Goal: Task Accomplishment & Management: Complete application form

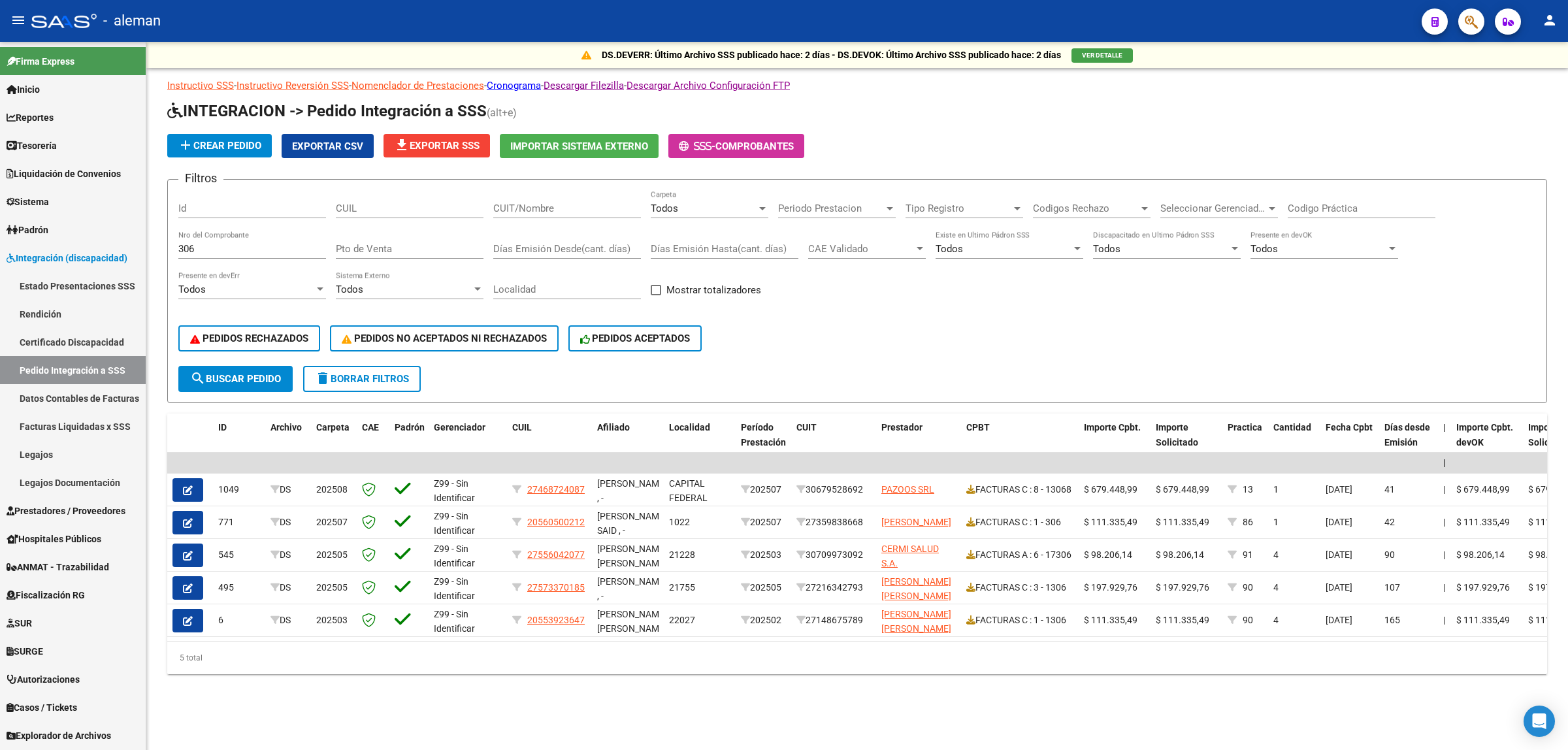
click at [686, 685] on div "DS.DEVERR: Último Archivo SSS publicado hace: 2 días - DS.DEVOK: Último Archivo…" at bounding box center [857, 379] width 1421 height 674
click at [758, 209] on div at bounding box center [763, 208] width 12 height 10
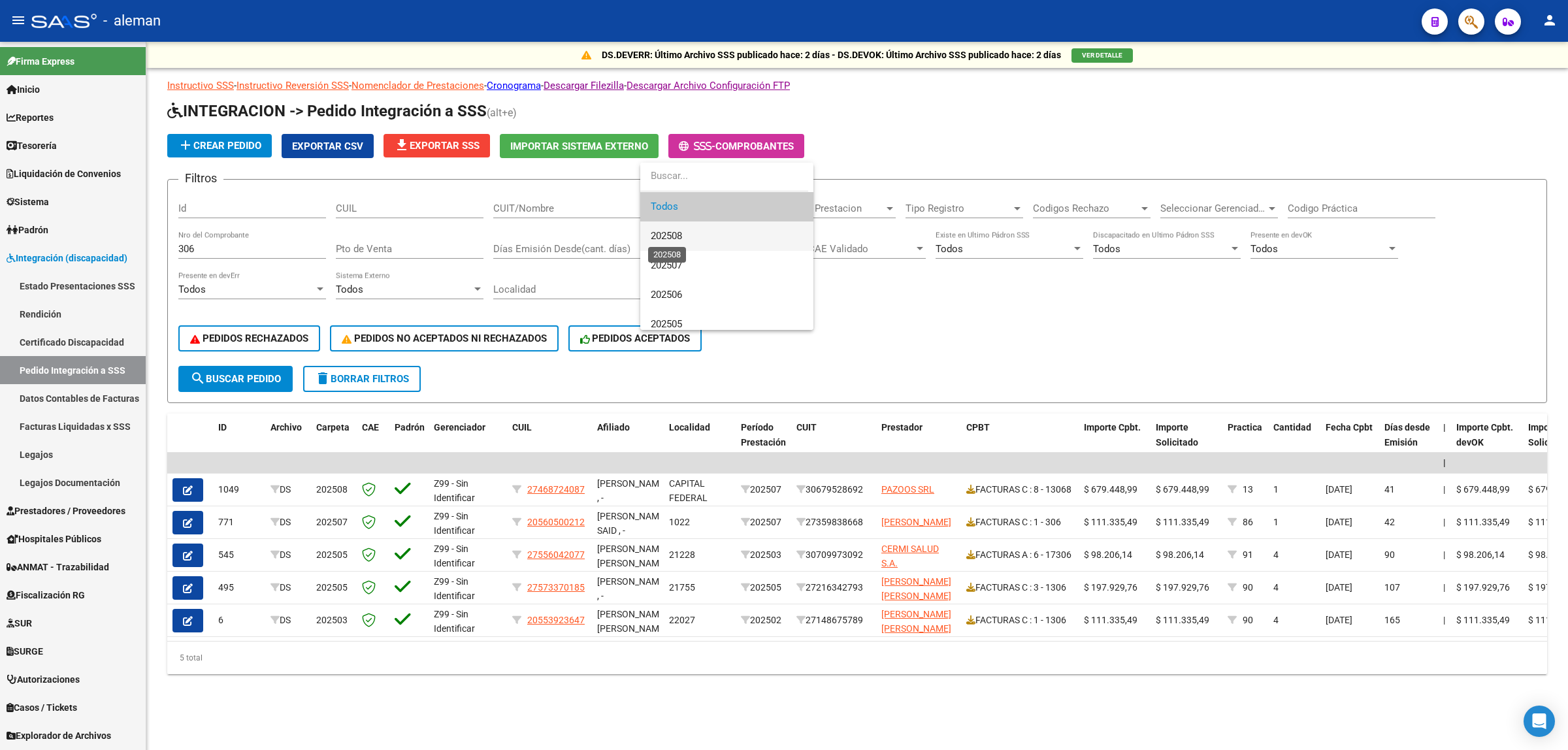
click at [674, 235] on span "202508" at bounding box center [665, 236] width 31 height 12
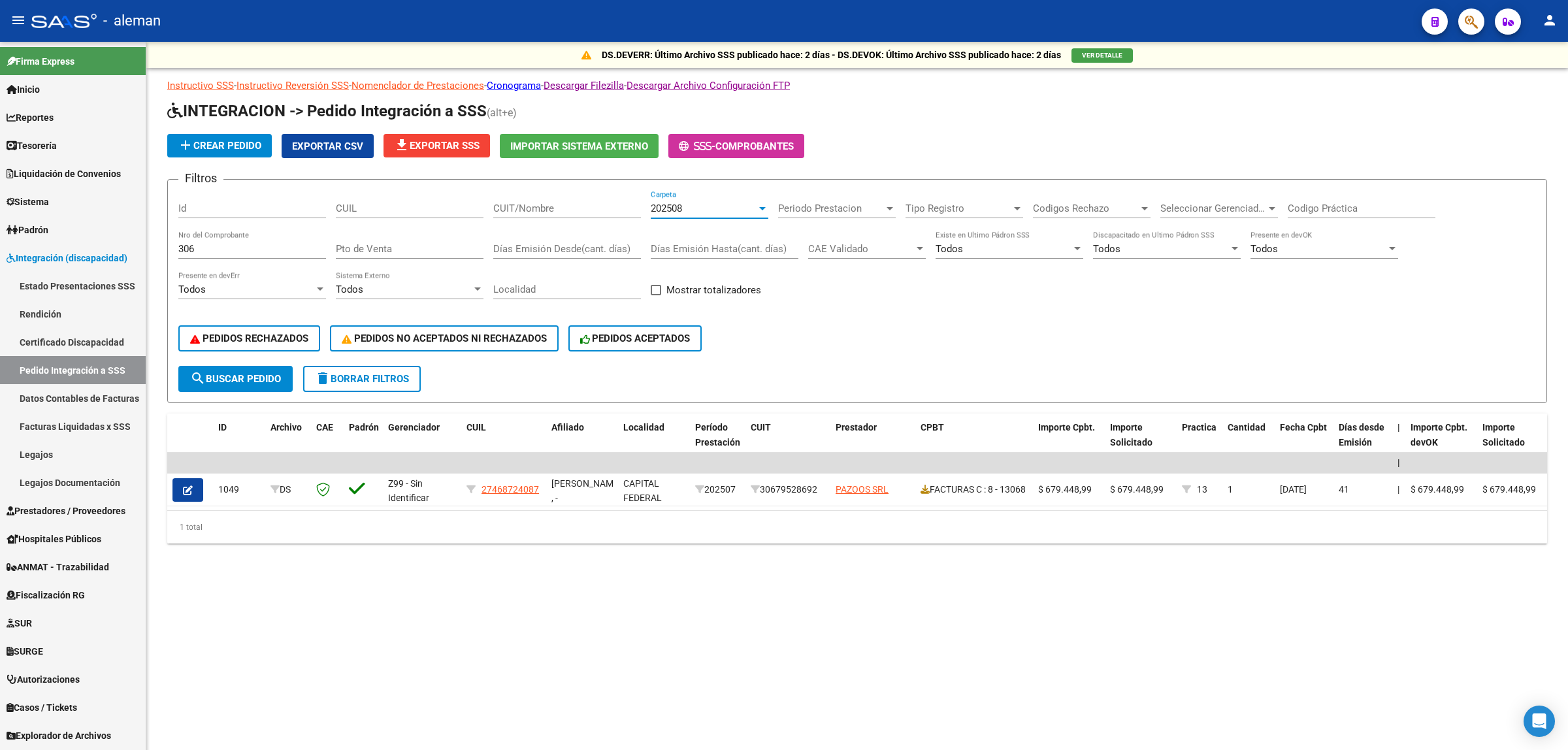
click at [272, 373] on span "search Buscar Pedido" at bounding box center [235, 379] width 91 height 12
drag, startPoint x: 199, startPoint y: 243, endPoint x: 174, endPoint y: 248, distance: 25.5
click at [174, 248] on form "Filtros Id CUIL CUIT/Nombre 202508 Carpeta Periodo Prestacion Periodo Prestacio…" at bounding box center [857, 290] width 1379 height 224
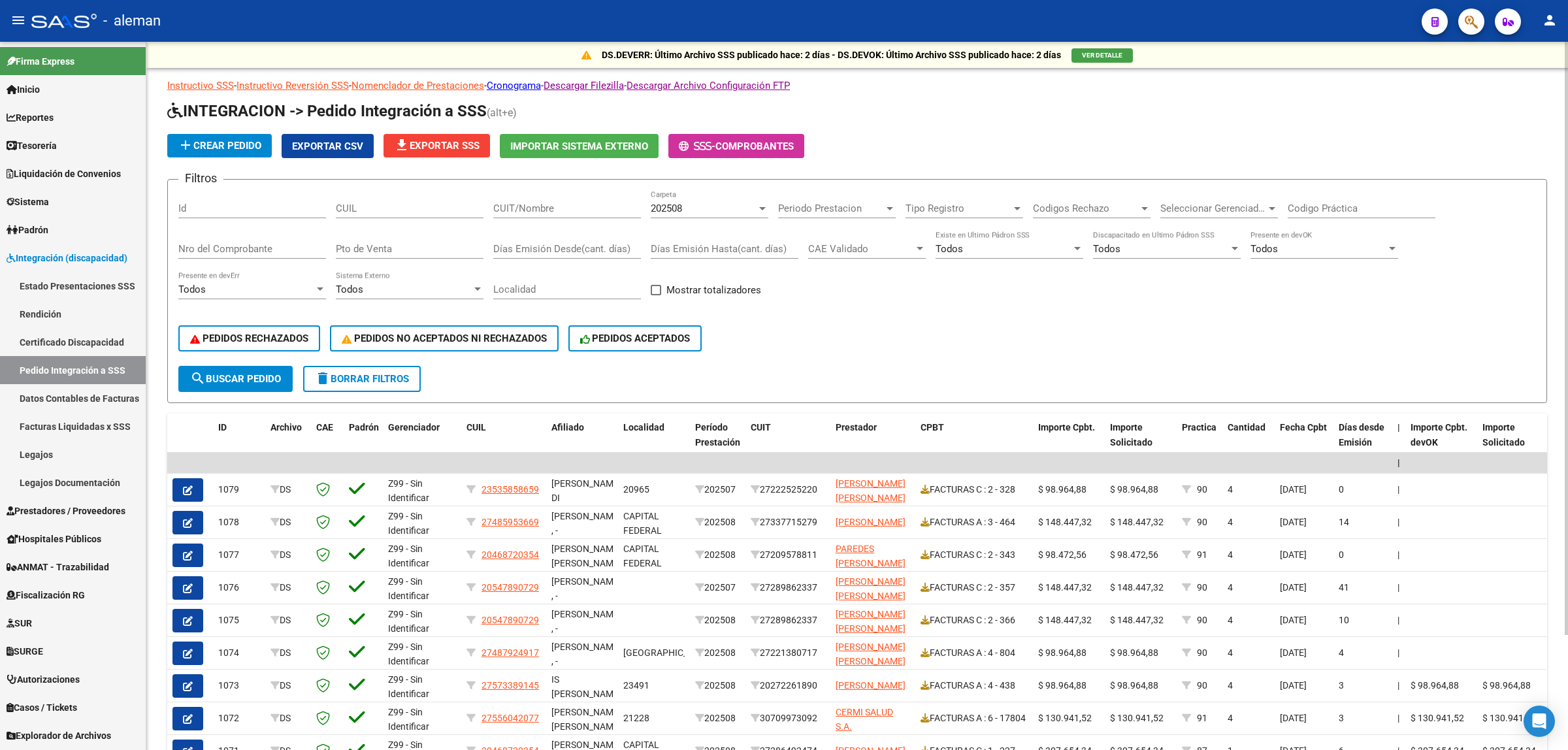
click at [973, 342] on div "PEDIDOS RECHAZADOS PEDIDOS NO ACEPTADOS NI RECHAZADOS PEDIDOS ACEPTADOS" at bounding box center [857, 338] width 1358 height 55
click at [245, 376] on span "search Buscar Pedido" at bounding box center [235, 379] width 91 height 12
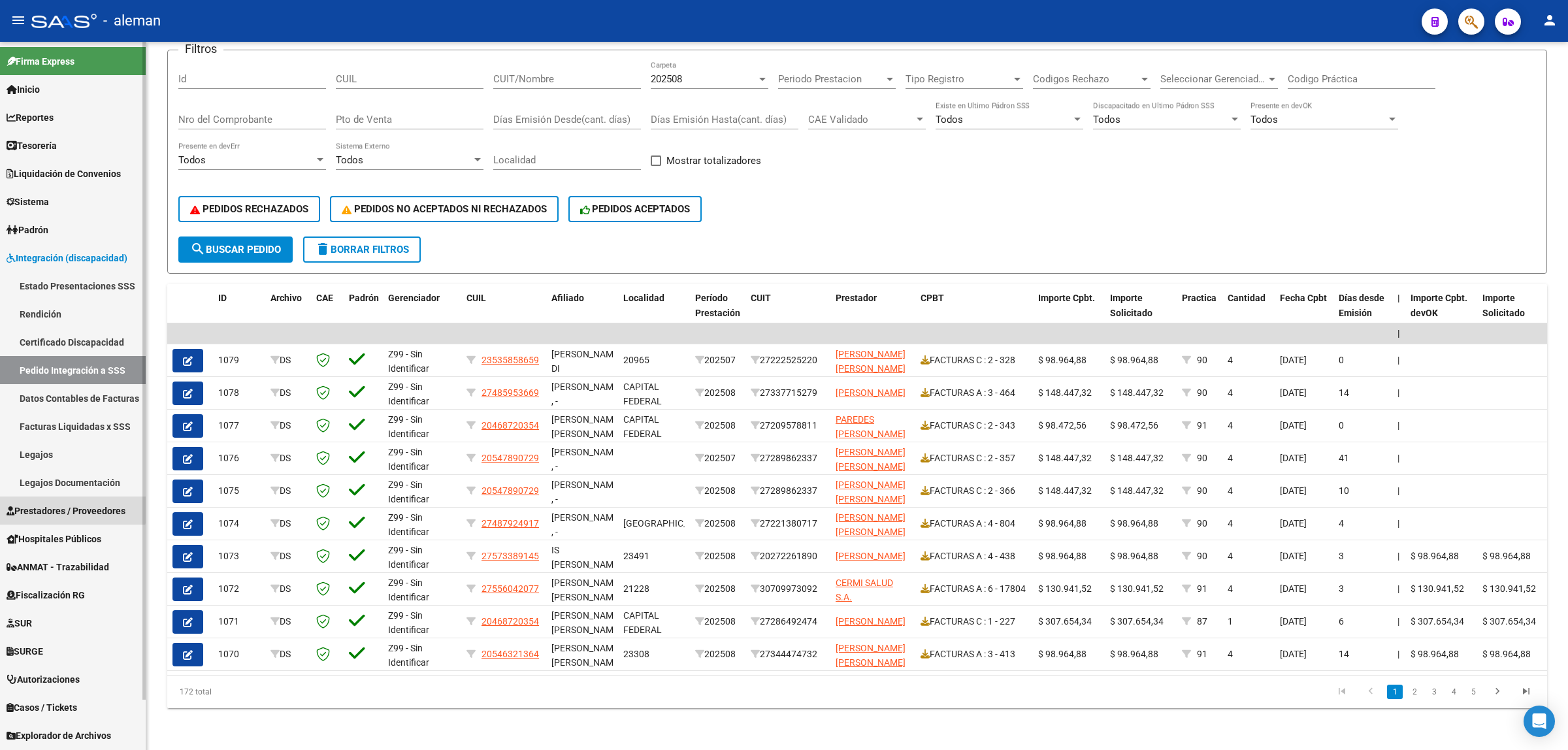
click at [64, 509] on span "Prestadores / Proveedores" at bounding box center [66, 511] width 119 height 14
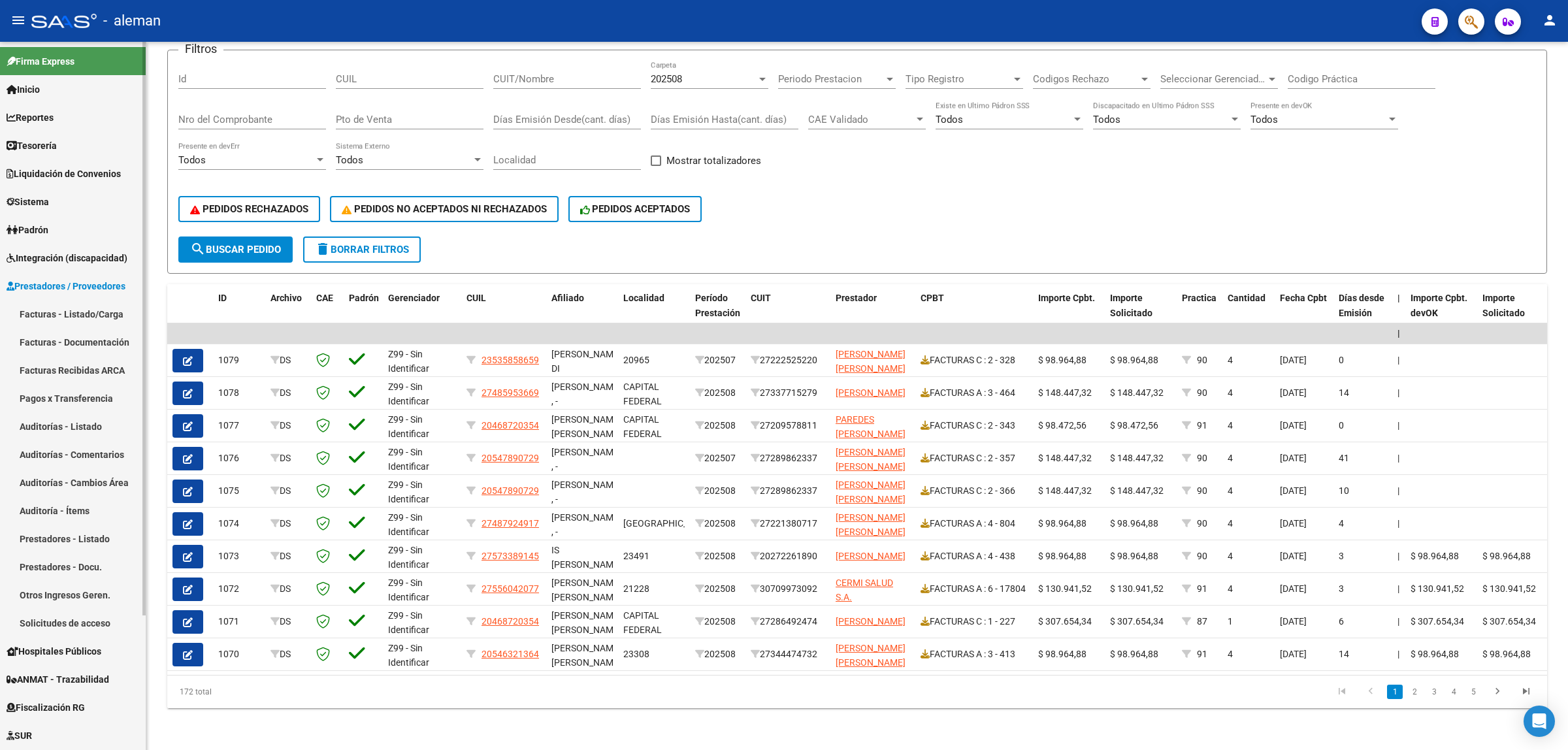
click at [86, 312] on link "Facturas - Listado/Carga" at bounding box center [73, 314] width 146 height 28
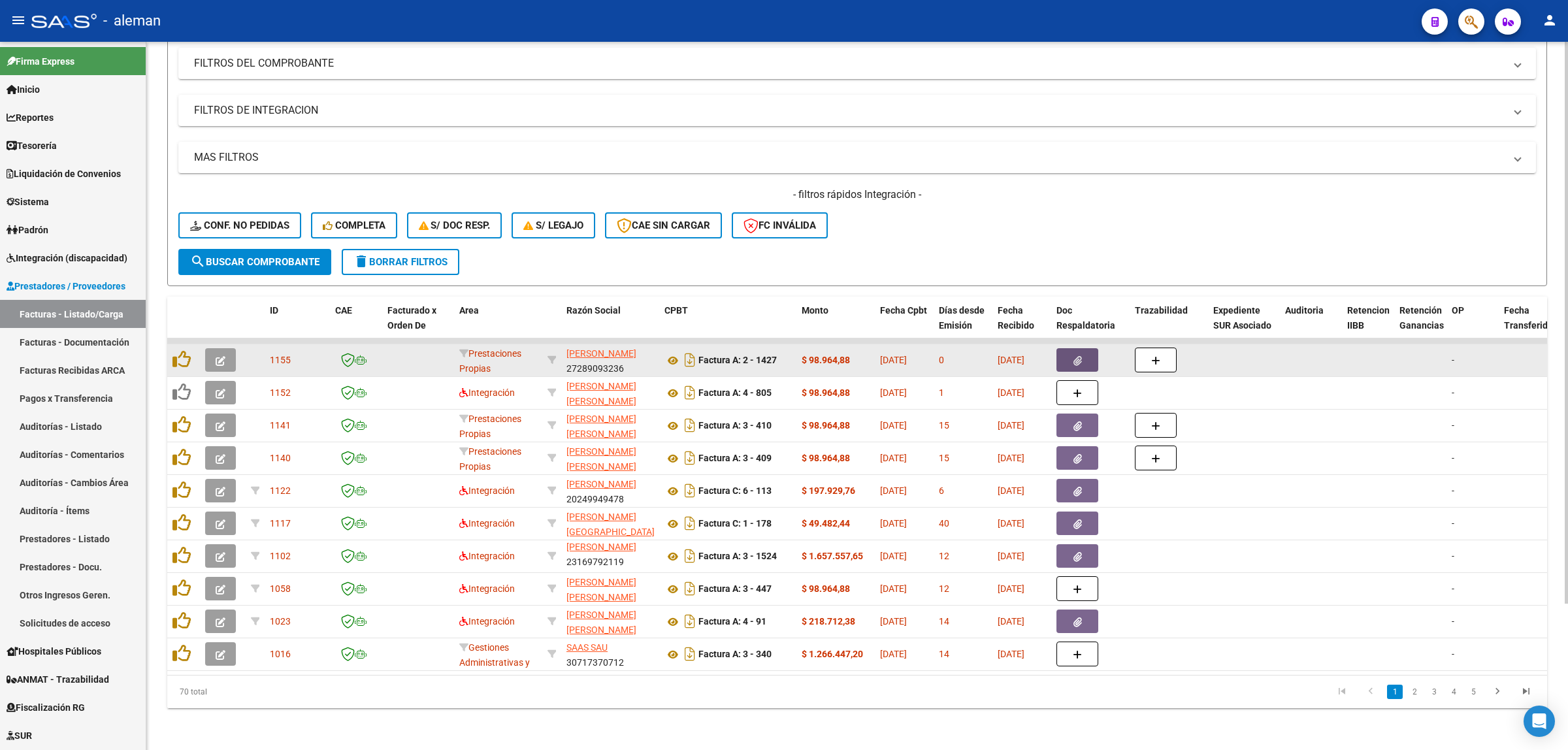
click at [1062, 348] on button "button" at bounding box center [1077, 360] width 42 height 24
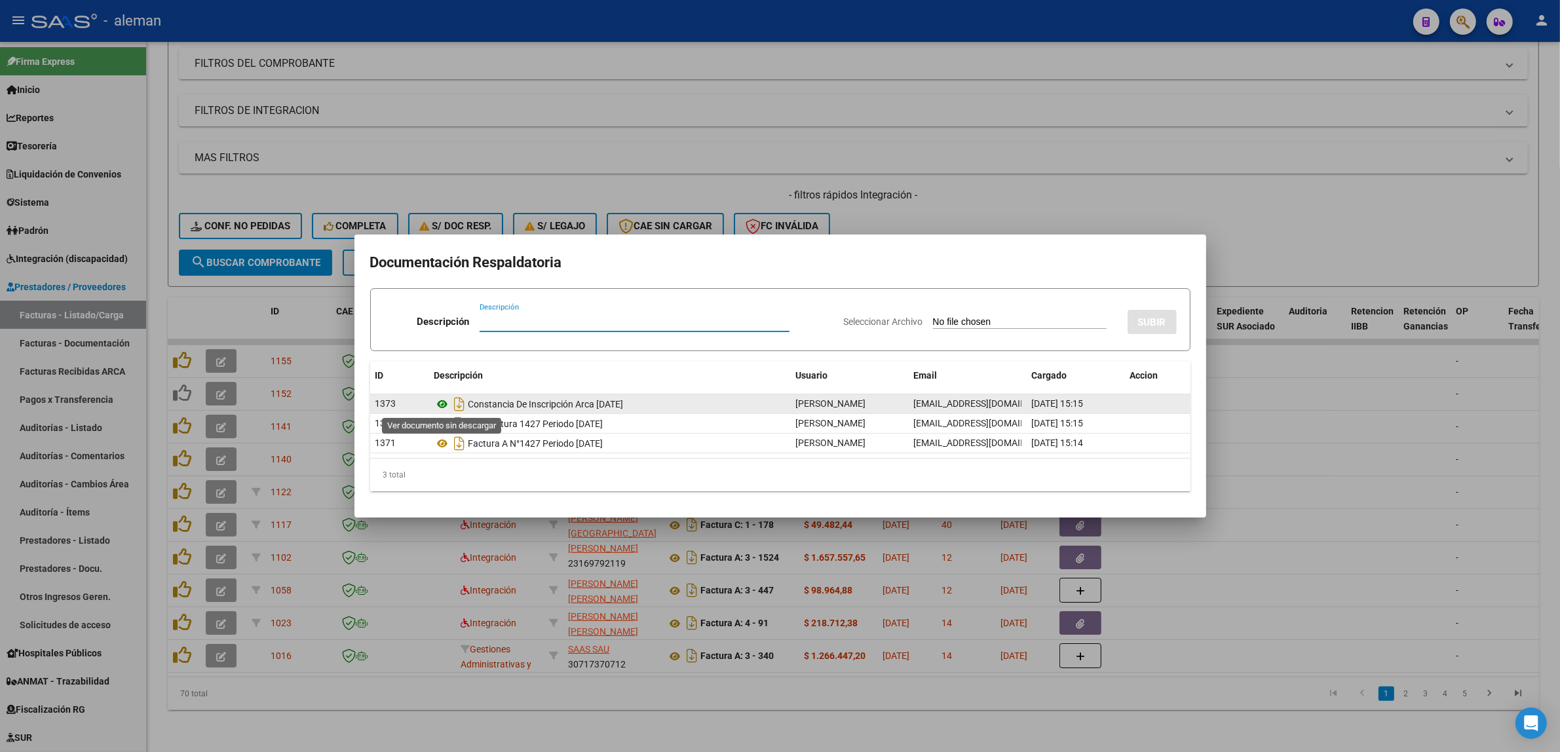
click at [442, 410] on icon at bounding box center [442, 404] width 17 height 16
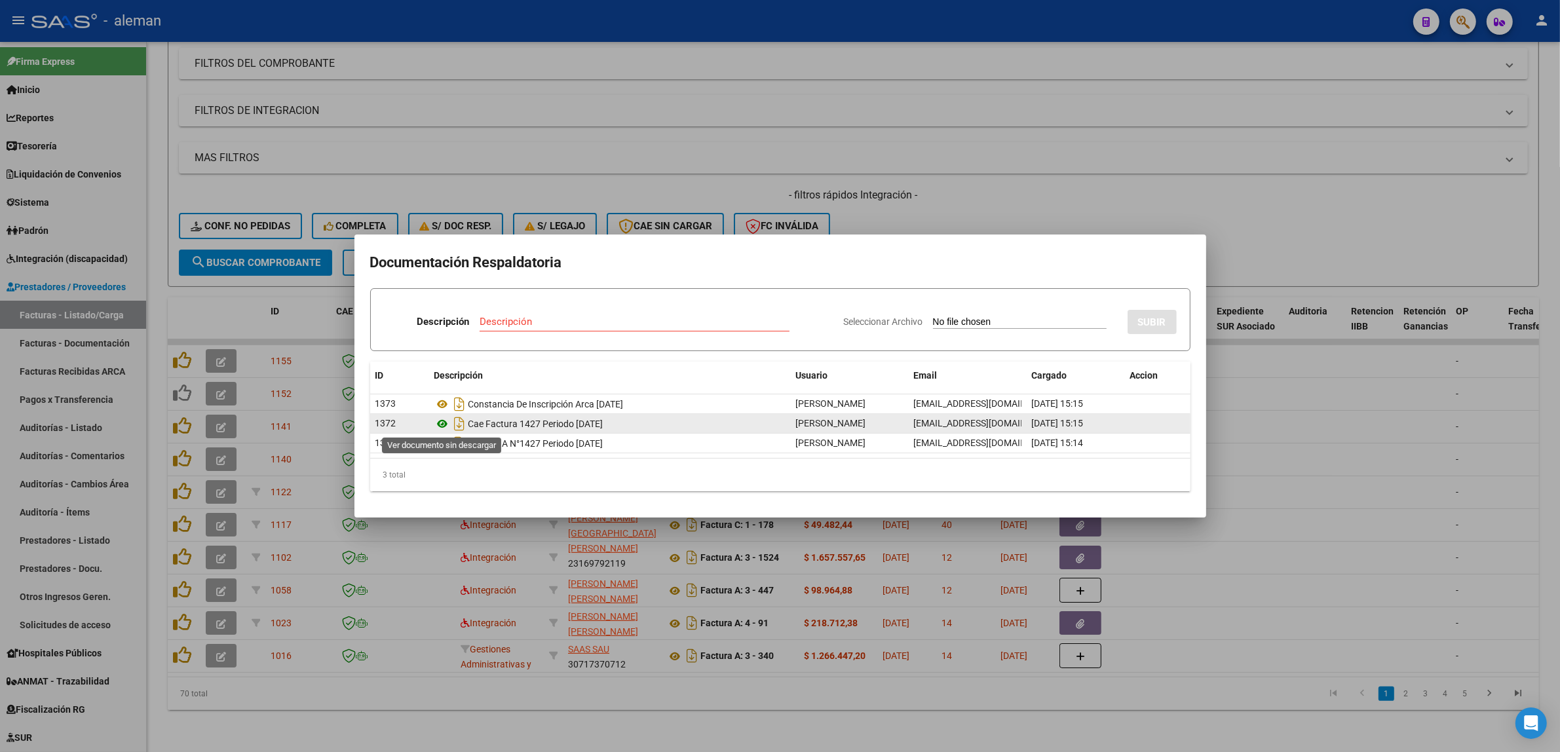
click at [447, 423] on icon at bounding box center [442, 424] width 17 height 16
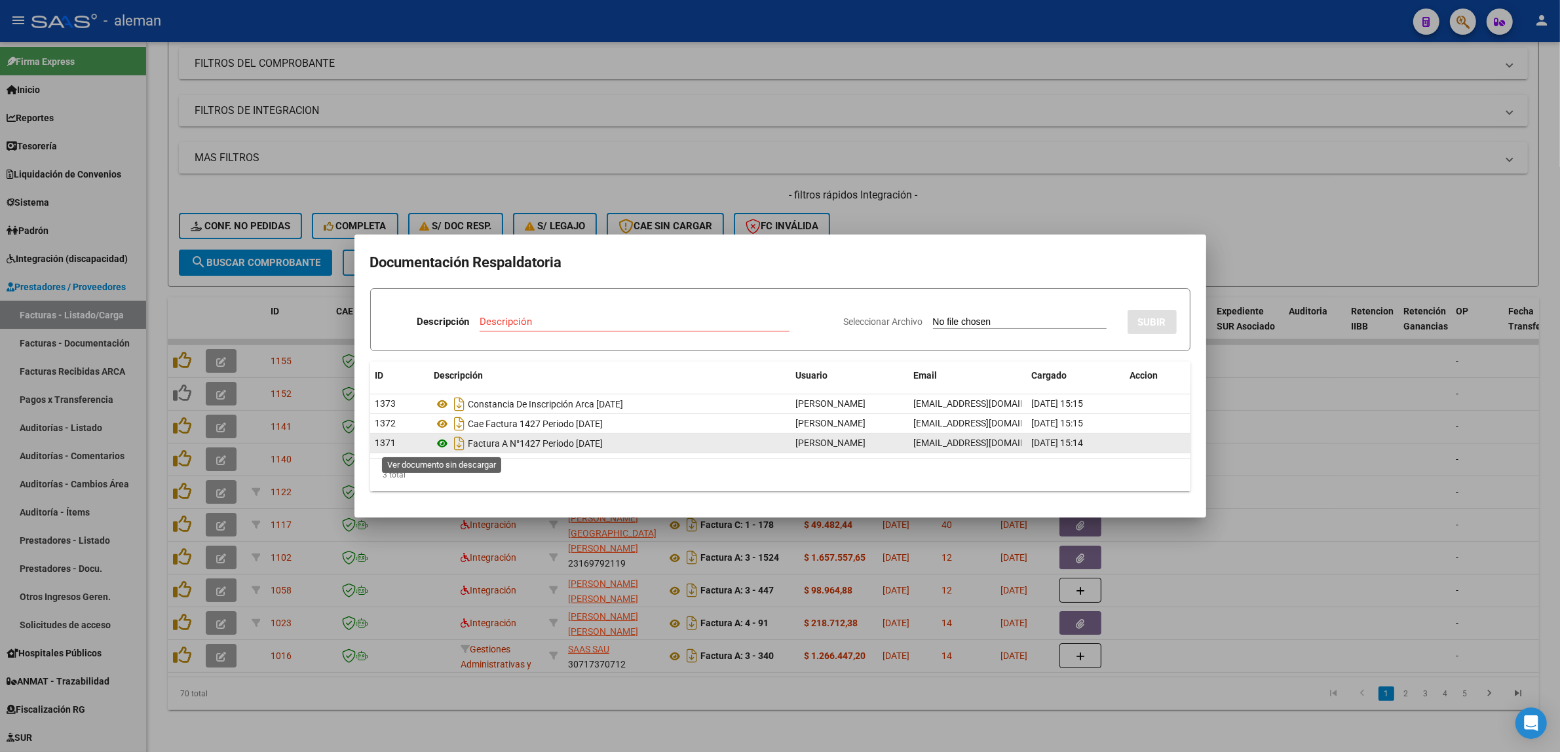
click at [446, 446] on icon at bounding box center [442, 444] width 17 height 16
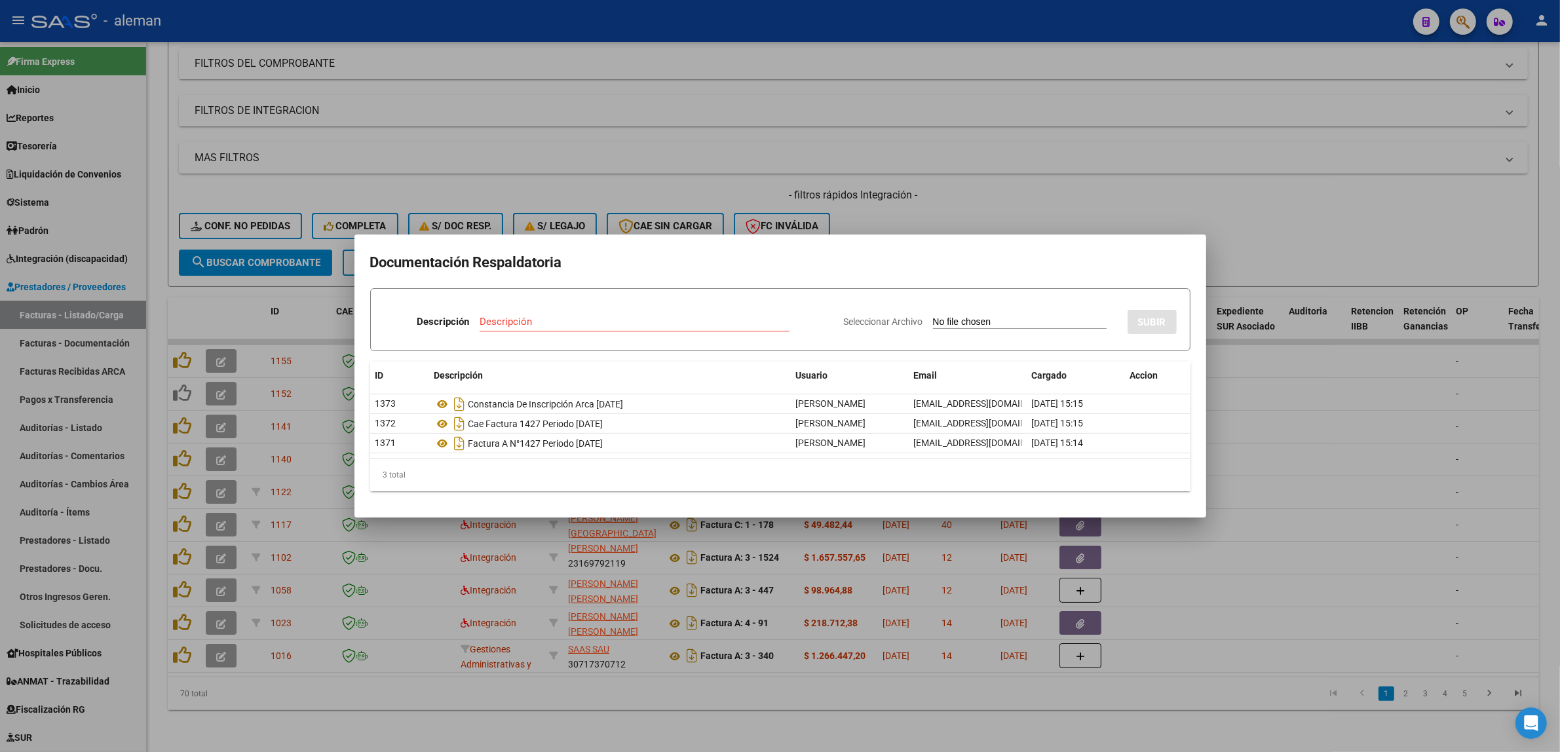
click at [1264, 444] on div at bounding box center [780, 376] width 1560 height 752
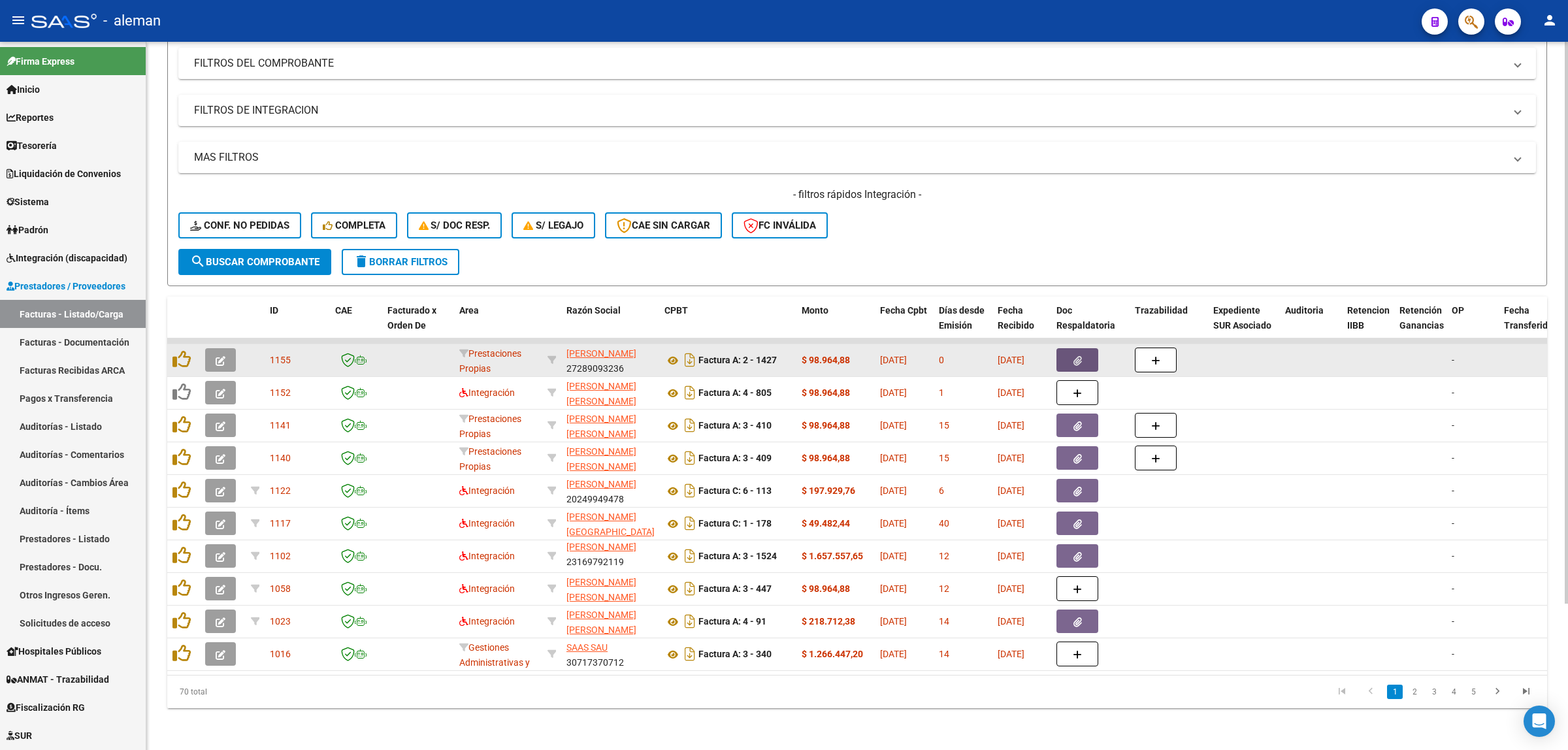
click at [1075, 354] on span "button" at bounding box center [1077, 360] width 9 height 12
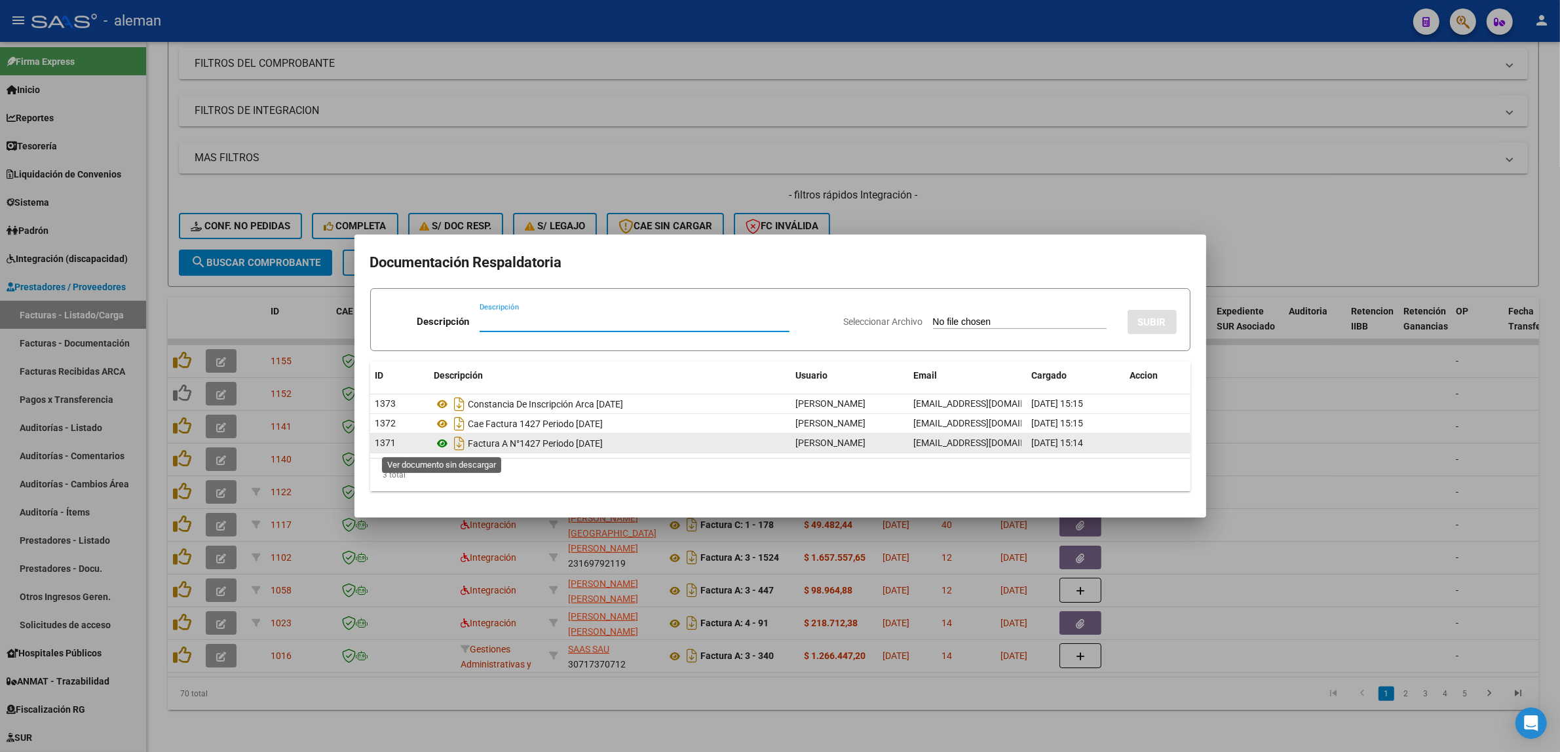
click at [445, 443] on icon at bounding box center [442, 444] width 17 height 16
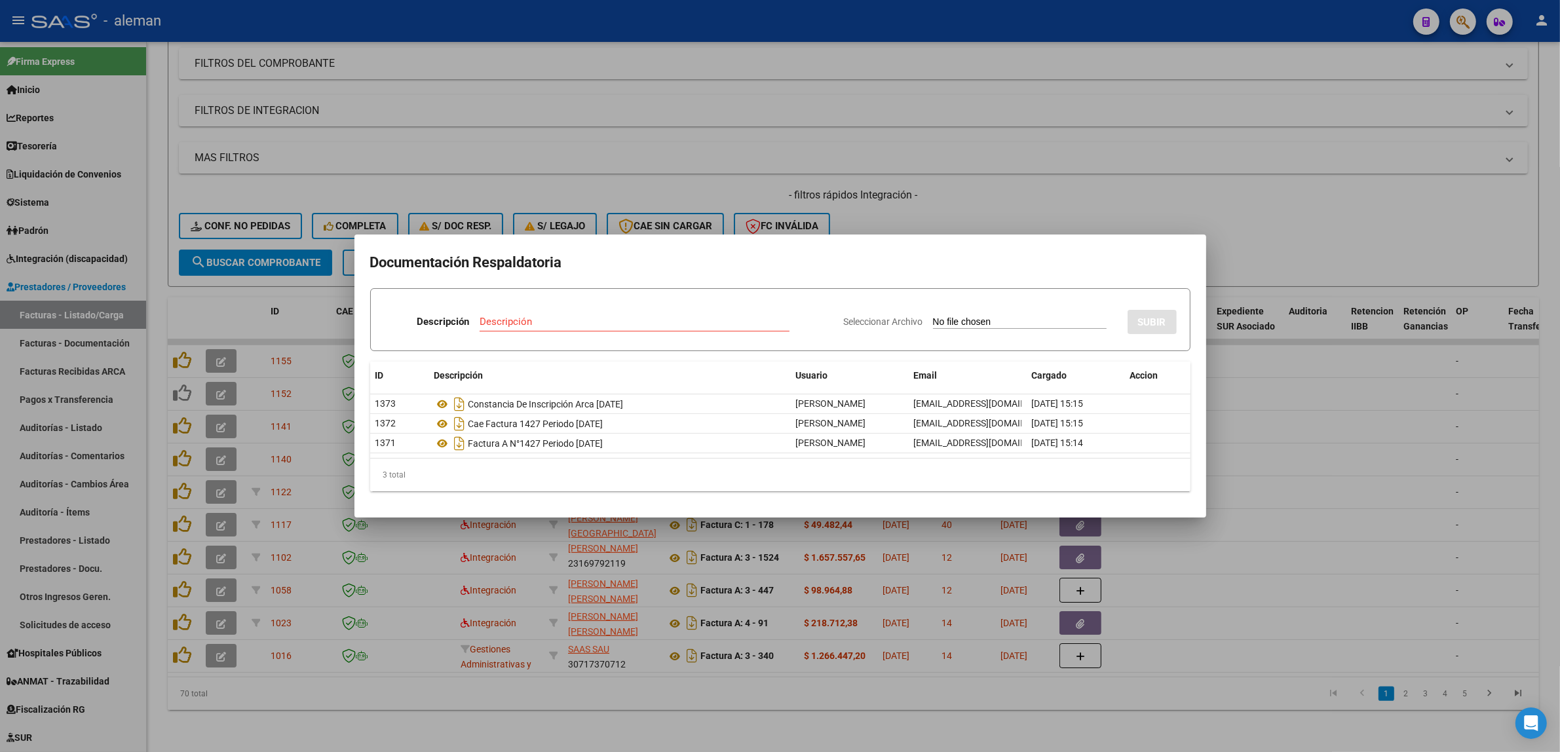
click at [1275, 428] on div at bounding box center [780, 376] width 1560 height 752
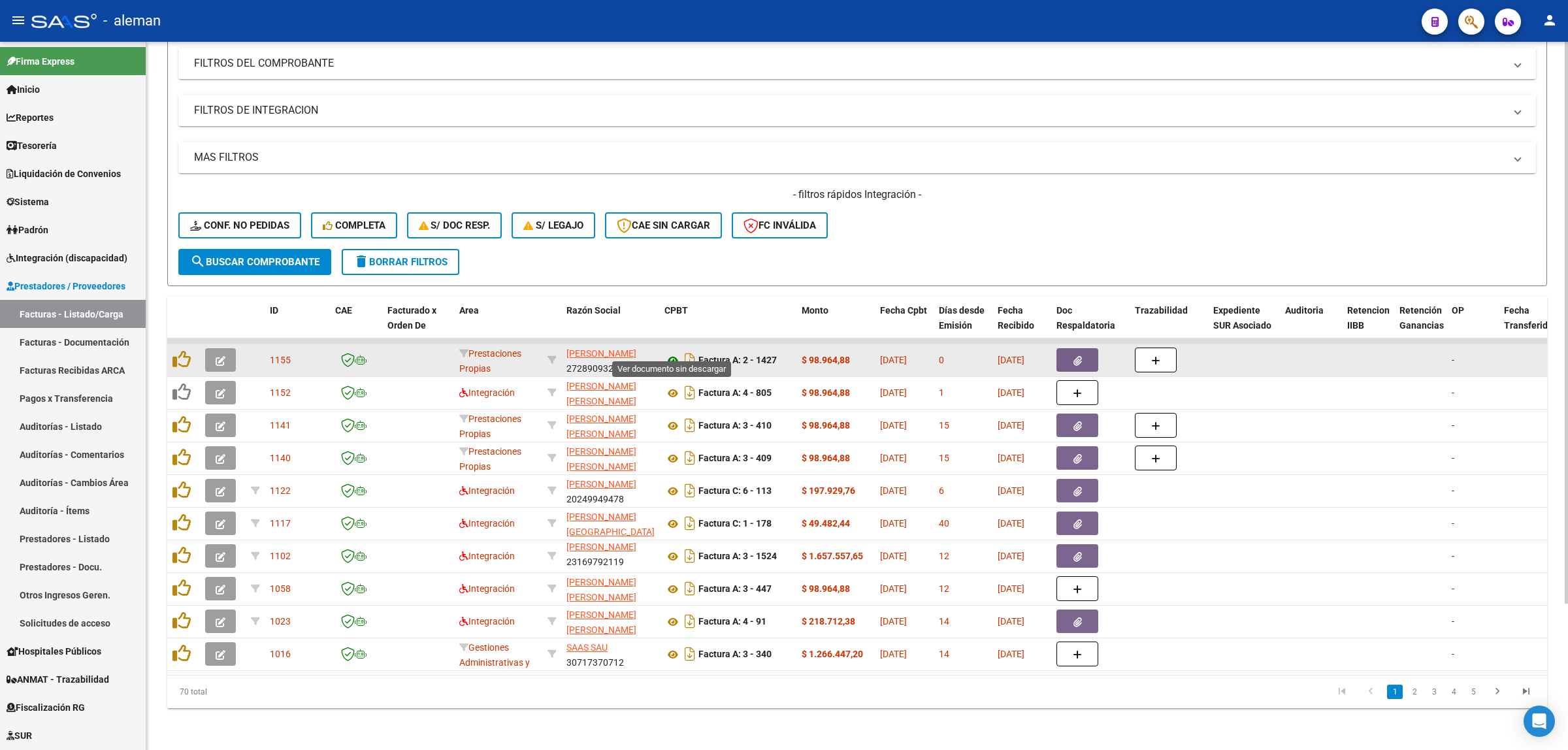
click at [675, 353] on icon at bounding box center [672, 361] width 17 height 16
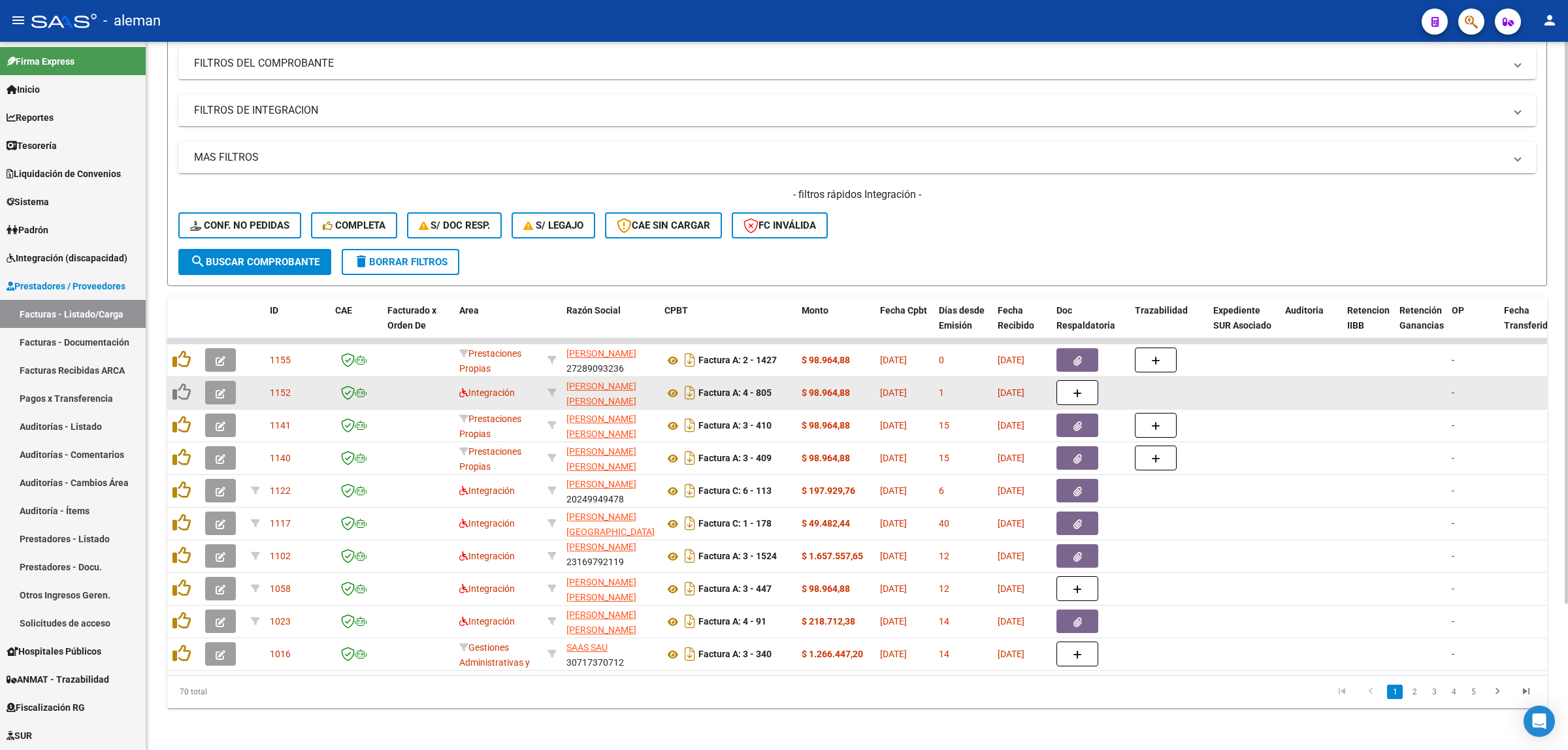
click at [219, 389] on icon "button" at bounding box center [220, 394] width 10 height 10
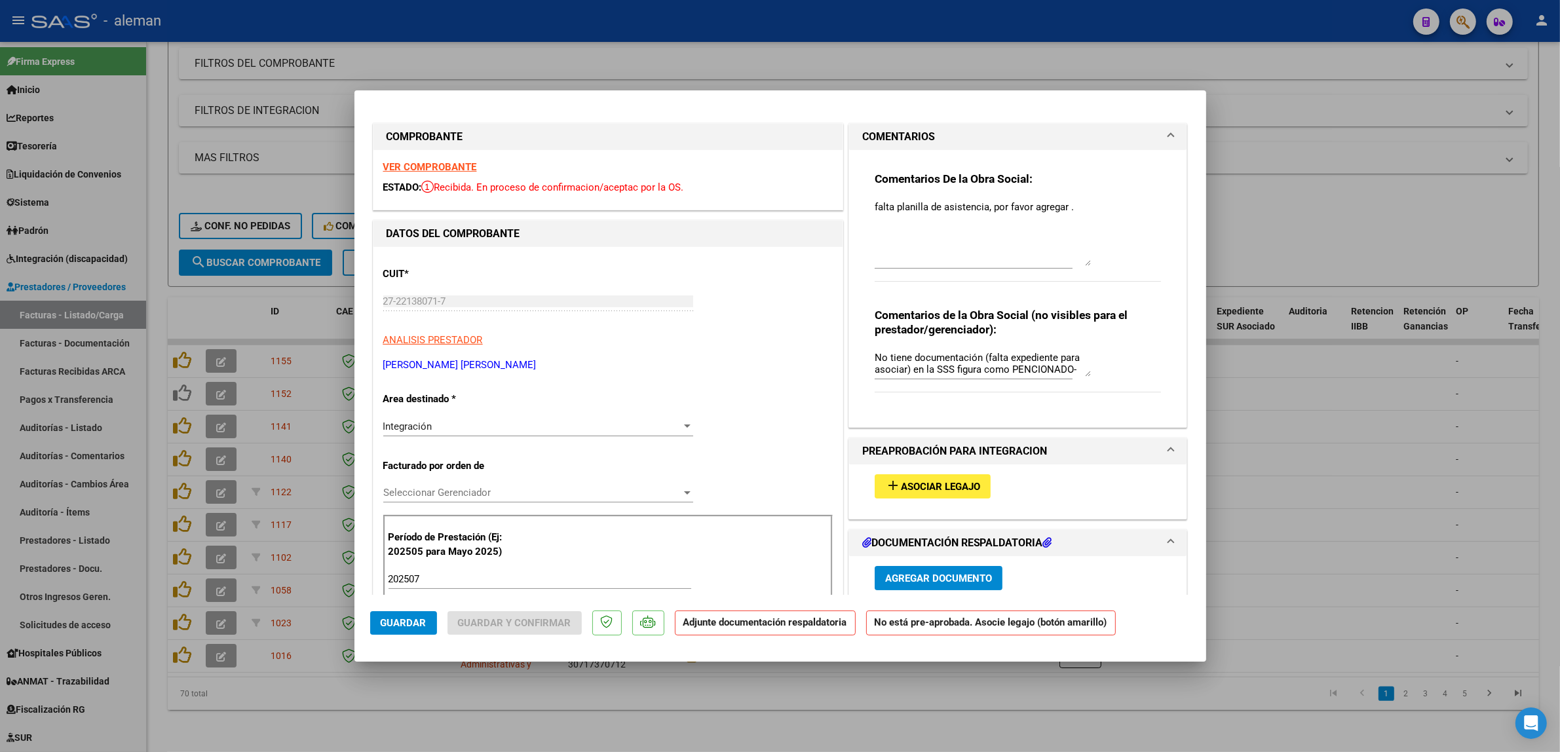
drag, startPoint x: 1073, startPoint y: 221, endPoint x: 1137, endPoint y: 261, distance: 75.6
click at [1137, 261] on div "Comentarios De la Obra Social: falta planilla de asistencia, por favor agregar ." at bounding box center [1018, 234] width 287 height 124
click at [1266, 382] on div at bounding box center [780, 376] width 1560 height 752
type input "$ 0,00"
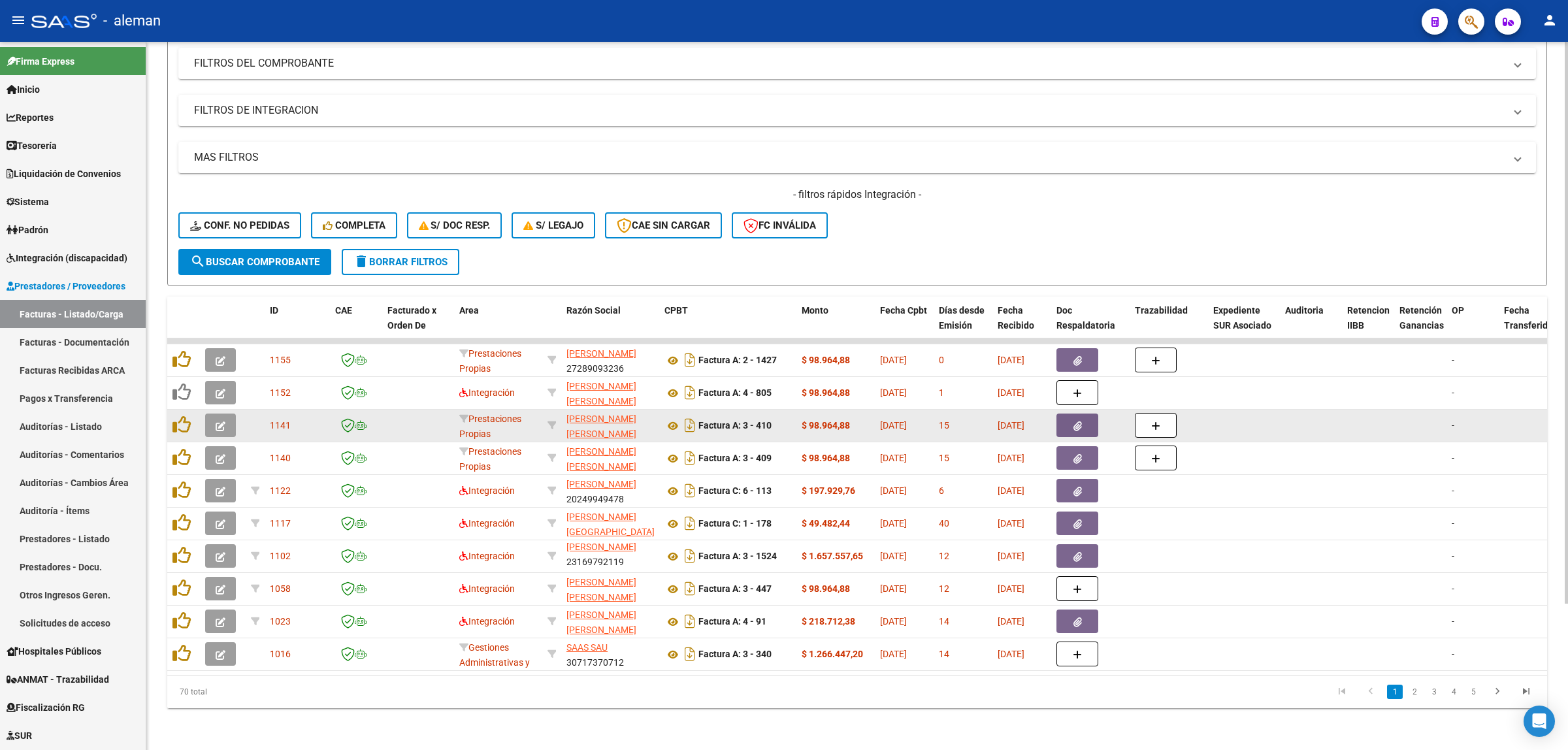
click at [223, 422] on icon "button" at bounding box center [220, 427] width 10 height 10
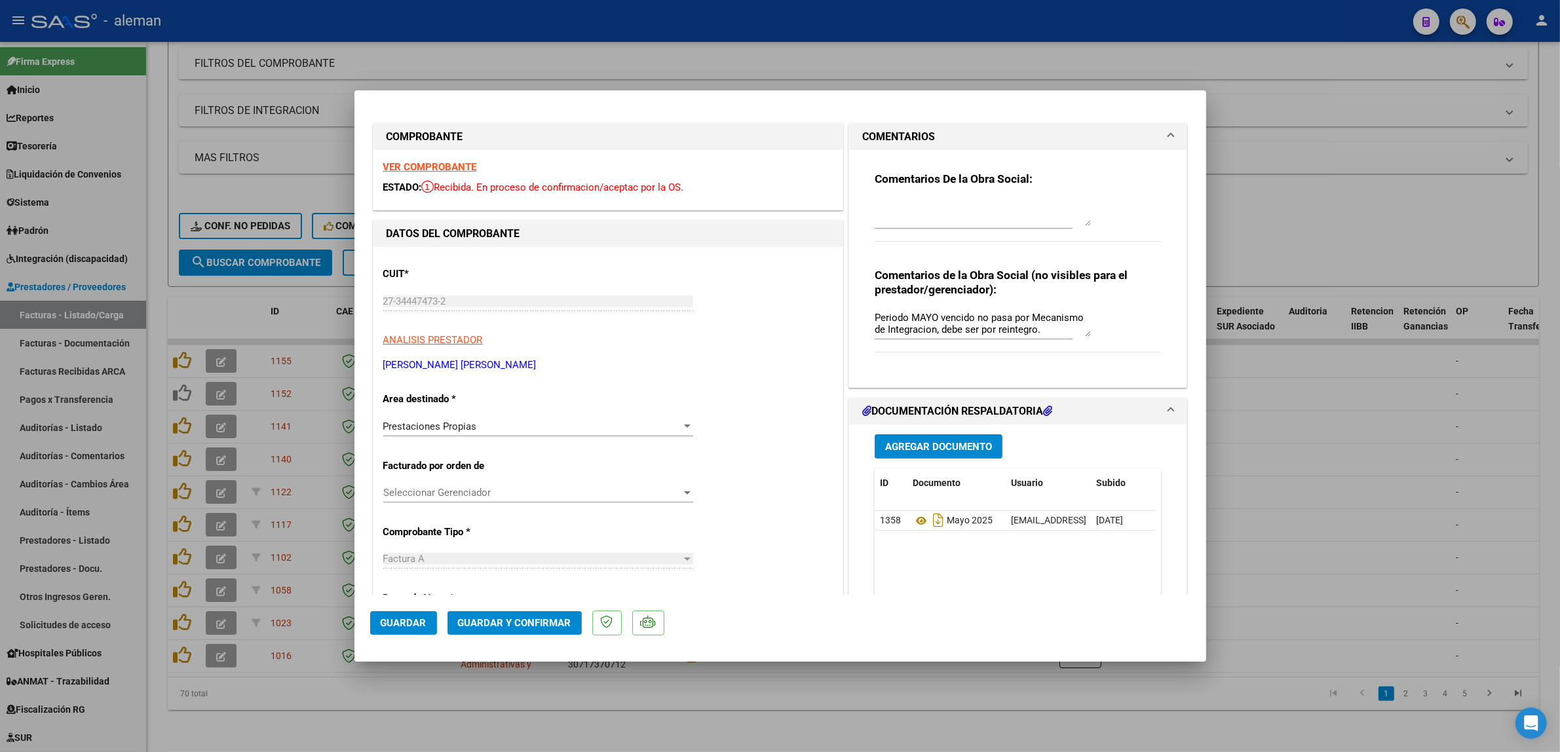
click at [1308, 380] on div at bounding box center [780, 376] width 1560 height 752
type input "$ 0,00"
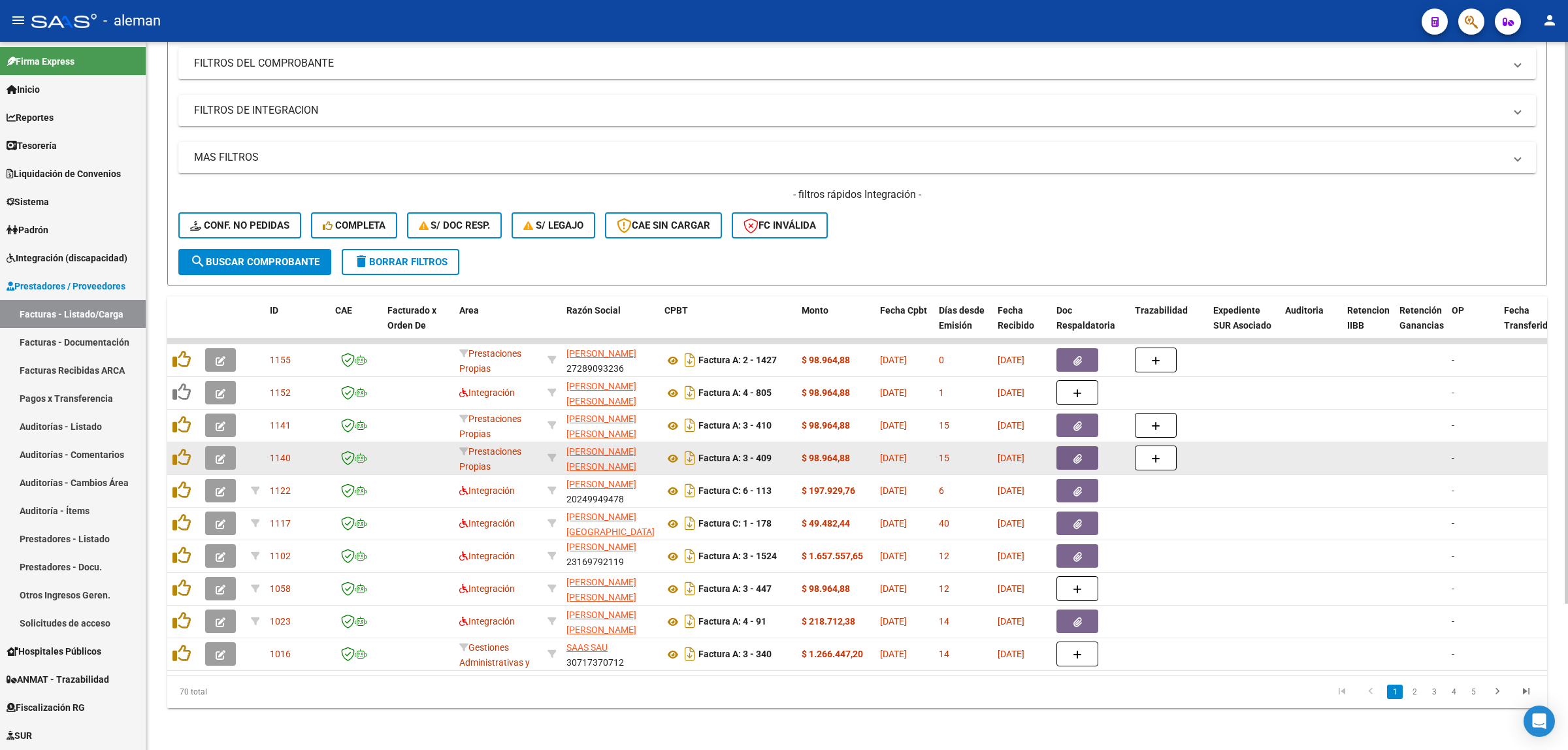
click at [213, 446] on button "button" at bounding box center [220, 458] width 31 height 24
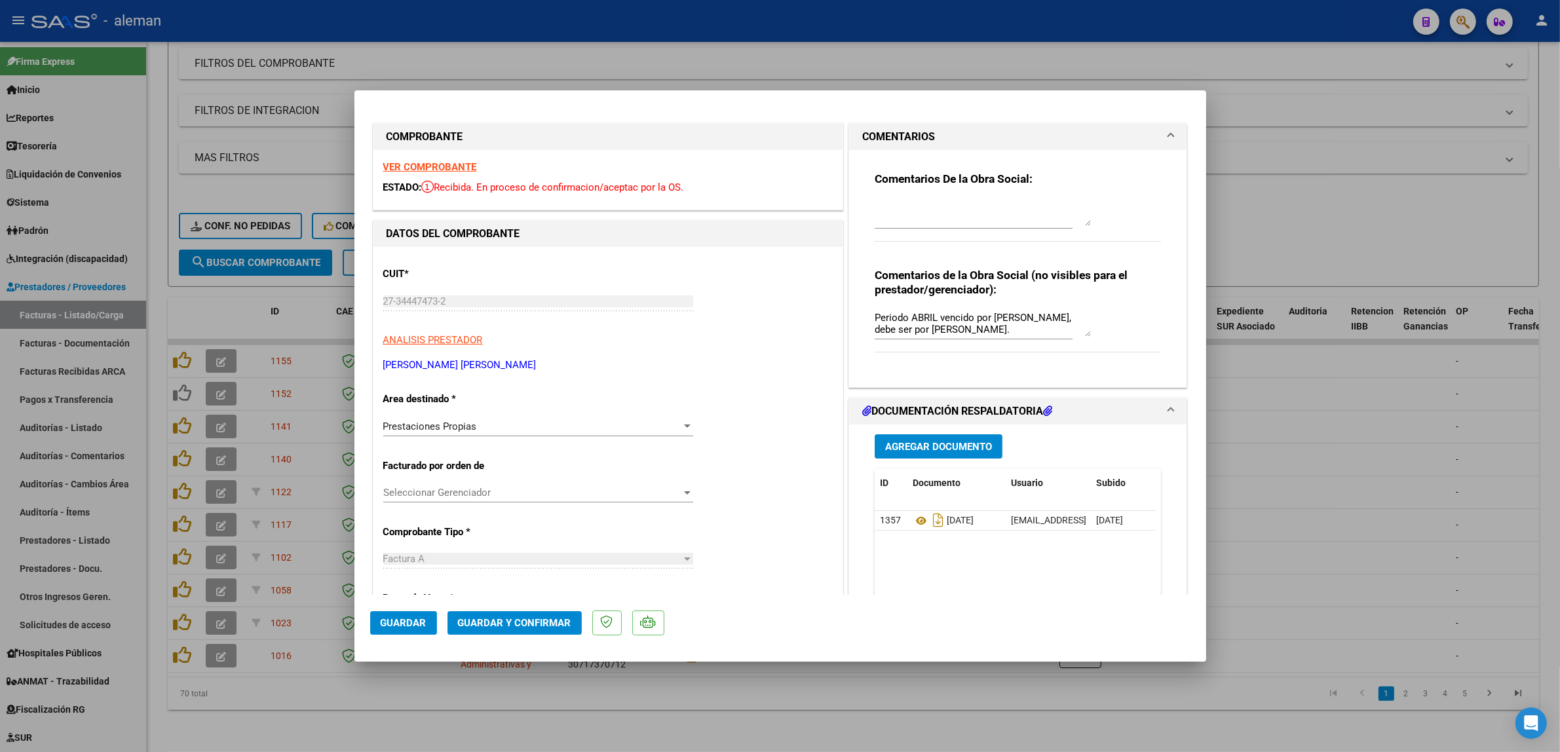
click at [1292, 427] on div at bounding box center [780, 376] width 1560 height 752
type input "$ 0,00"
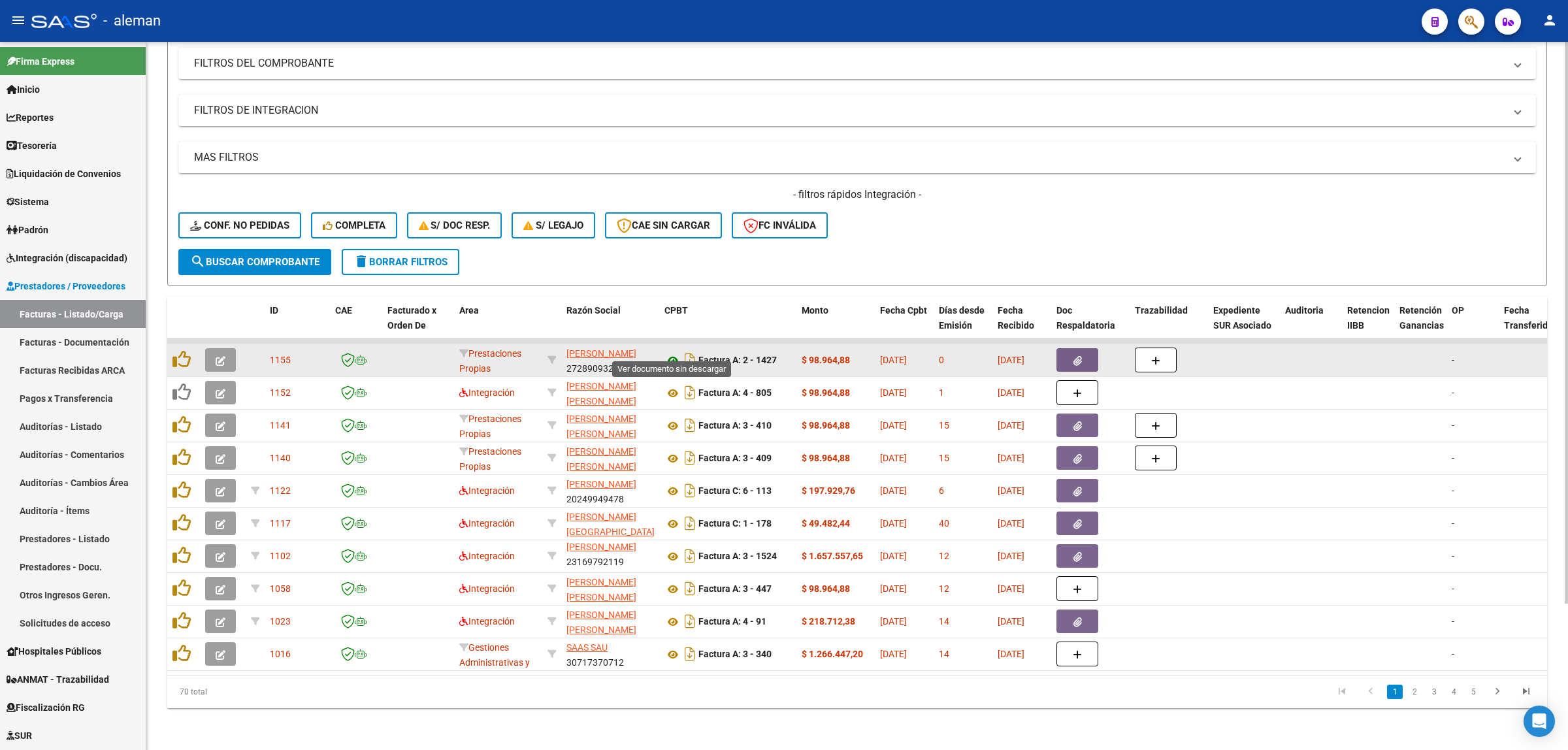
click at [667, 353] on icon at bounding box center [672, 361] width 17 height 16
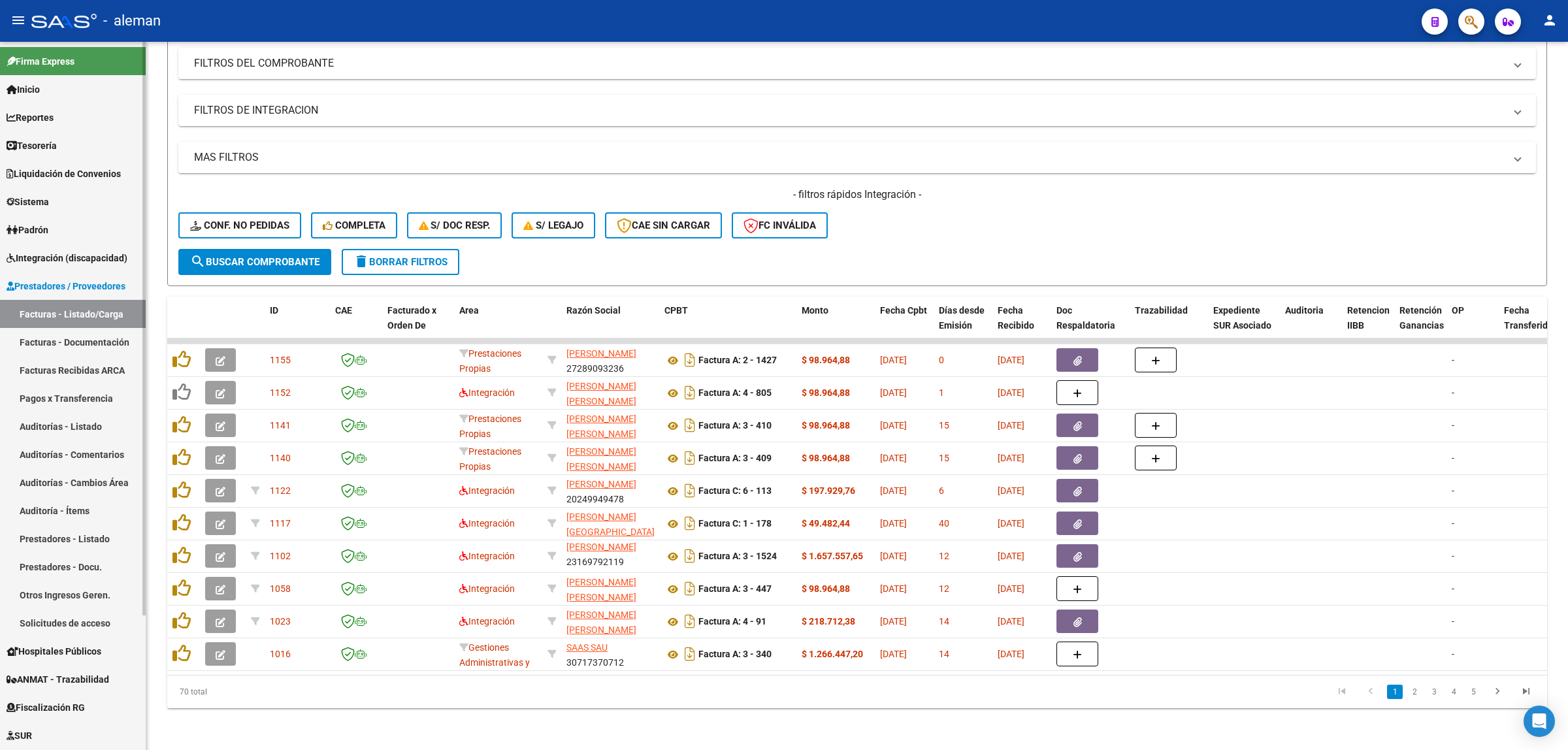
click at [86, 260] on span "Integración (discapacidad)" at bounding box center [67, 258] width 121 height 14
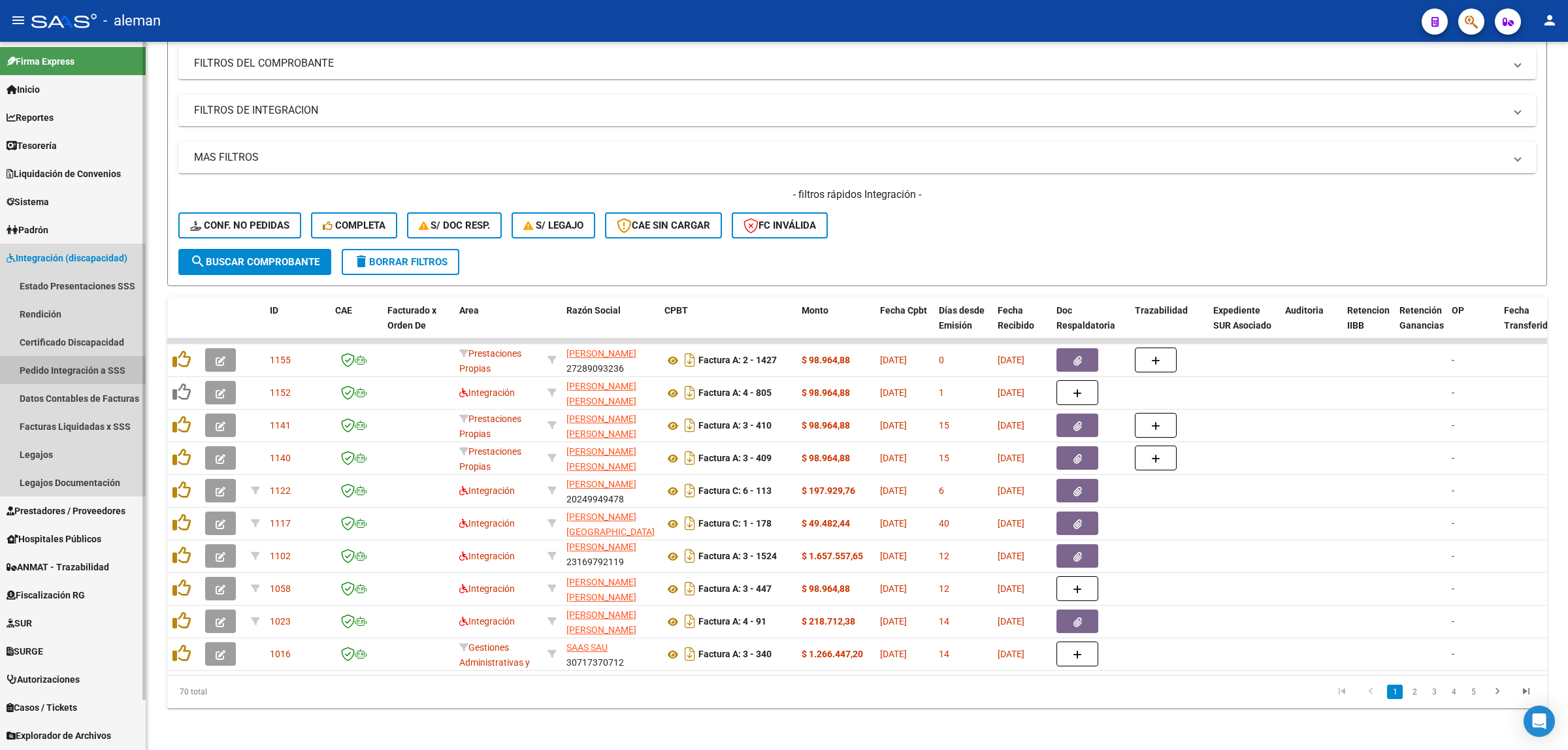
click at [71, 364] on link "Pedido Integración a SSS" at bounding box center [73, 370] width 146 height 28
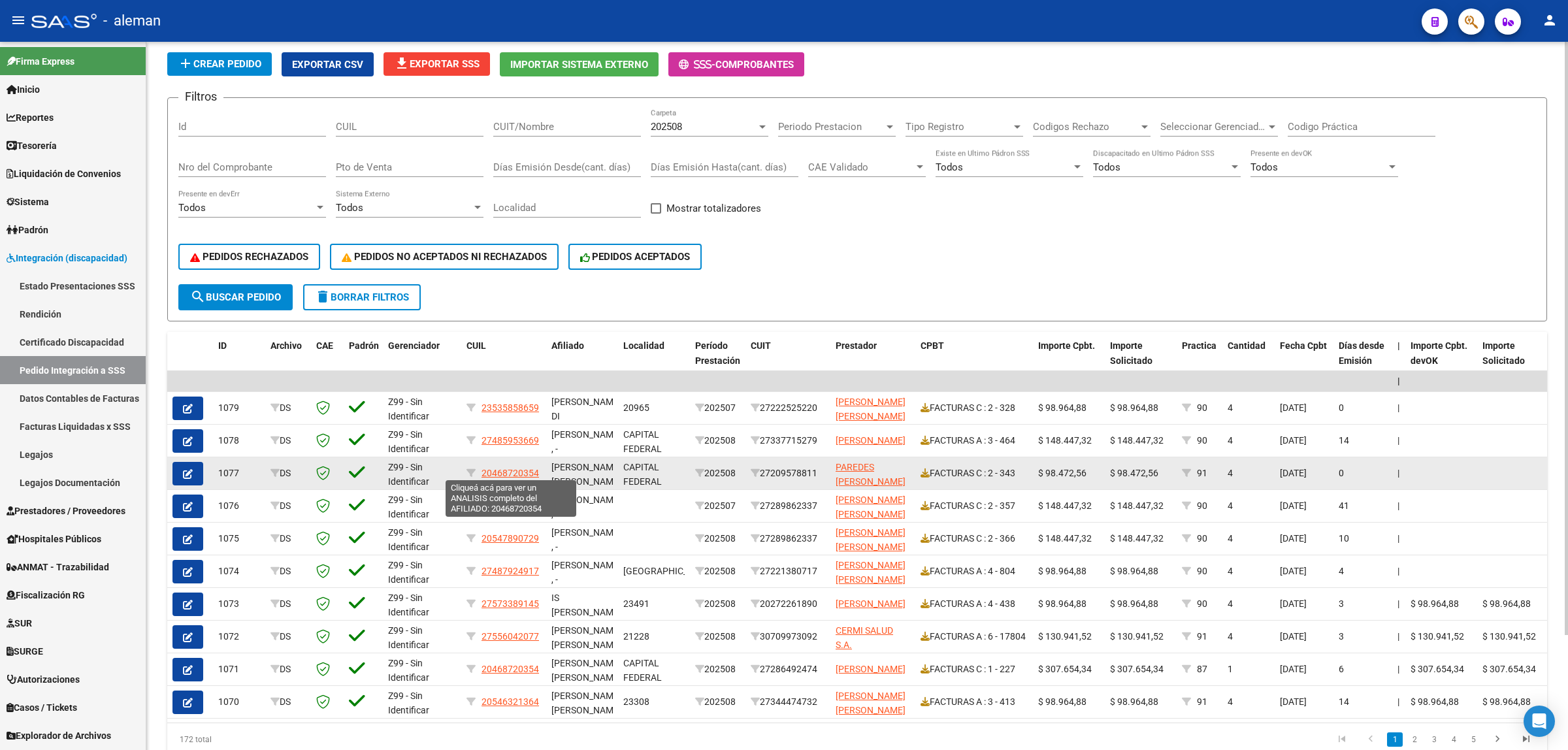
click at [528, 469] on span "20468720354" at bounding box center [511, 473] width 58 height 10
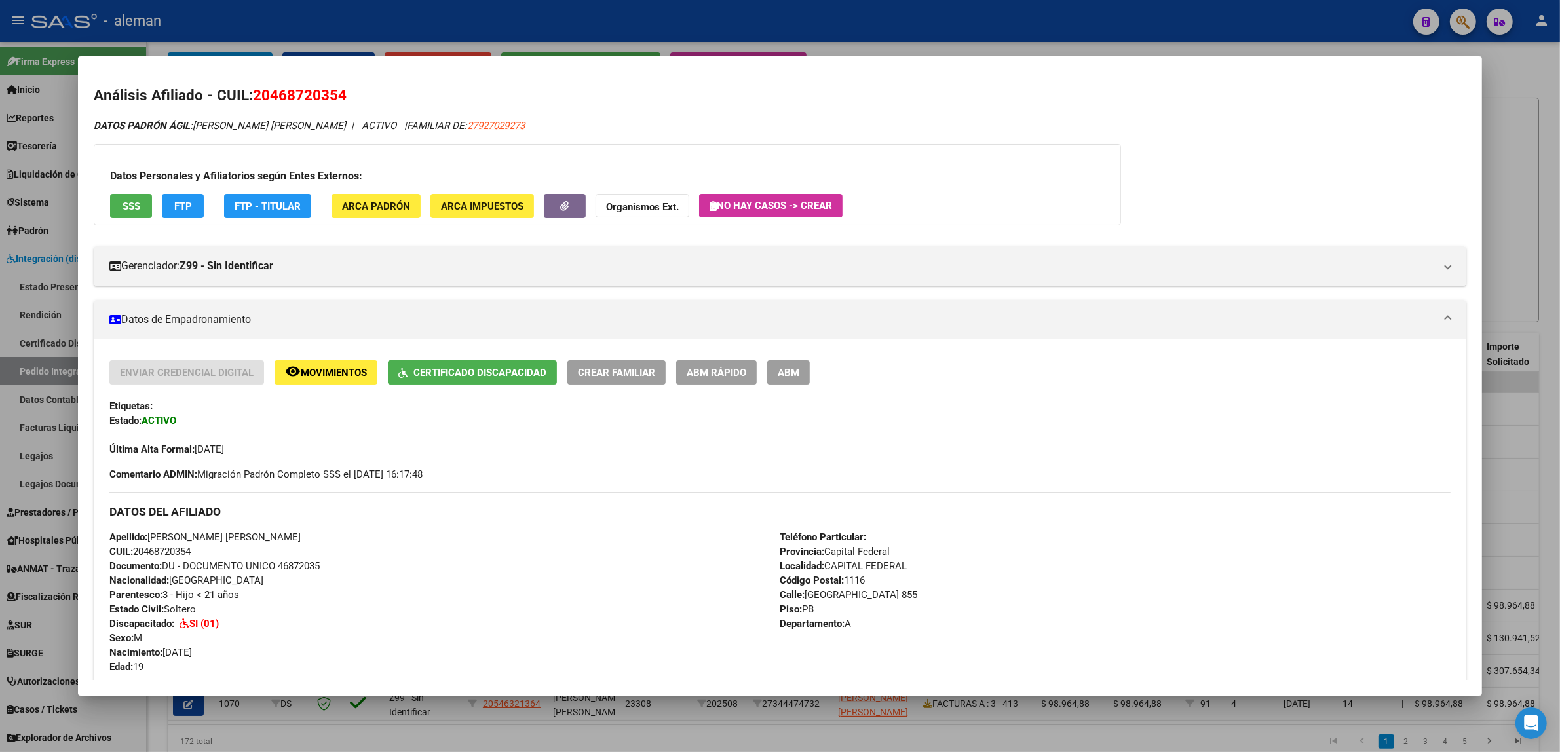
click at [1527, 279] on div at bounding box center [780, 376] width 1560 height 752
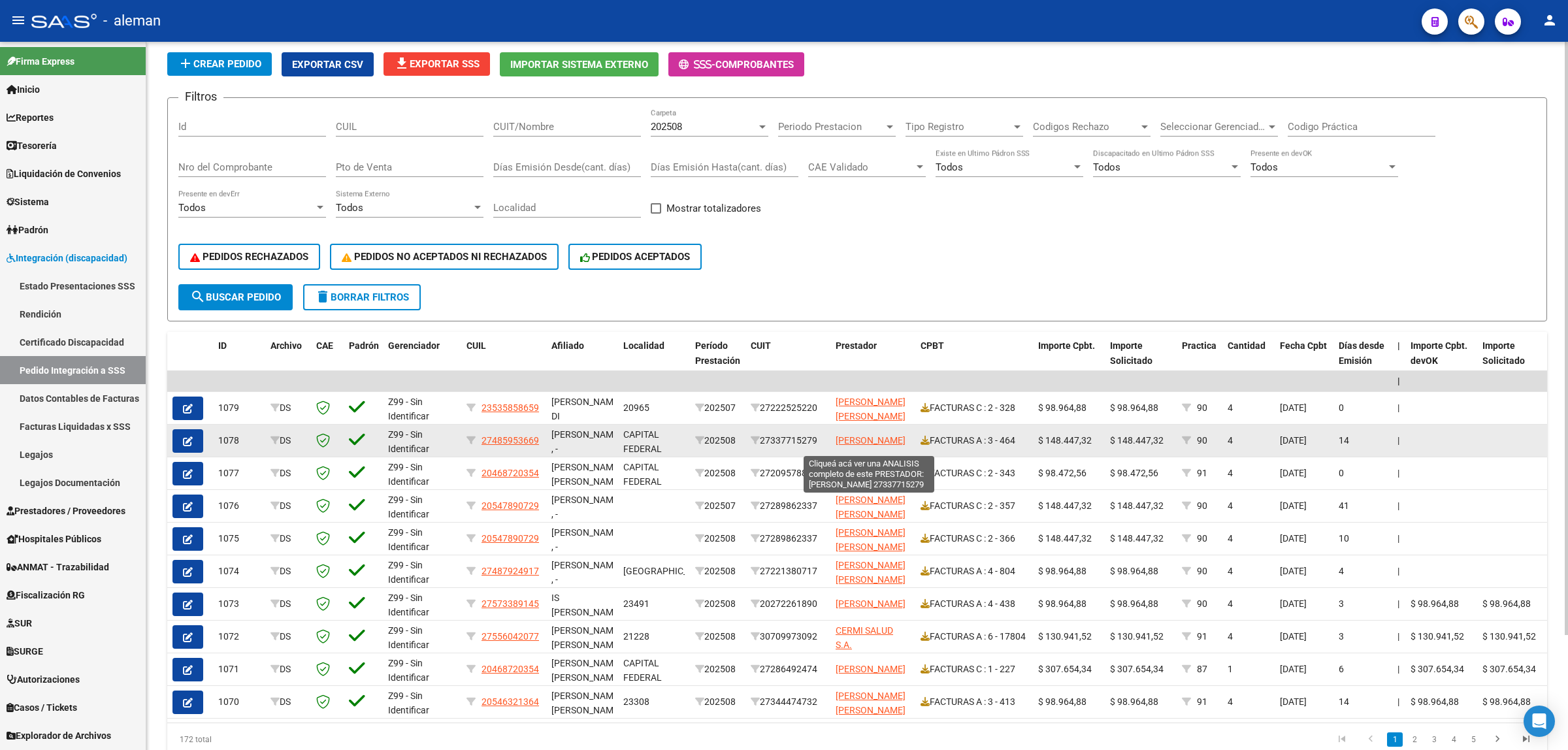
click at [878, 435] on span "[PERSON_NAME]" at bounding box center [871, 440] width 70 height 10
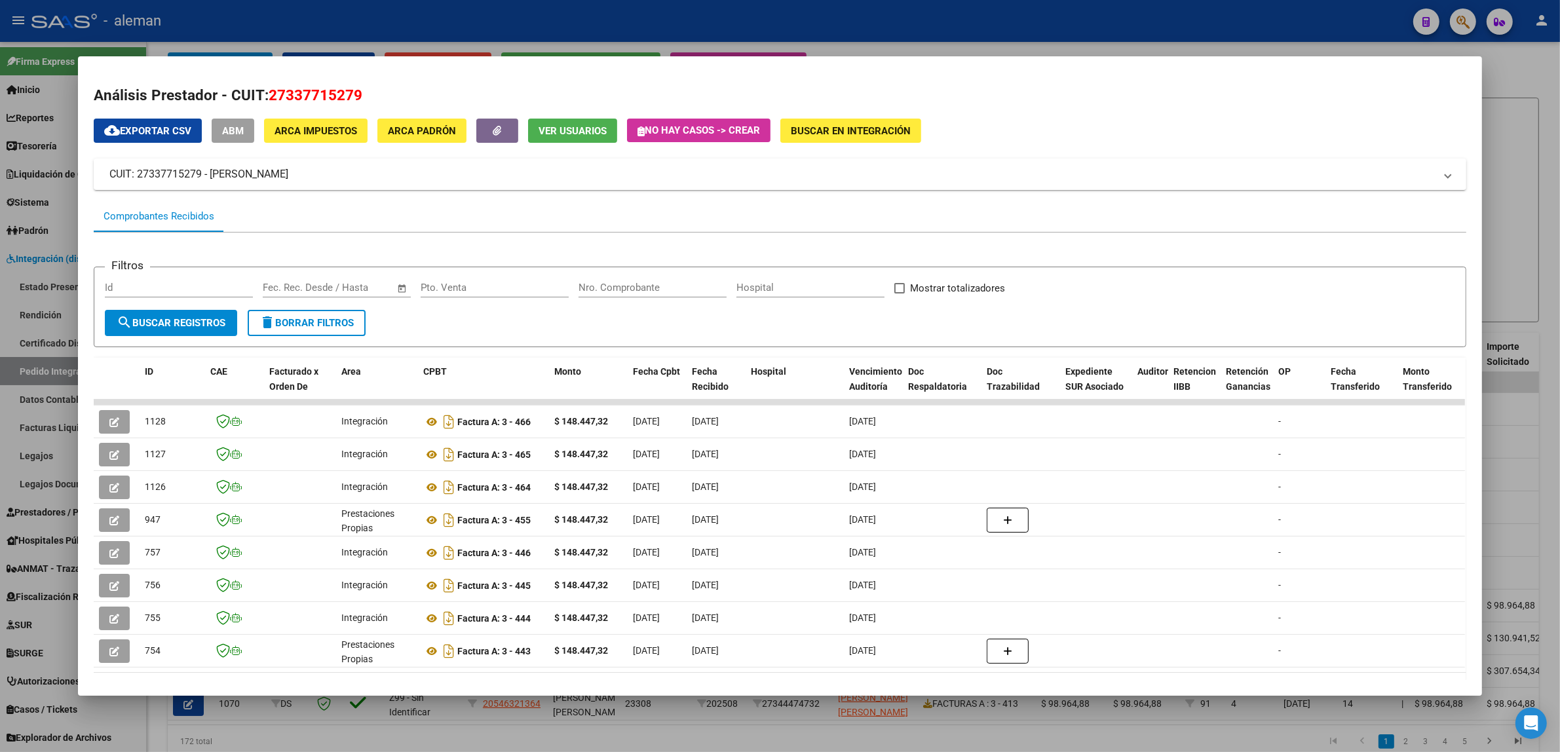
drag, startPoint x: 709, startPoint y: 683, endPoint x: 892, endPoint y: 685, distance: 183.4
click at [909, 685] on mat-dialog-container "Análisis Prestador - CUIT: 27337715279 cloud_download Exportar CSV ABM ARCA Imp…" at bounding box center [780, 375] width 1404 height 639
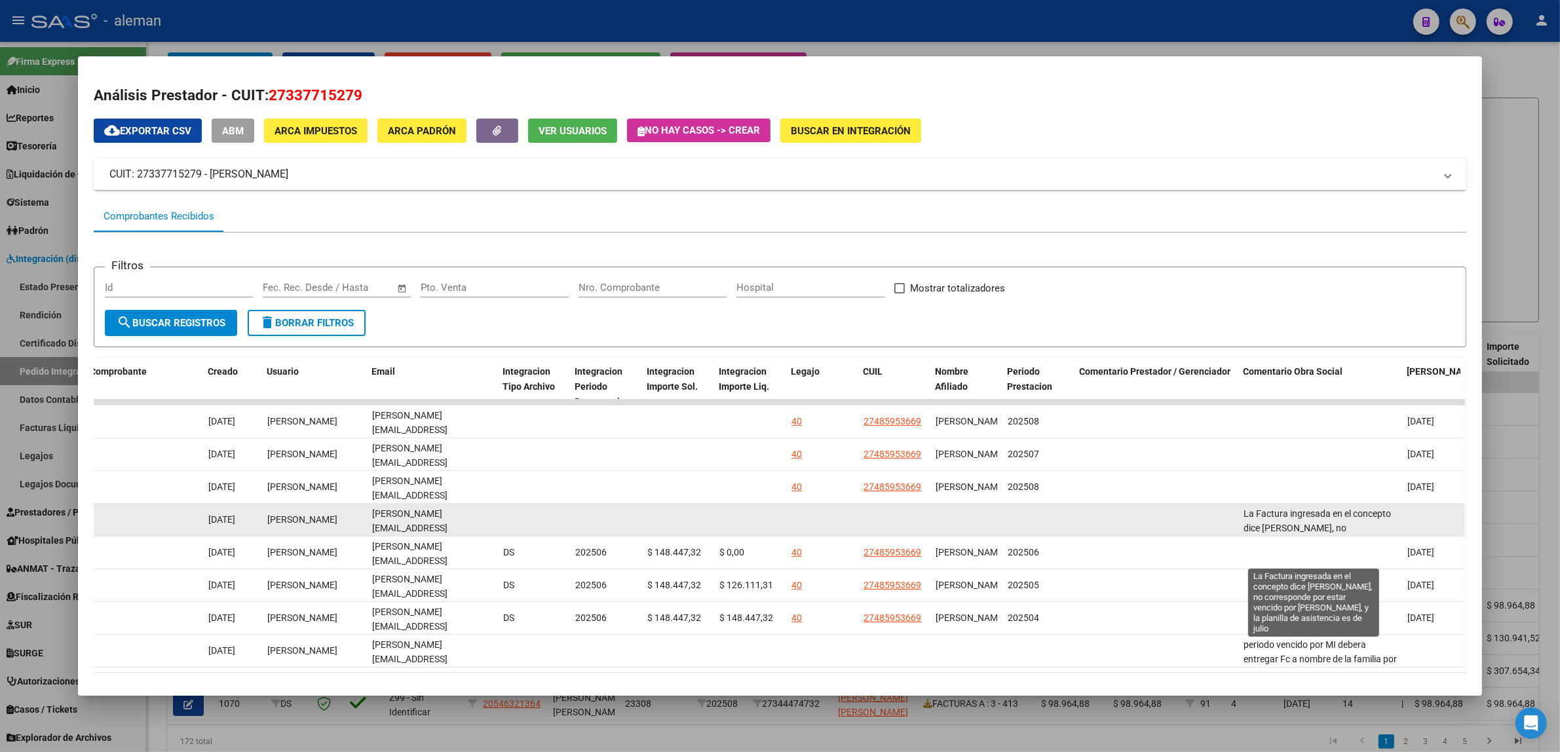
scroll to position [31, 0]
drag, startPoint x: 1235, startPoint y: 513, endPoint x: 1363, endPoint y: 523, distance: 127.5
click at [1363, 523] on datatable-body-cell "La Factura ingresada en el concepto dice [PERSON_NAME], no corresponde por esta…" at bounding box center [1320, 520] width 164 height 32
copy span "La Factura ingresada en el concepto dice [PERSON_NAME], no corresponde por esta…"
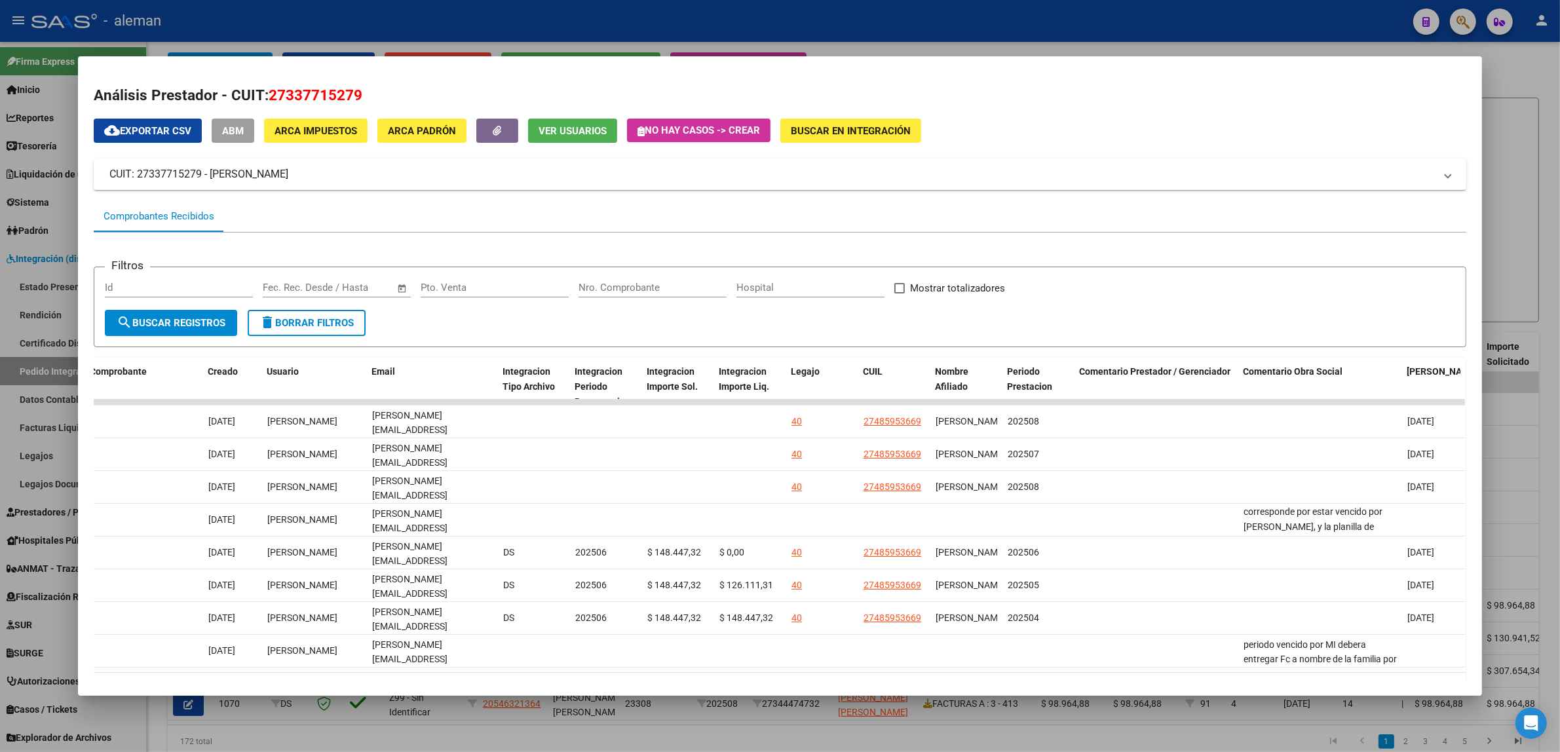
drag, startPoint x: 1260, startPoint y: 681, endPoint x: 986, endPoint y: 687, distance: 273.9
click at [986, 687] on mat-dialog-container "Análisis Prestador - CUIT: 27337715279 cloud_download Exportar CSV ABM ARCA Imp…" at bounding box center [780, 375] width 1404 height 639
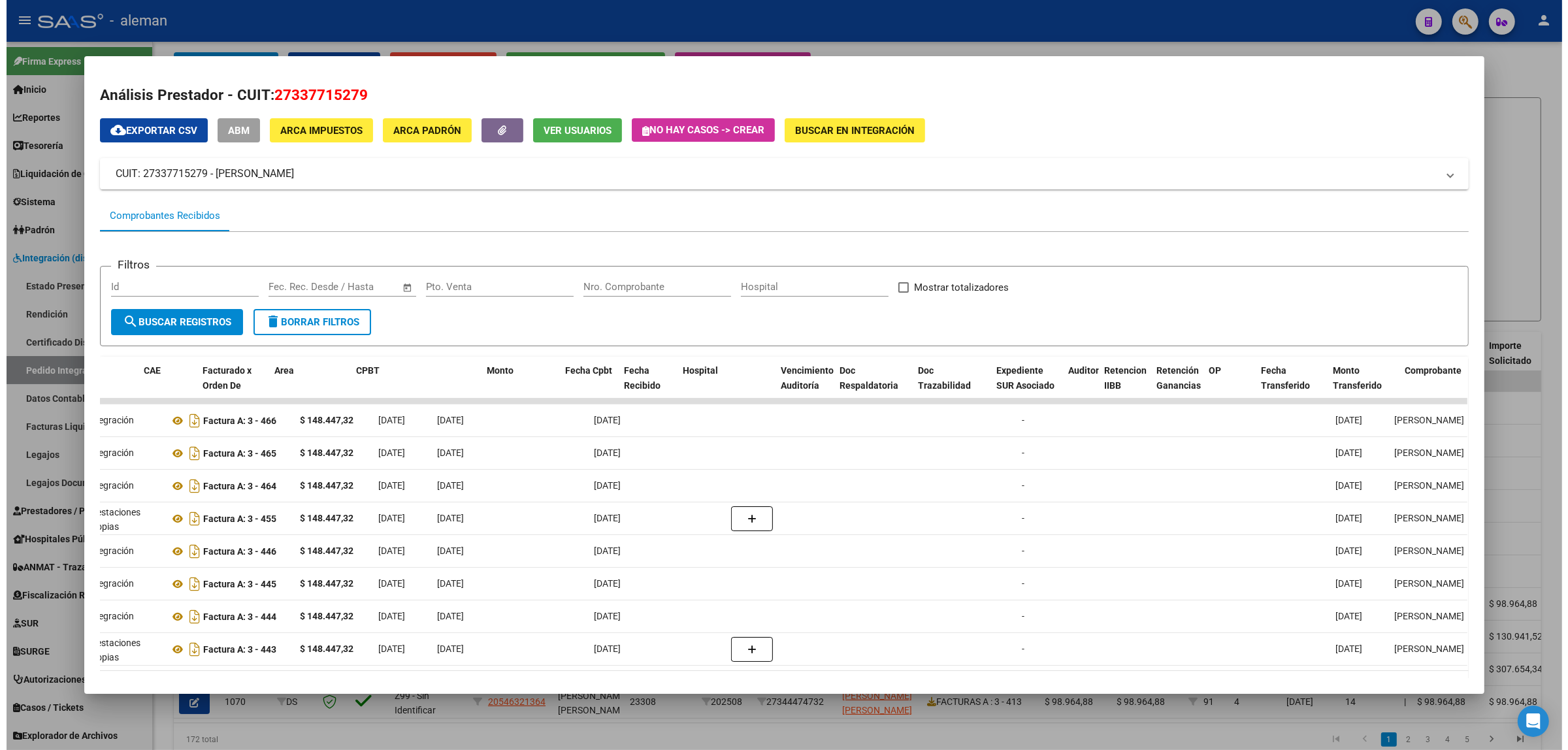
scroll to position [0, 0]
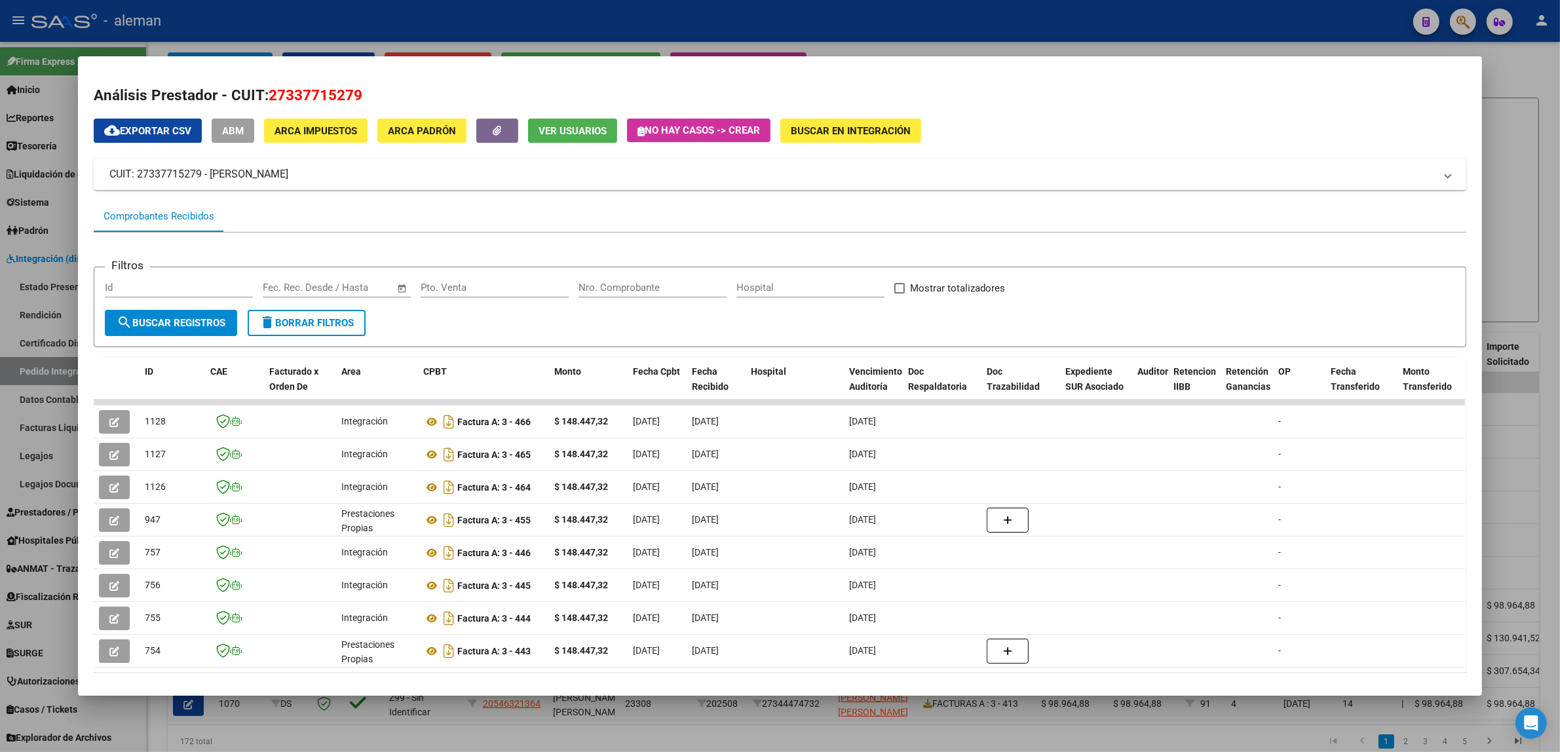
drag, startPoint x: 951, startPoint y: 721, endPoint x: 1157, endPoint y: 742, distance: 206.8
click at [1157, 742] on div at bounding box center [780, 376] width 1560 height 752
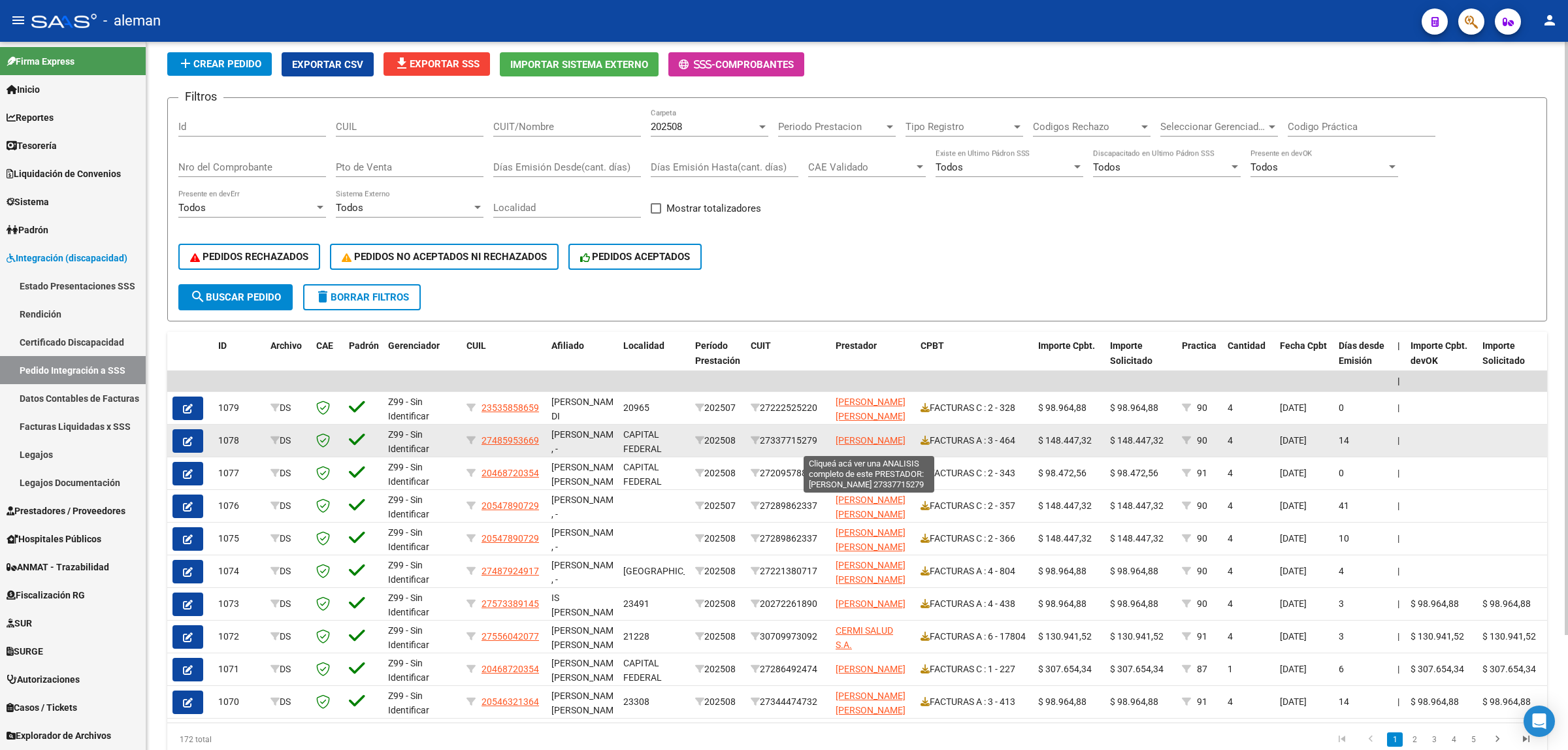
click at [858, 439] on span "[PERSON_NAME]" at bounding box center [871, 440] width 70 height 10
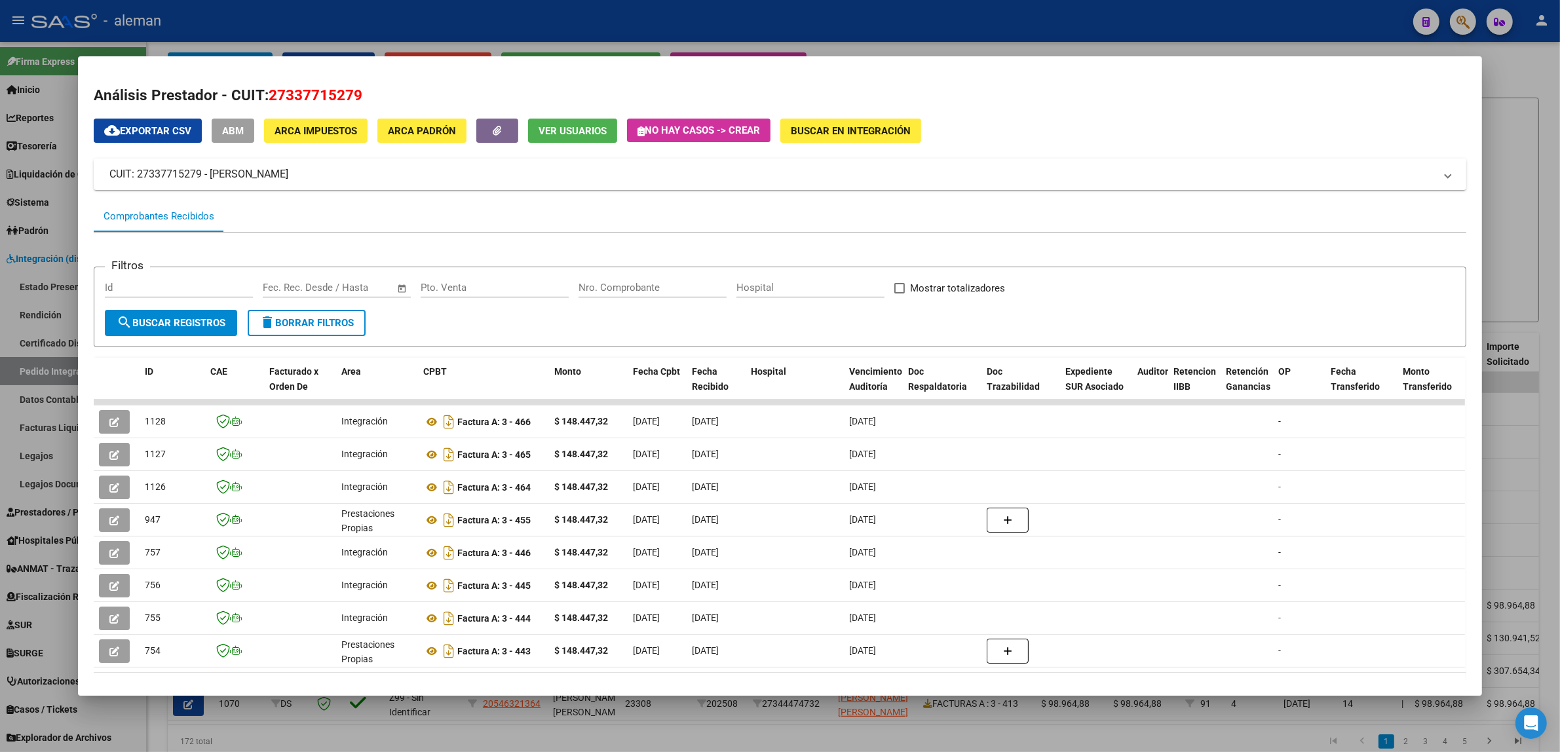
click at [1507, 465] on div at bounding box center [780, 376] width 1560 height 752
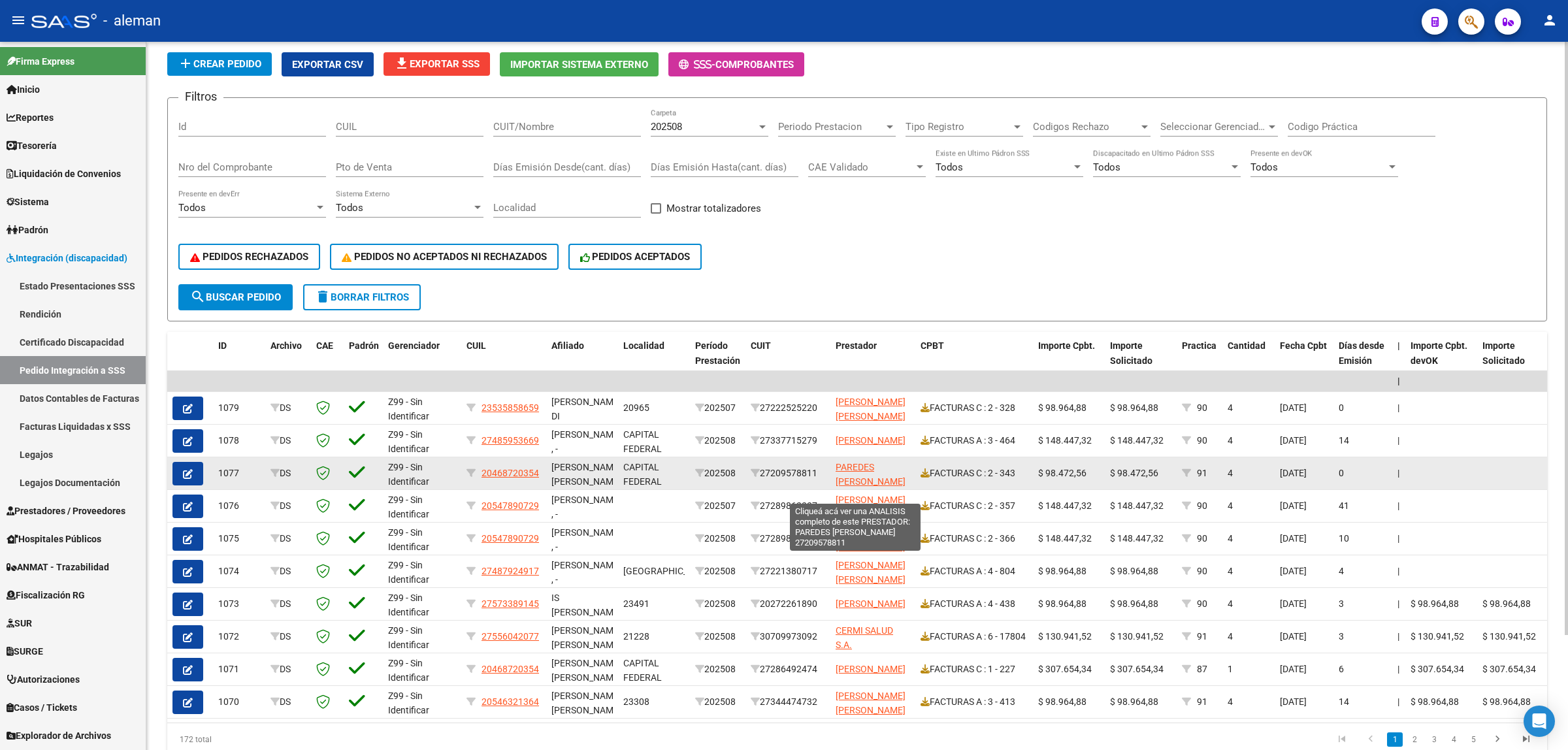
click at [860, 474] on span "PAREDES [PERSON_NAME]" at bounding box center [871, 475] width 70 height 26
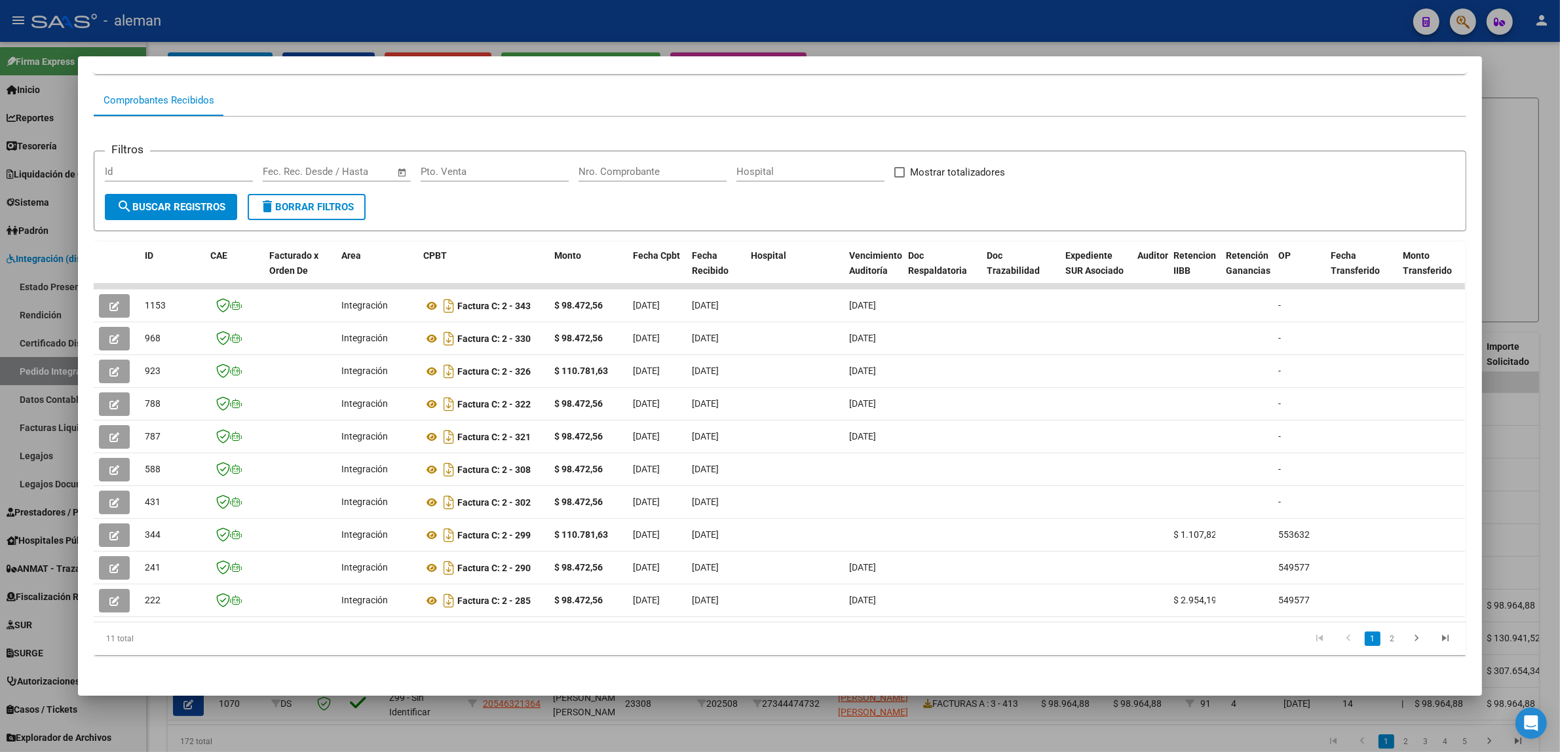
click at [1505, 439] on div at bounding box center [780, 376] width 1560 height 752
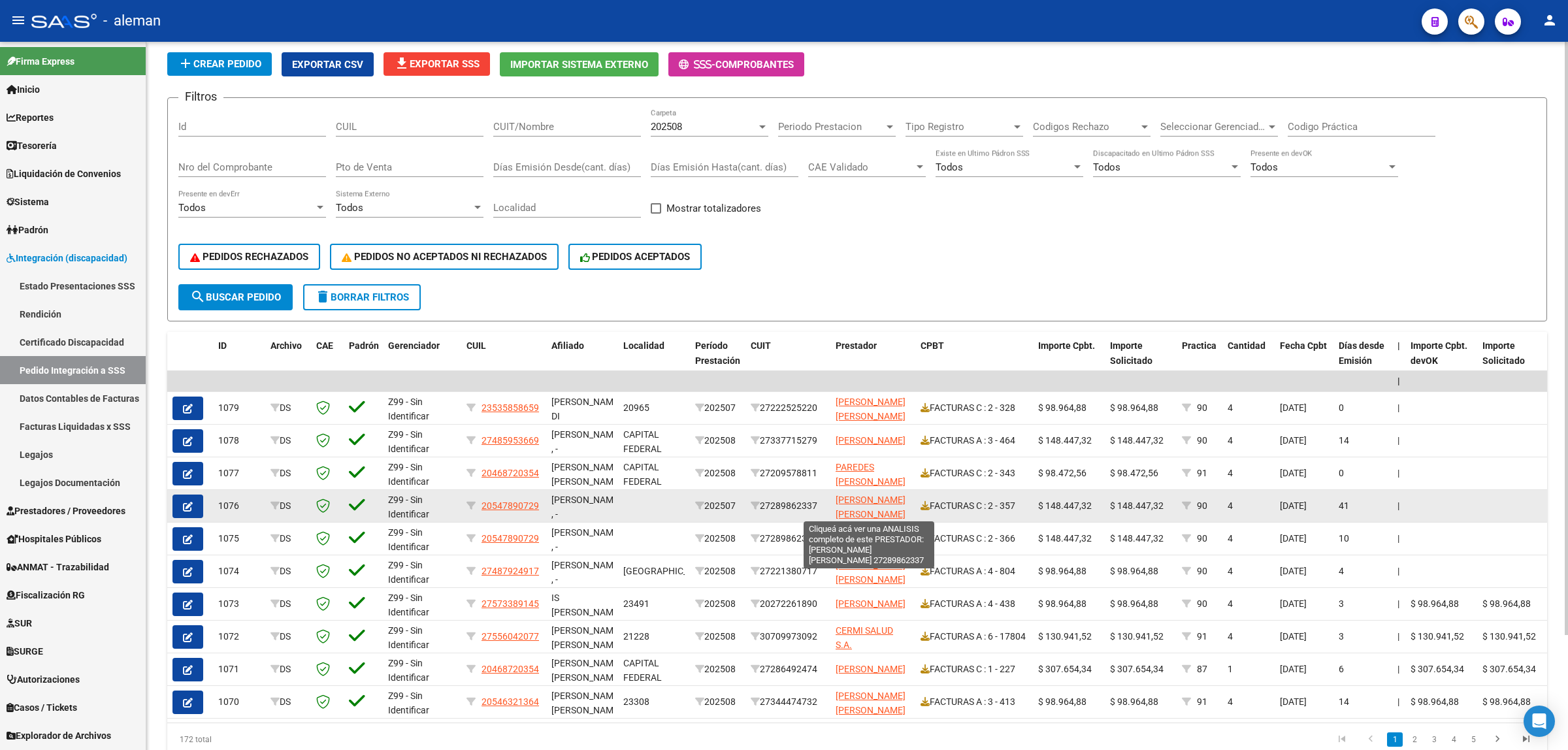
click at [850, 498] on span "[PERSON_NAME] [PERSON_NAME]" at bounding box center [871, 508] width 70 height 26
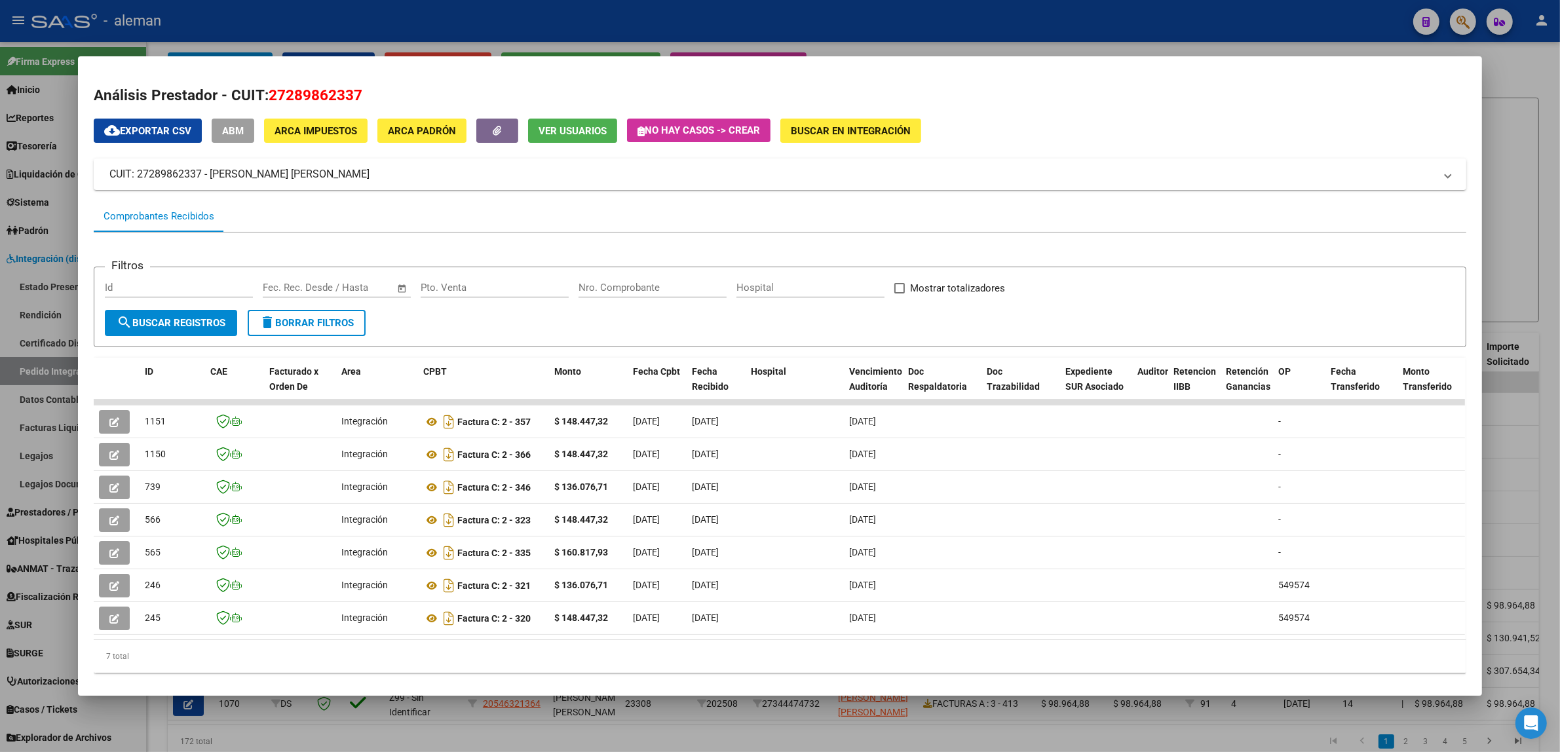
click at [1513, 542] on div at bounding box center [780, 376] width 1560 height 752
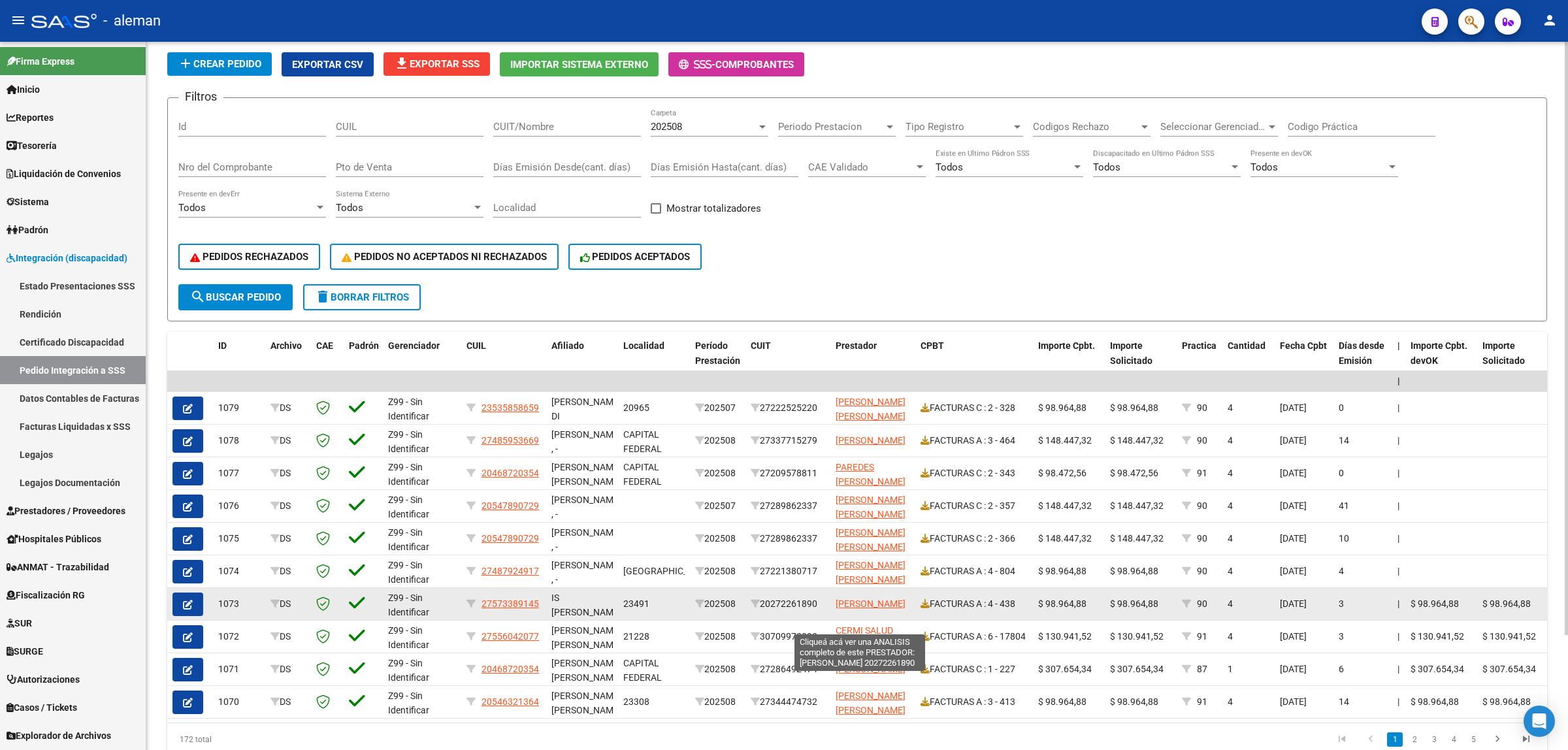
click at [866, 606] on span "[PERSON_NAME]" at bounding box center [871, 603] width 70 height 10
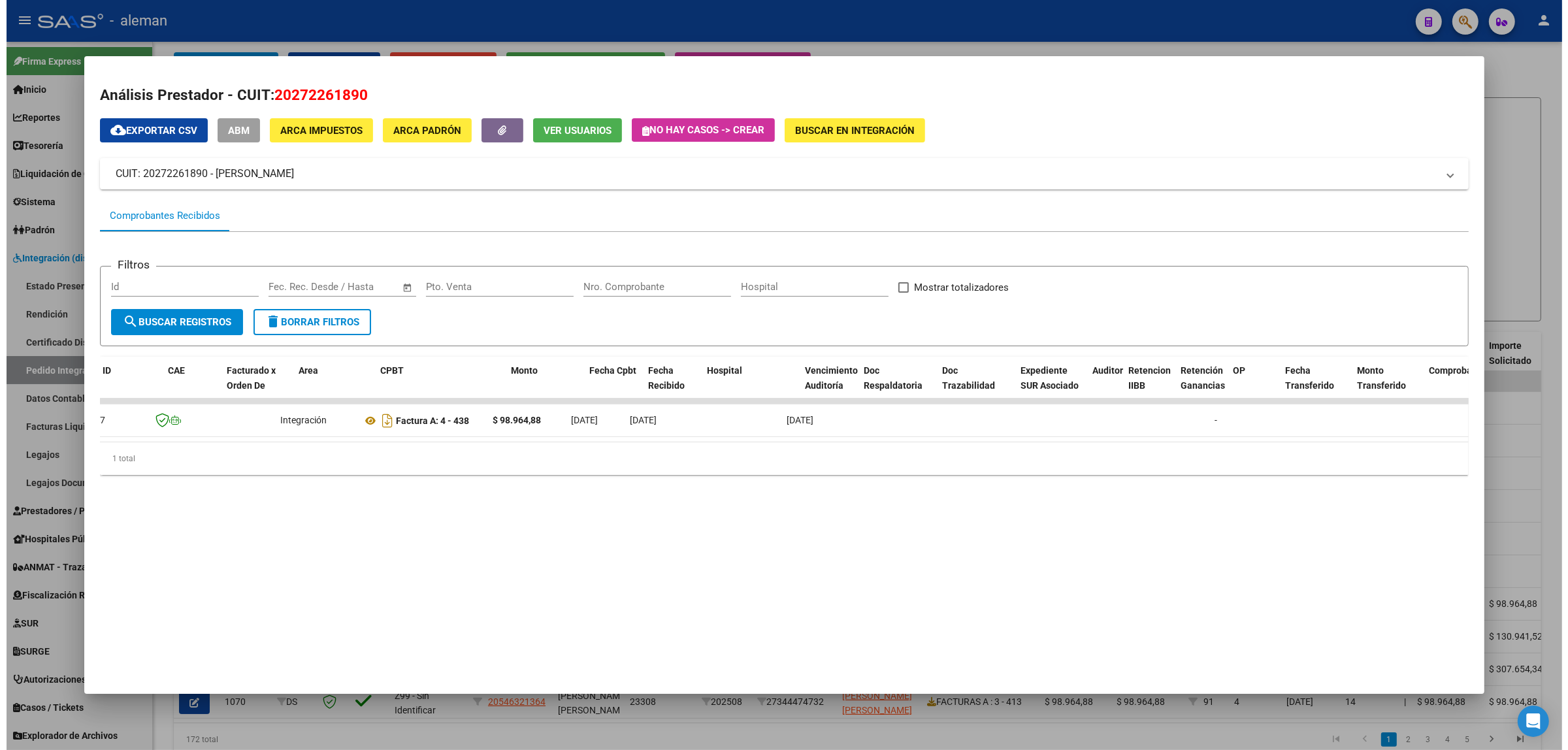
scroll to position [0, 8]
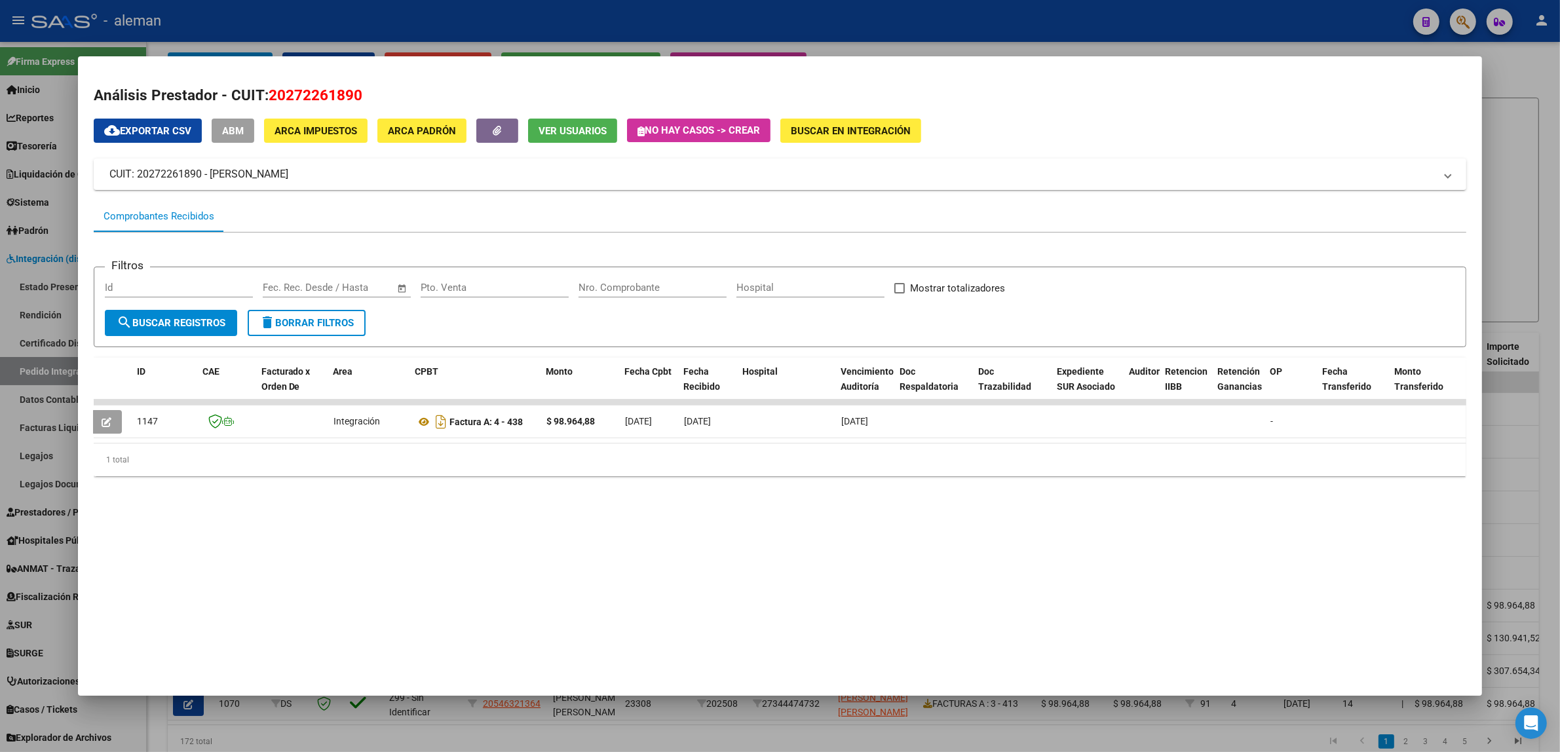
click at [1521, 493] on div at bounding box center [780, 376] width 1560 height 752
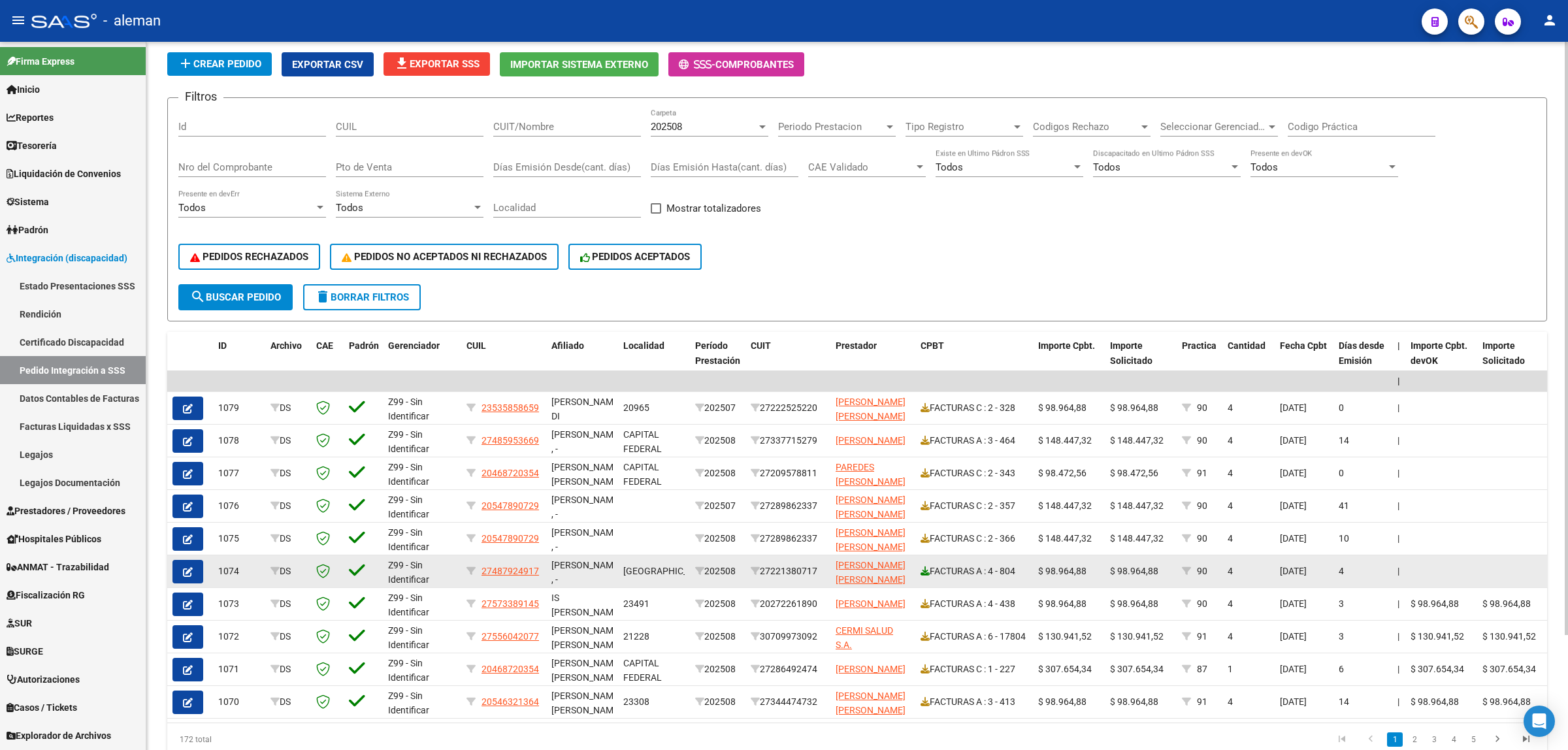
click at [923, 571] on icon at bounding box center [925, 570] width 9 height 9
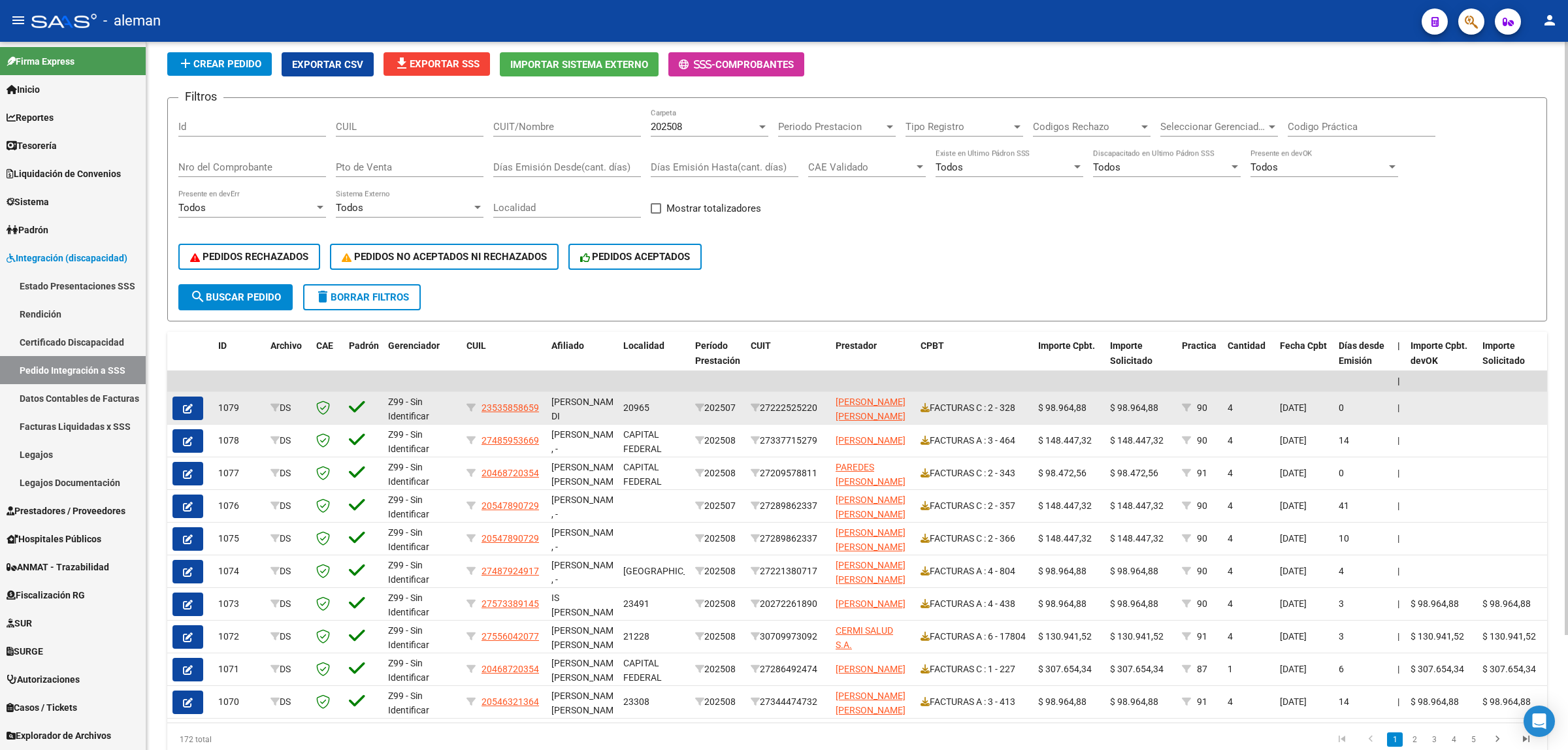
click at [868, 403] on app-link-go-to "[PERSON_NAME] [PERSON_NAME]" at bounding box center [873, 410] width 75 height 30
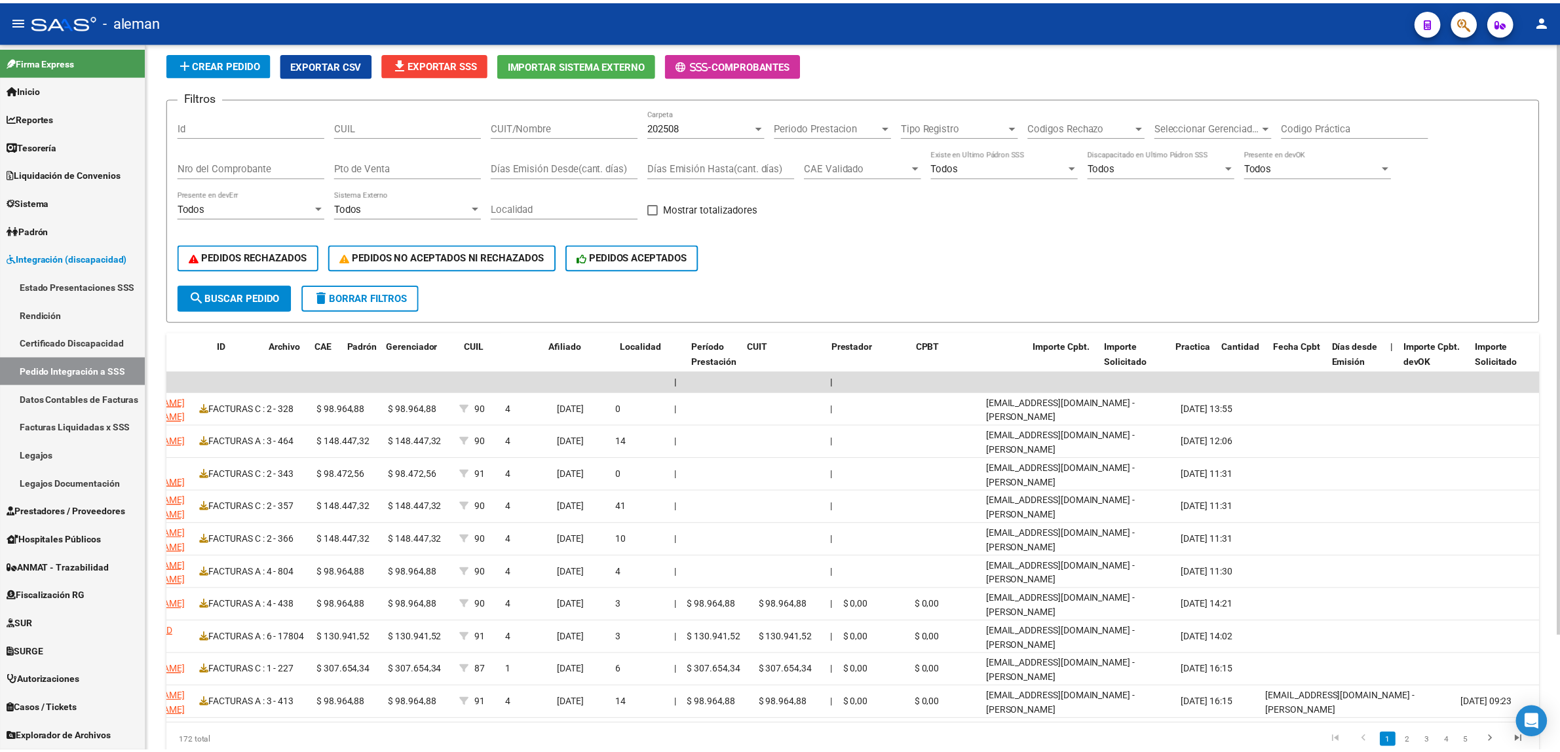
scroll to position [0, 0]
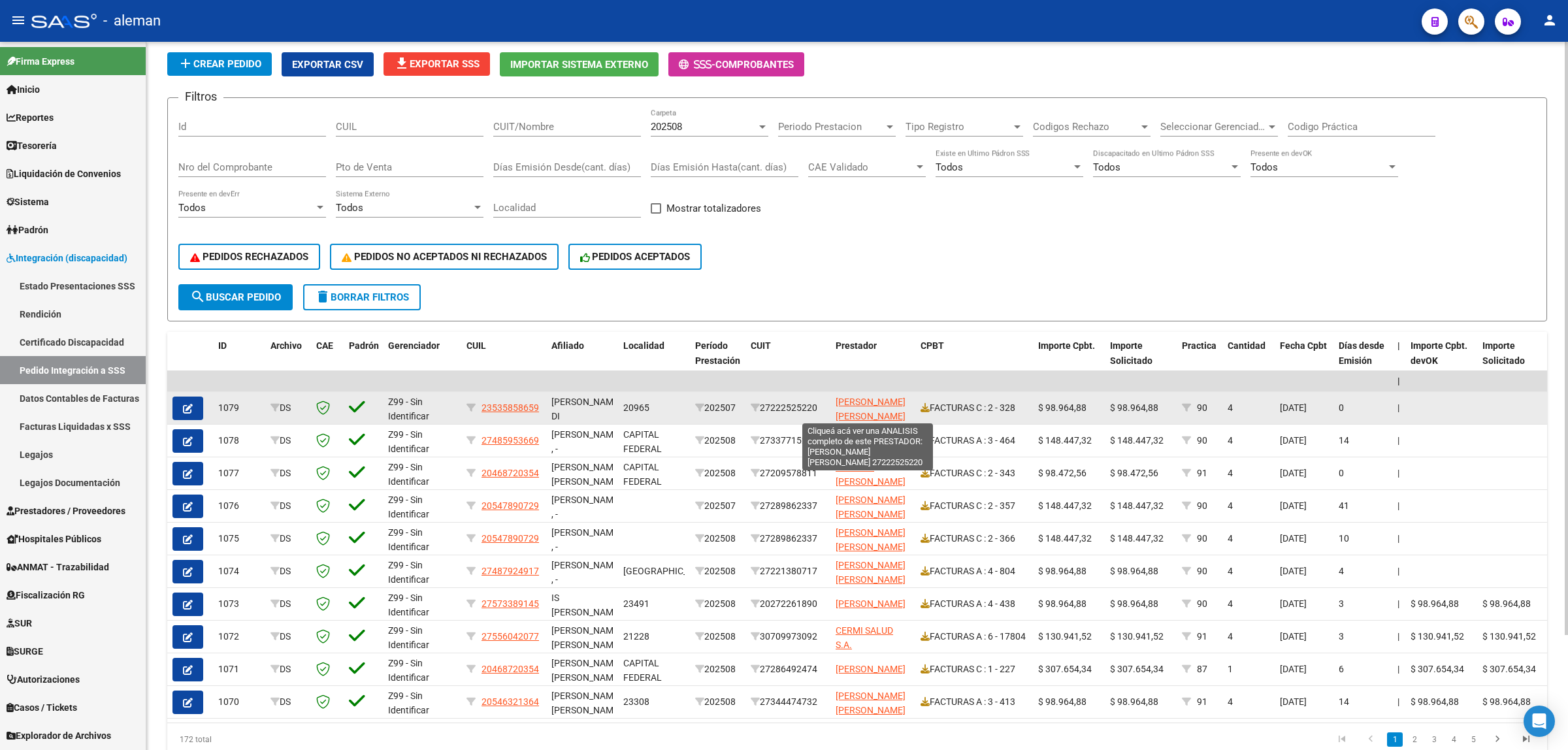
click at [871, 410] on span "[PERSON_NAME] [PERSON_NAME]" at bounding box center [871, 410] width 70 height 26
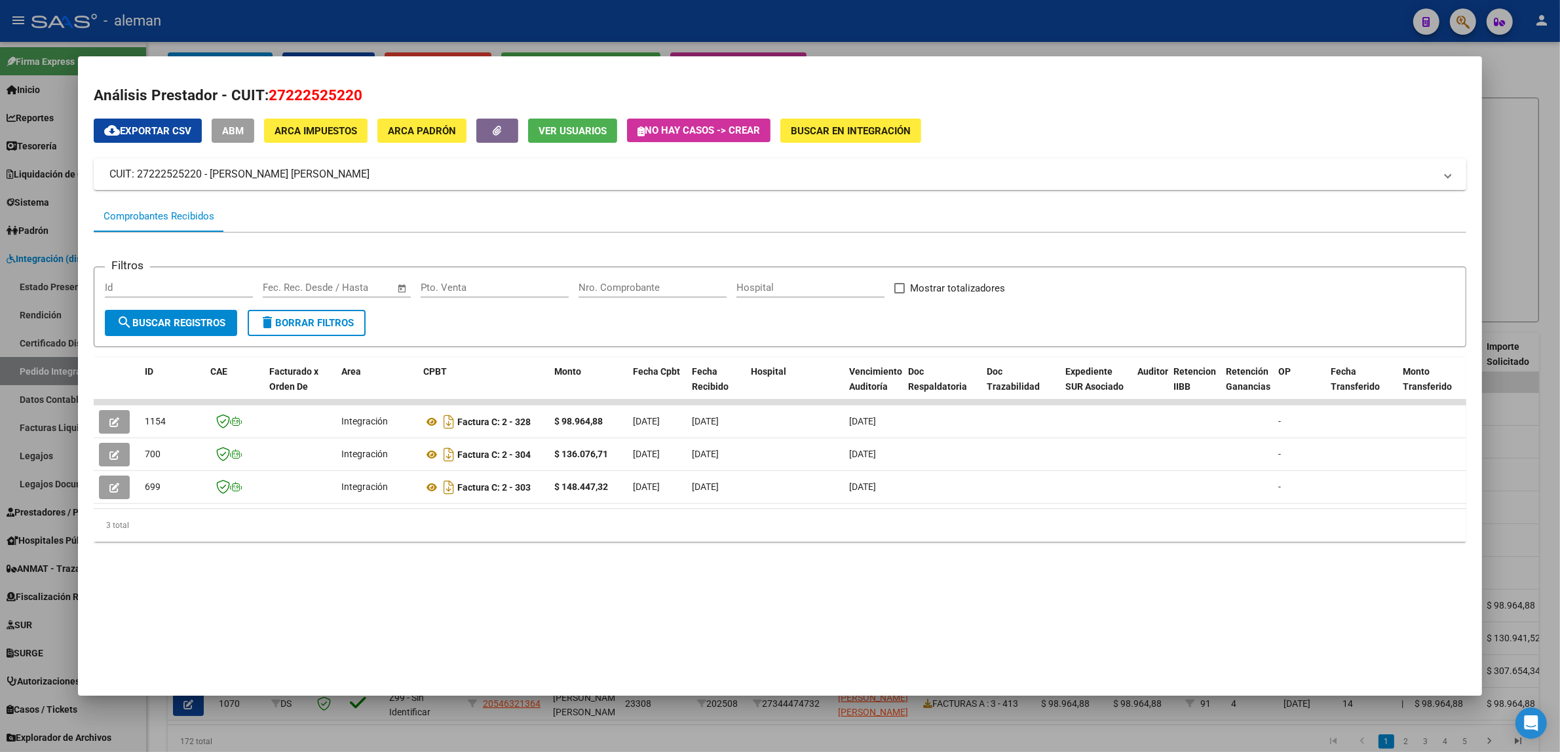
click at [1530, 519] on div at bounding box center [780, 376] width 1560 height 752
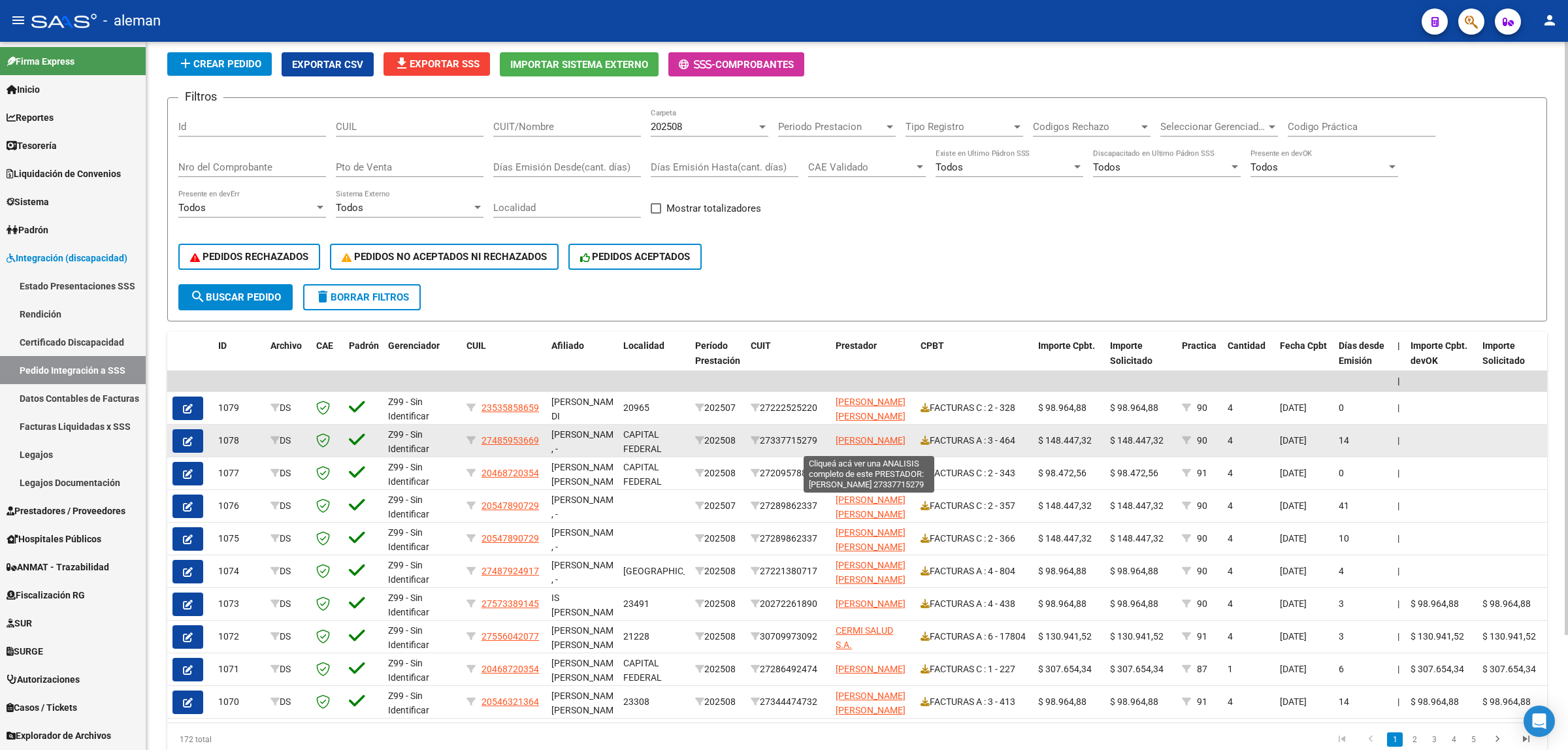
click at [877, 435] on span "[PERSON_NAME]" at bounding box center [871, 440] width 70 height 10
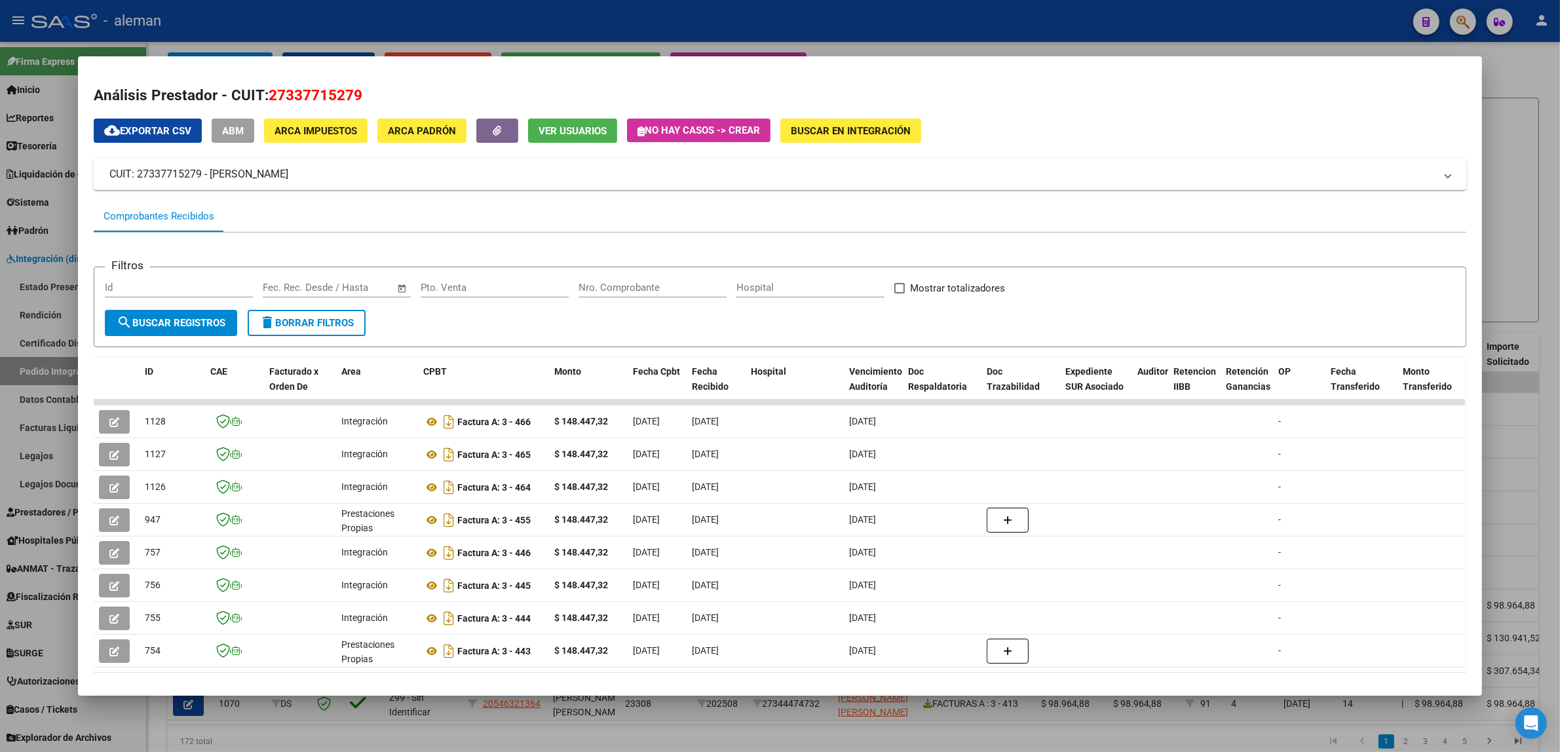
click at [1518, 432] on div at bounding box center [780, 376] width 1560 height 752
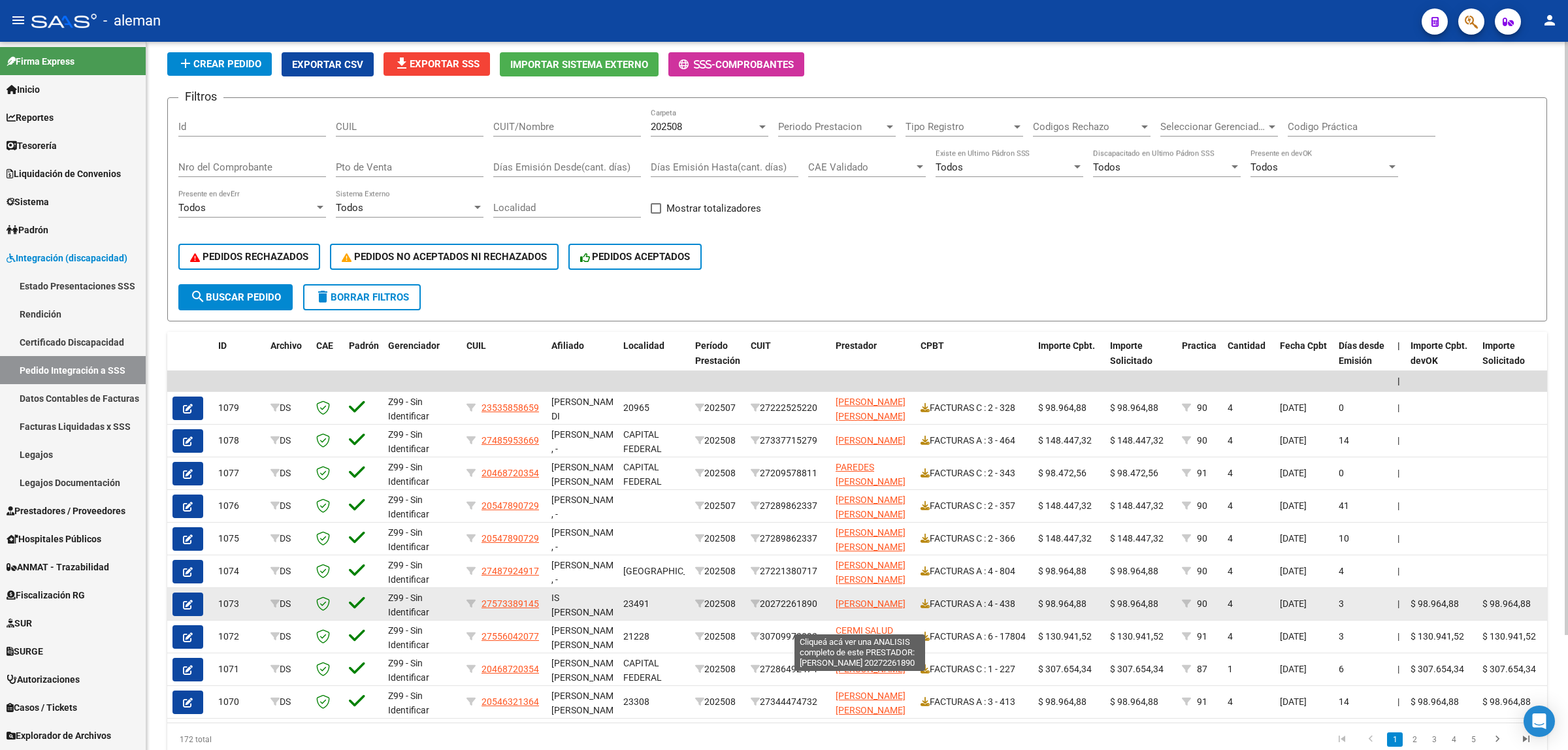
click at [863, 605] on span "[PERSON_NAME]" at bounding box center [871, 603] width 70 height 10
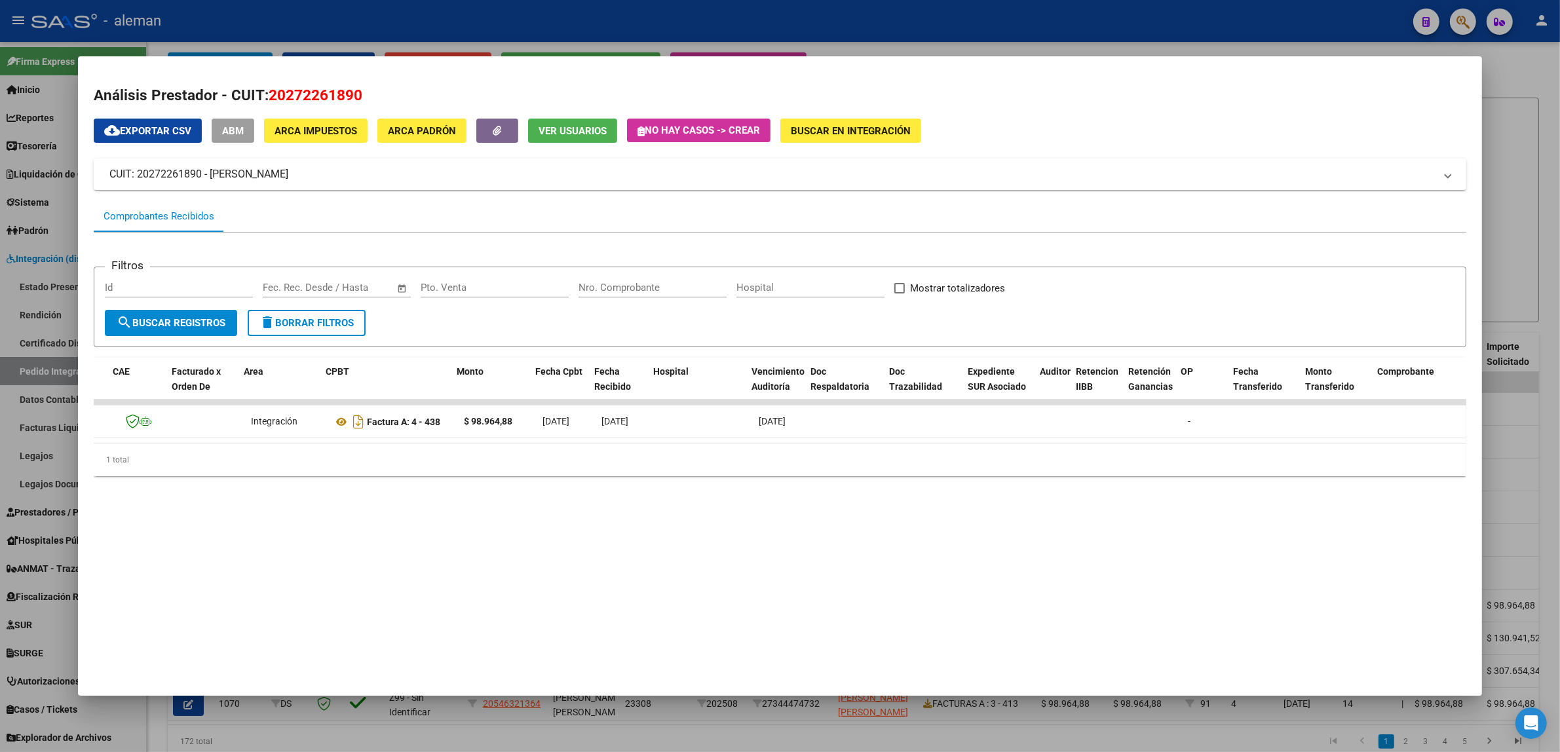
scroll to position [0, 97]
click at [1515, 489] on div at bounding box center [780, 376] width 1560 height 752
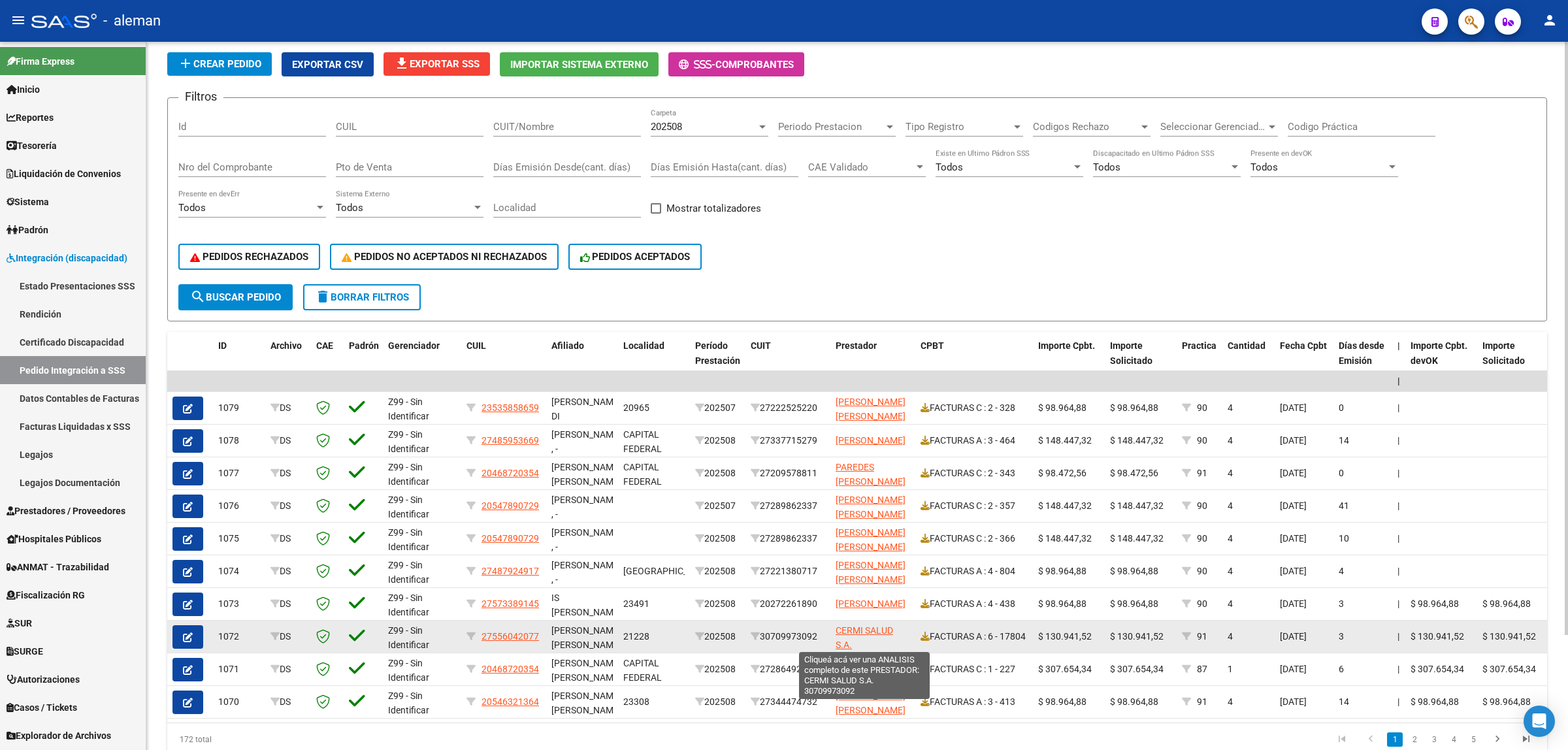
click at [869, 630] on span "CERMI SALUD S.A." at bounding box center [865, 638] width 58 height 26
type textarea "30709973092"
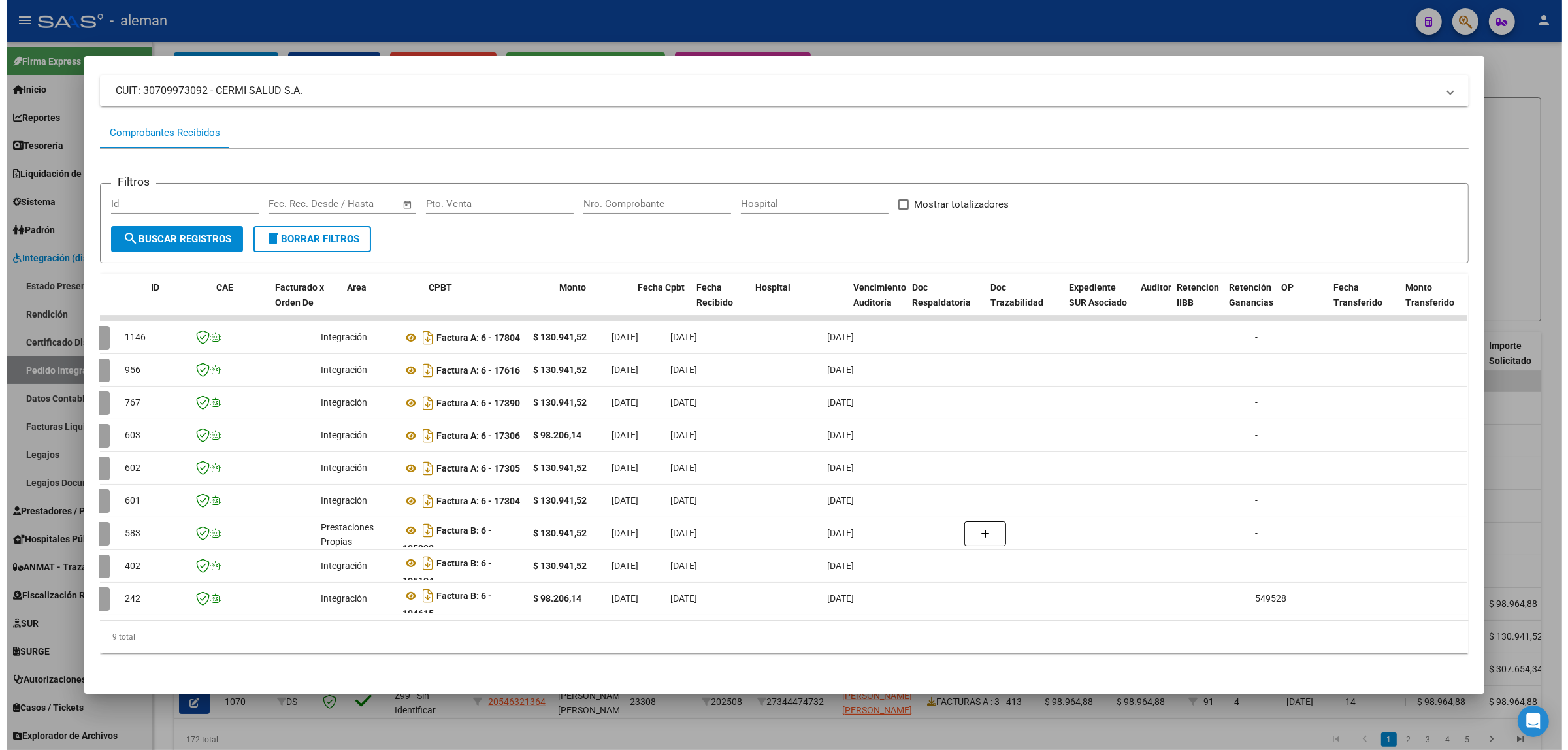
scroll to position [0, 0]
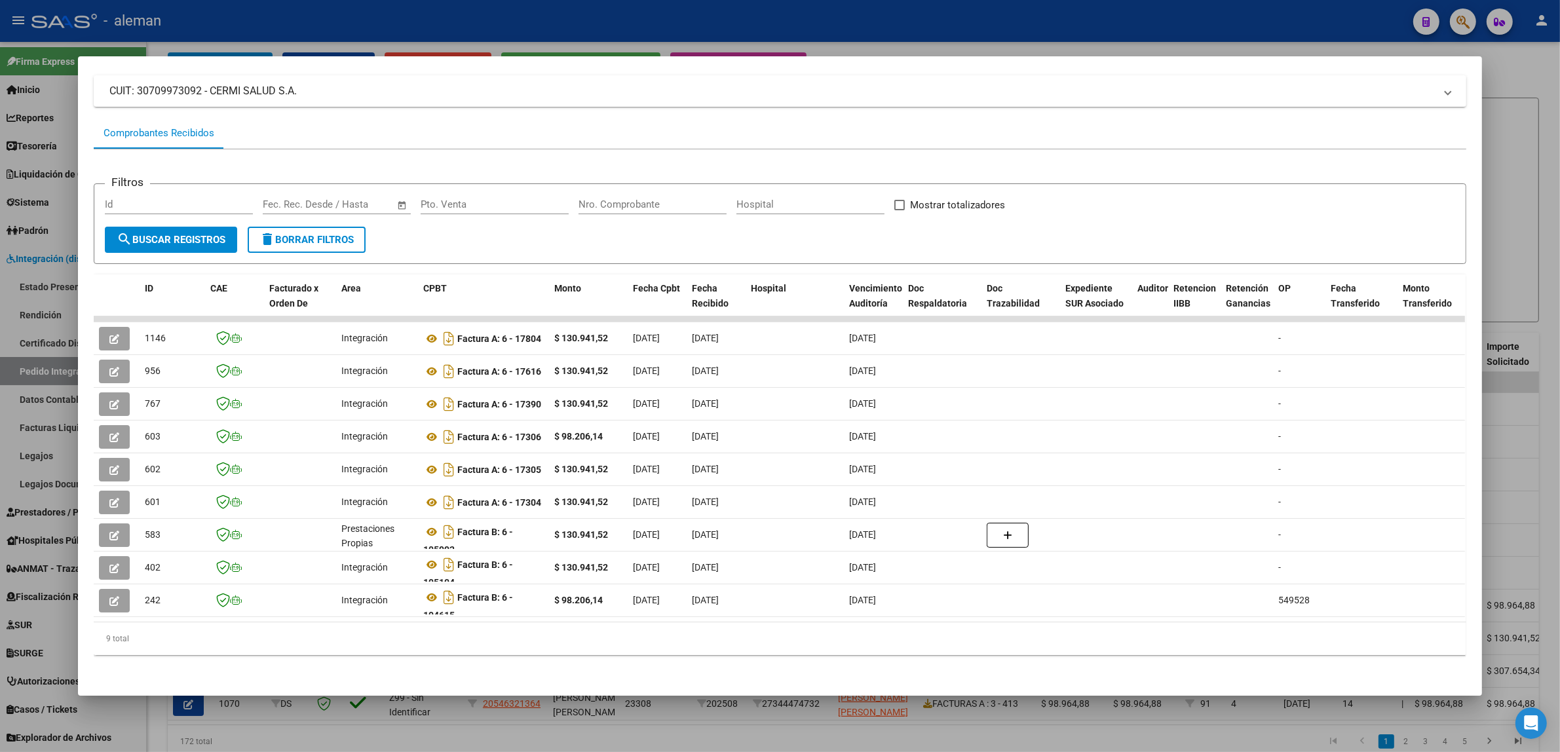
click at [1518, 561] on div at bounding box center [780, 376] width 1560 height 752
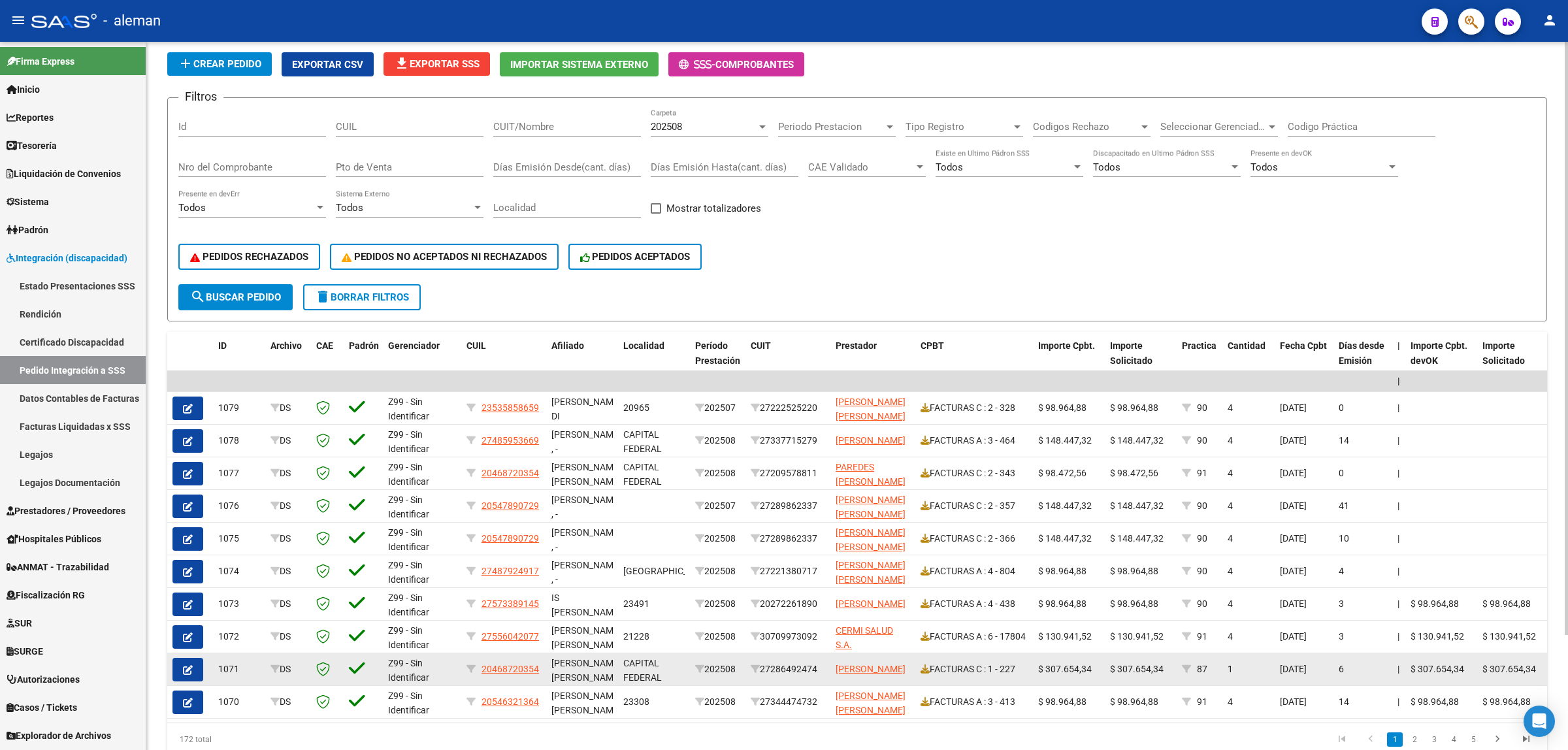
scroll to position [138, 0]
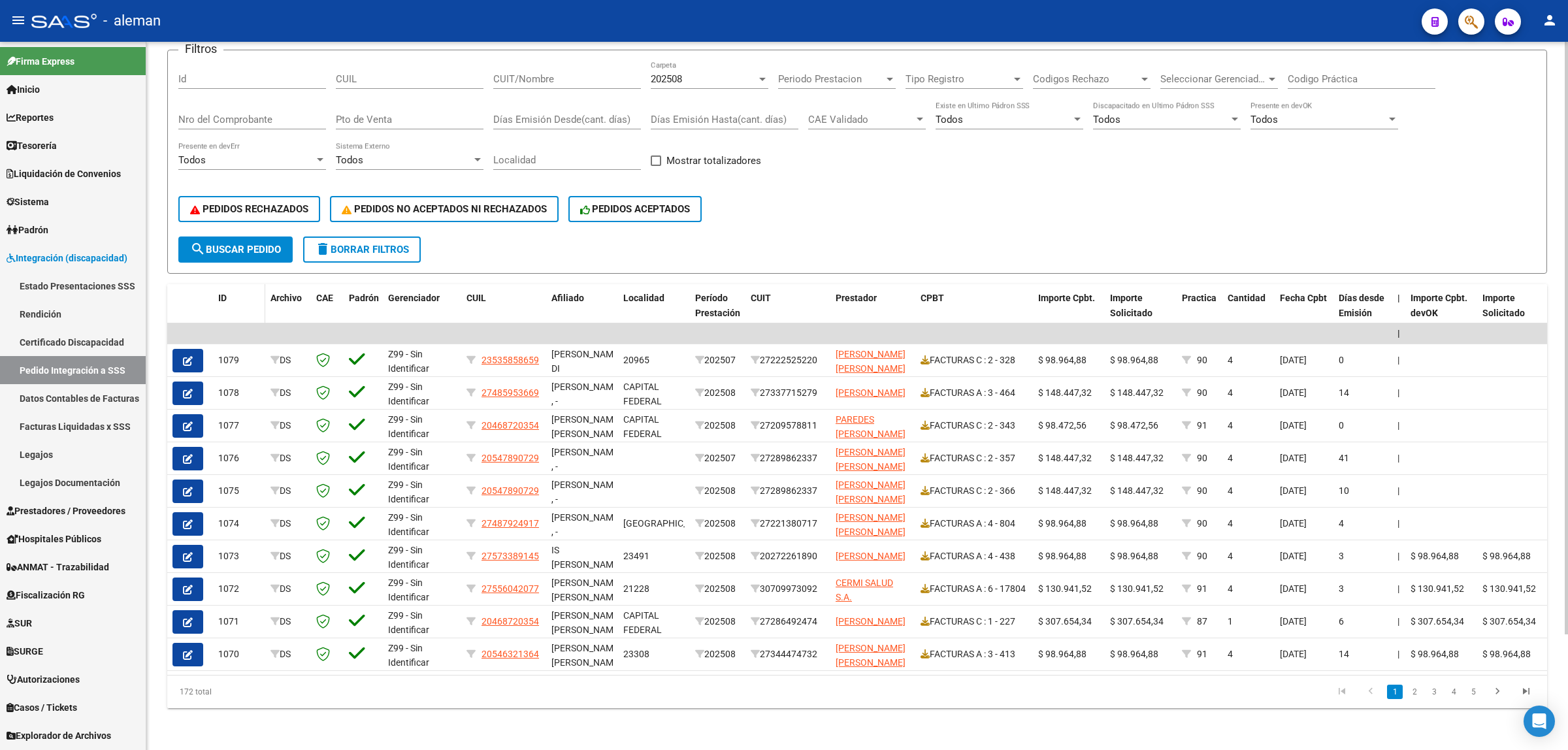
click at [220, 292] on div "ID" at bounding box center [239, 298] width 42 height 15
click at [219, 292] on span "ID" at bounding box center [222, 297] width 9 height 10
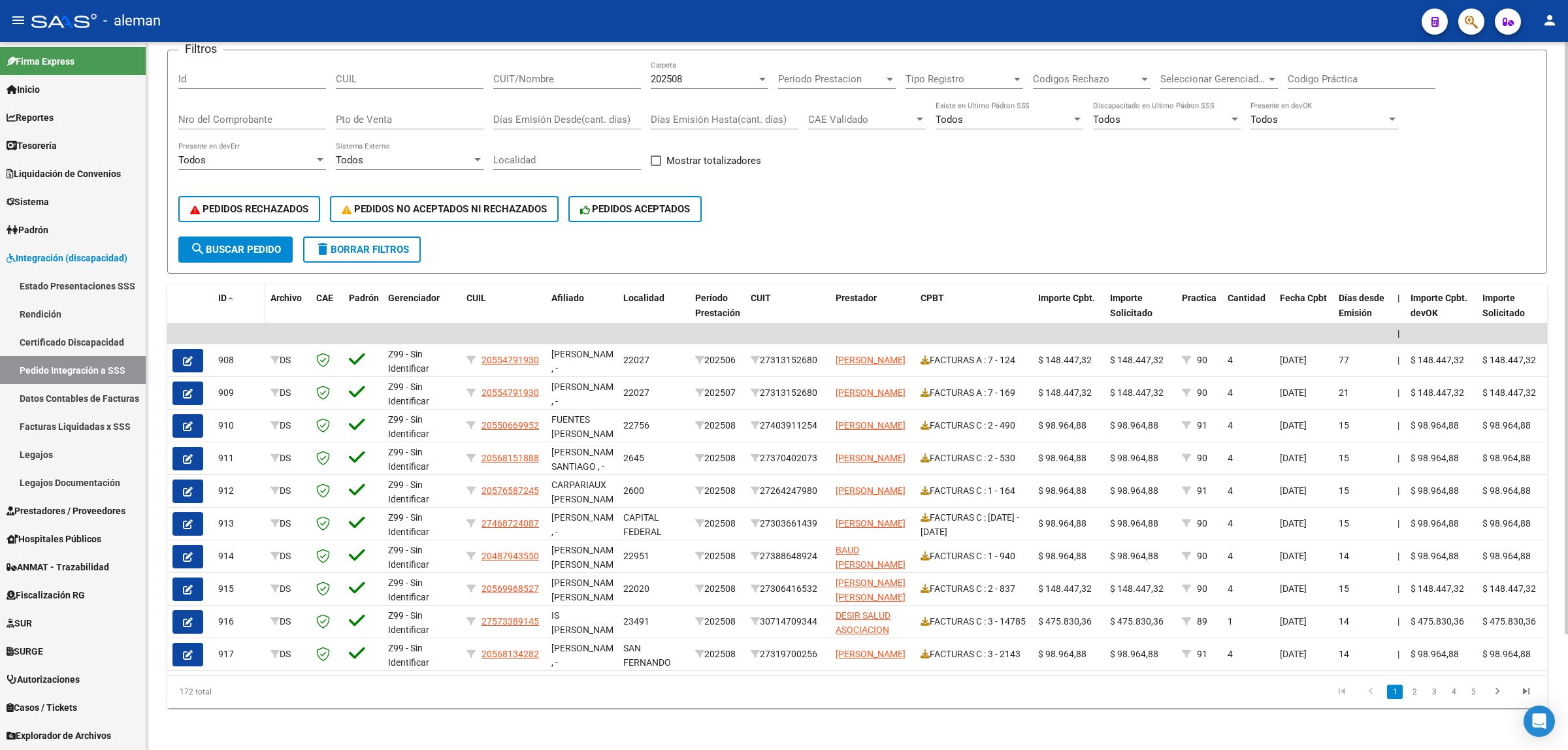
click at [219, 292] on span "ID" at bounding box center [222, 297] width 9 height 10
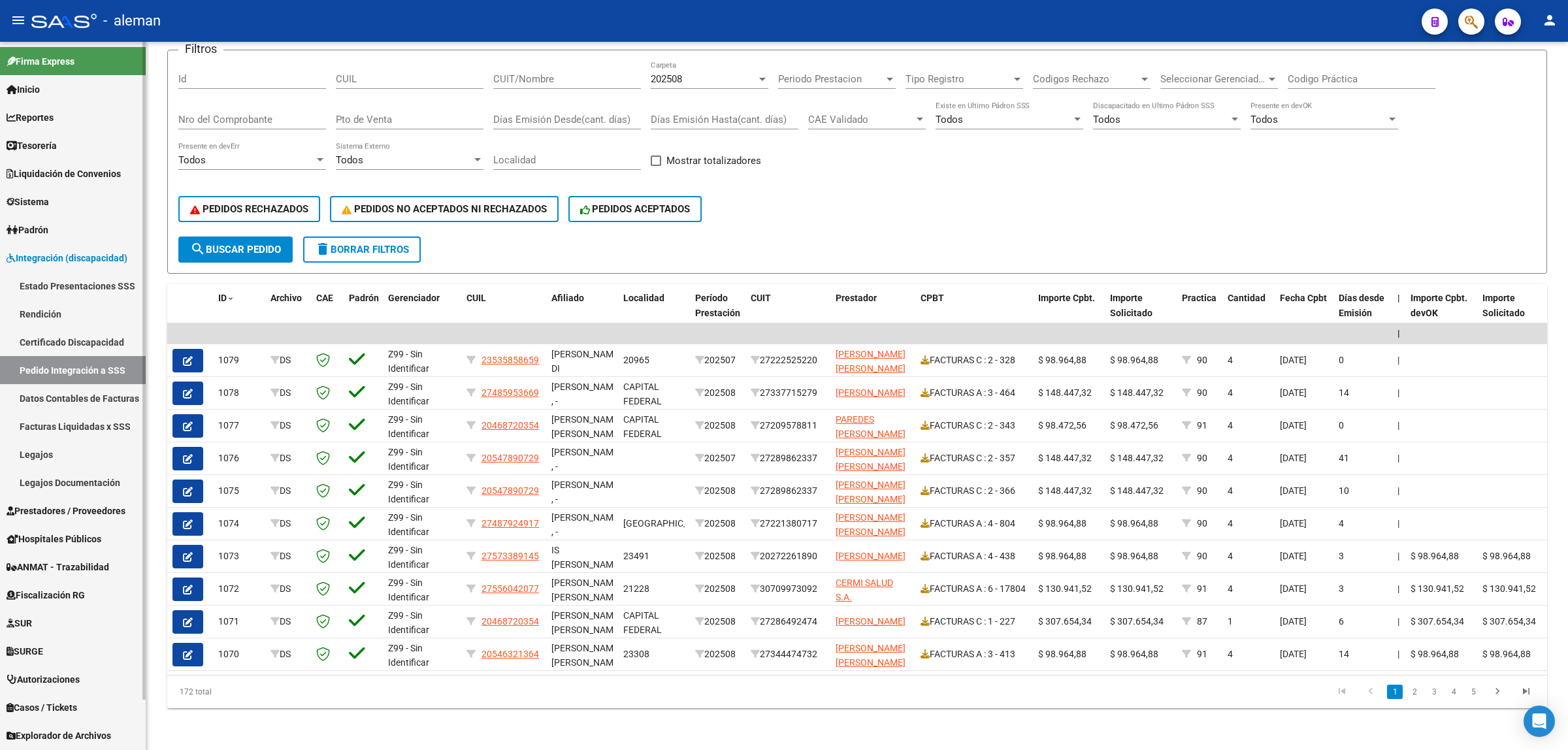
click at [60, 505] on span "Prestadores / Proveedores" at bounding box center [66, 511] width 119 height 14
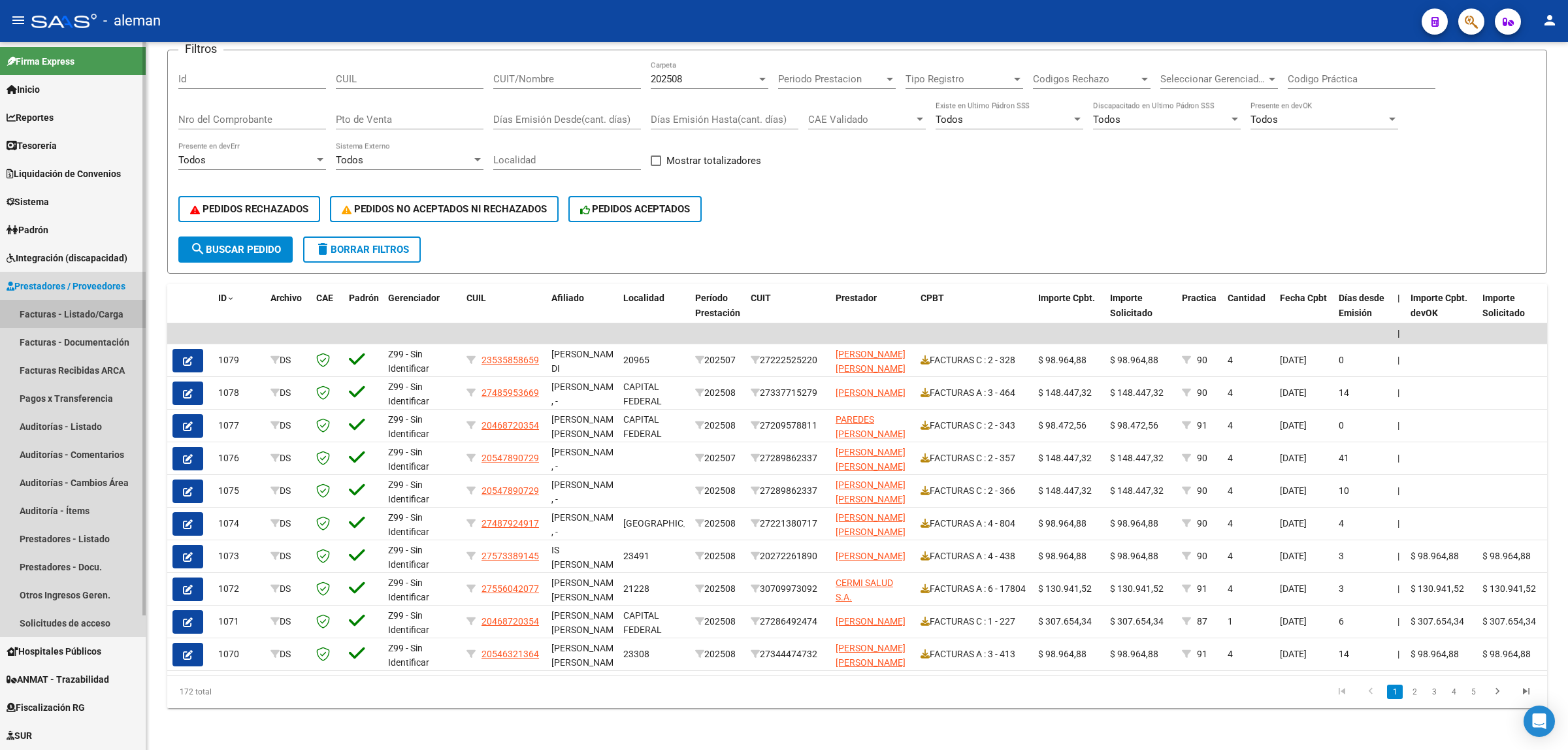
click at [81, 311] on link "Facturas - Listado/Carga" at bounding box center [73, 314] width 146 height 28
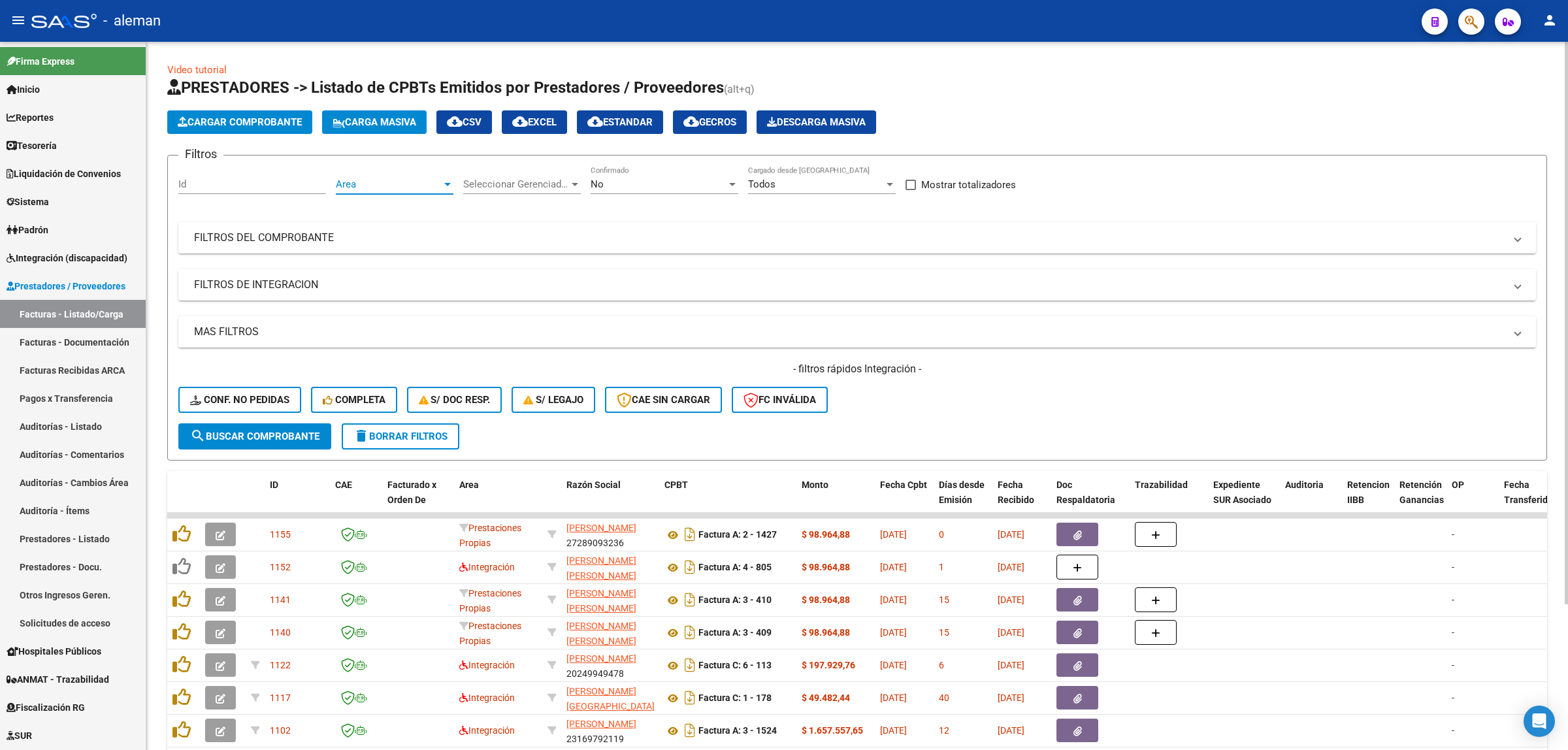
click at [439, 187] on span "Area" at bounding box center [389, 185] width 106 height 12
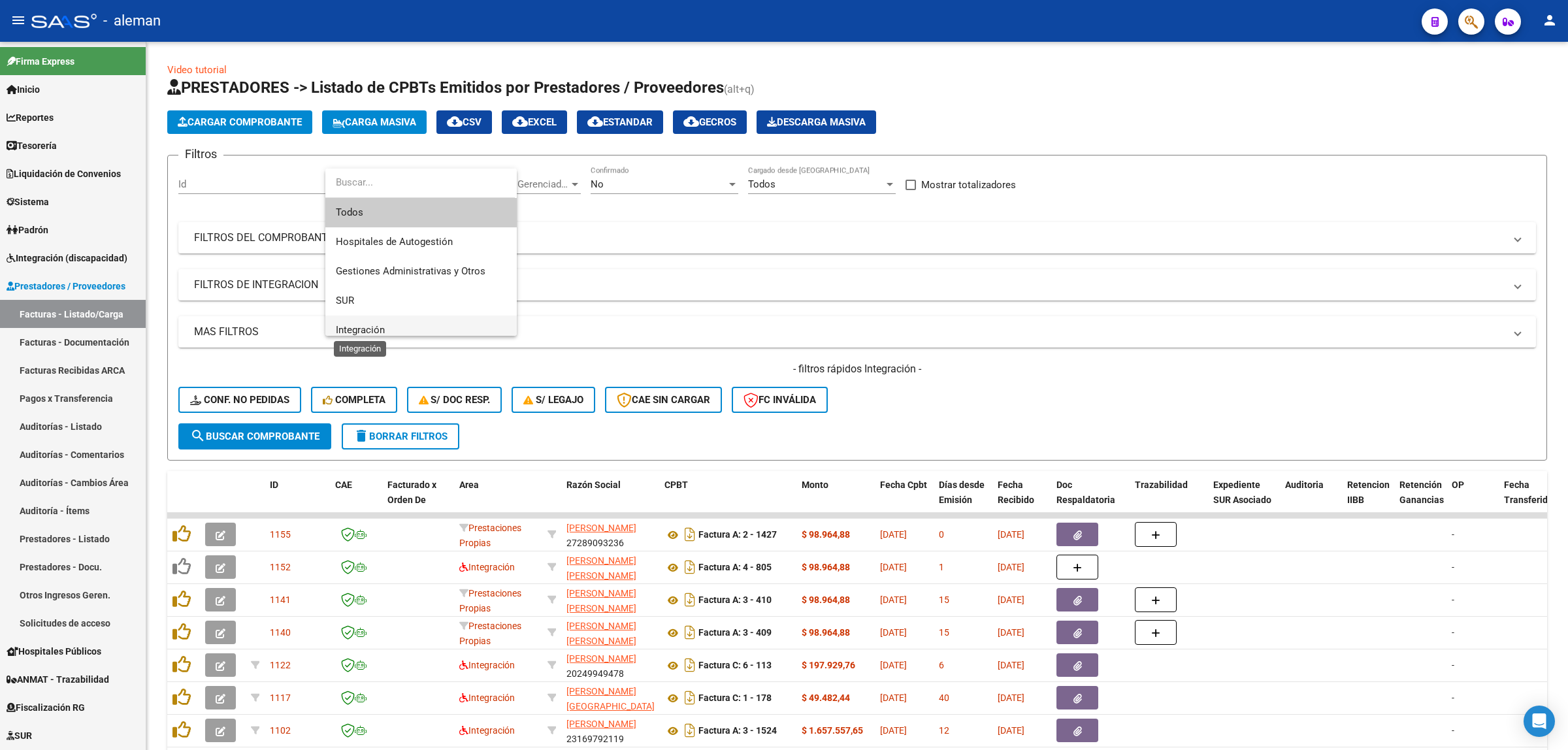
click at [359, 325] on span "Integración" at bounding box center [360, 330] width 49 height 12
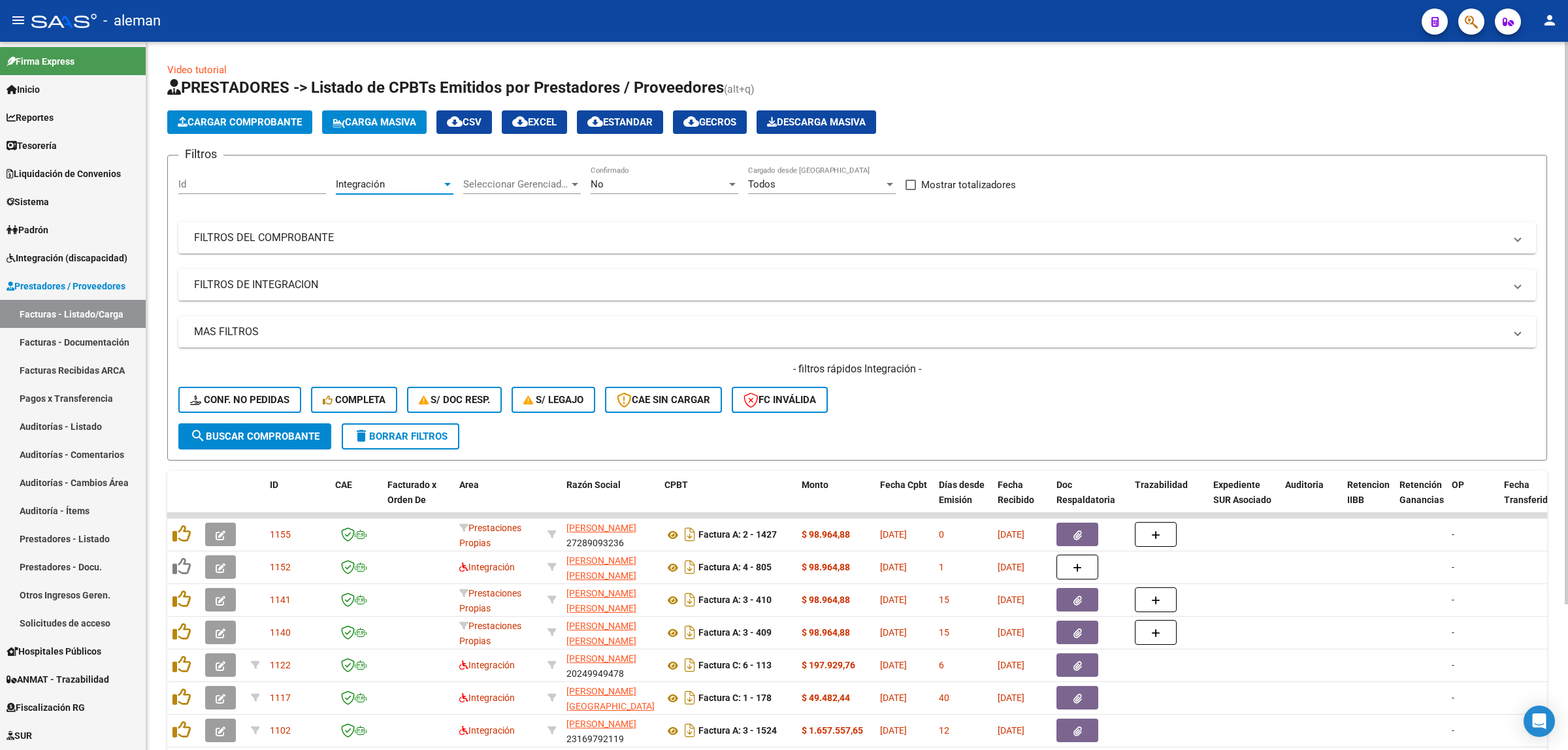
click at [289, 435] on span "search Buscar Comprobante" at bounding box center [255, 437] width 130 height 12
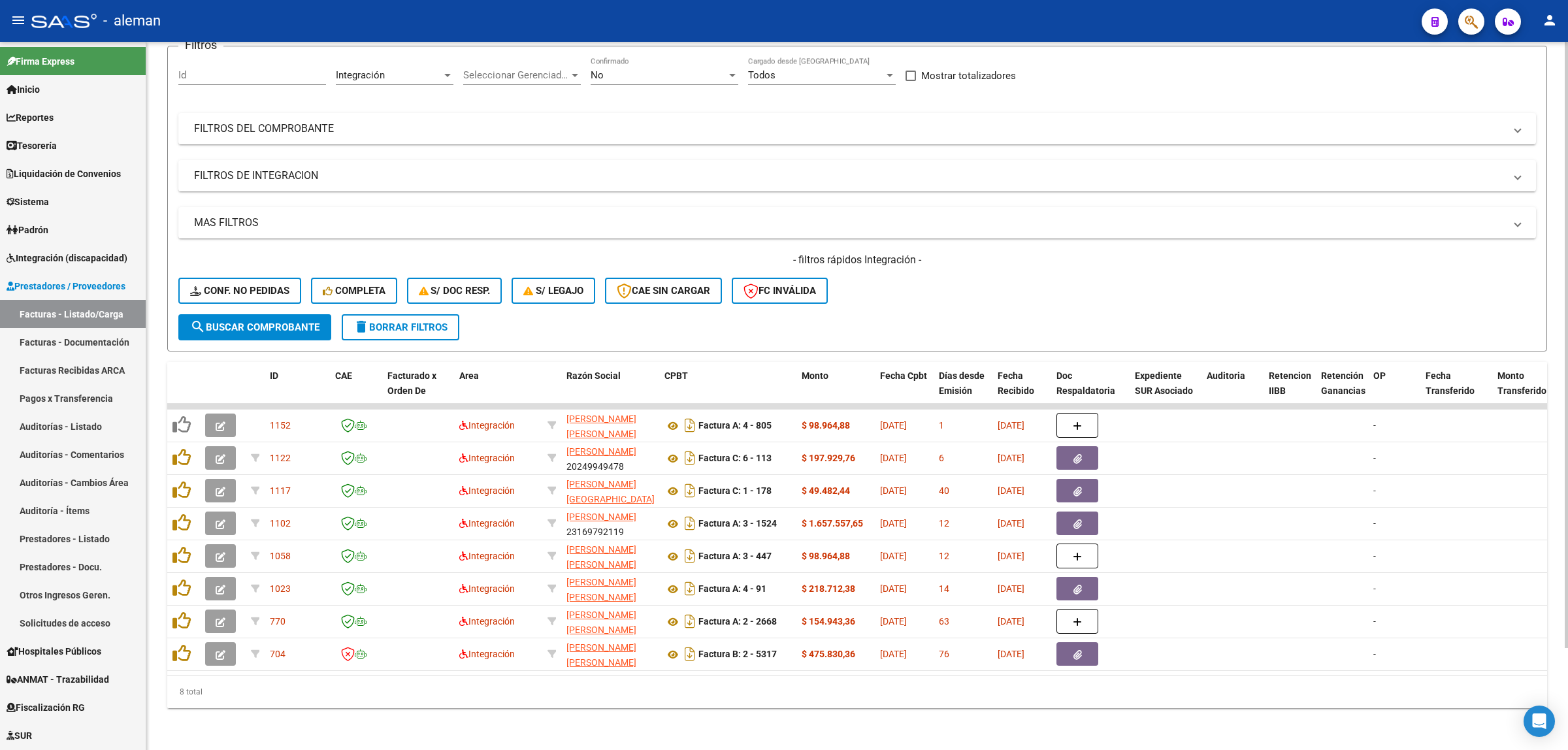
scroll to position [37, 0]
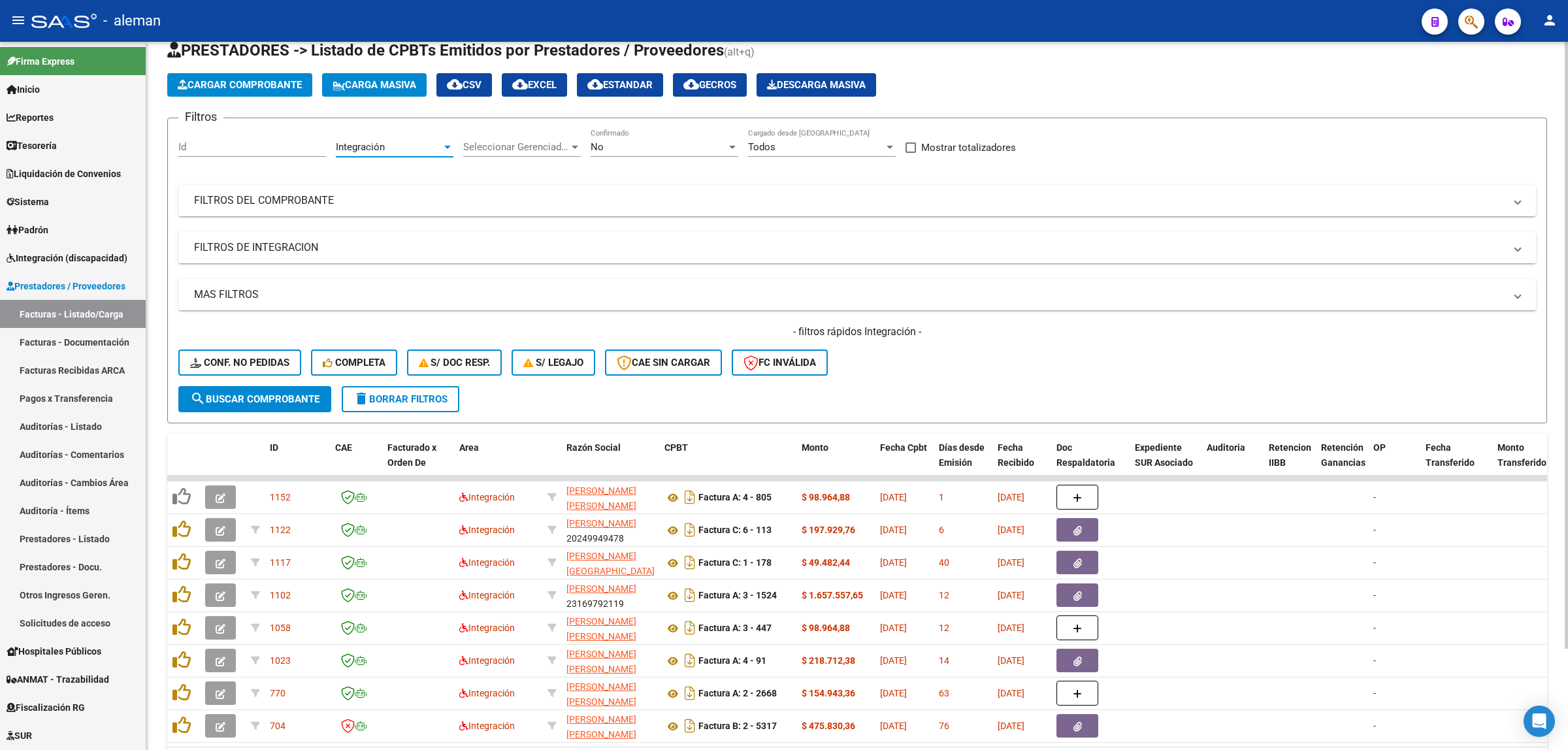
click at [450, 146] on div at bounding box center [447, 147] width 7 height 3
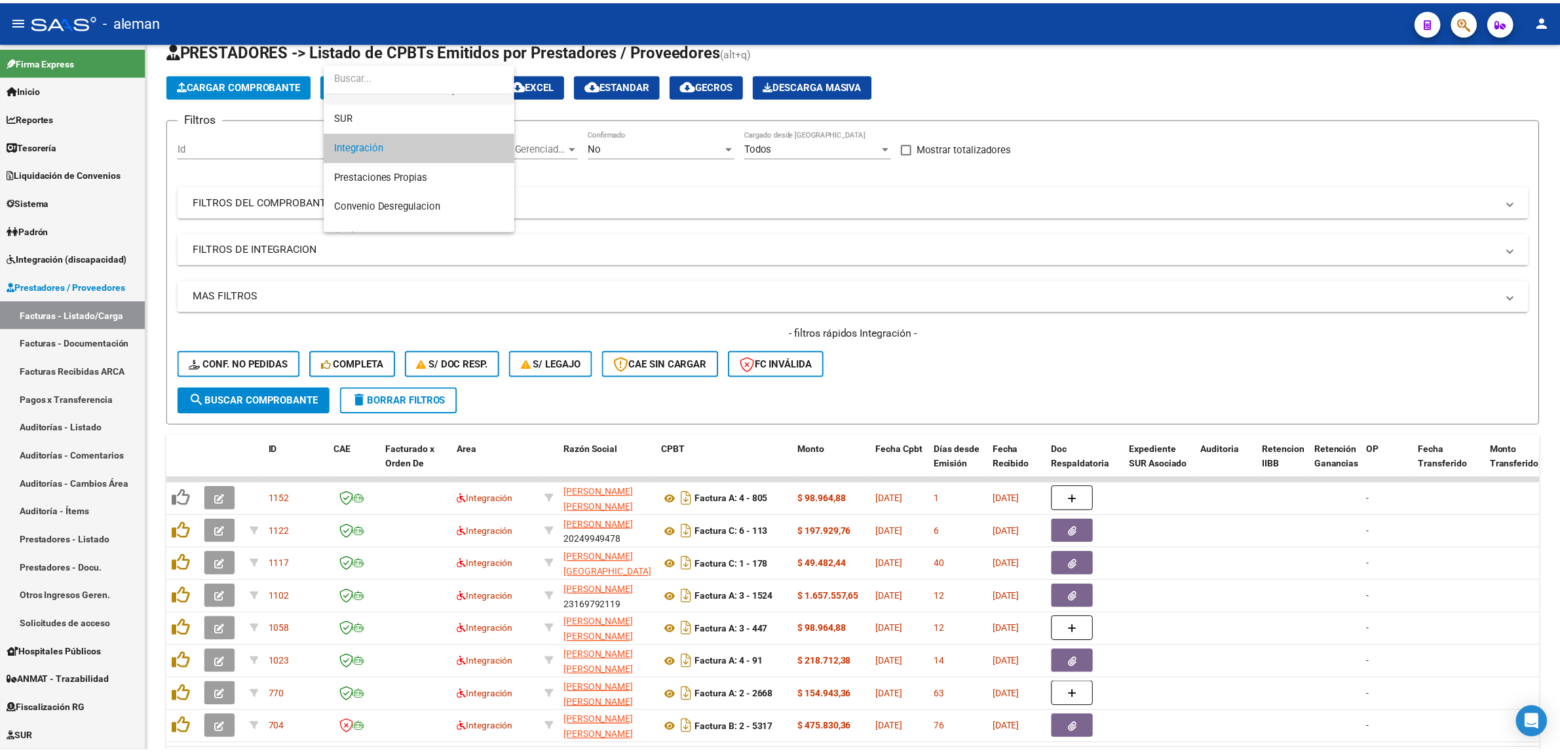
scroll to position [0, 0]
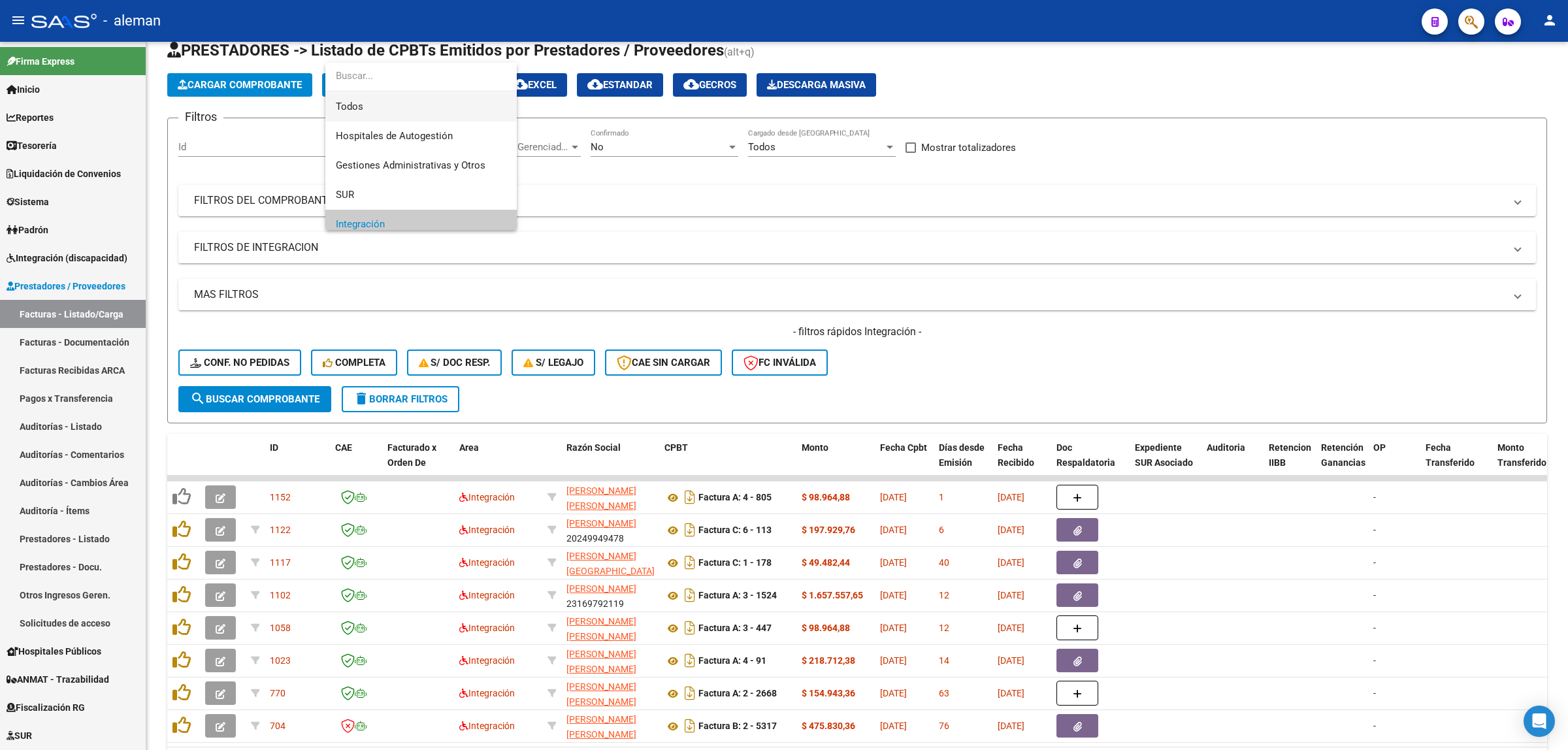
click at [422, 107] on span "Todos" at bounding box center [421, 106] width 171 height 29
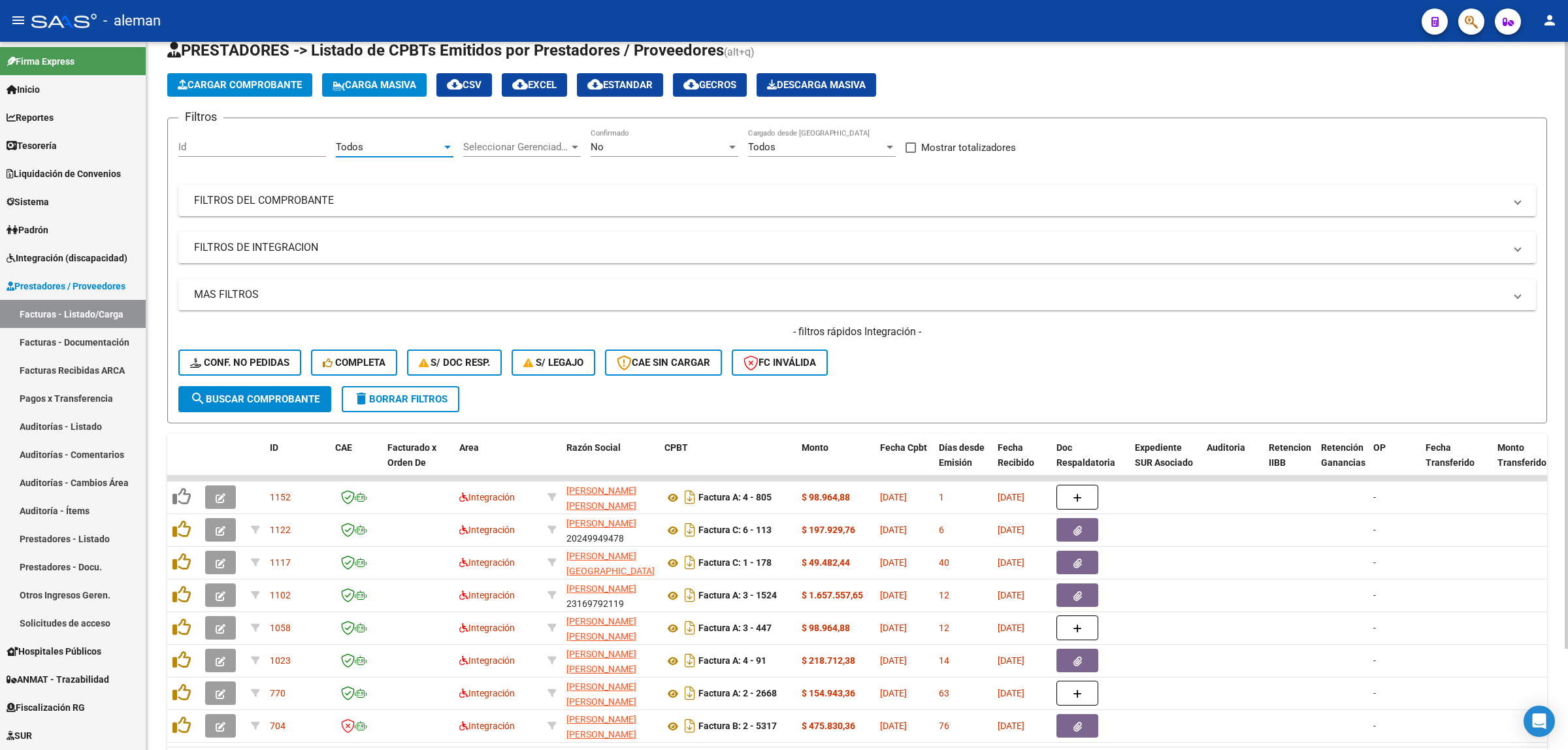
click at [275, 399] on span "search Buscar Comprobante" at bounding box center [255, 399] width 130 height 12
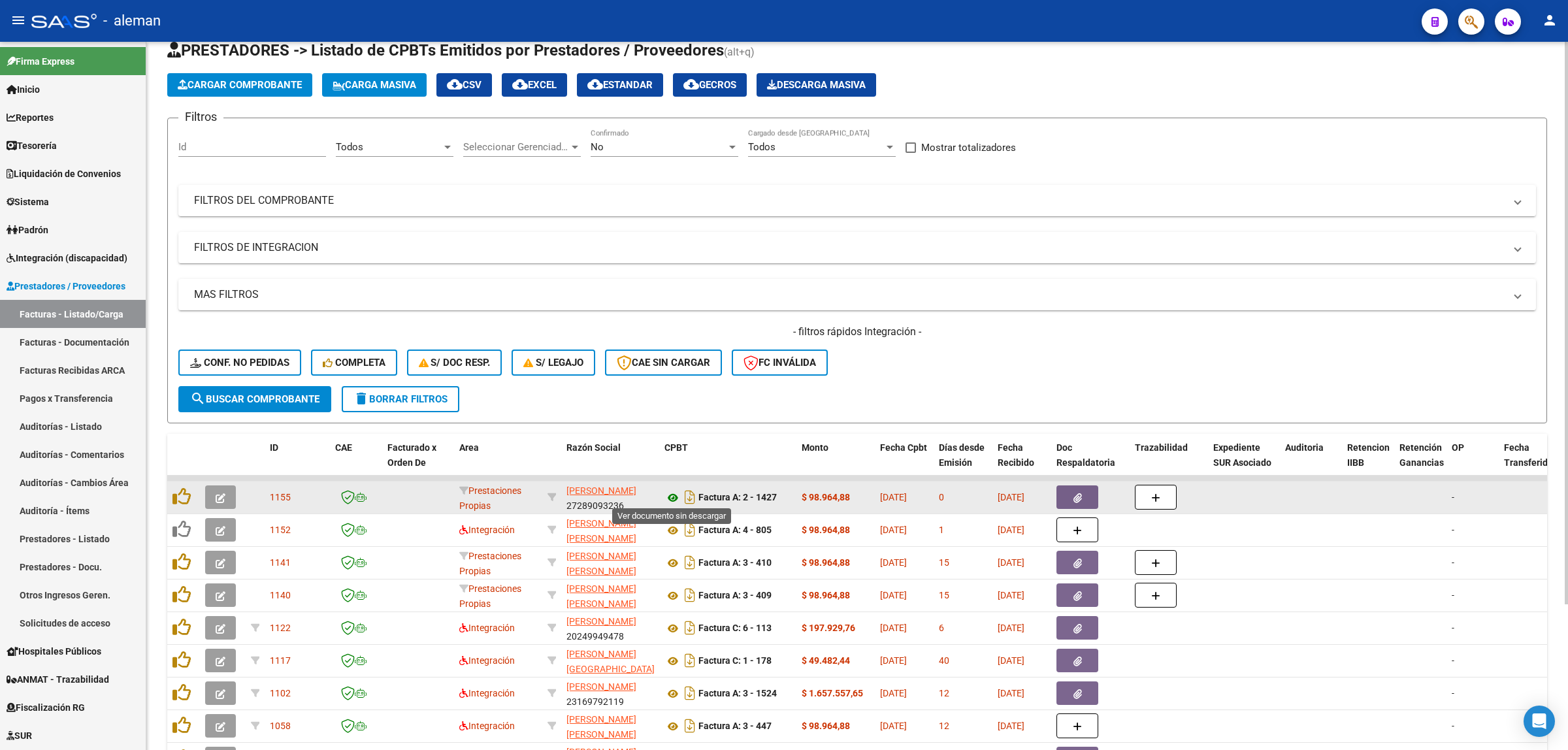
click at [670, 496] on icon at bounding box center [672, 498] width 17 height 16
click at [1426, 499] on datatable-body-cell at bounding box center [1420, 498] width 52 height 32
click at [218, 488] on button "button" at bounding box center [220, 498] width 31 height 24
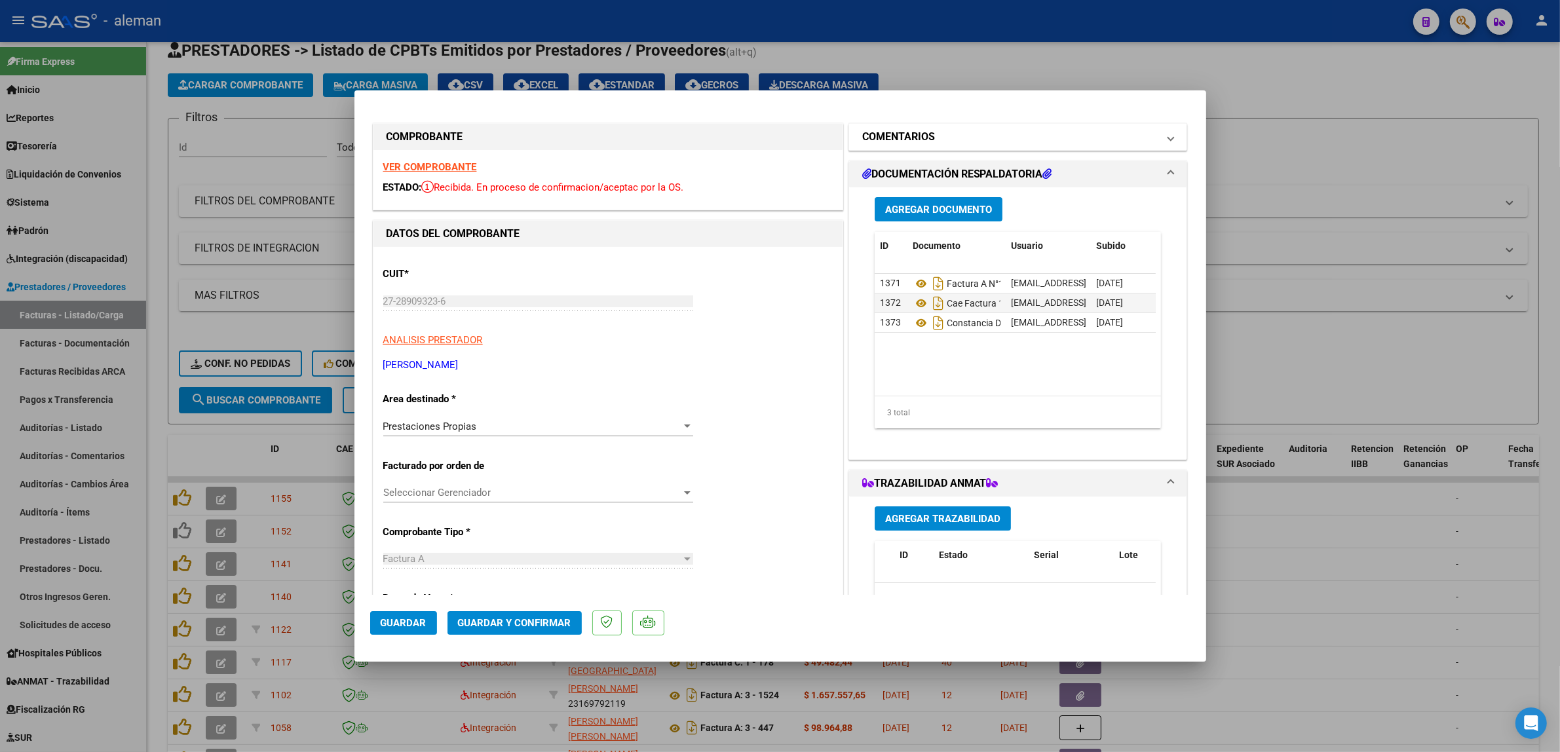
click at [1155, 144] on span "COMENTARIOS" at bounding box center [1015, 137] width 307 height 16
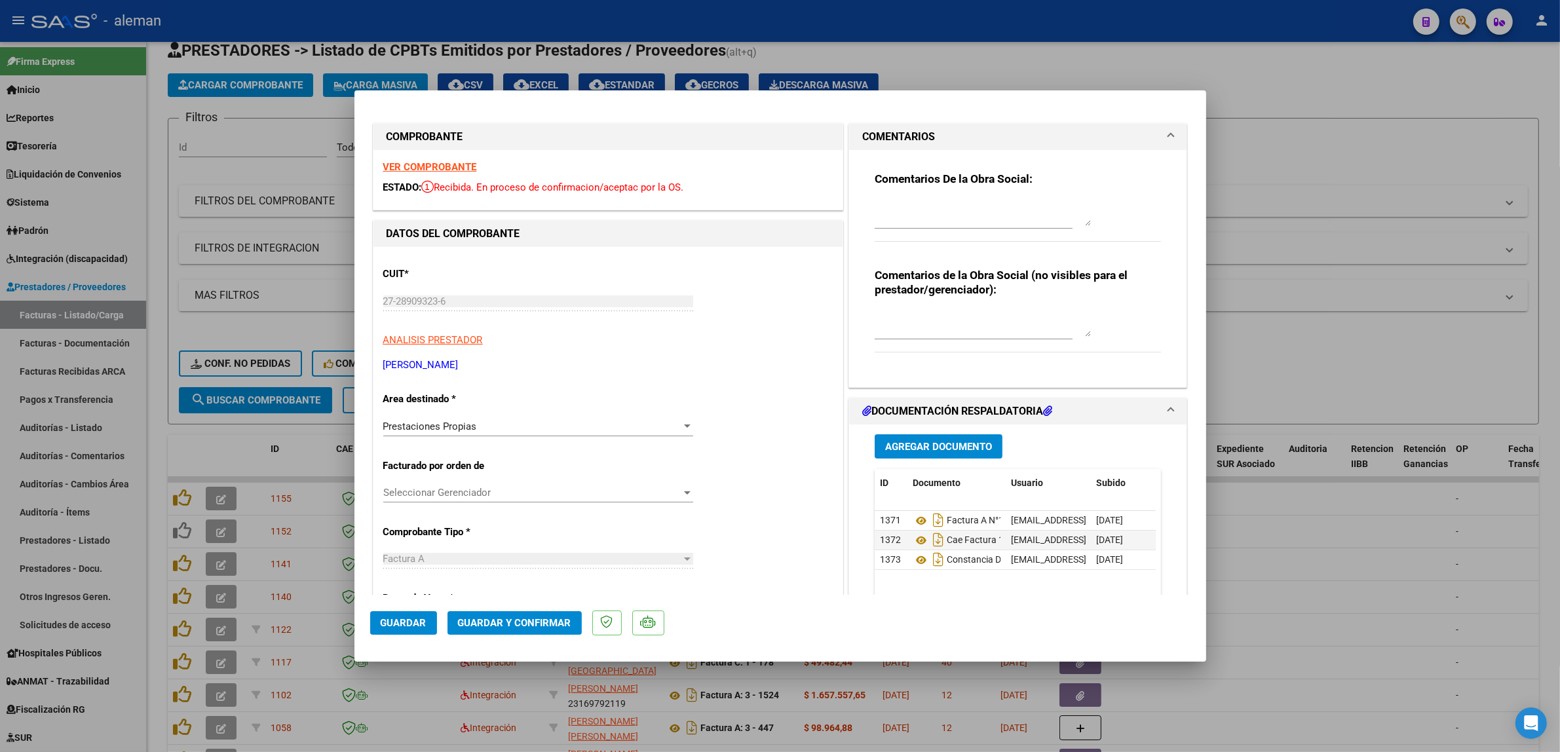
click at [973, 332] on textarea at bounding box center [983, 324] width 216 height 26
paste textarea "Esta factura figura en el detalle [DATE], pero en el campo de periodo a complet…"
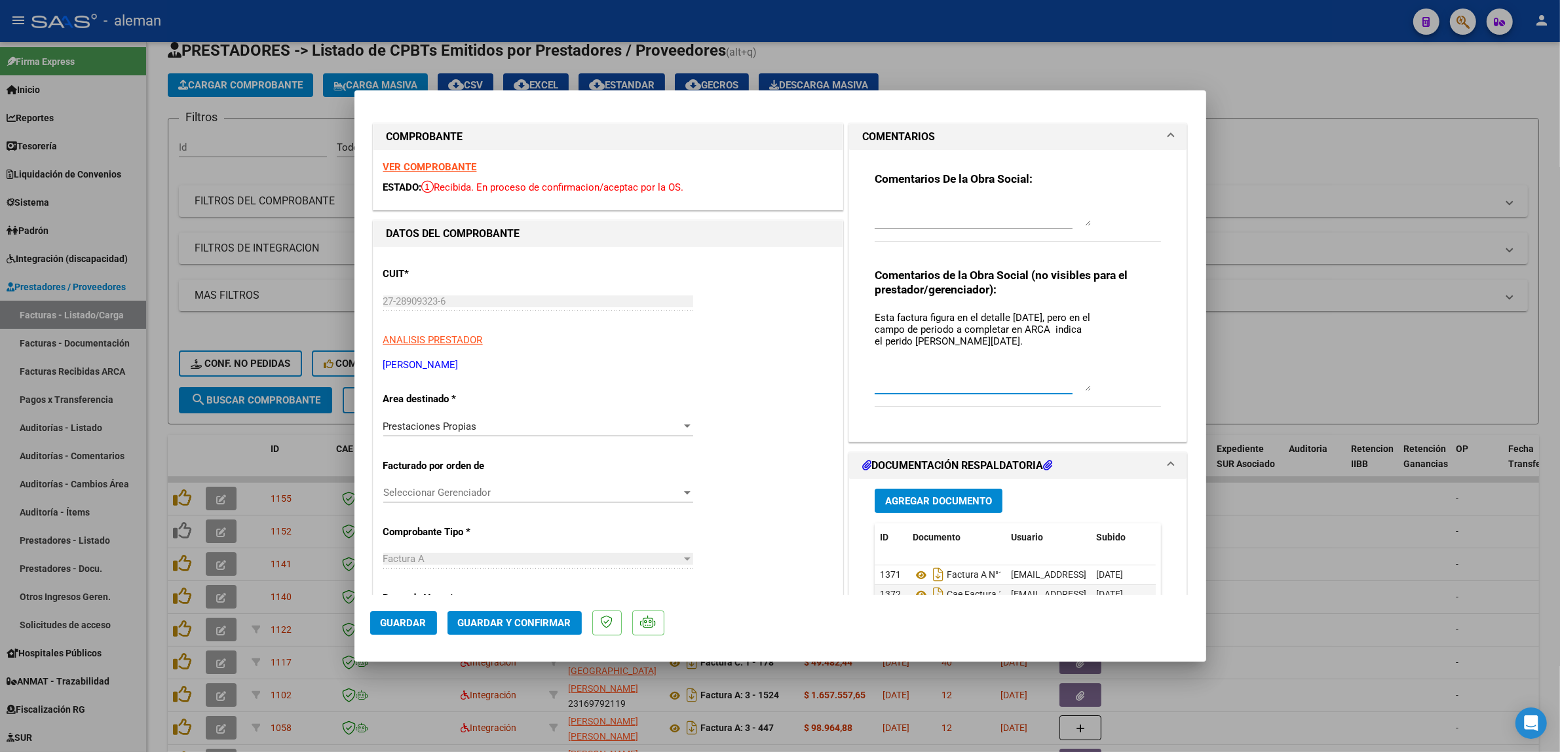
drag, startPoint x: 1082, startPoint y: 334, endPoint x: 1132, endPoint y: 390, distance: 74.7
click at [1132, 390] on div "Comentarios de la Obra Social (no visibles para el prestador/gerenciador): Esta…" at bounding box center [1018, 344] width 287 height 153
click at [951, 344] on textarea "Esta factura figura en el detalle [DATE], pero en el campo de periodo a complet…" at bounding box center [983, 351] width 216 height 81
type textarea "Esta factura figura en el detalle [DATE], pero en el campo de periodo a complet…"
click at [1181, 429] on mat-dialog-content "COMPROBANTE VER COMPROBANTE ESTADO: Recibida. En proceso de confirmacion/acepta…" at bounding box center [780, 350] width 852 height 489
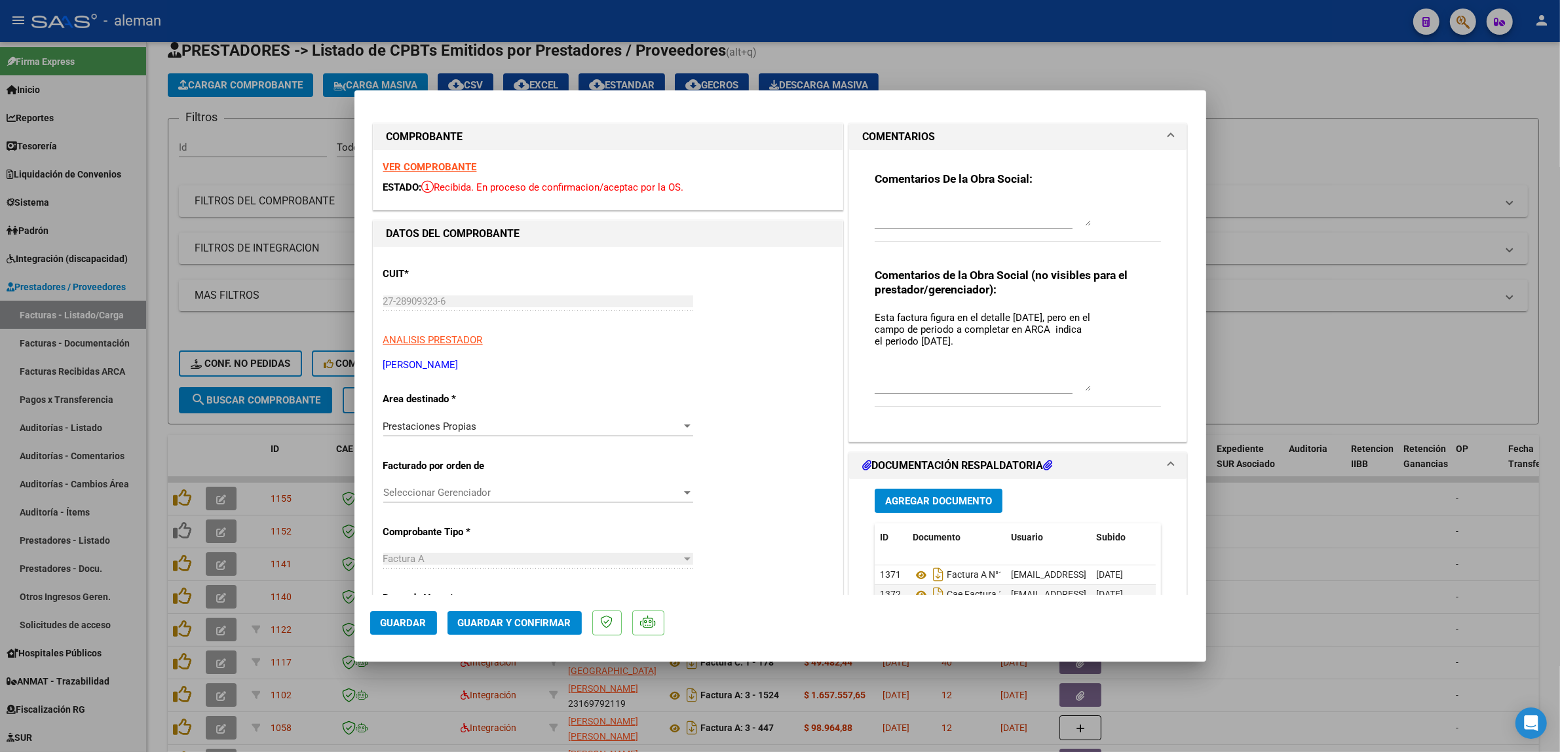
click at [397, 629] on button "Guardar" at bounding box center [403, 623] width 67 height 24
click at [1256, 499] on div at bounding box center [780, 376] width 1560 height 752
type input "$ 0,00"
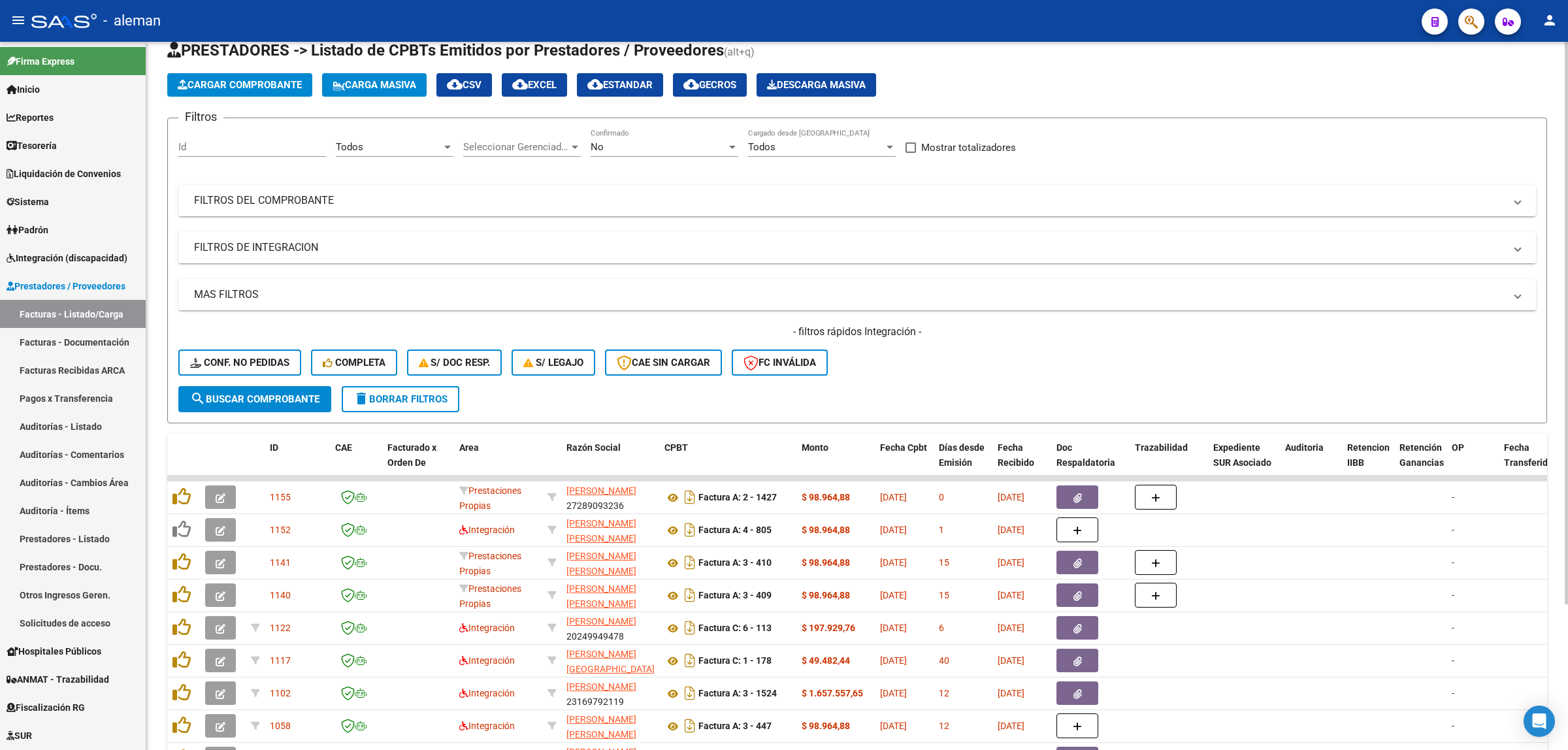
click at [568, 86] on button "cloud_download EXCEL" at bounding box center [535, 85] width 66 height 24
click at [86, 258] on span "Integración (discapacidad)" at bounding box center [67, 258] width 121 height 14
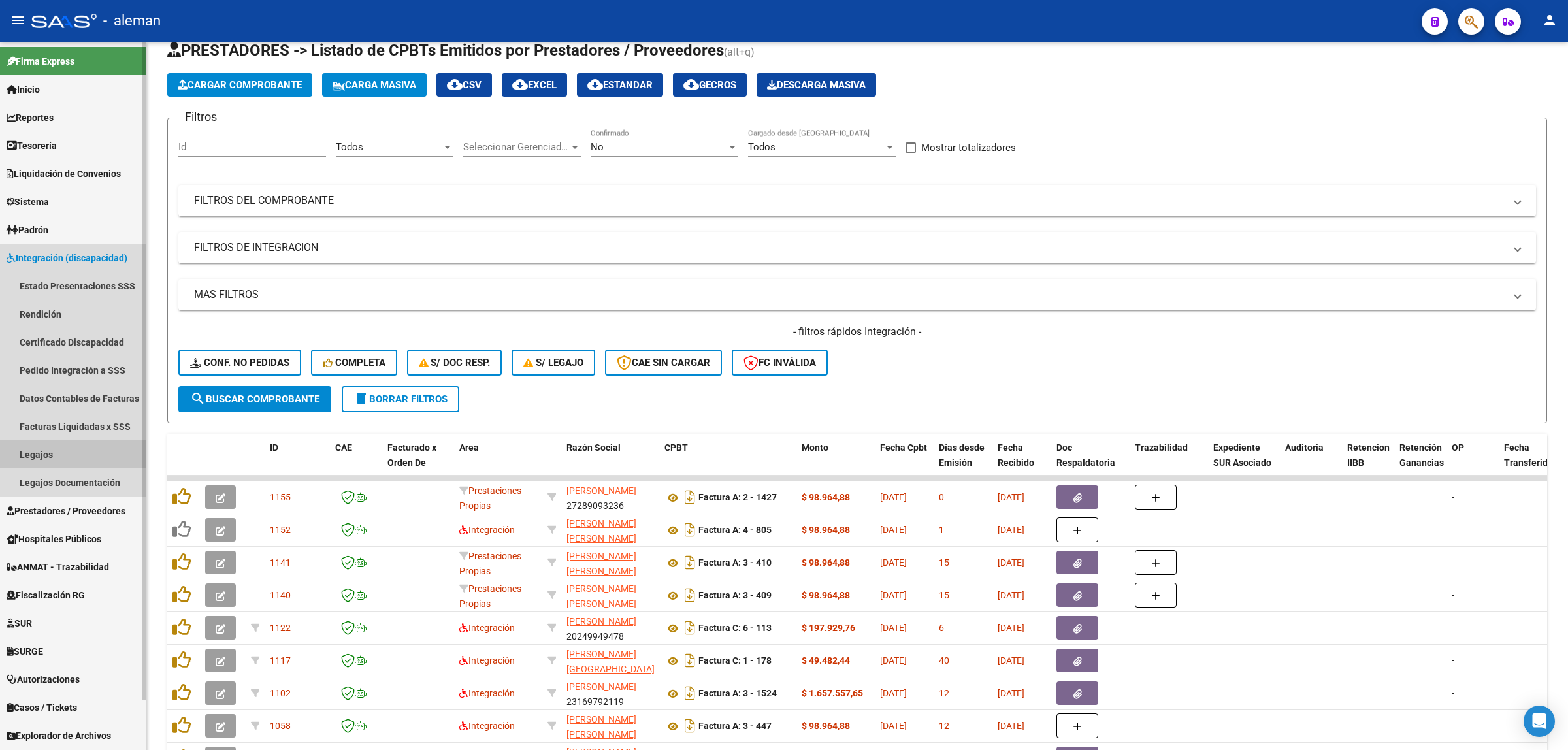
click at [54, 449] on link "Legajos" at bounding box center [73, 455] width 146 height 28
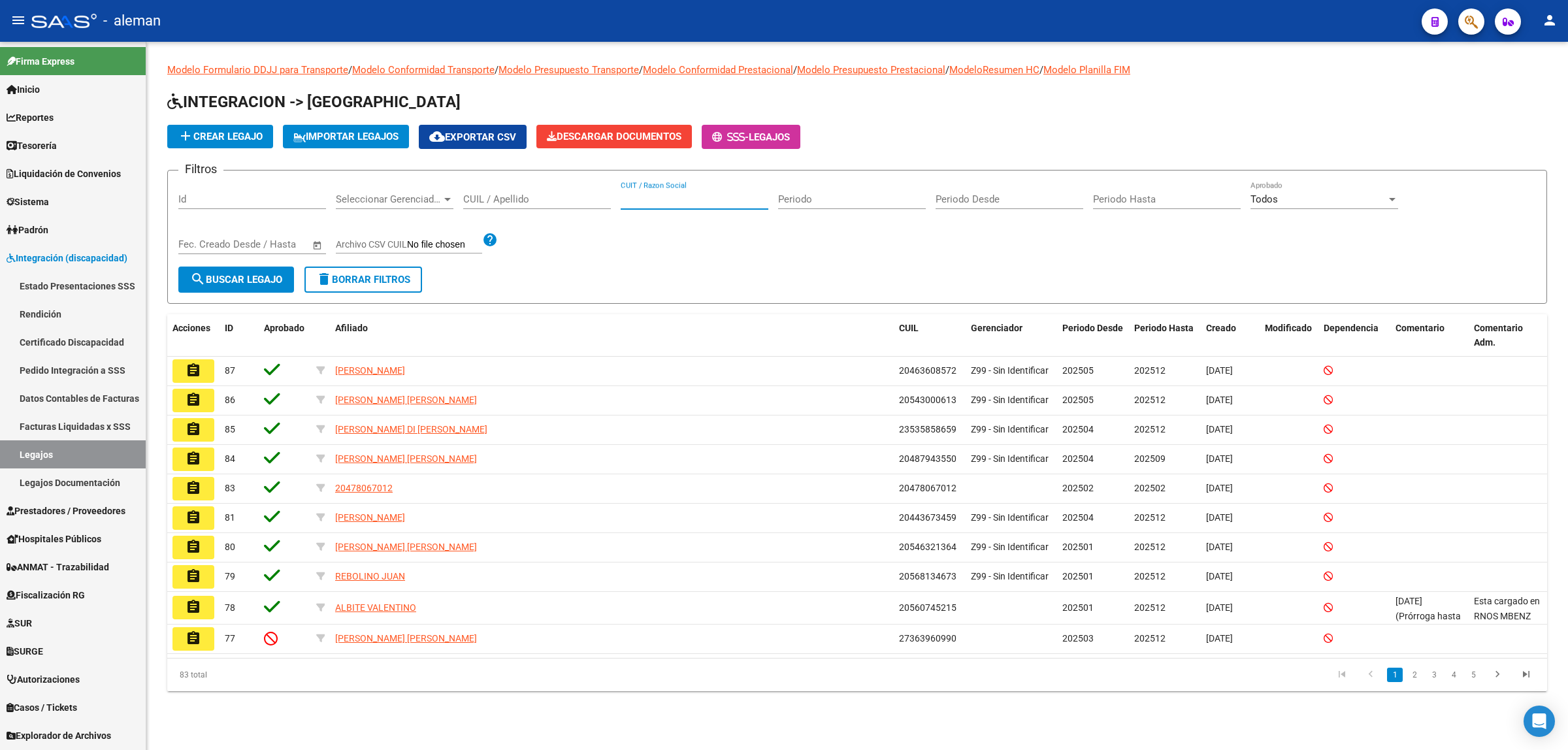
click at [664, 194] on input "CUIT / Razon Social" at bounding box center [694, 199] width 148 height 12
paste input "27289093236"
type input "27289093236"
click at [263, 273] on span "search Buscar Legajo" at bounding box center [236, 279] width 92 height 12
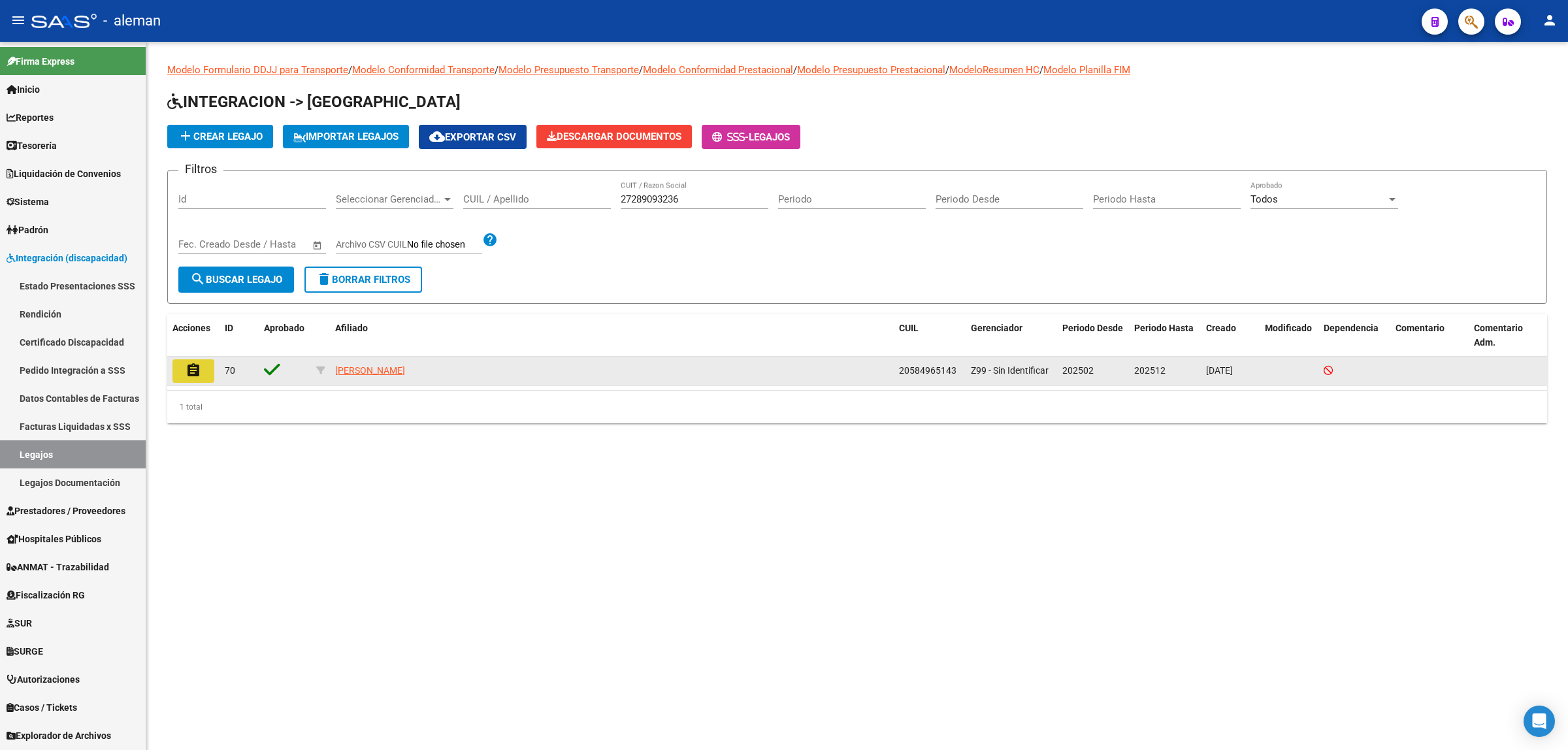
click at [190, 373] on mat-icon "assignment" at bounding box center [194, 371] width 16 height 16
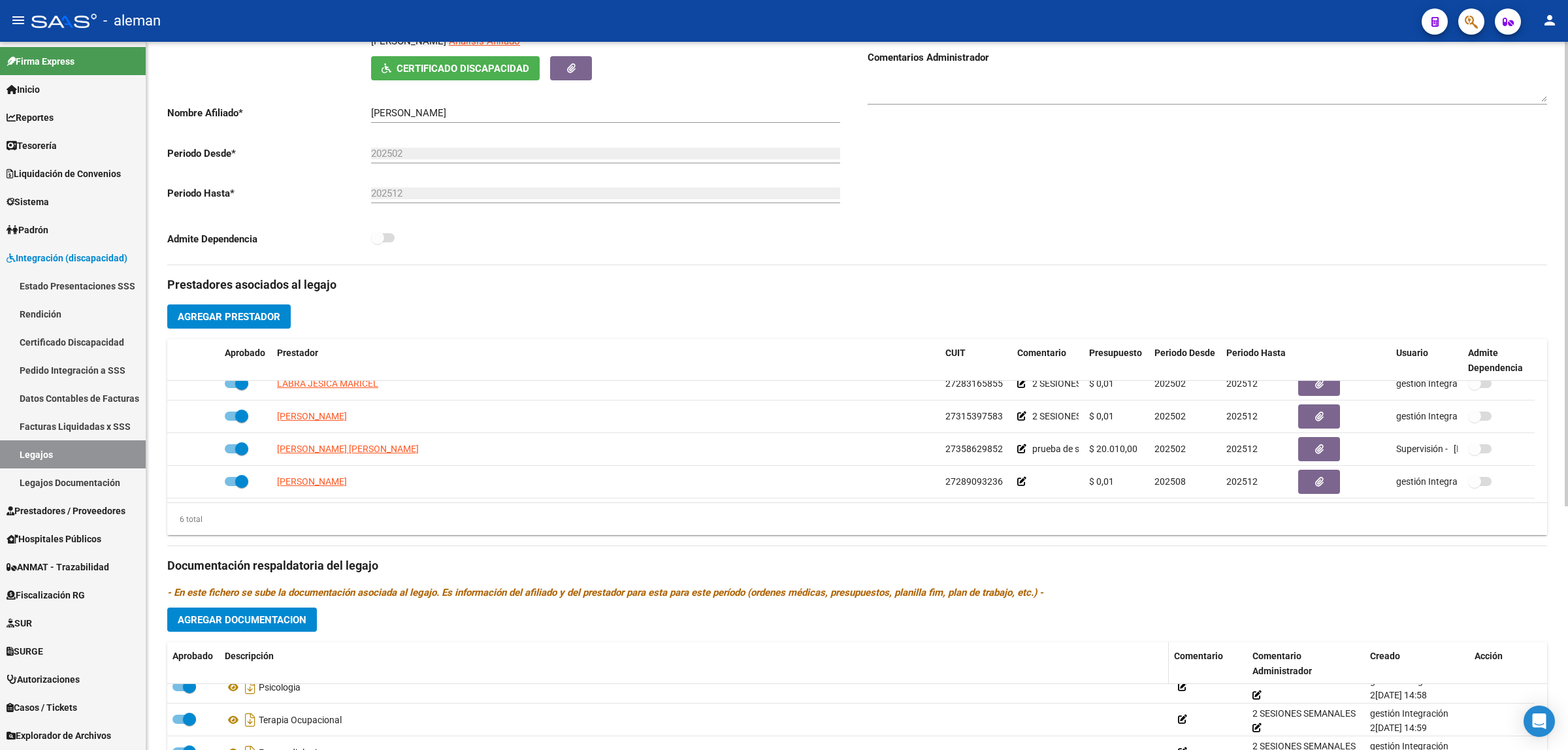
scroll to position [209, 0]
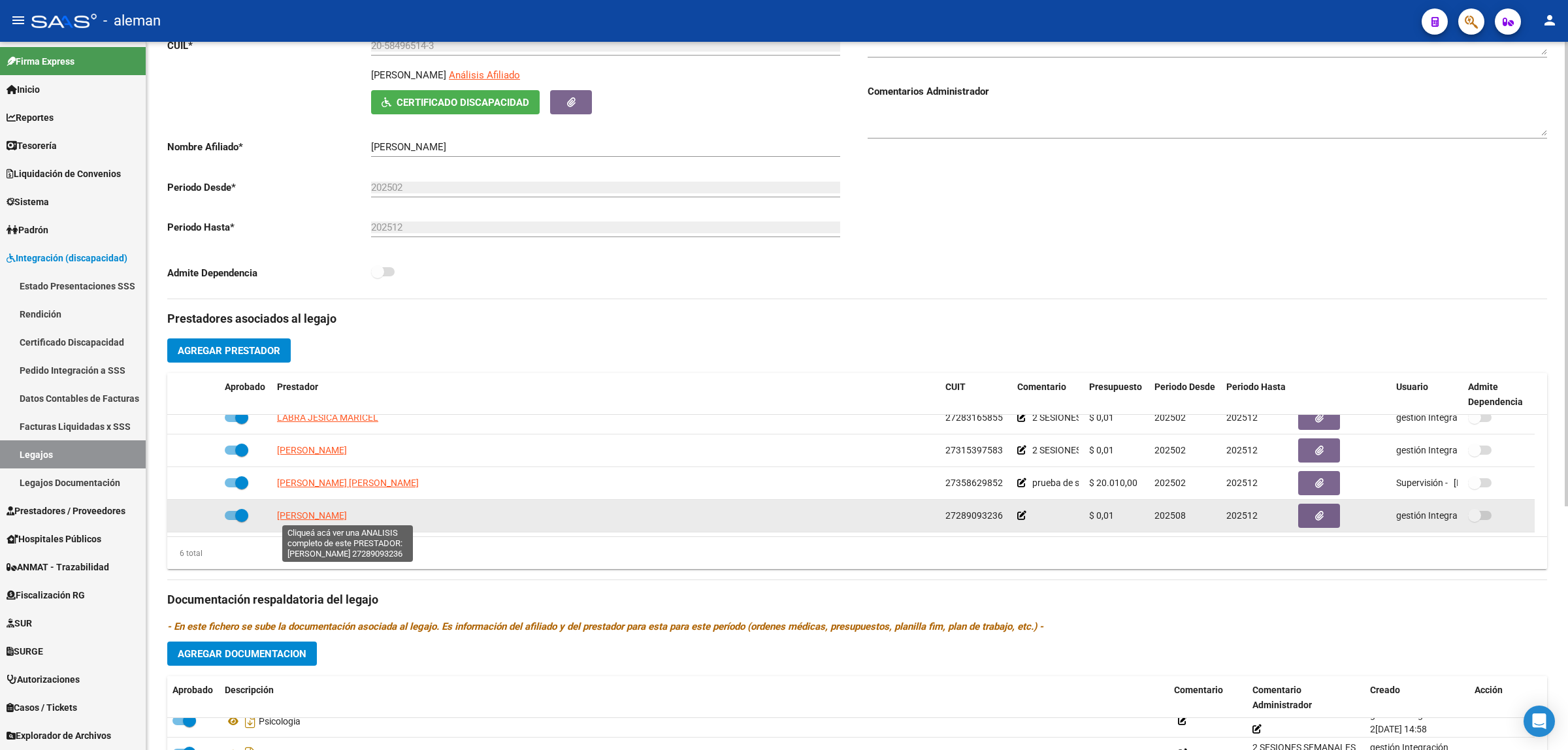
click at [347, 518] on span "[PERSON_NAME]" at bounding box center [312, 516] width 70 height 10
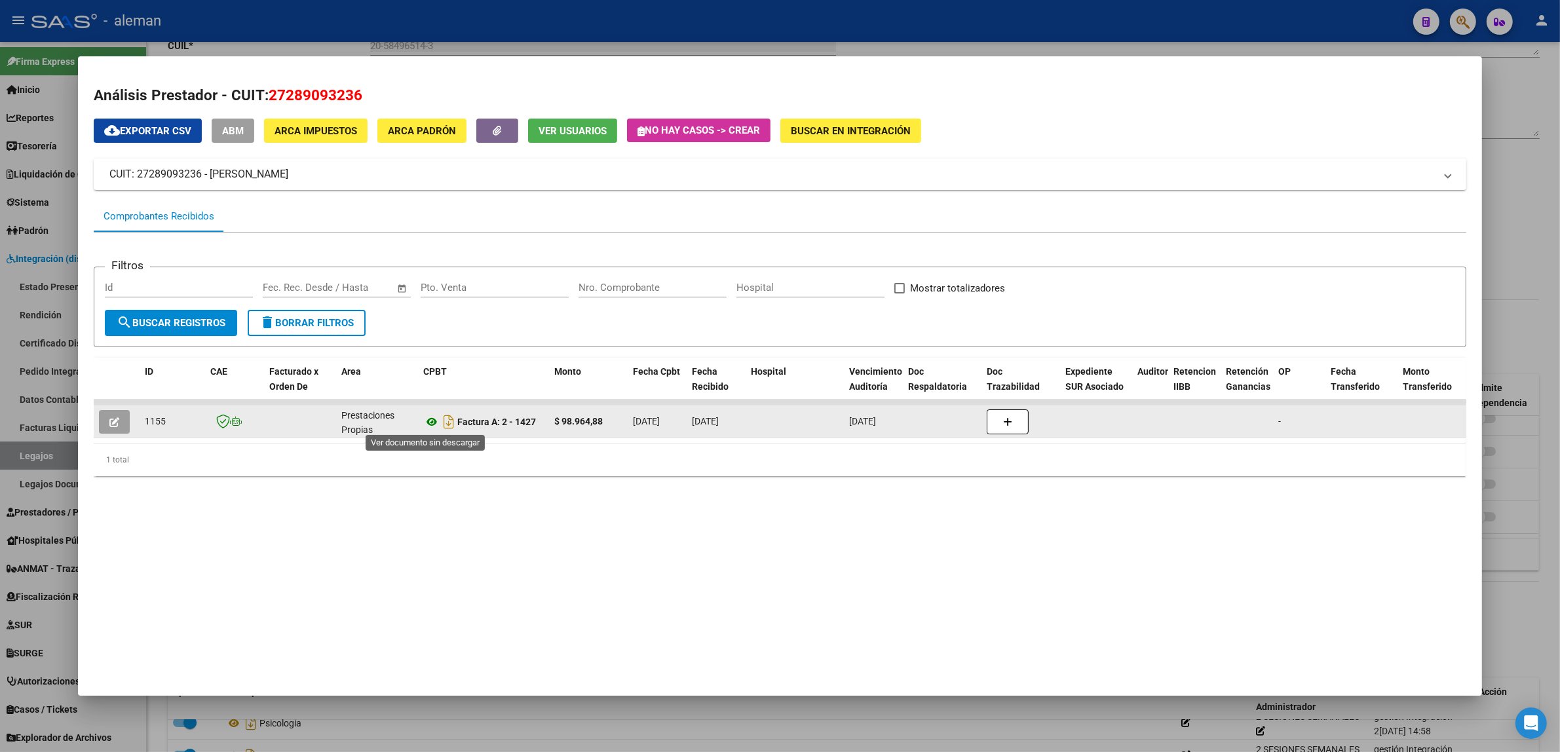
click at [424, 423] on icon at bounding box center [431, 422] width 17 height 16
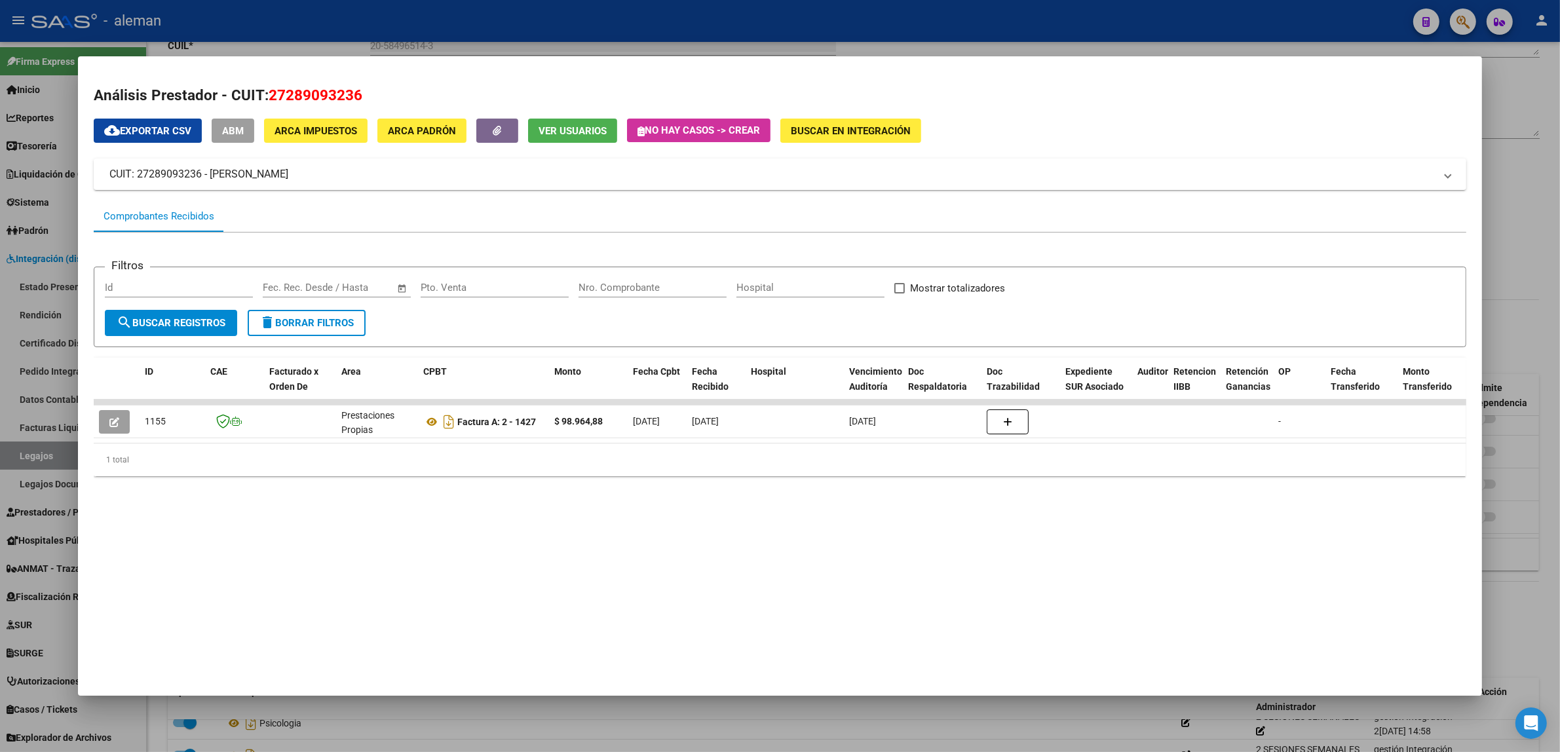
click at [518, 529] on mat-dialog-container "Análisis Prestador - CUIT: 27289093236 cloud_download Exportar CSV ABM ARCA Imp…" at bounding box center [780, 375] width 1404 height 639
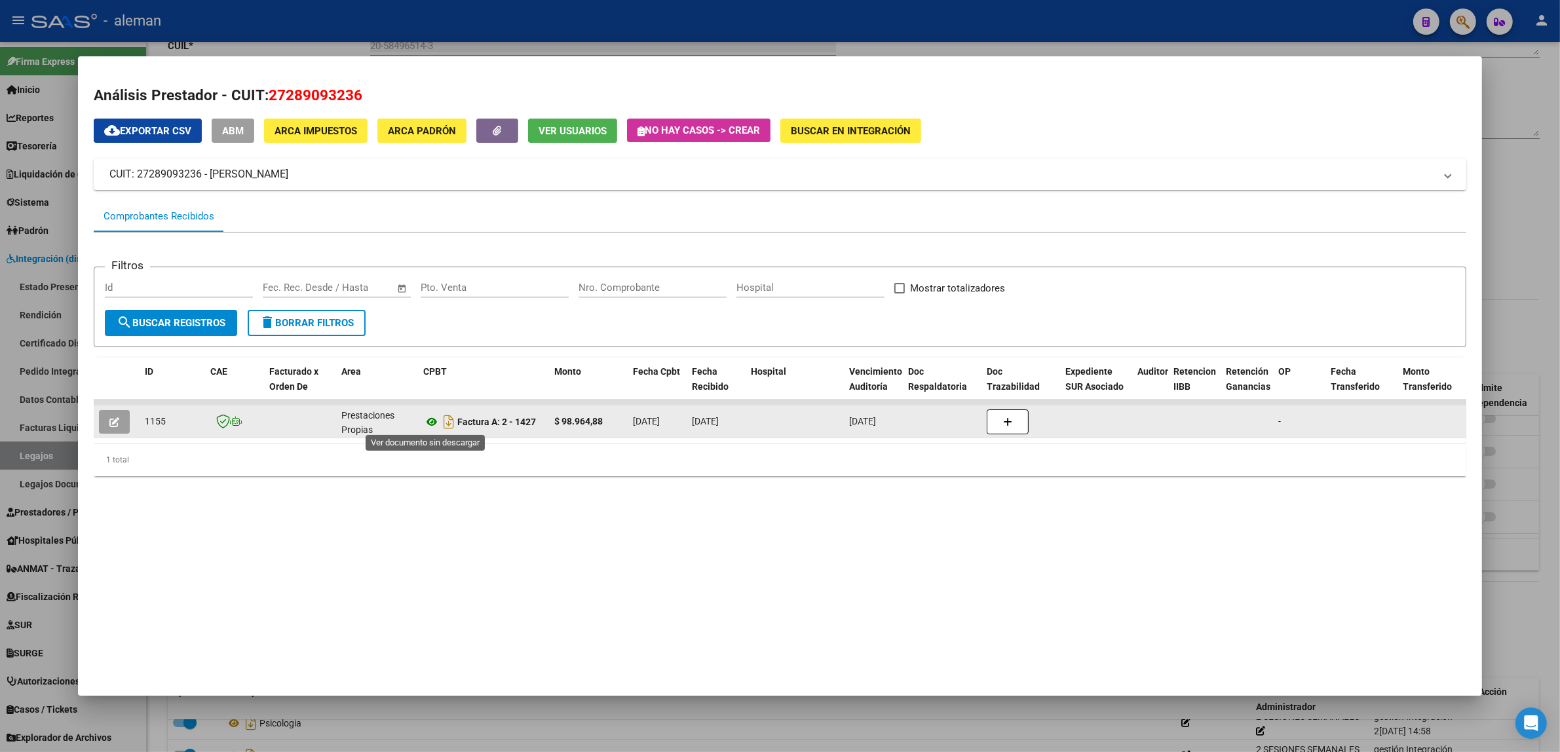
click at [428, 419] on icon at bounding box center [431, 422] width 17 height 16
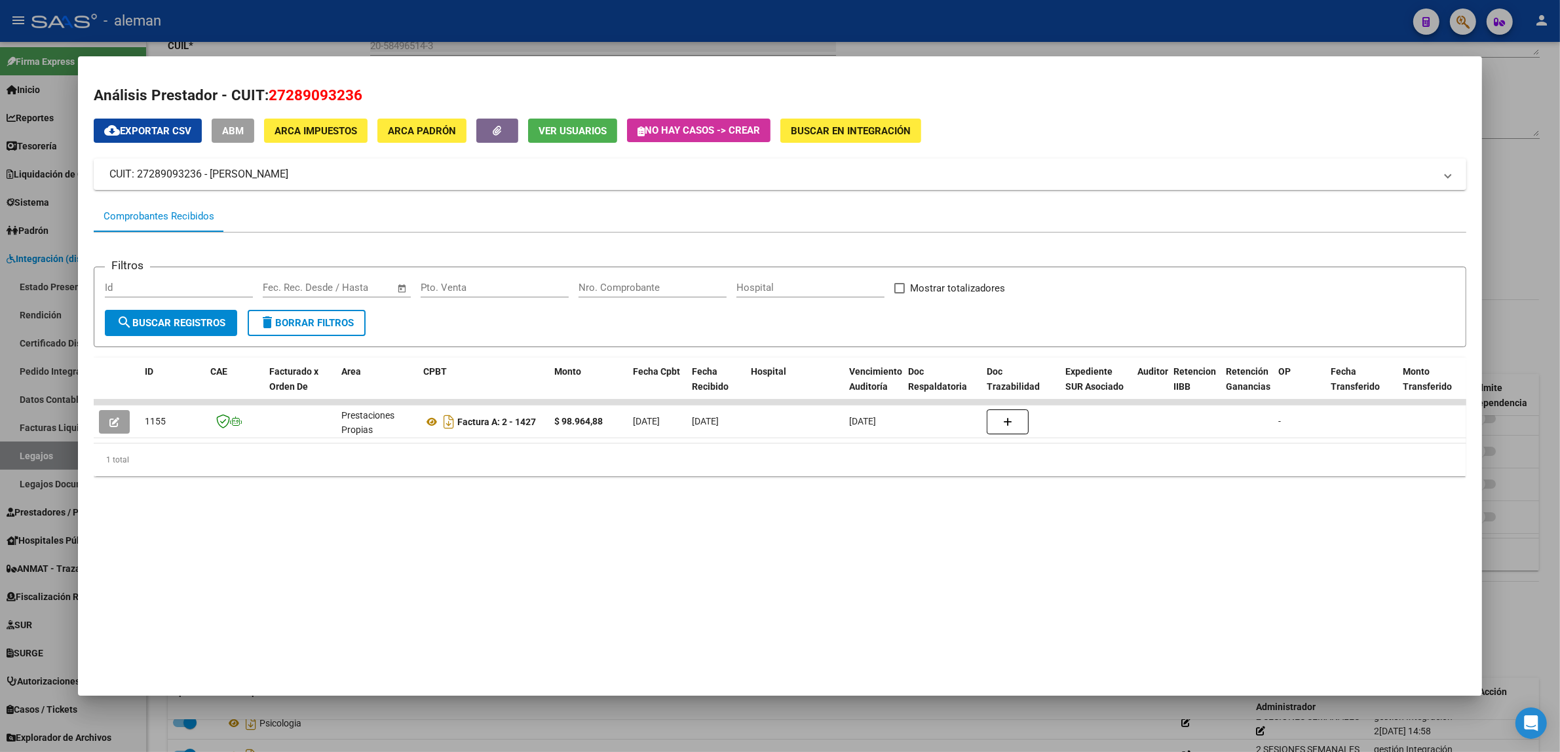
click at [1507, 270] on div at bounding box center [780, 376] width 1560 height 752
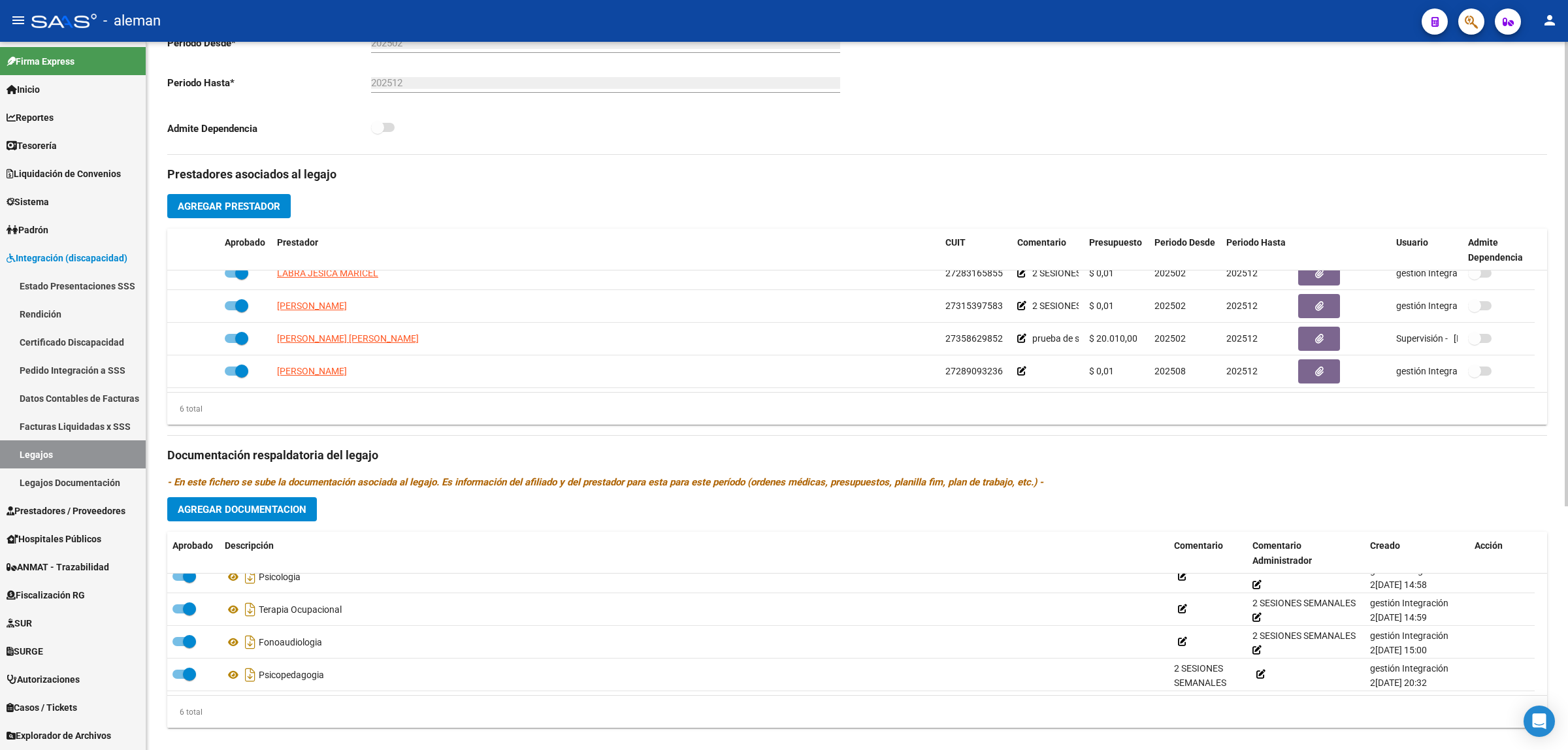
scroll to position [372, 0]
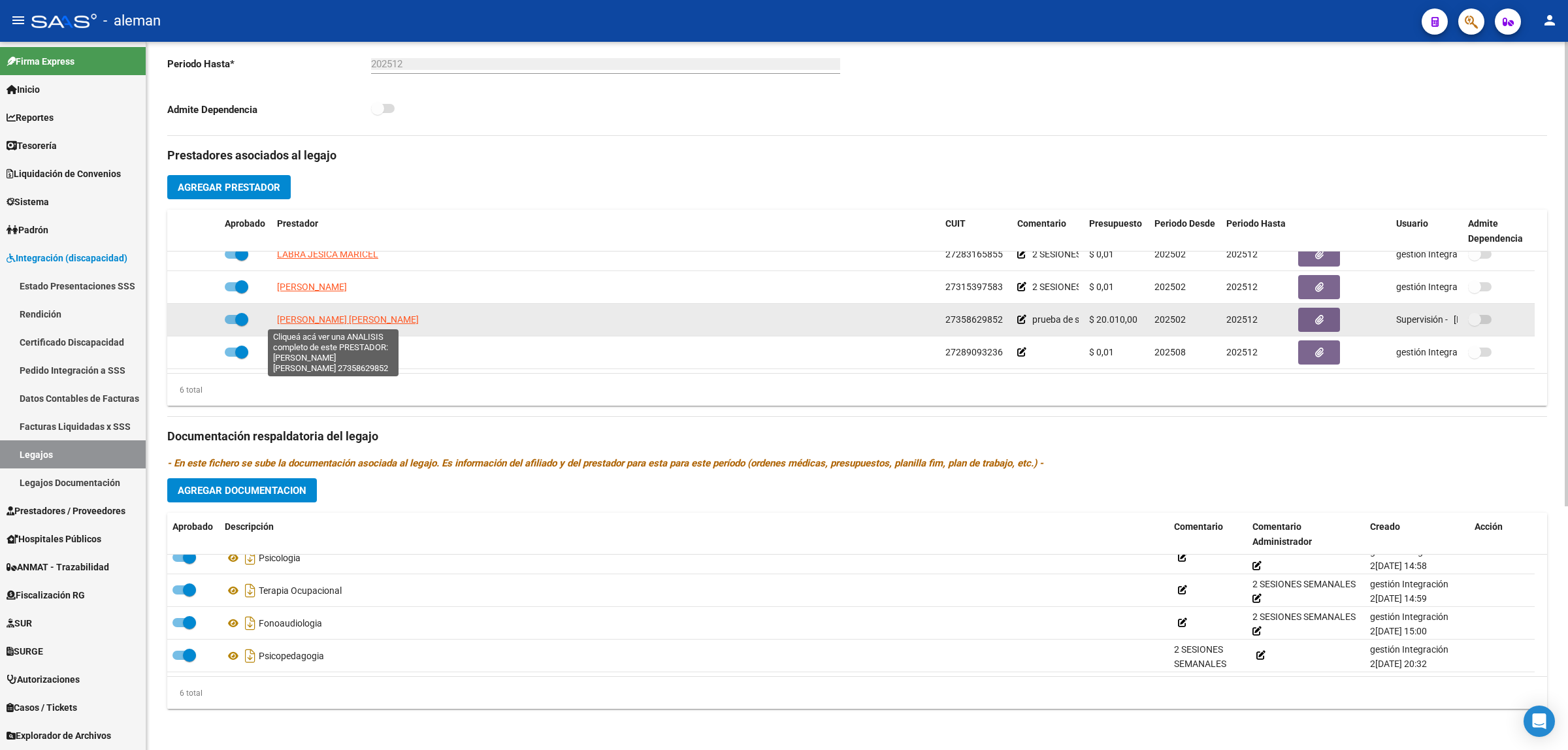
click at [344, 321] on span "[PERSON_NAME] [PERSON_NAME]" at bounding box center [348, 319] width 142 height 10
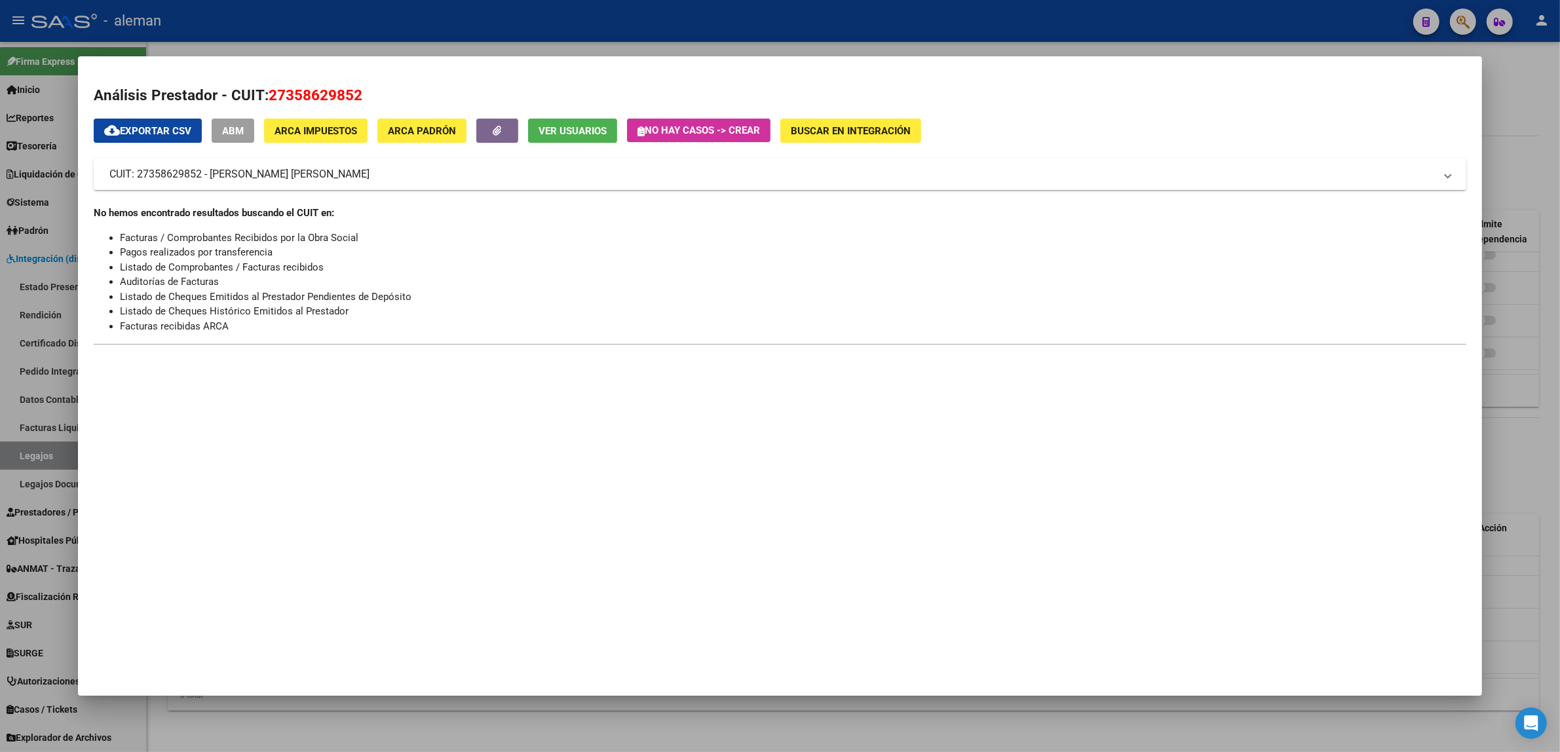
click at [1537, 154] on div at bounding box center [780, 376] width 1560 height 752
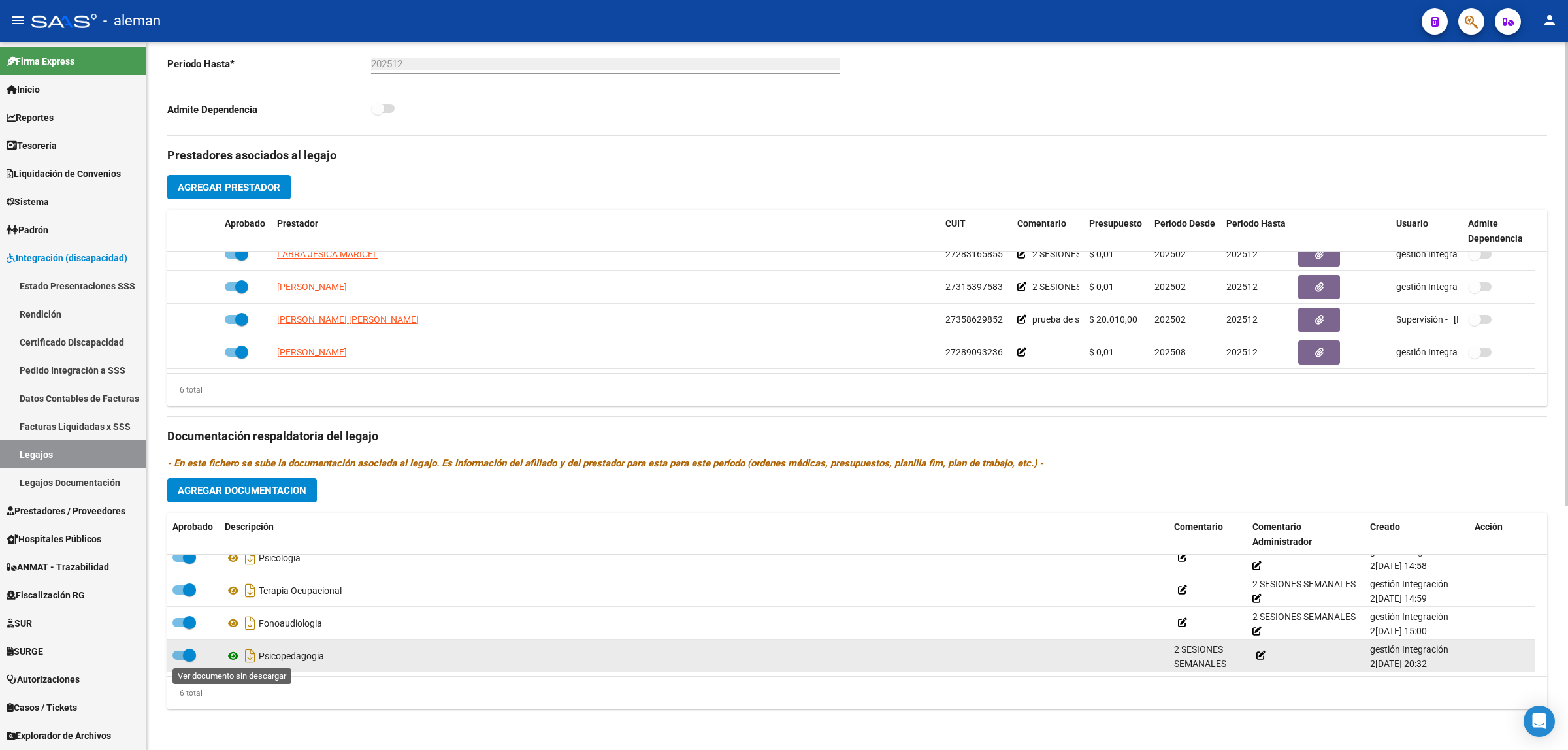
click at [236, 652] on icon at bounding box center [232, 656] width 17 height 16
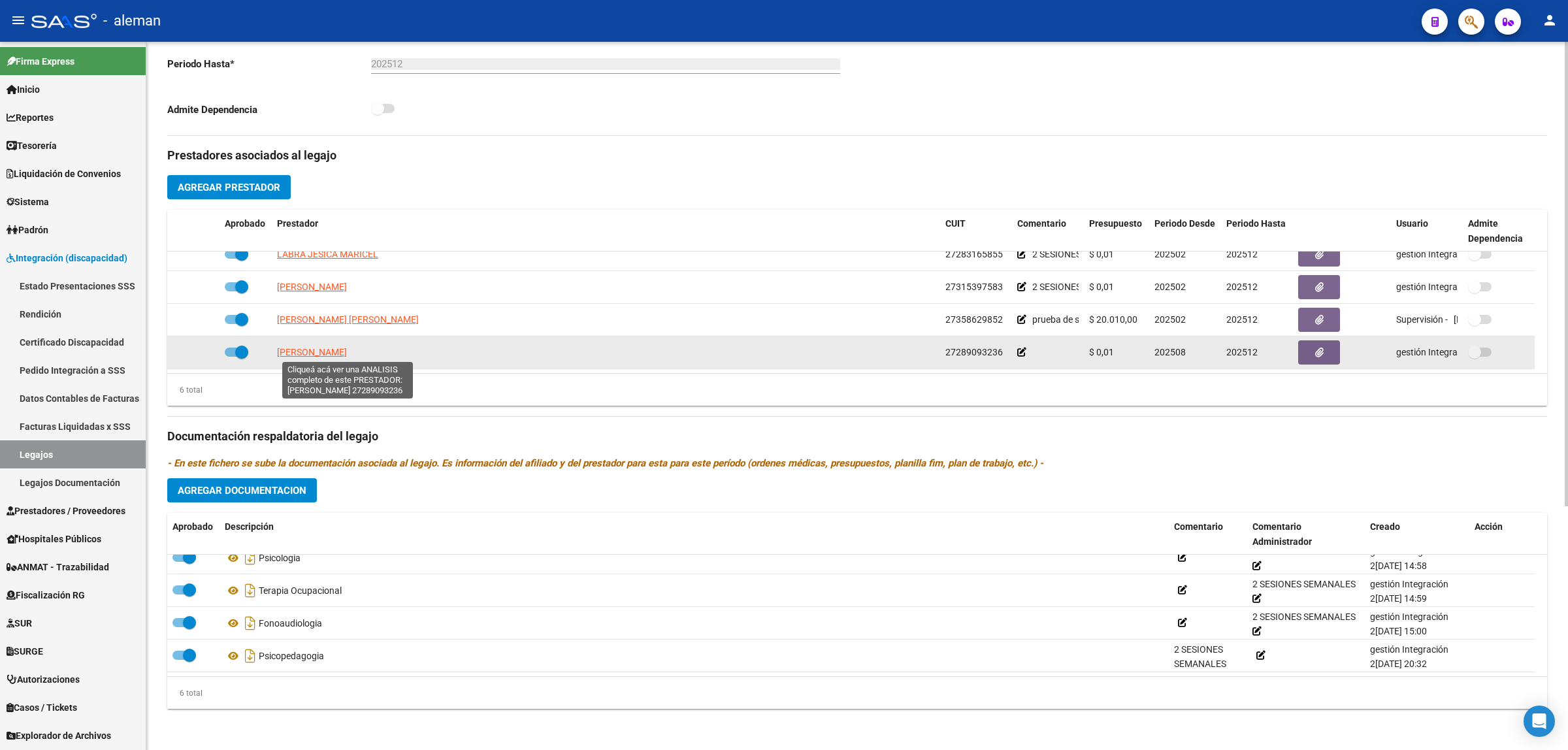
click at [323, 351] on span "[PERSON_NAME]" at bounding box center [312, 352] width 70 height 10
type textarea "27289093236"
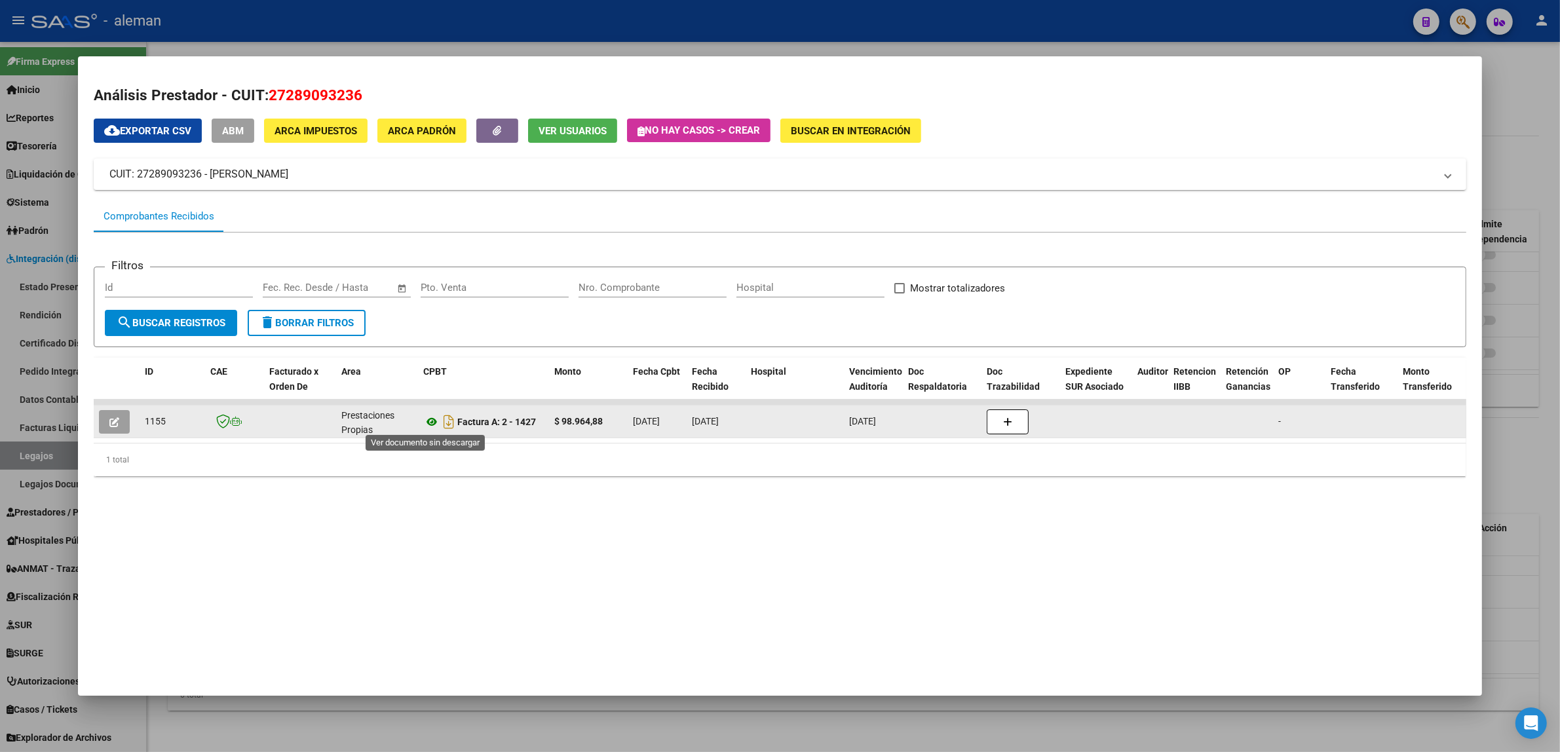
click at [427, 423] on icon at bounding box center [431, 422] width 17 height 16
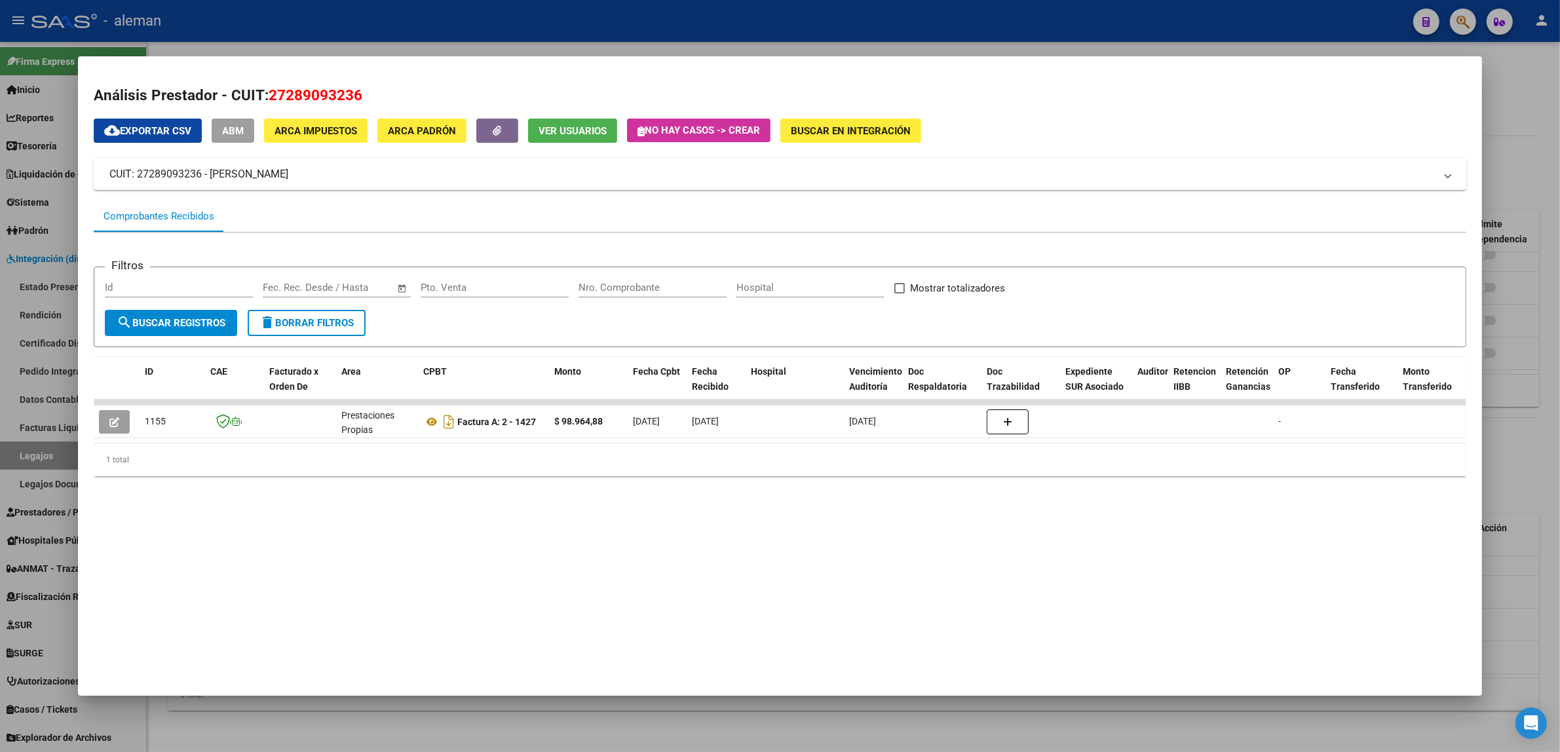
click at [783, 611] on mat-dialog-container "Análisis Prestador - CUIT: 27289093236 cloud_download Exportar CSV ABM ARCA Imp…" at bounding box center [780, 375] width 1404 height 639
click at [1513, 377] on div at bounding box center [780, 376] width 1560 height 752
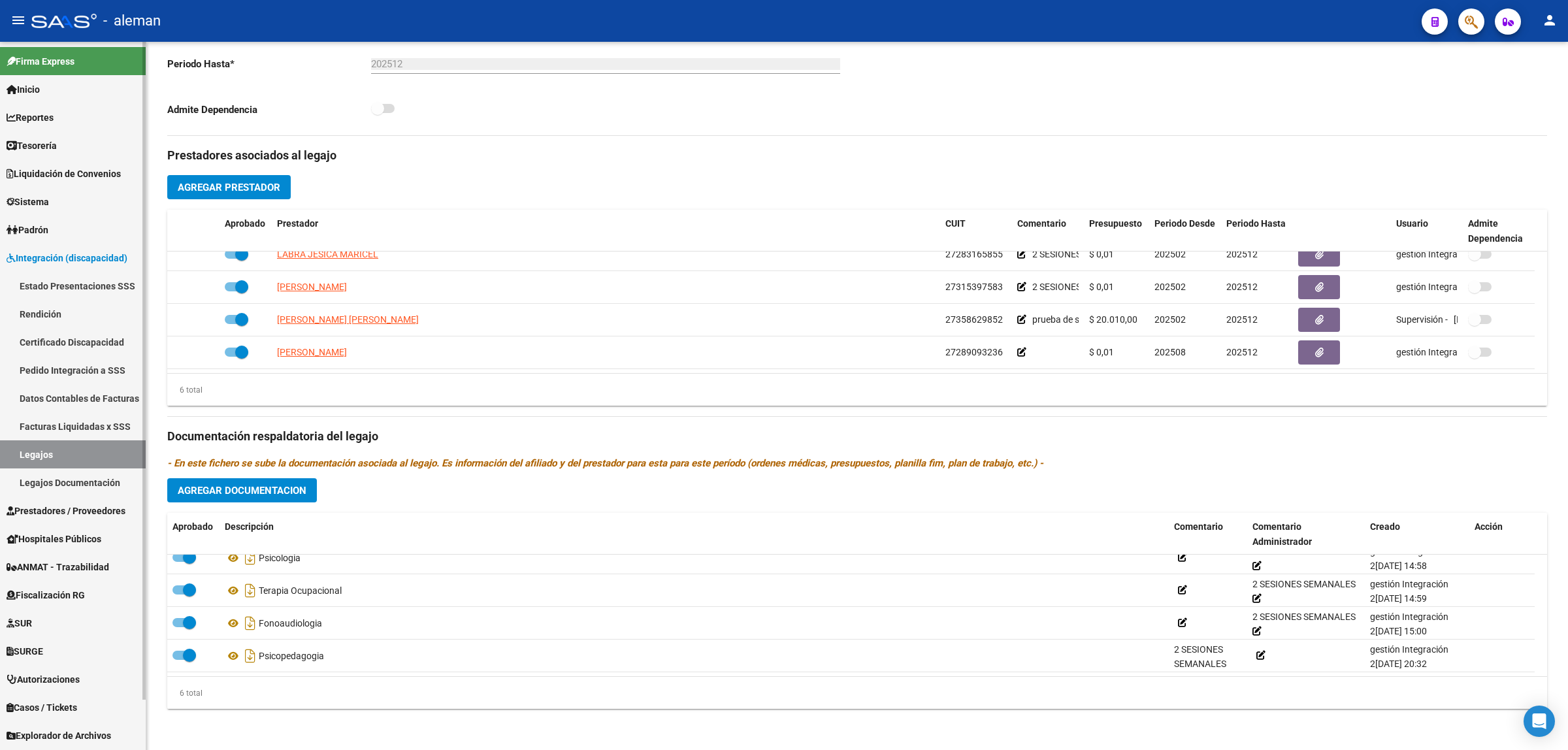
click at [50, 507] on span "Prestadores / Proveedores" at bounding box center [66, 511] width 119 height 14
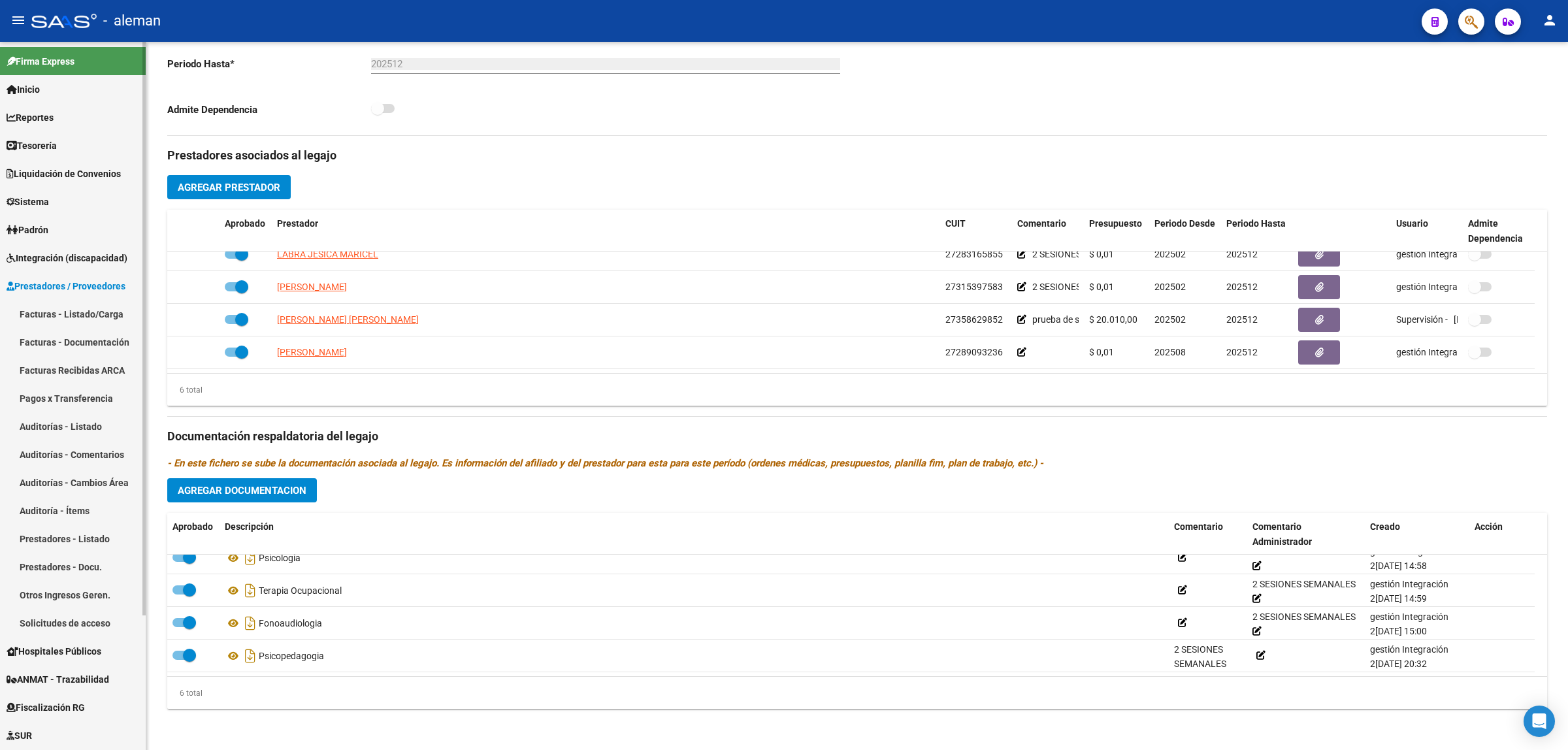
click at [92, 308] on link "Facturas - Listado/Carga" at bounding box center [73, 314] width 146 height 28
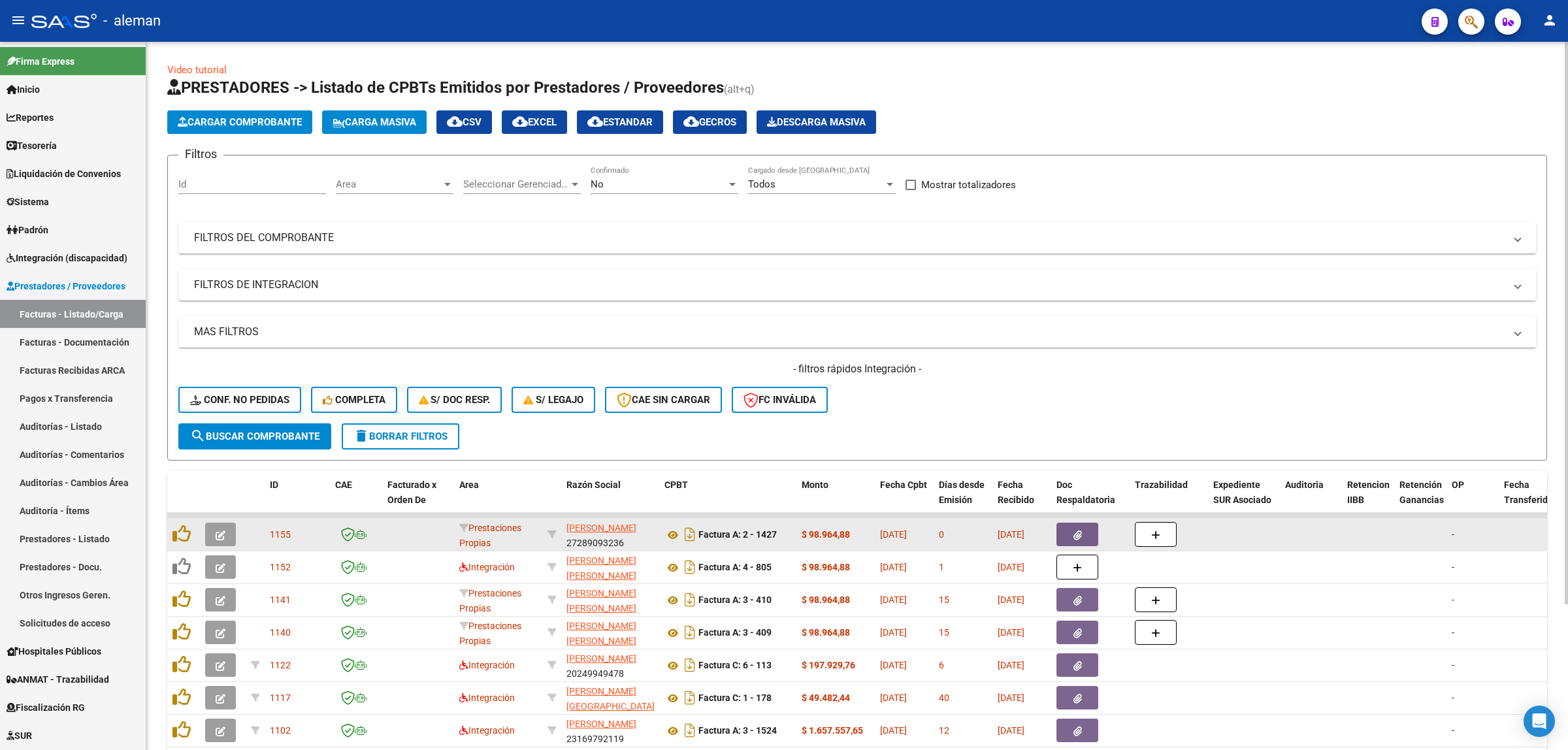
click at [215, 532] on icon "button" at bounding box center [220, 536] width 10 height 10
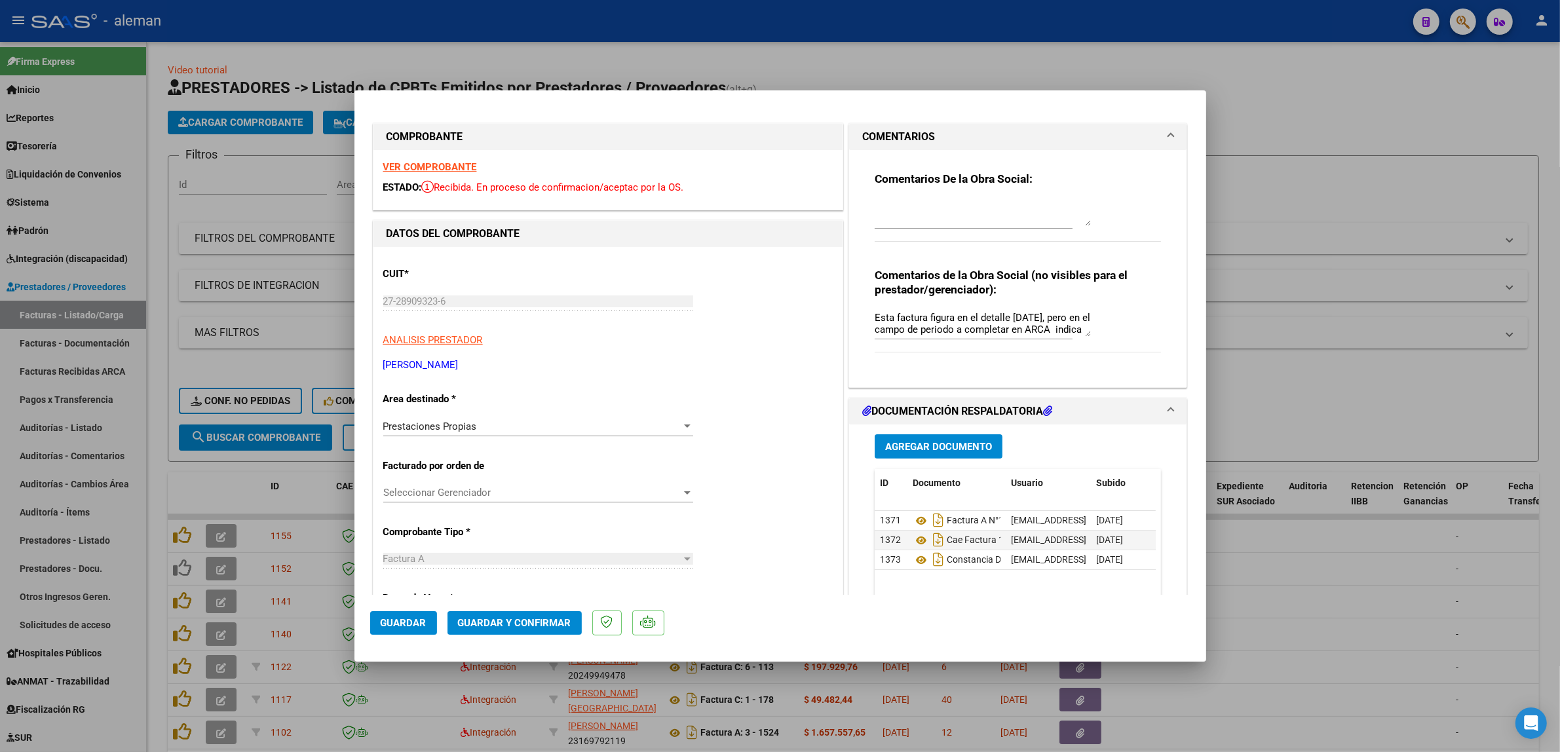
click at [685, 424] on div at bounding box center [687, 425] width 7 height 3
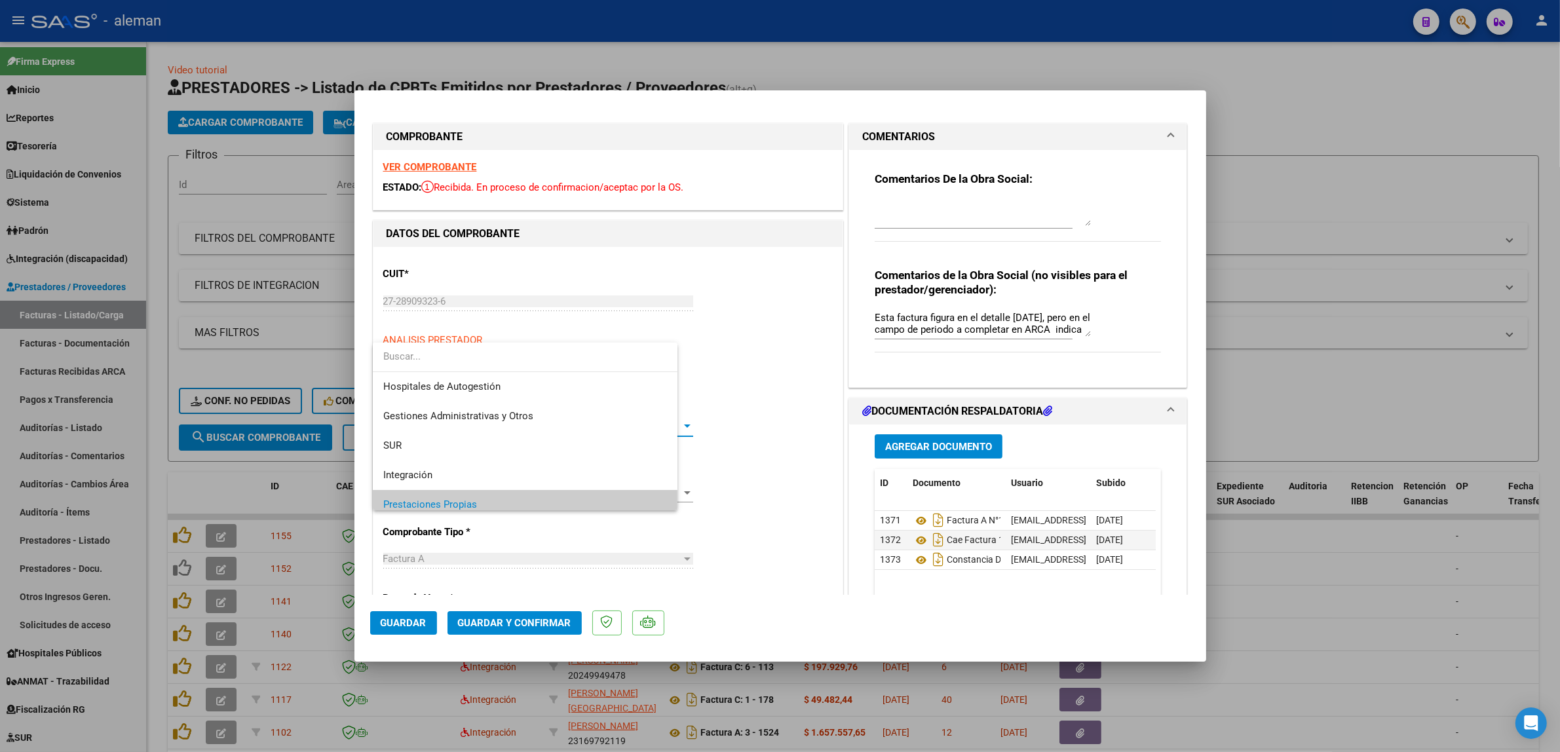
scroll to position [79, 0]
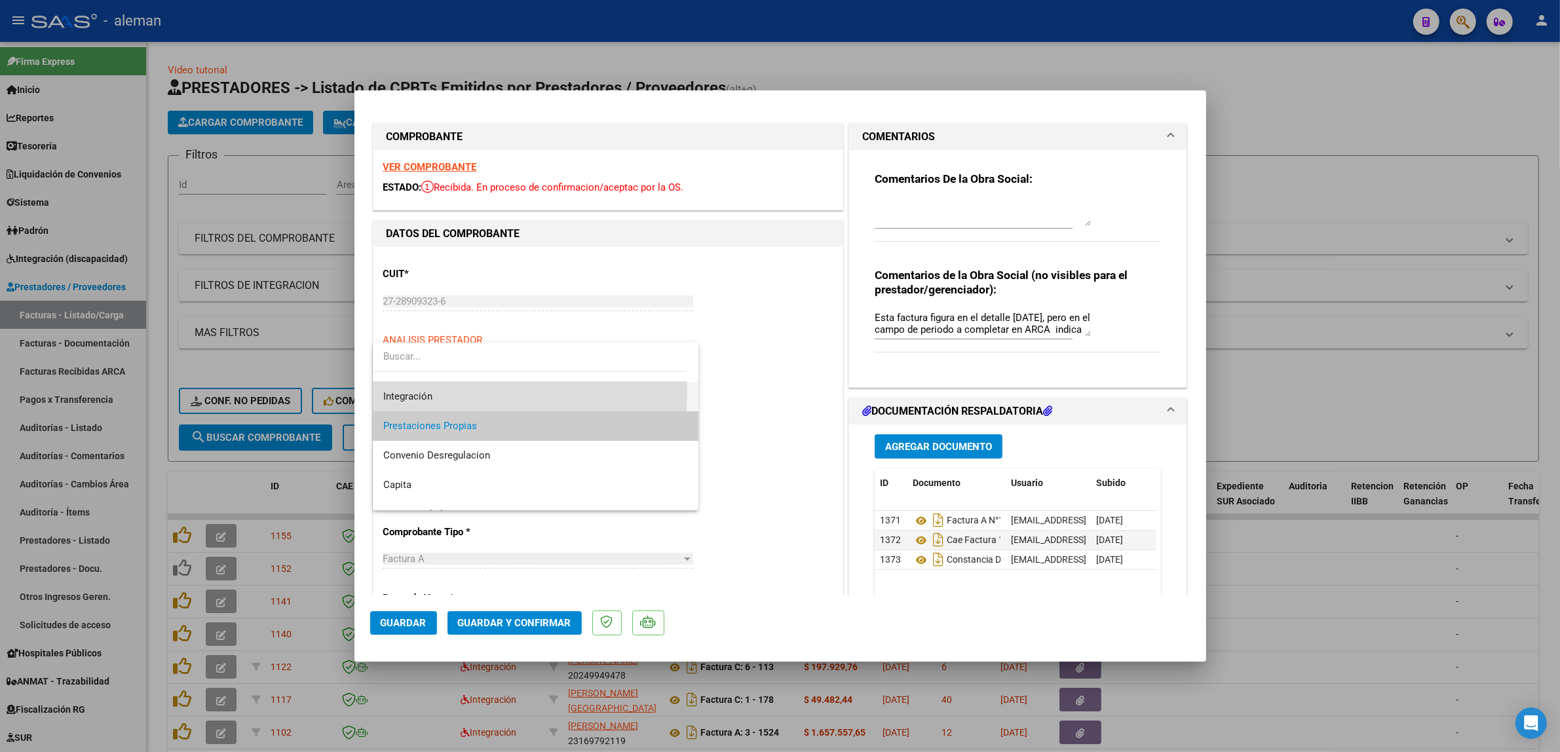
click at [450, 393] on span "Integración" at bounding box center [535, 396] width 305 height 29
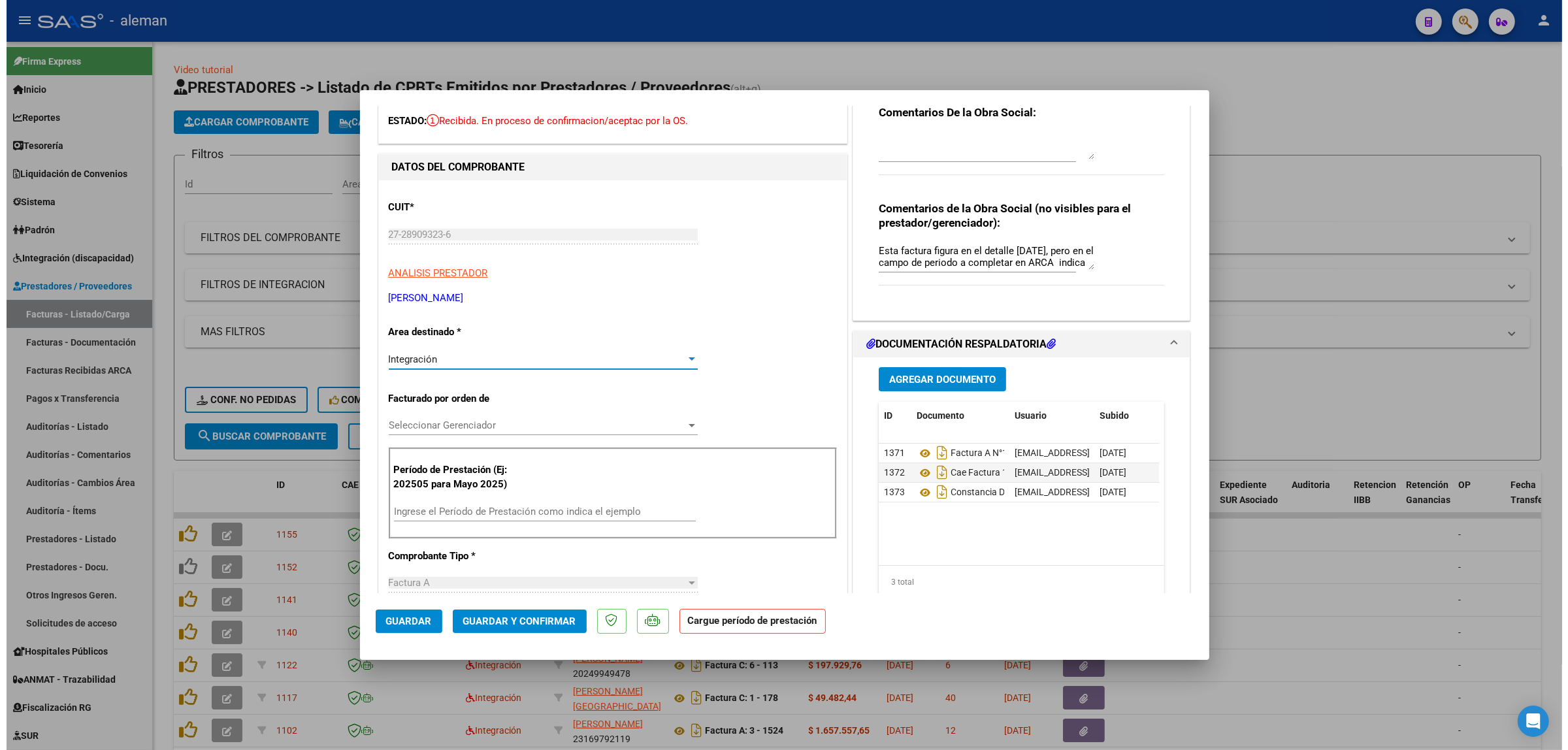
scroll to position [82, 0]
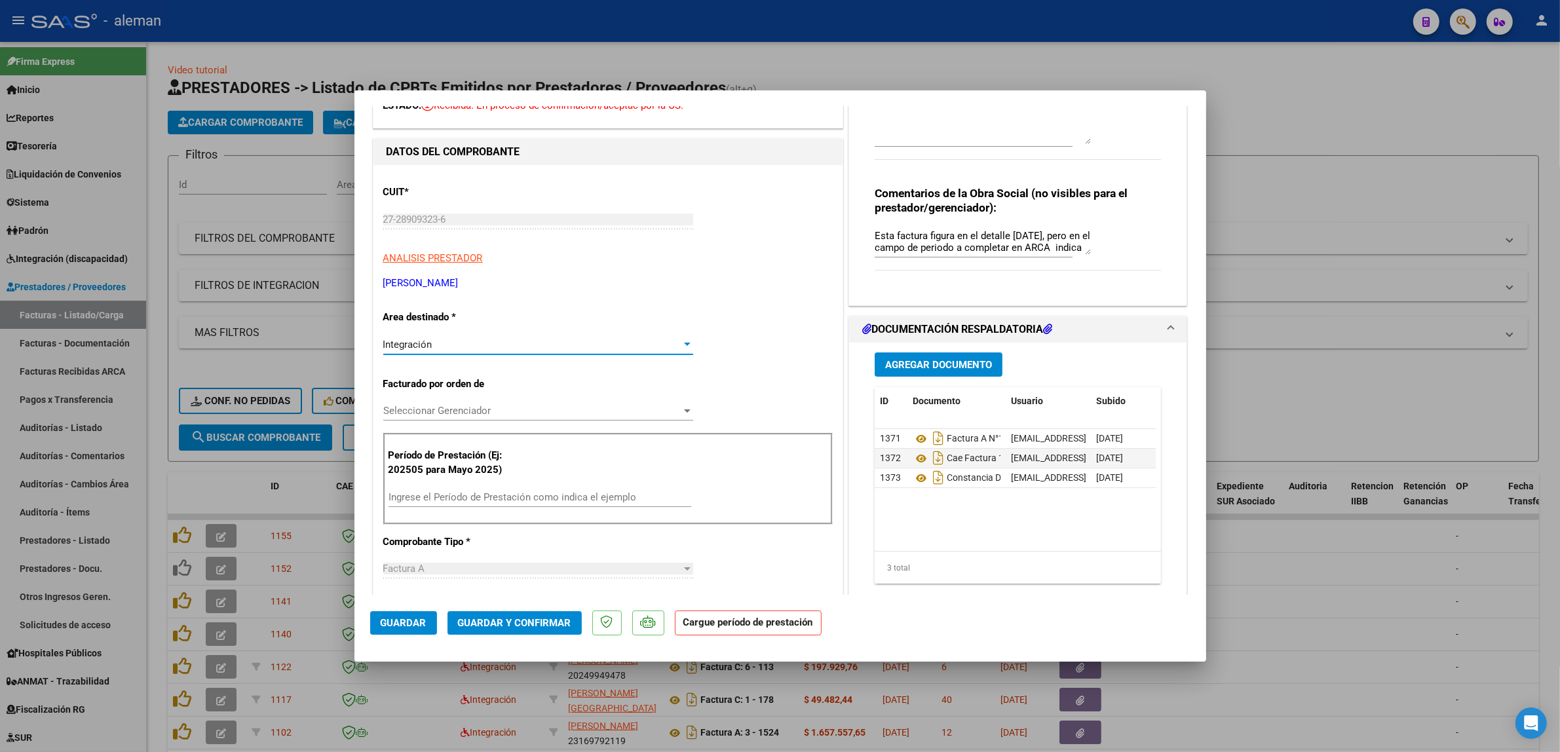
click at [596, 498] on input "Ingrese el Período de Prestación como indica el ejemplo" at bounding box center [539, 497] width 303 height 12
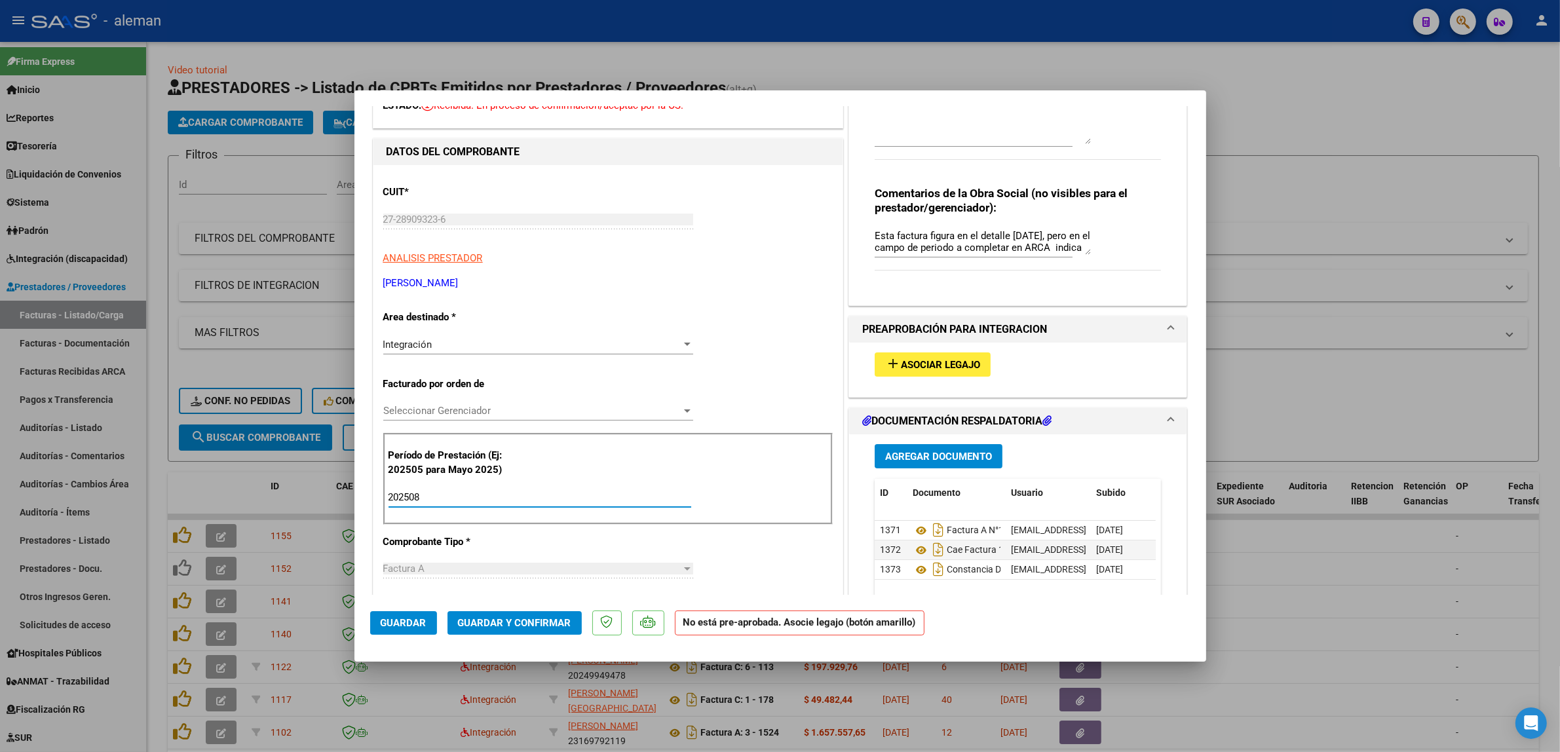
type input "202508"
click at [417, 628] on span "Guardar" at bounding box center [404, 623] width 46 height 12
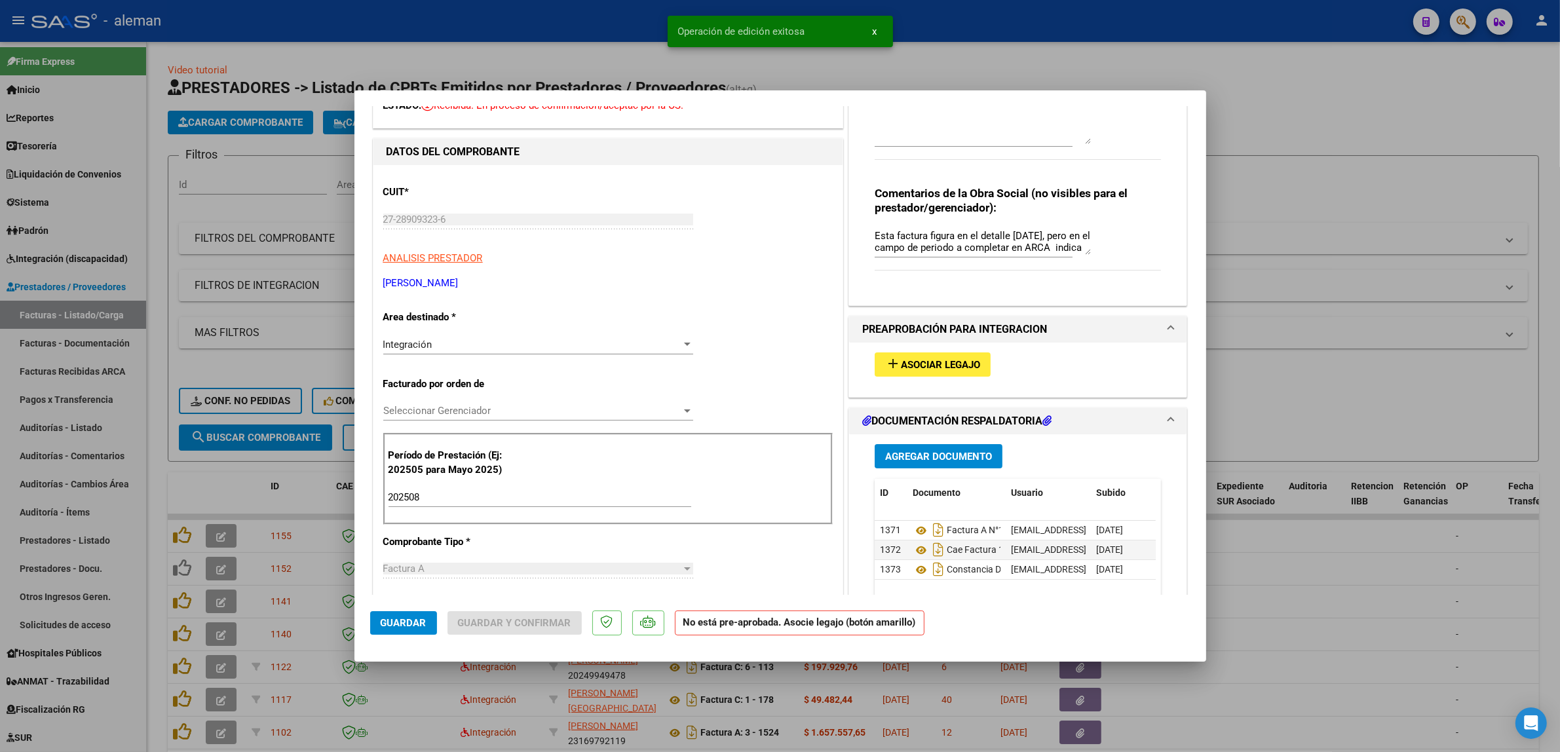
click at [1273, 549] on div at bounding box center [780, 376] width 1560 height 752
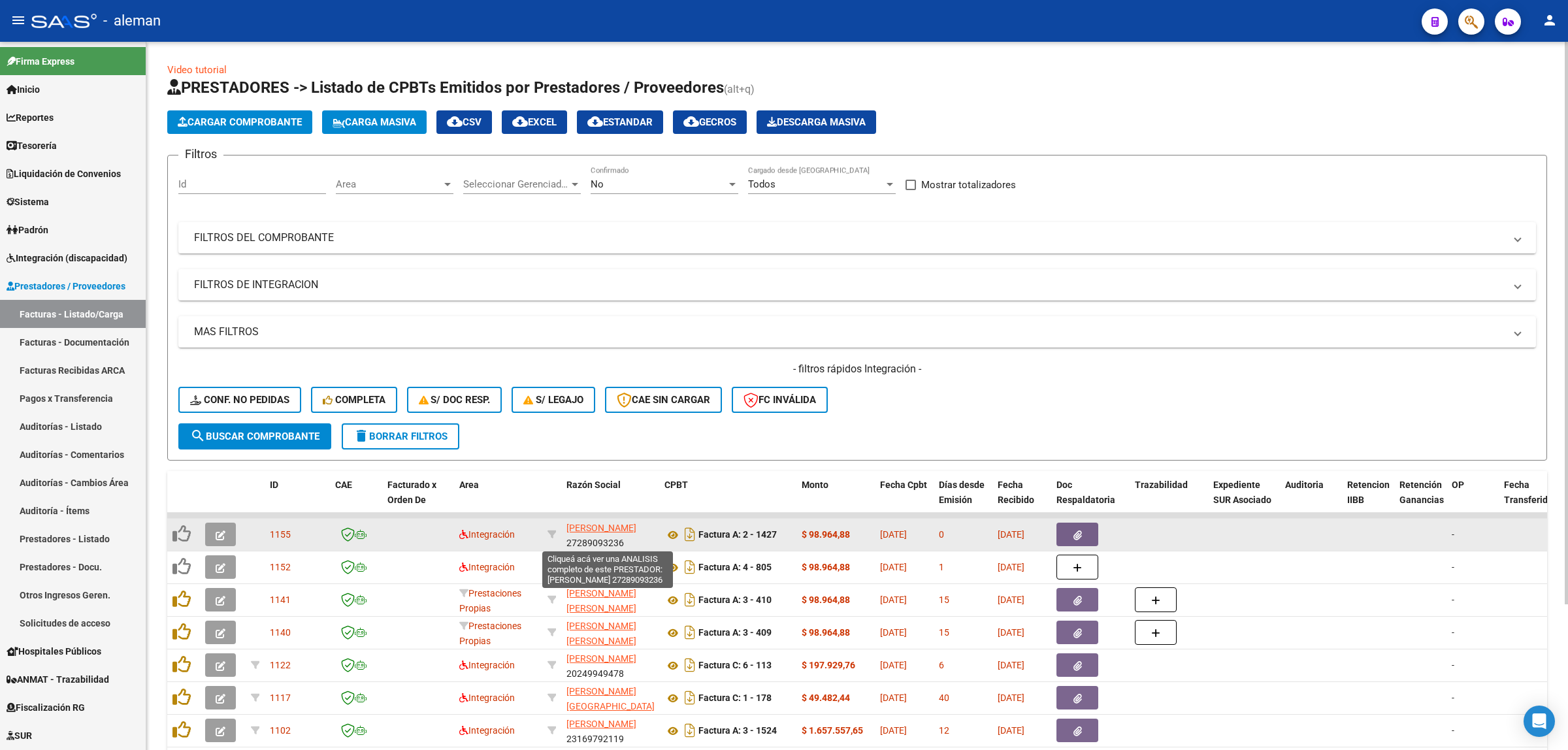
click at [618, 534] on span "[PERSON_NAME]" at bounding box center [601, 528] width 70 height 10
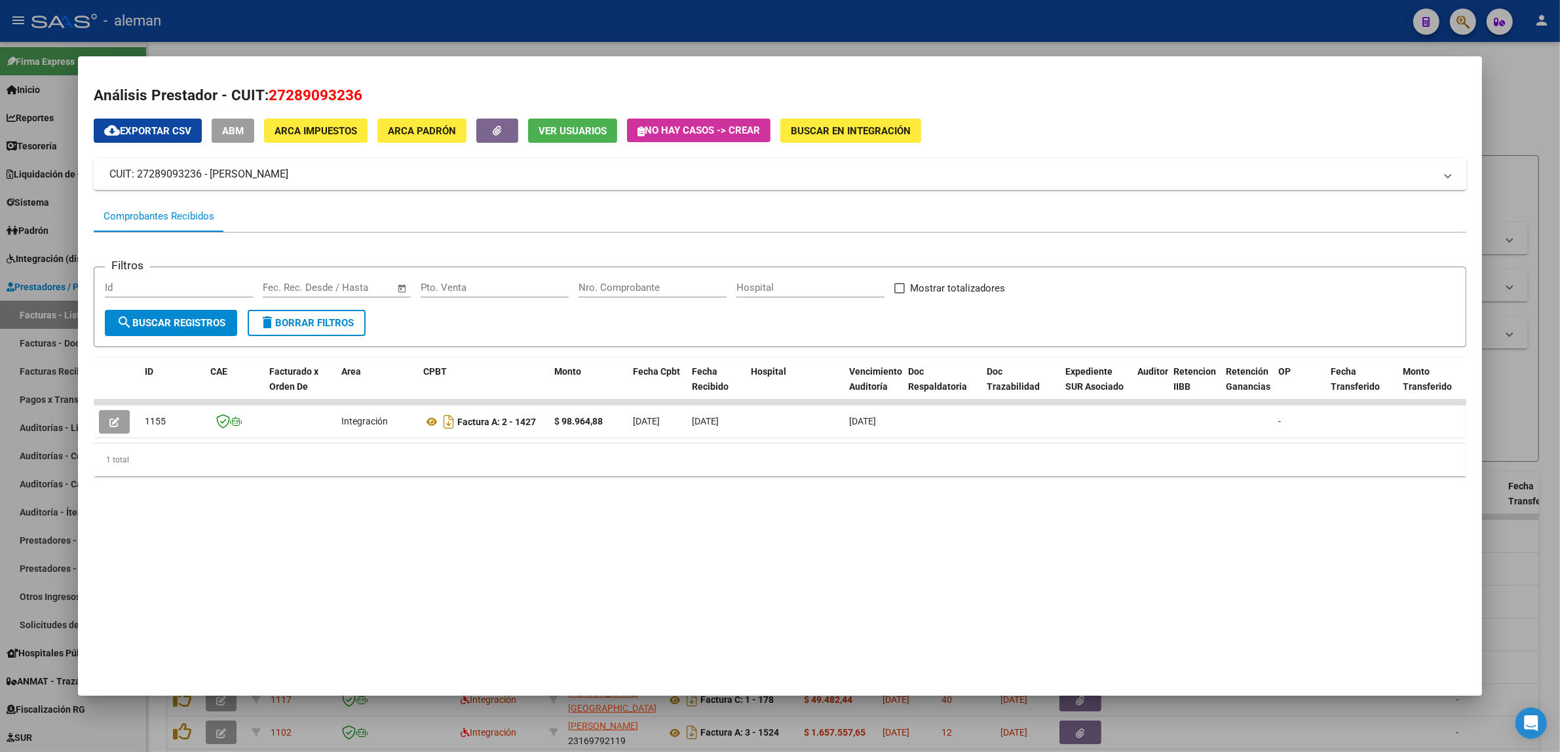
click at [1537, 123] on div at bounding box center [780, 376] width 1560 height 752
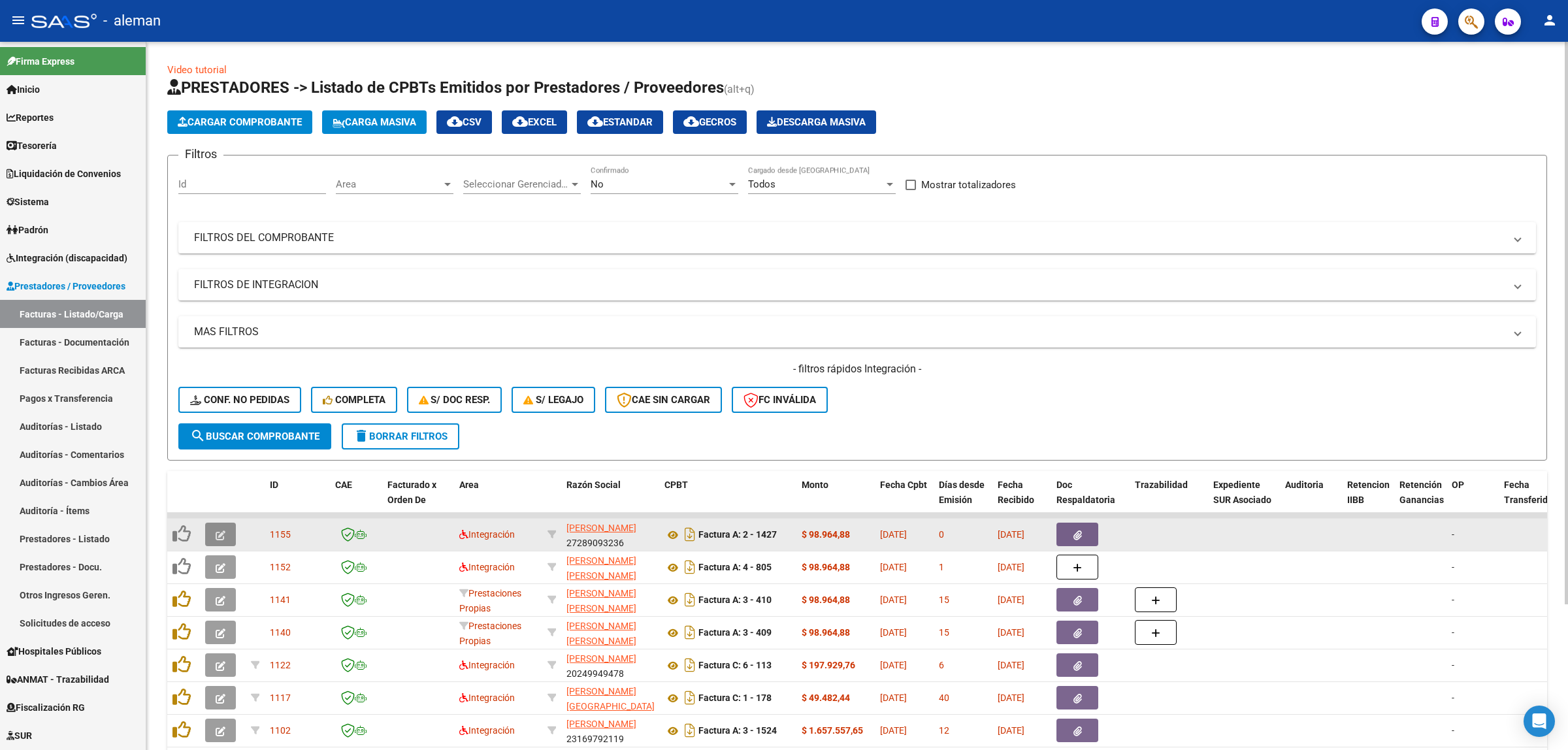
click at [230, 540] on button "button" at bounding box center [220, 535] width 31 height 24
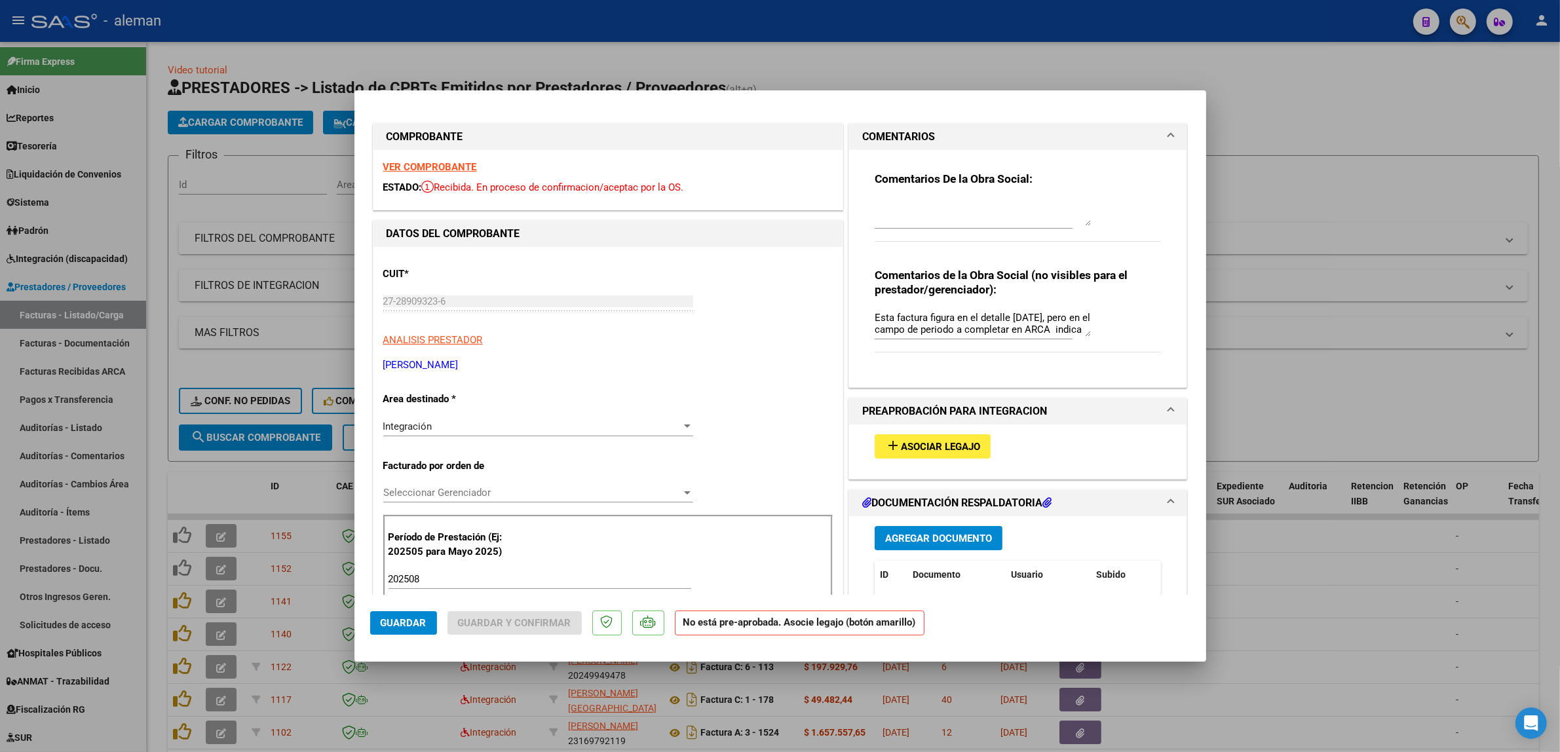
click at [953, 452] on span "Asociar Legajo" at bounding box center [940, 447] width 79 height 12
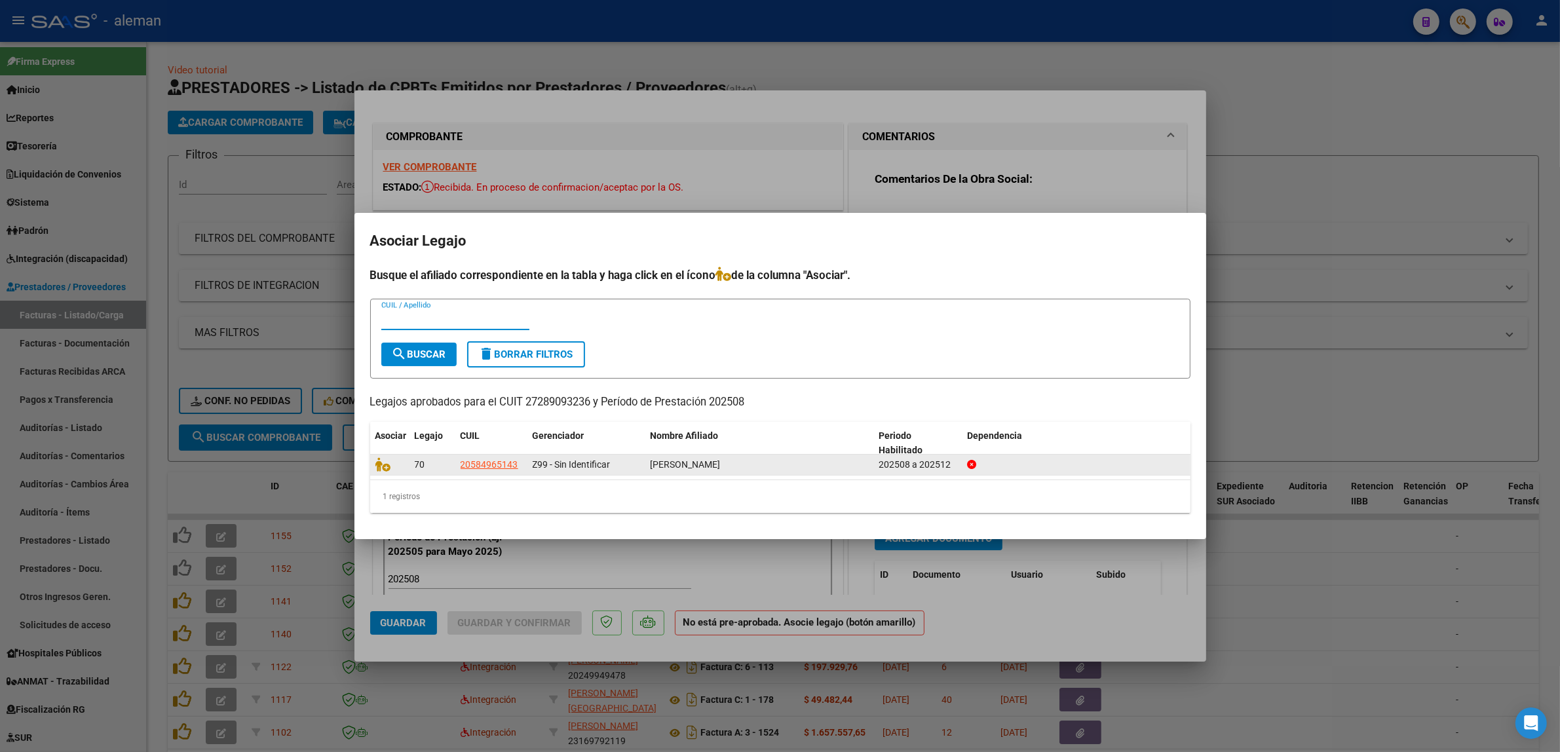
click at [382, 470] on div at bounding box center [389, 464] width 29 height 15
click at [383, 466] on icon at bounding box center [383, 464] width 16 height 14
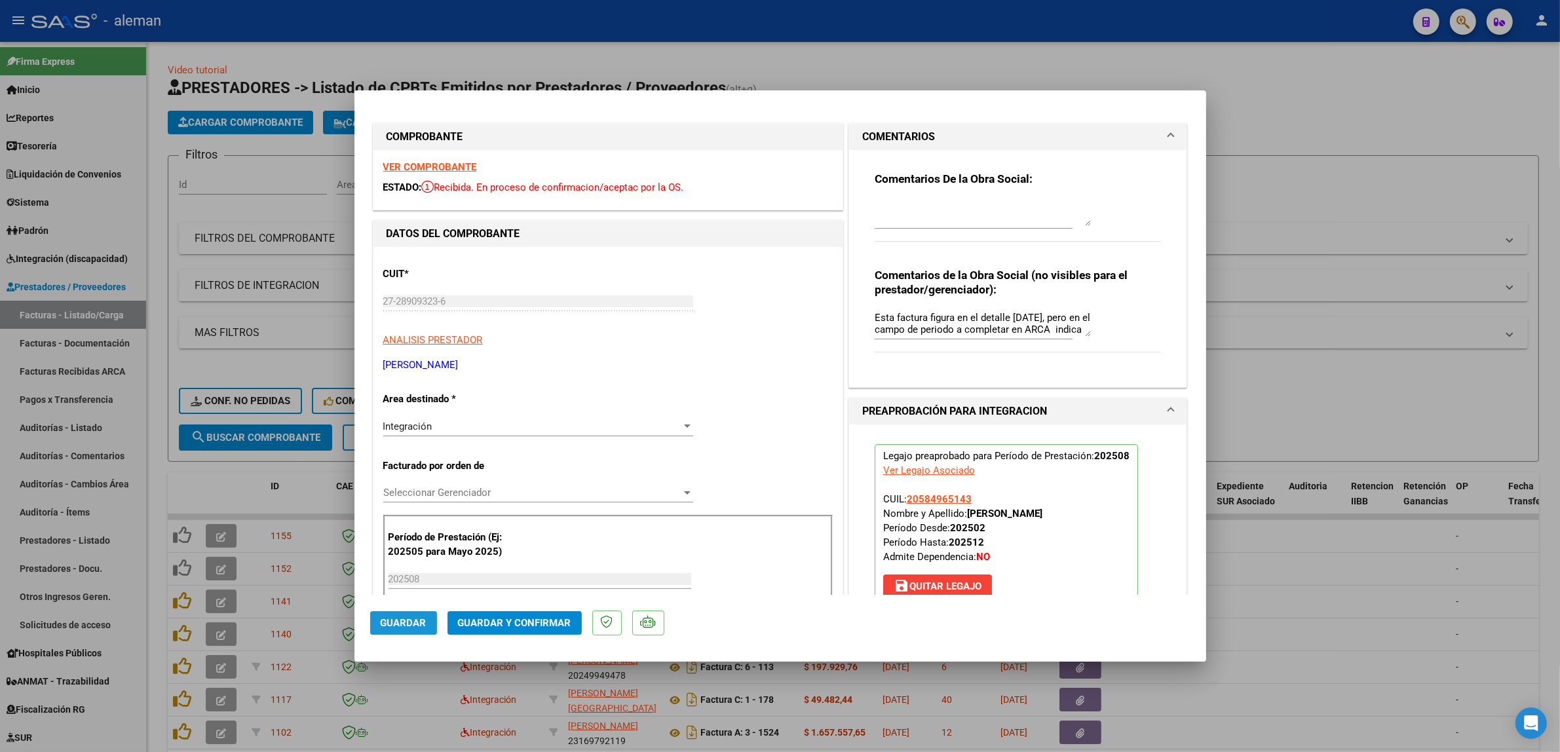
click at [407, 624] on span "Guardar" at bounding box center [404, 623] width 46 height 12
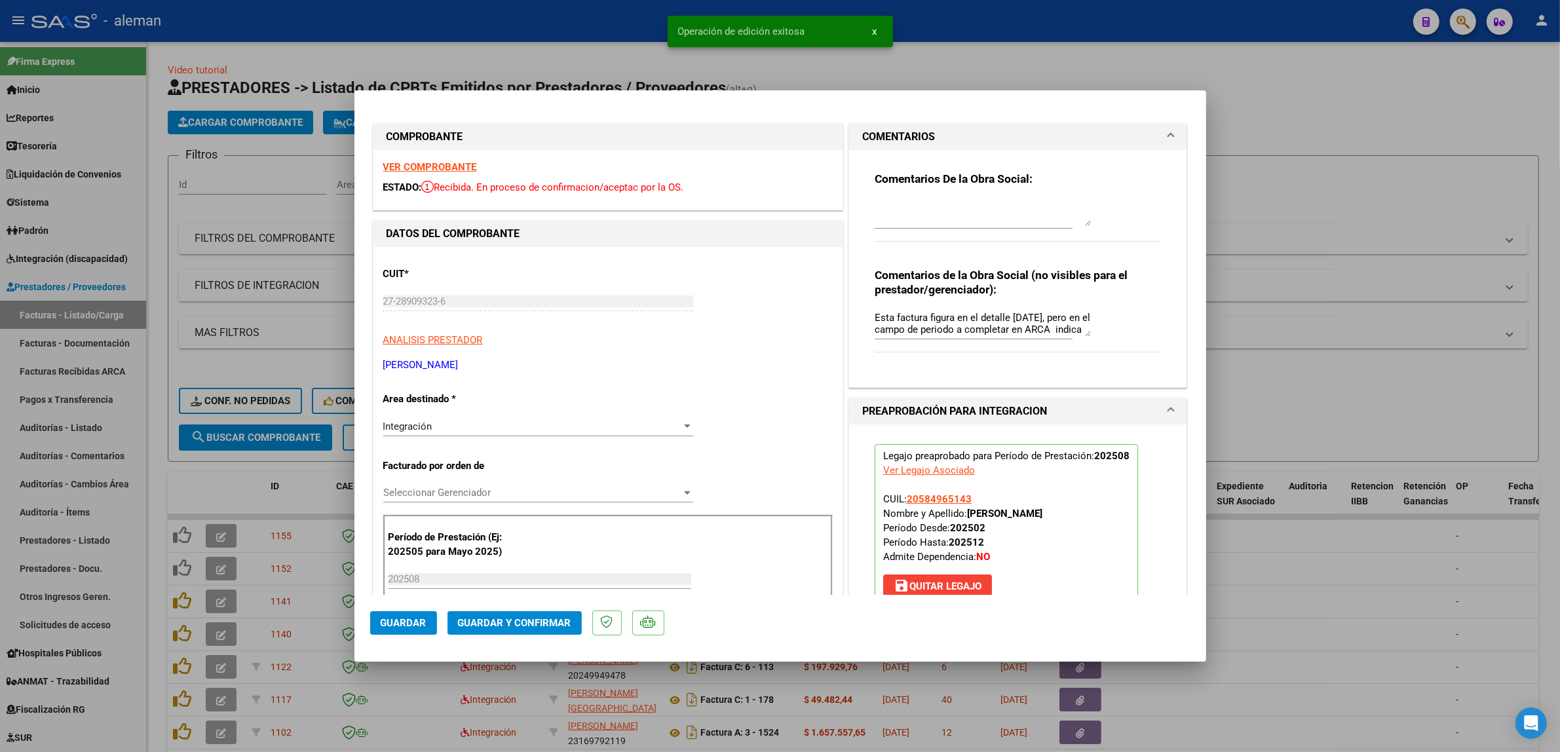
click at [1311, 568] on div at bounding box center [780, 376] width 1560 height 752
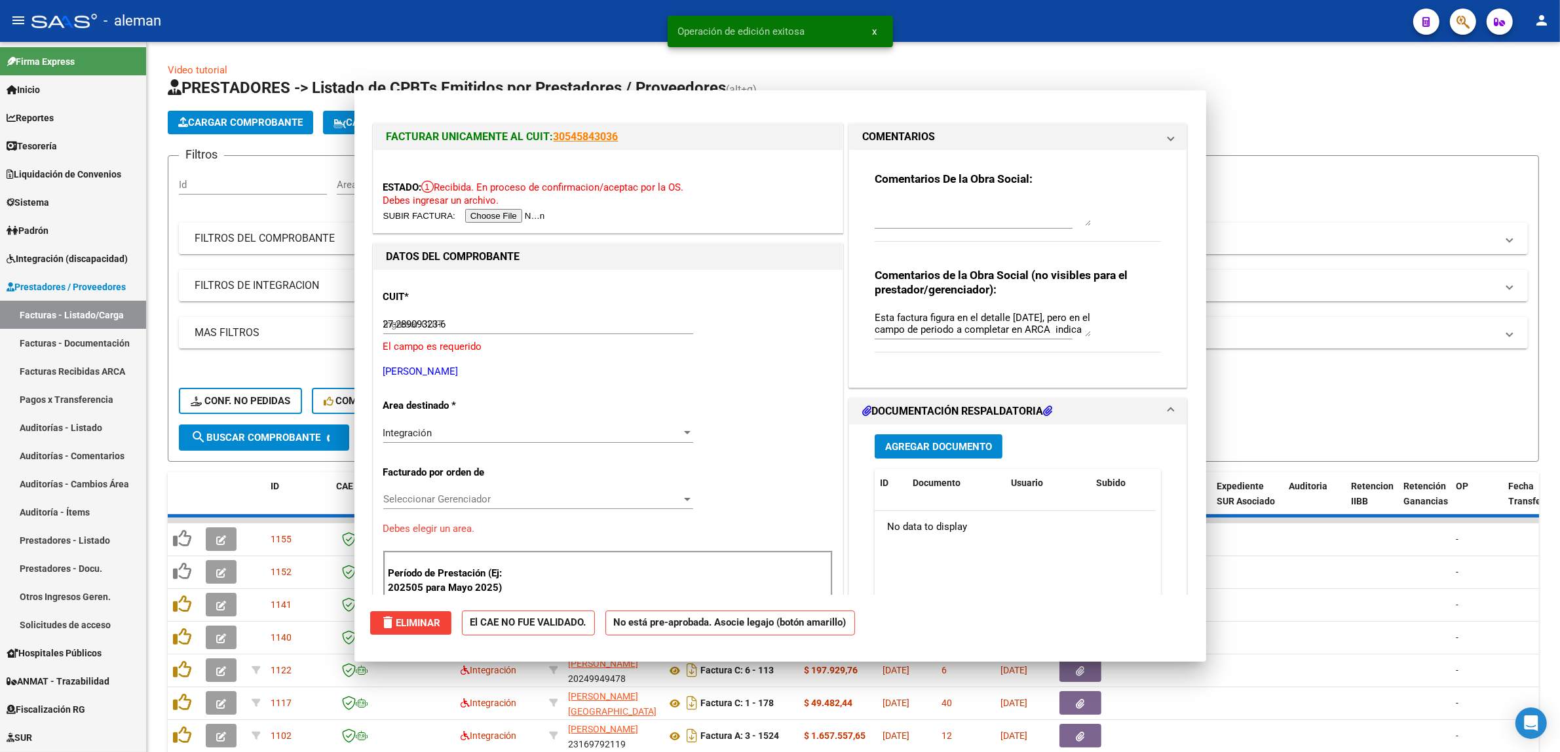
type input "$ 0,00"
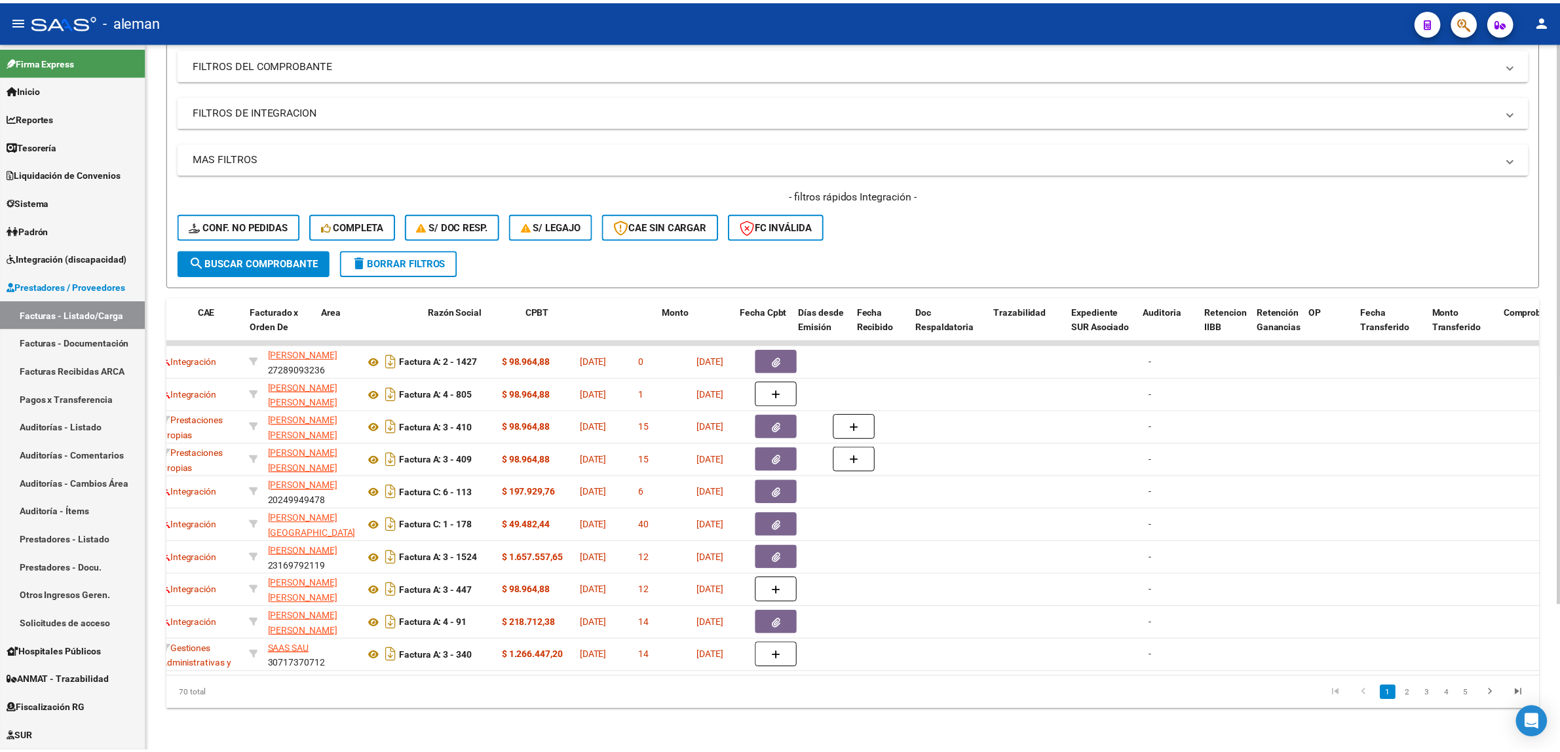
scroll to position [0, 0]
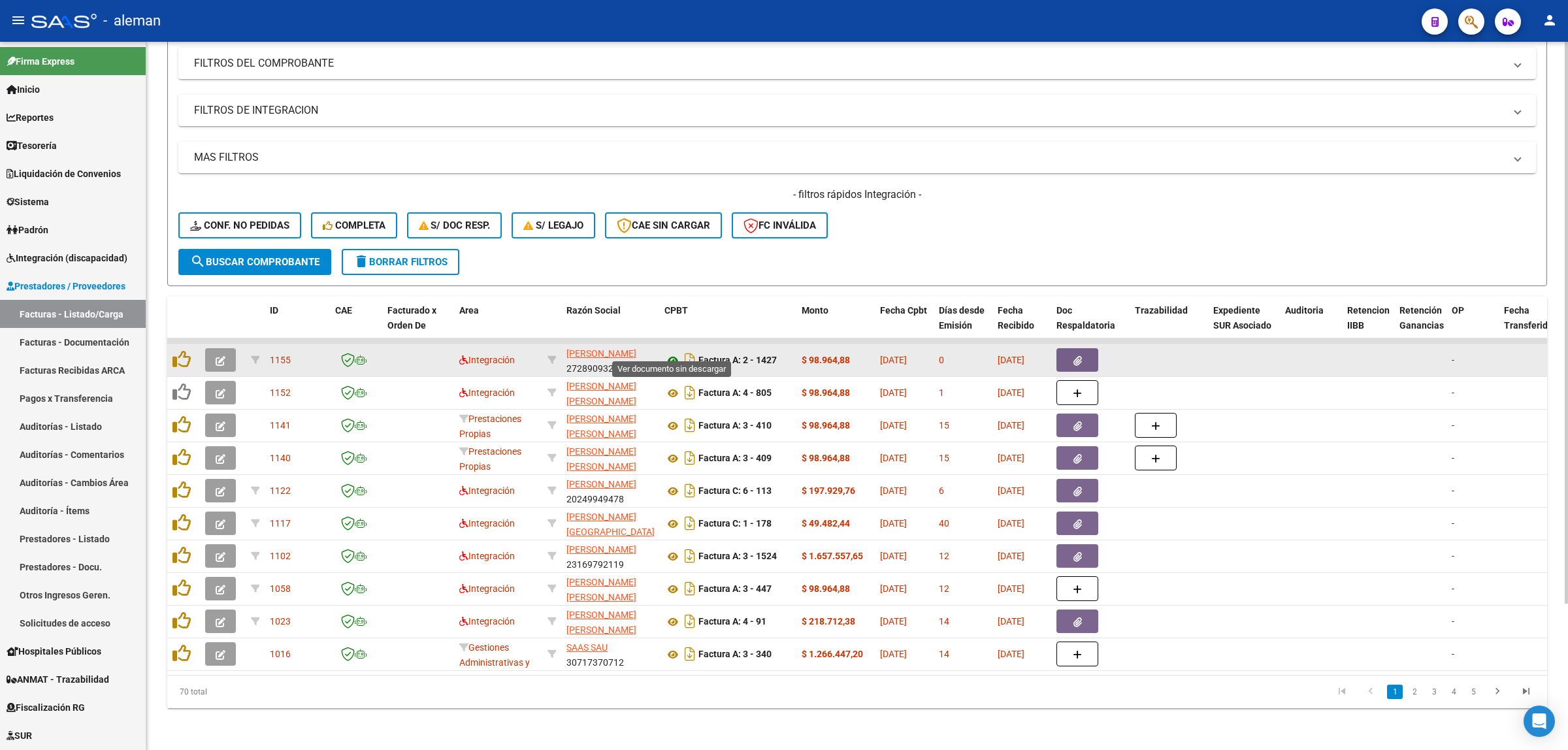
click at [666, 353] on icon at bounding box center [672, 361] width 17 height 16
click at [213, 348] on button "button" at bounding box center [220, 360] width 31 height 24
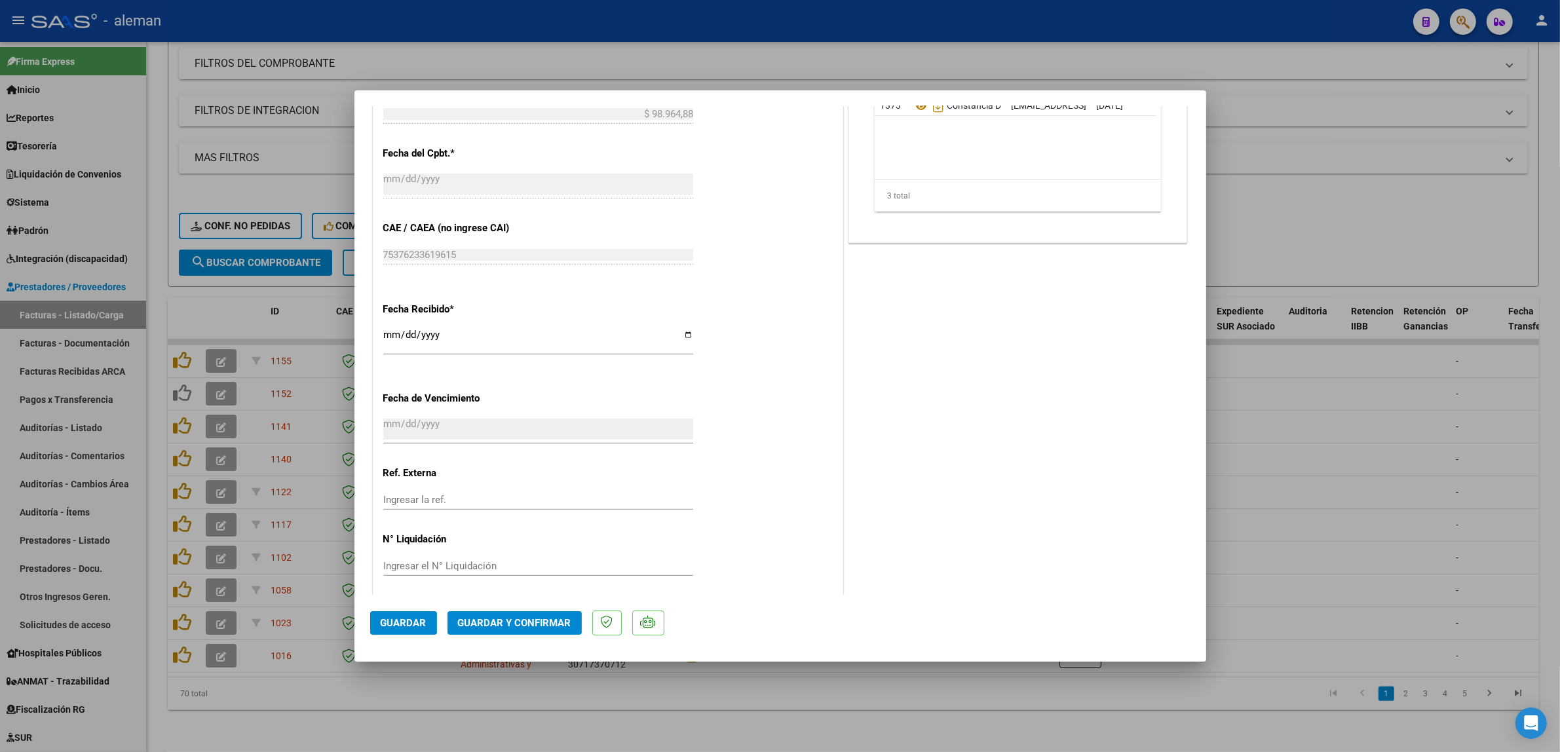
scroll to position [777, 0]
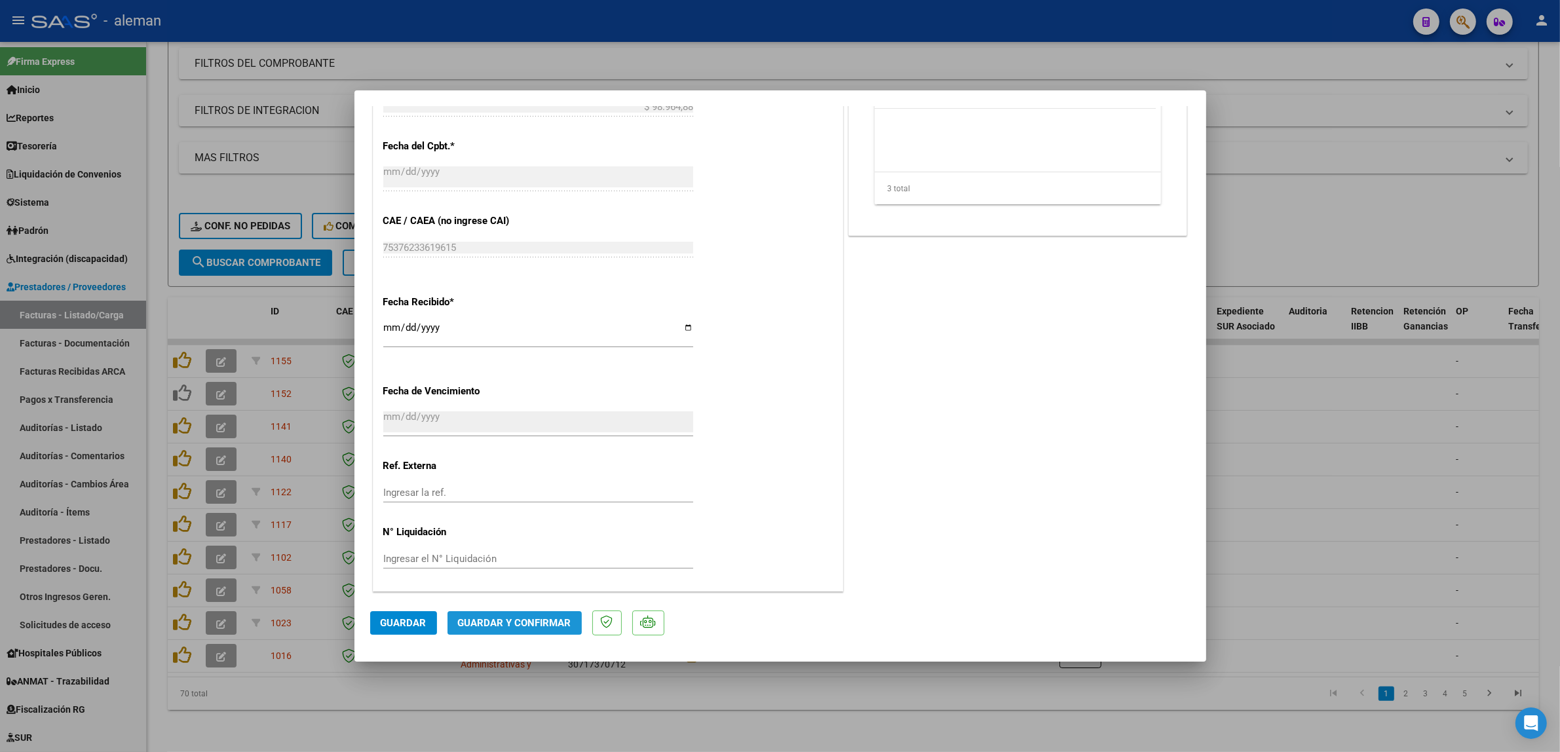
click at [515, 630] on button "Guardar y Confirmar" at bounding box center [514, 623] width 134 height 24
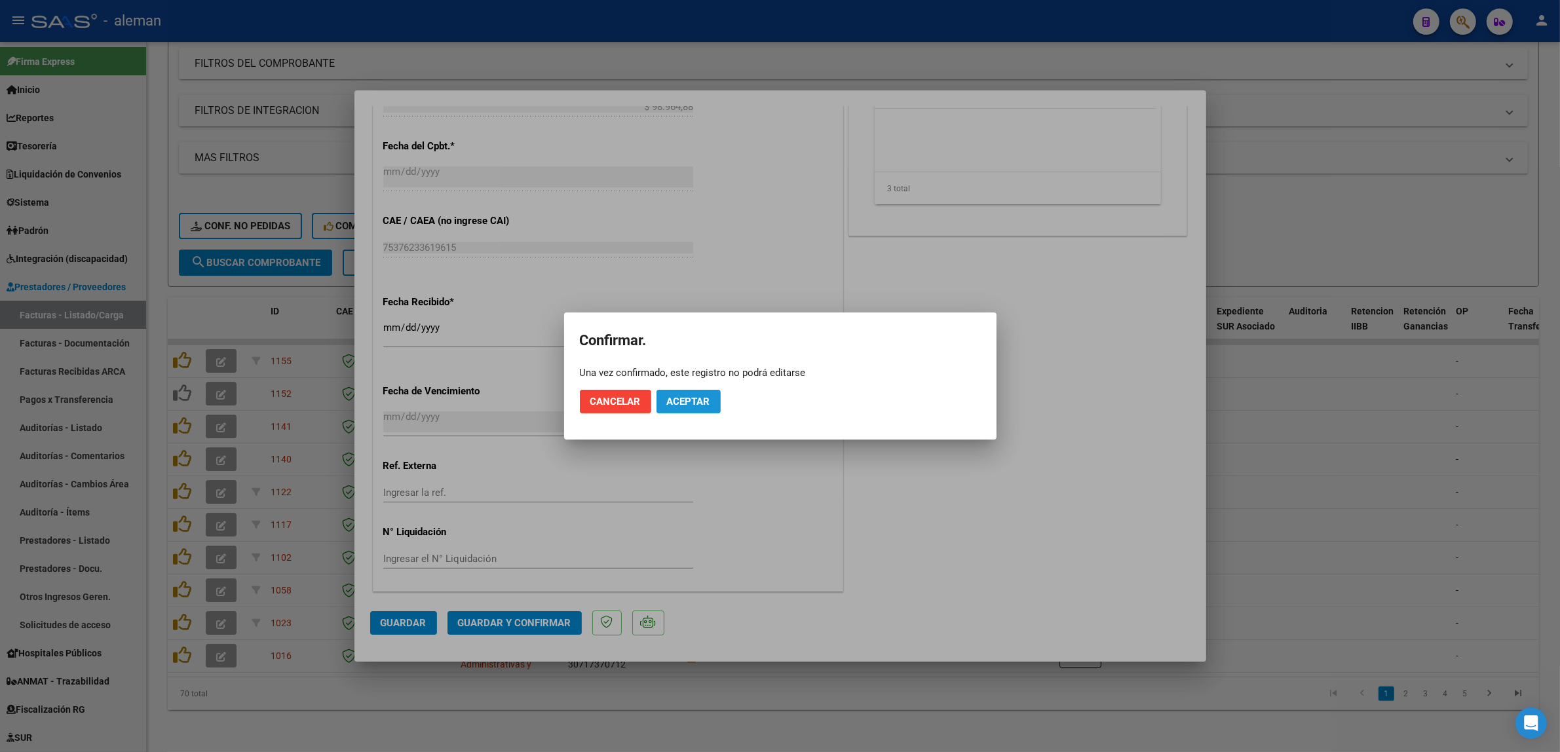
click at [702, 407] on button "Aceptar" at bounding box center [688, 402] width 64 height 24
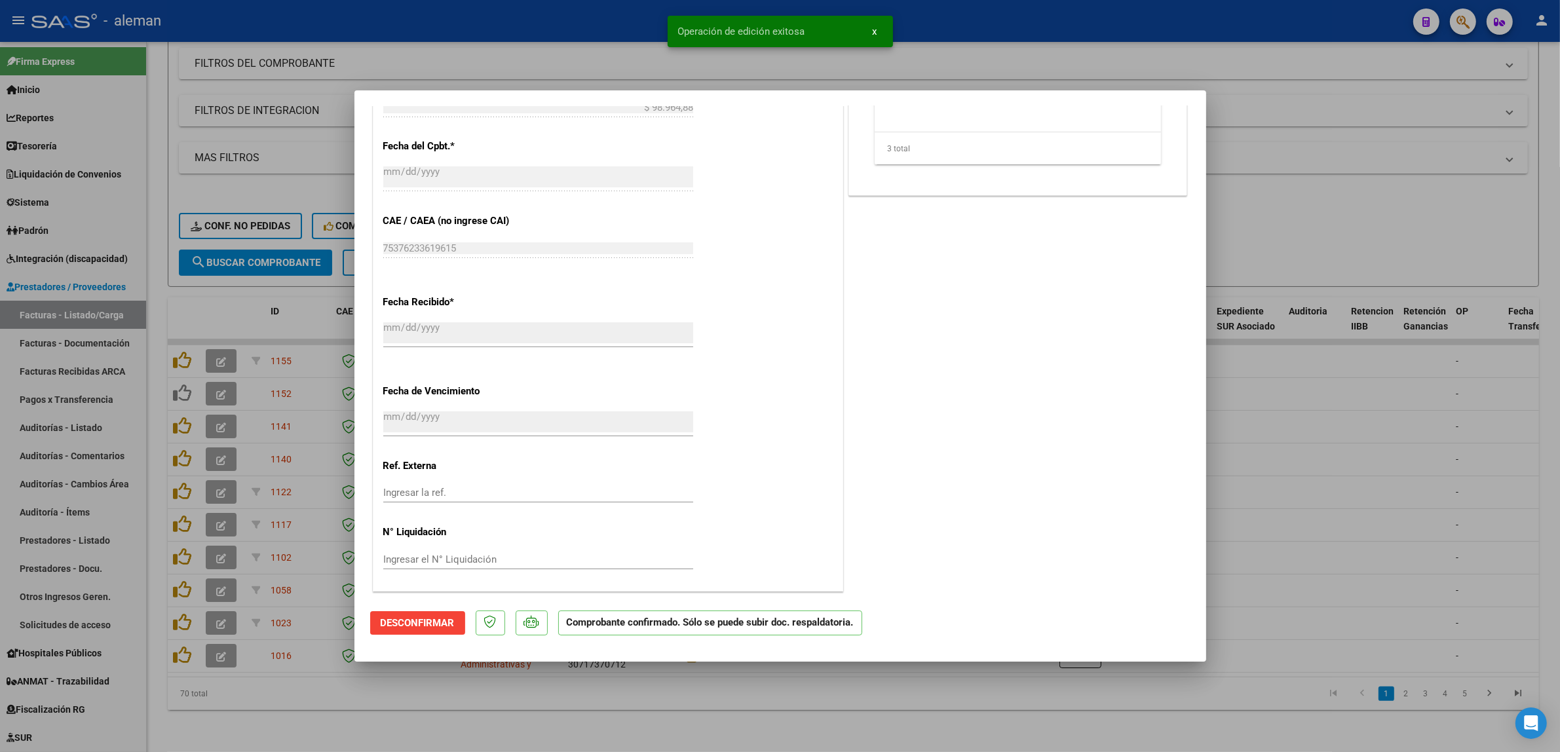
click at [1305, 462] on div at bounding box center [780, 376] width 1560 height 752
type input "$ 0,00"
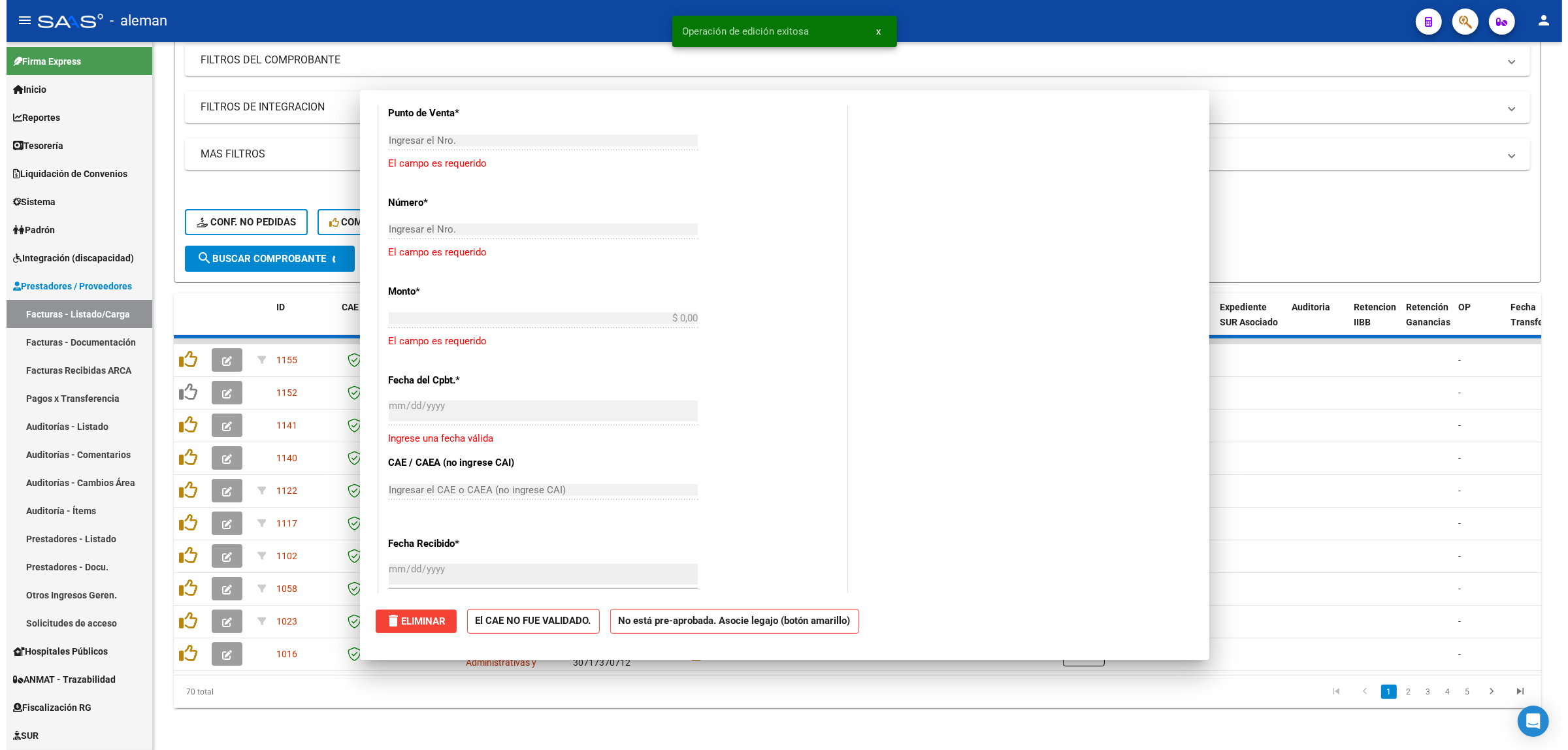
scroll to position [906, 0]
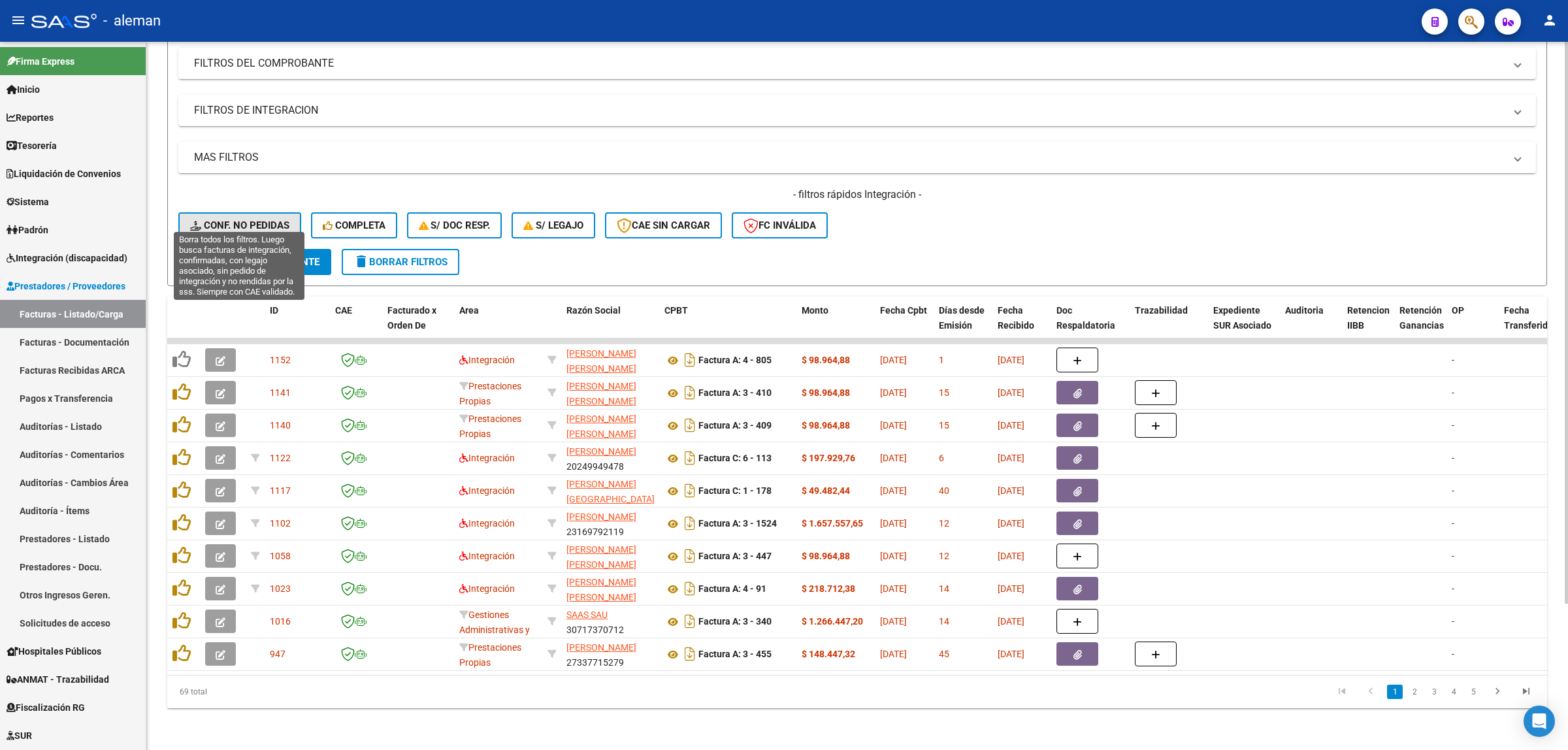
click at [279, 219] on span "Conf. no pedidas" at bounding box center [240, 225] width 100 height 12
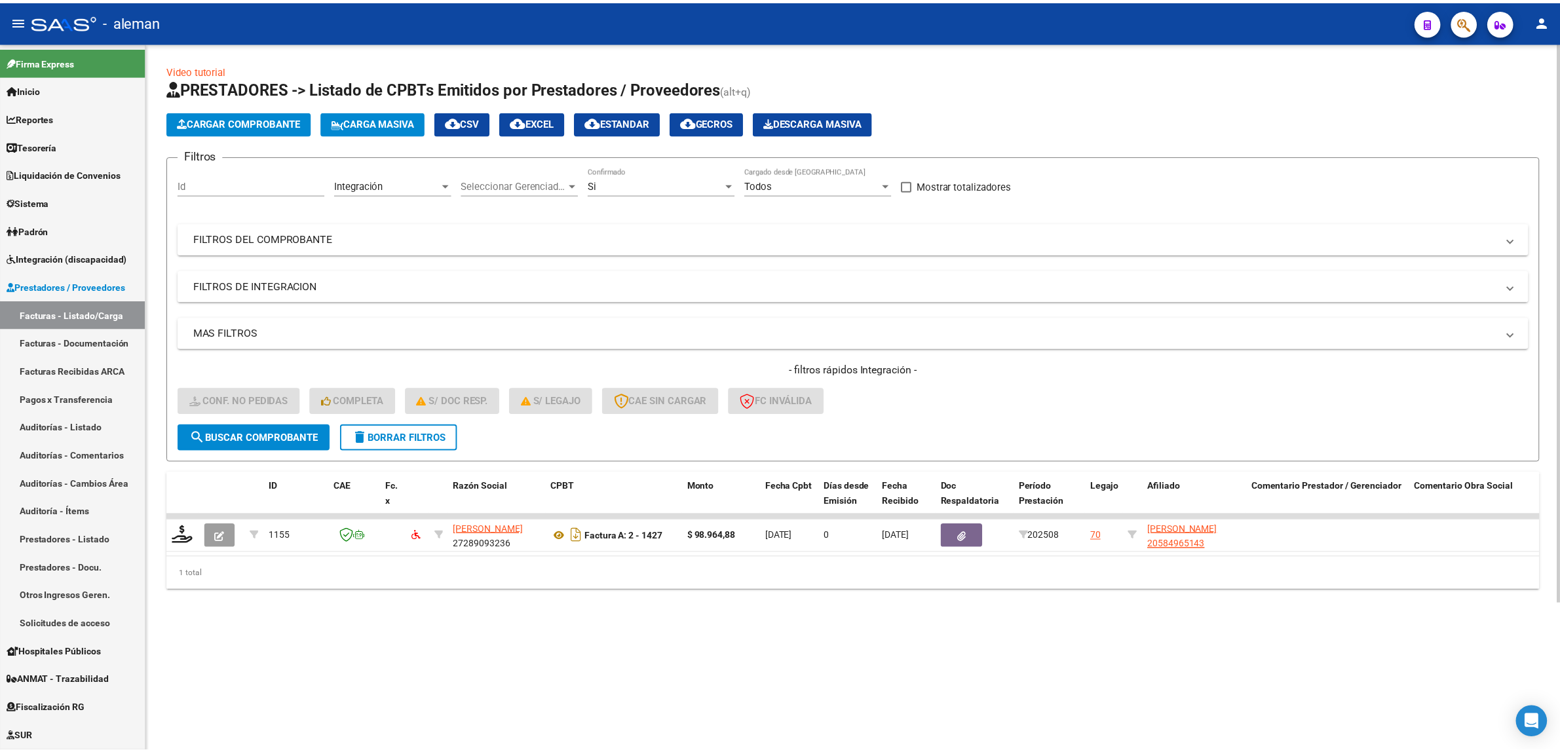
scroll to position [0, 0]
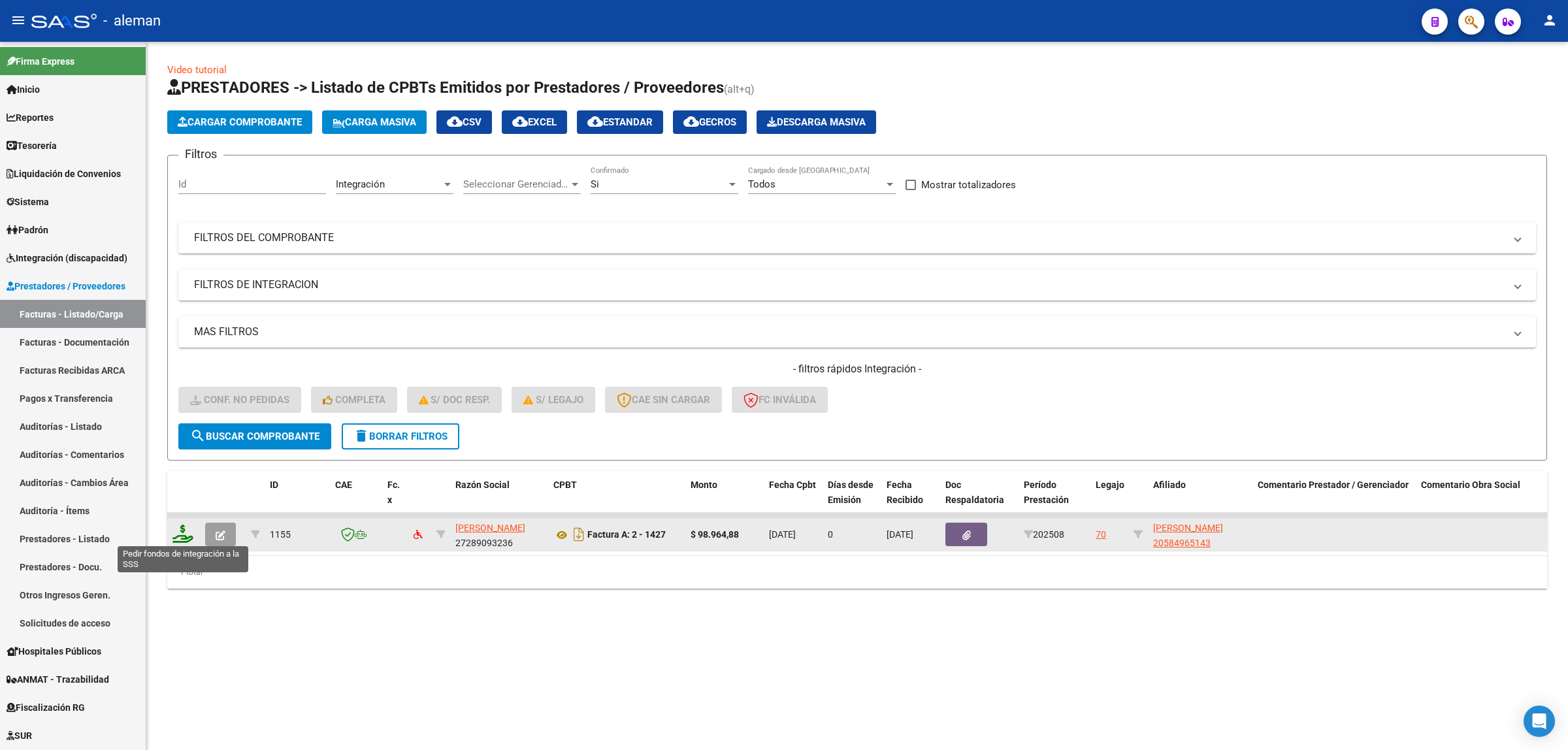
click at [181, 534] on icon at bounding box center [183, 534] width 21 height 18
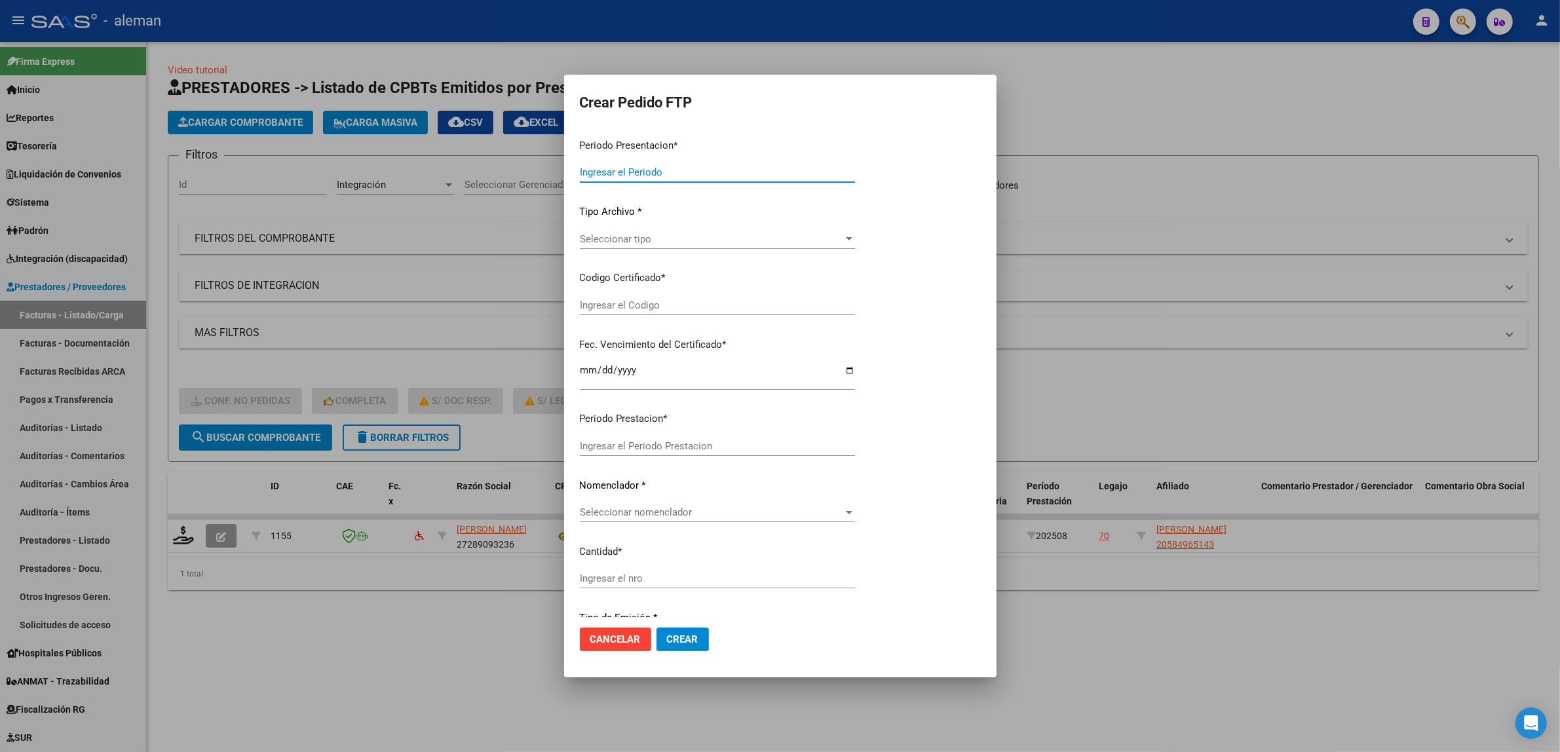
type input "202508"
type input "$ 98.964,88"
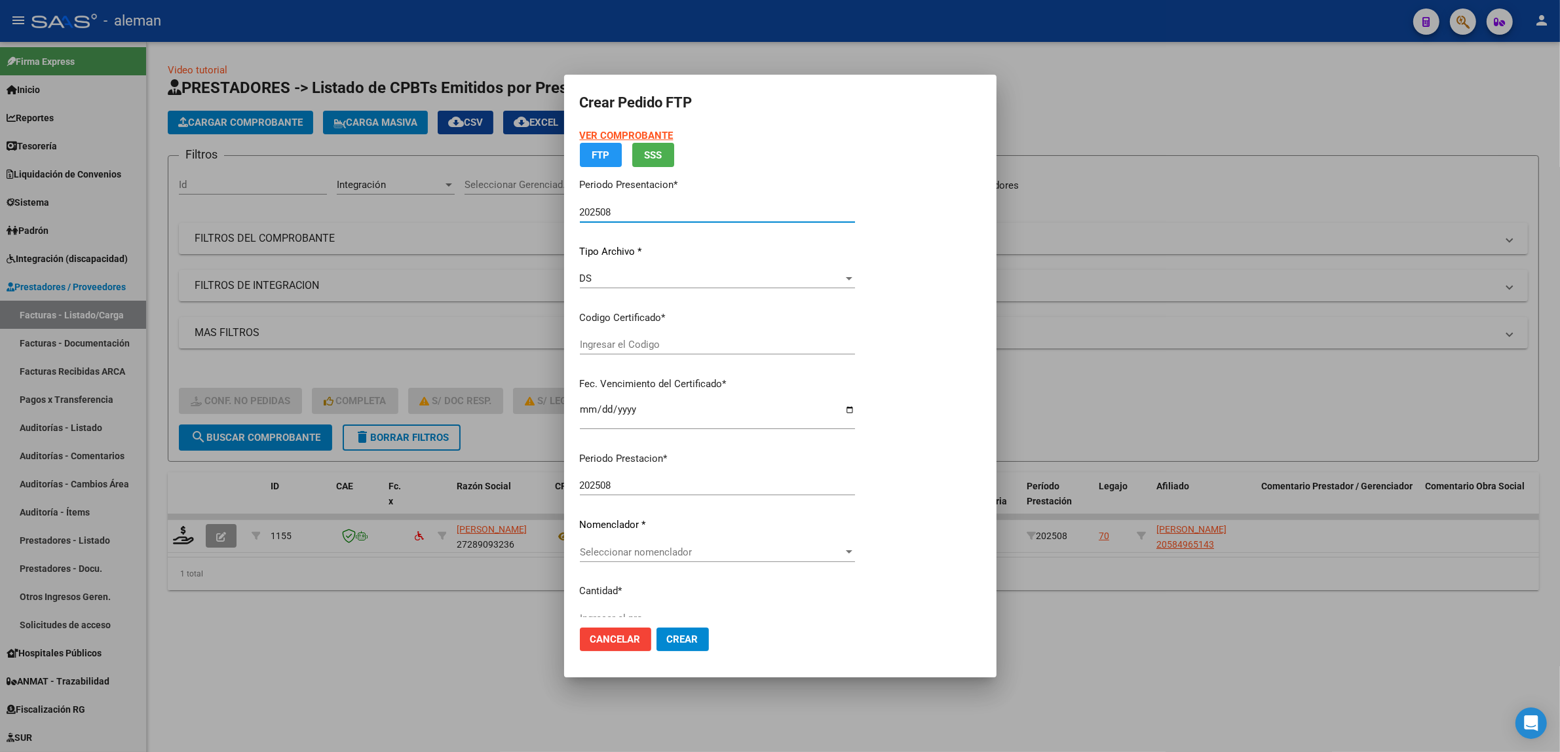
type input "ARG02000584965142023062120260621CBA536"
type input "[DATE]"
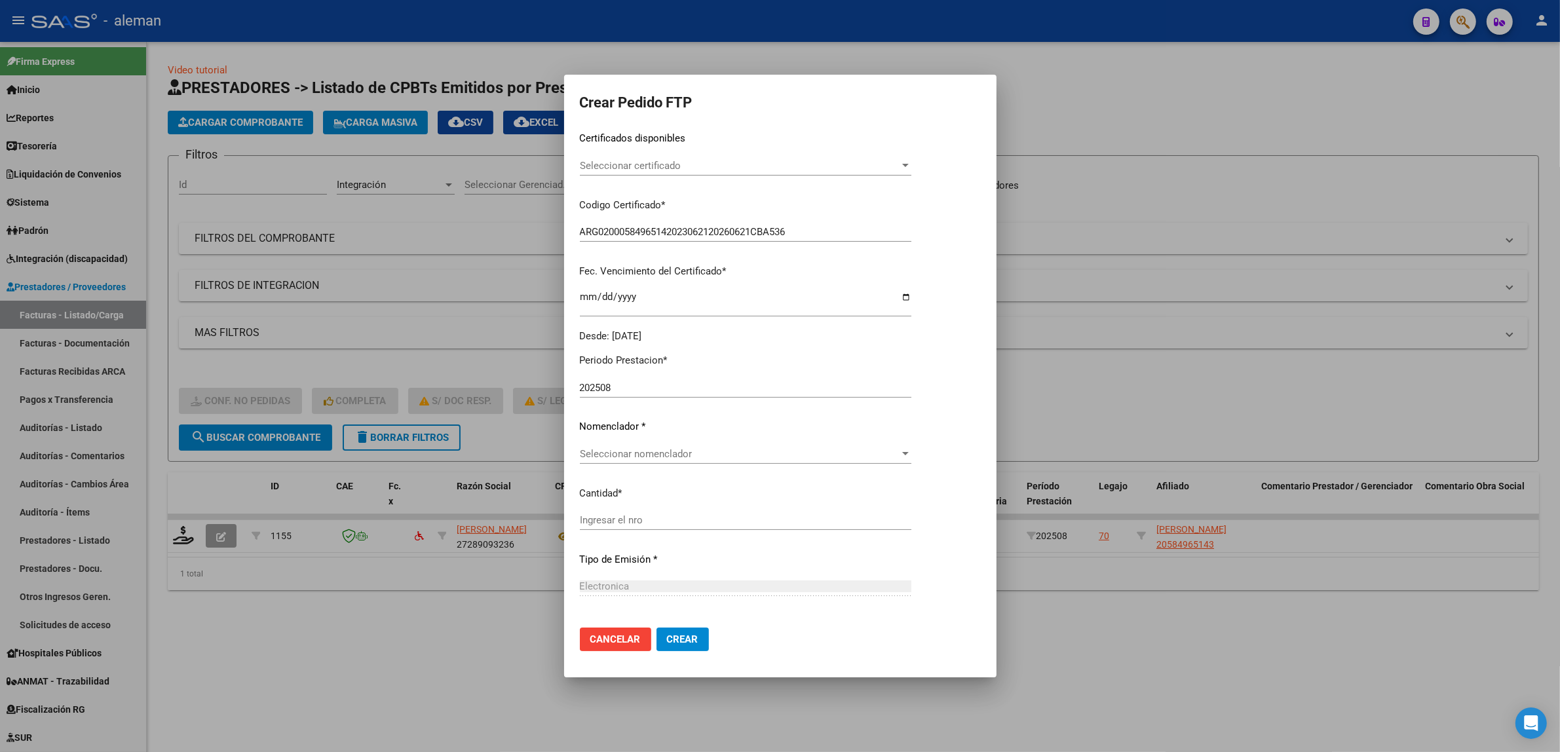
scroll to position [246, 0]
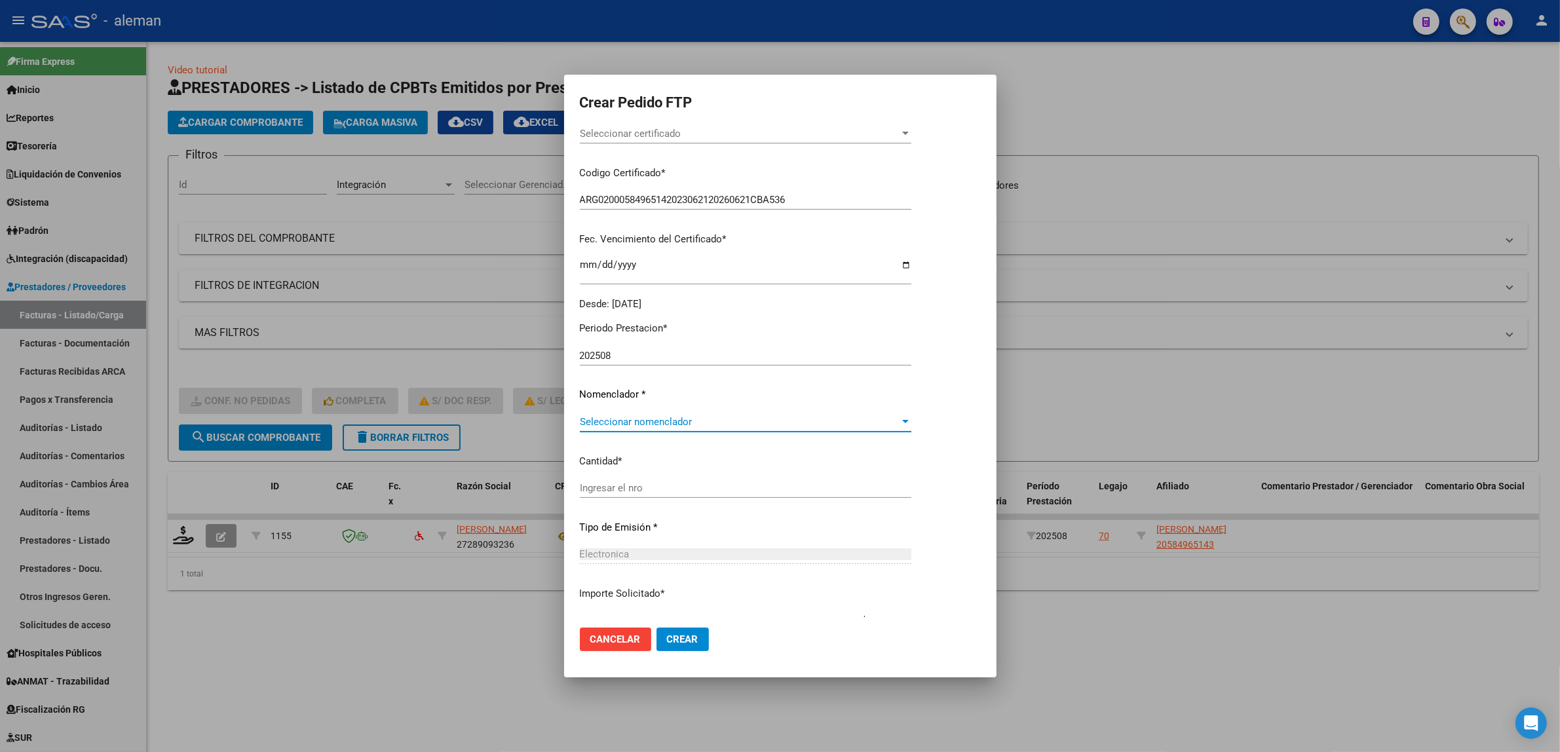
click at [911, 418] on div at bounding box center [905, 422] width 12 height 10
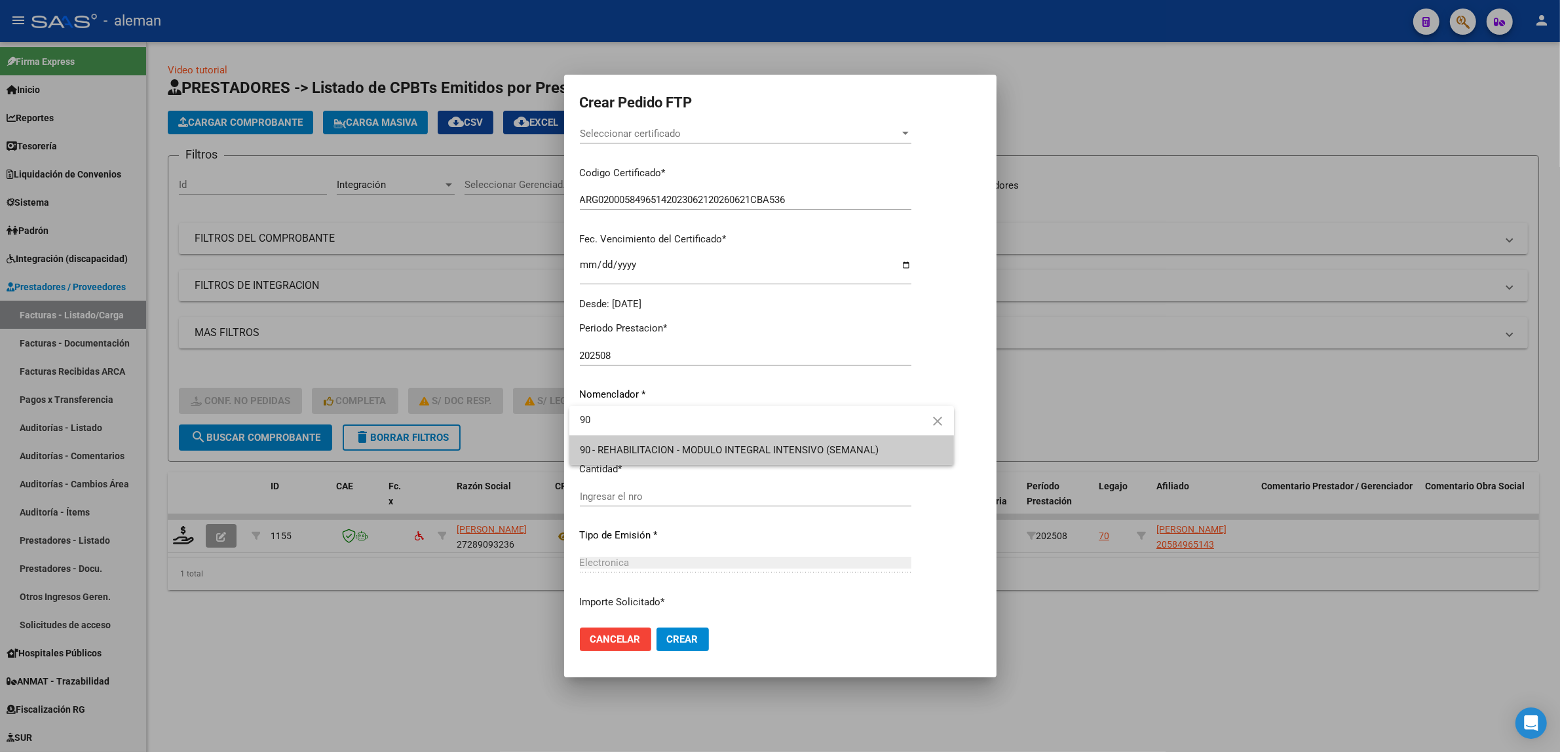
type input "90"
click at [763, 440] on span "90 - REHABILITACION - MODULO INTEGRAL INTENSIVO (SEMANAL)" at bounding box center [762, 450] width 364 height 29
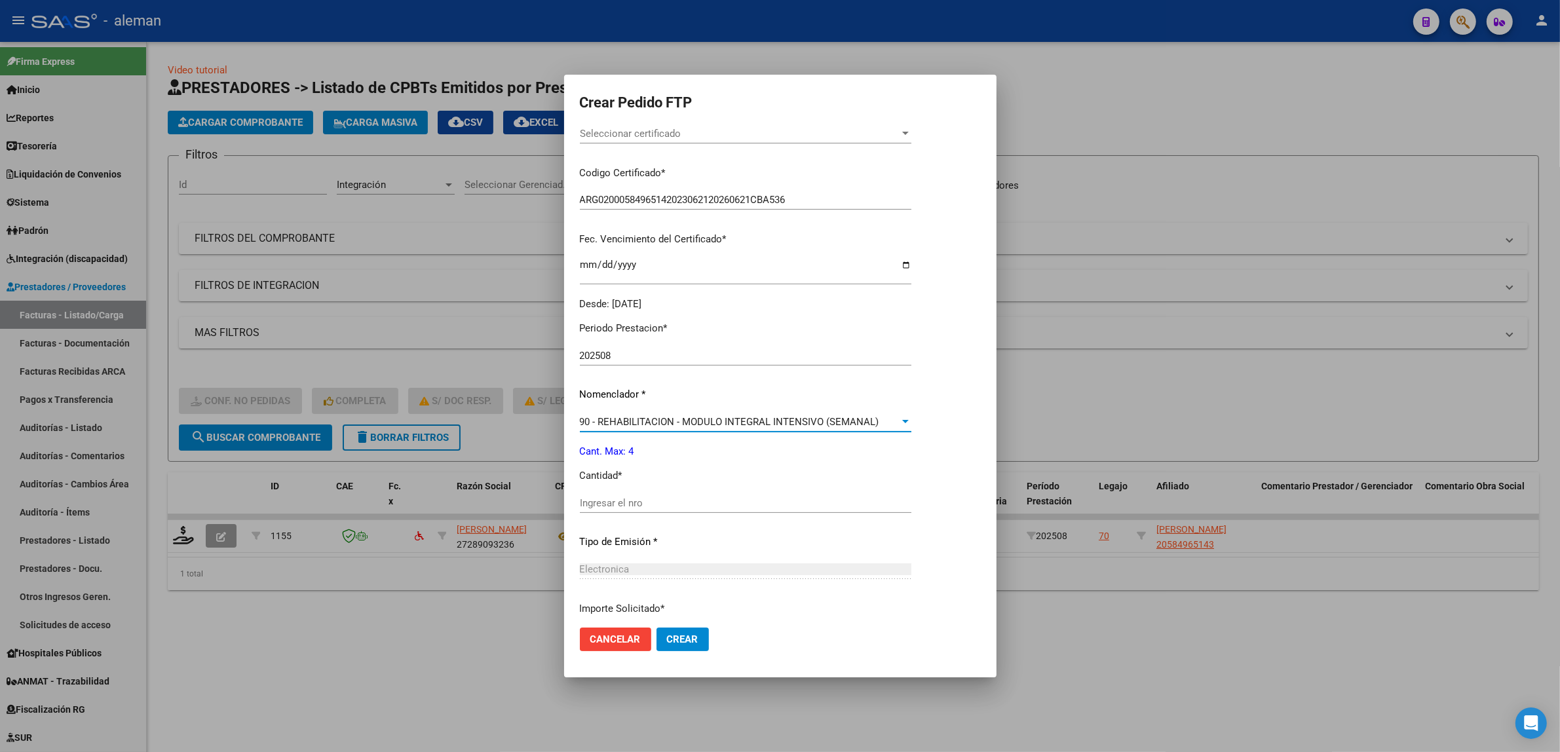
click at [652, 506] on input "Ingresar el nro" at bounding box center [745, 503] width 331 height 12
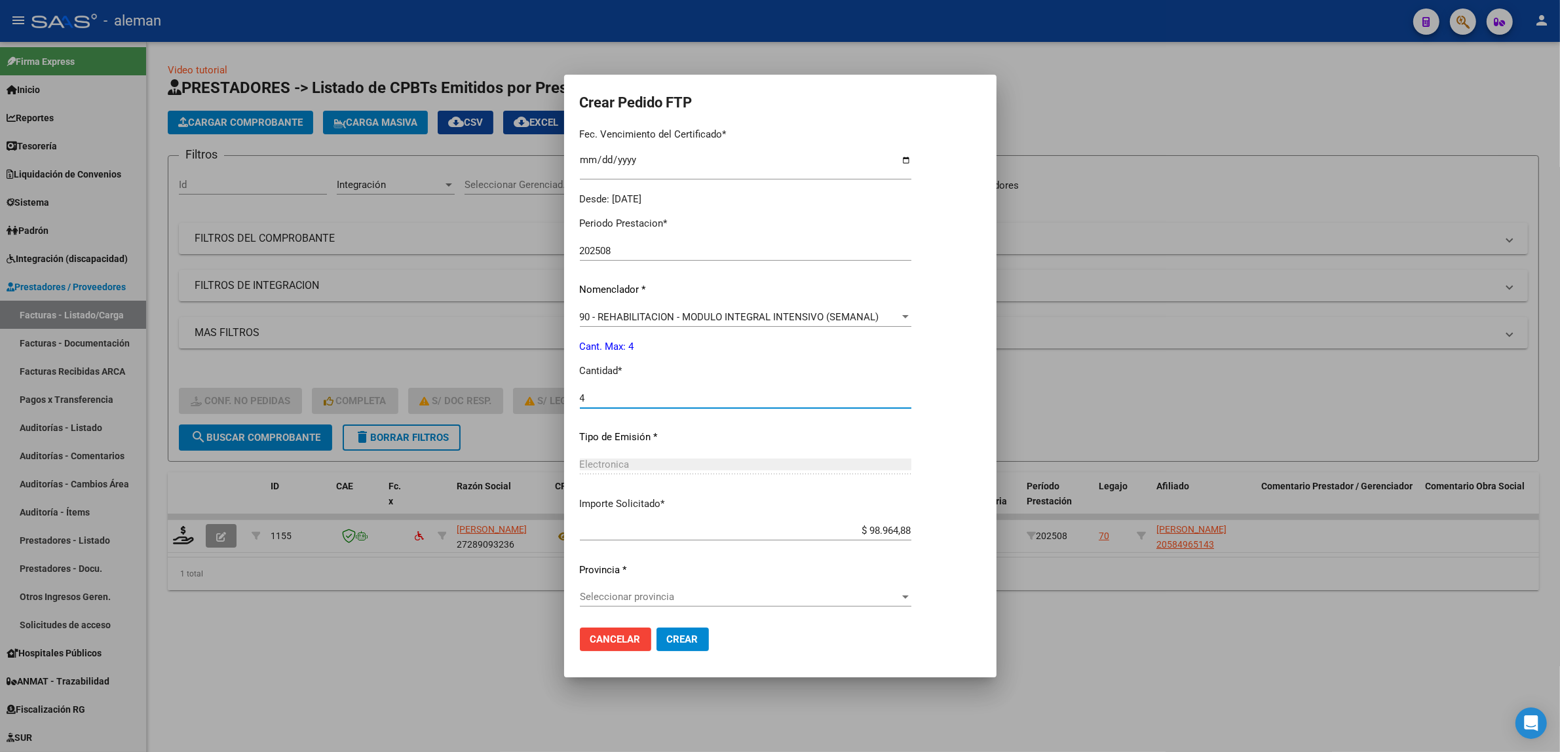
scroll to position [352, 0]
type input "4"
click at [922, 596] on app-drop-down-list "Provincia * Seleccionar provincia [GEOGRAPHIC_DATA] provincia" at bounding box center [751, 581] width 342 height 41
click at [911, 597] on div at bounding box center [905, 595] width 12 height 10
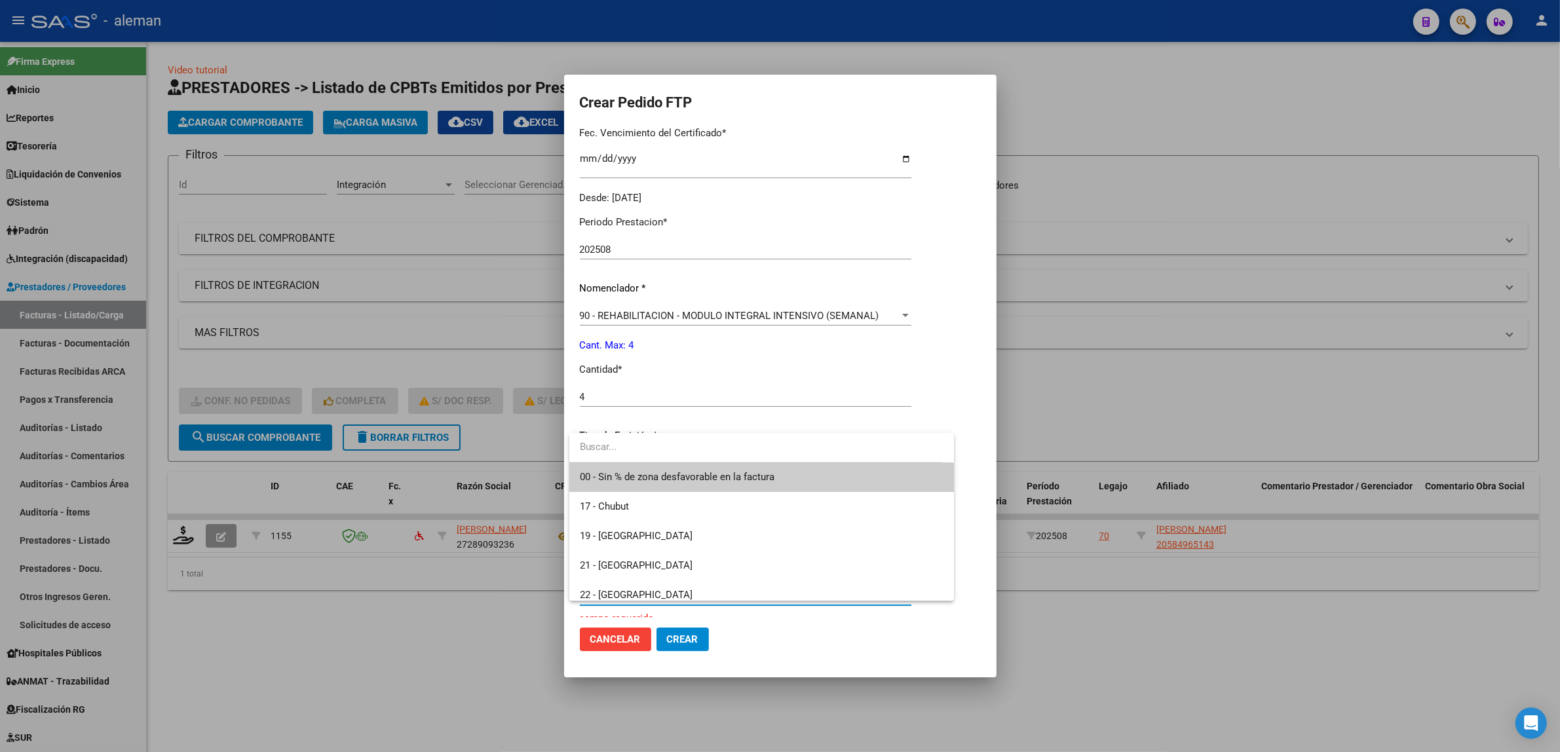
click at [670, 469] on span "00 - Sin % de zona desfavorable en la factura" at bounding box center [762, 476] width 364 height 29
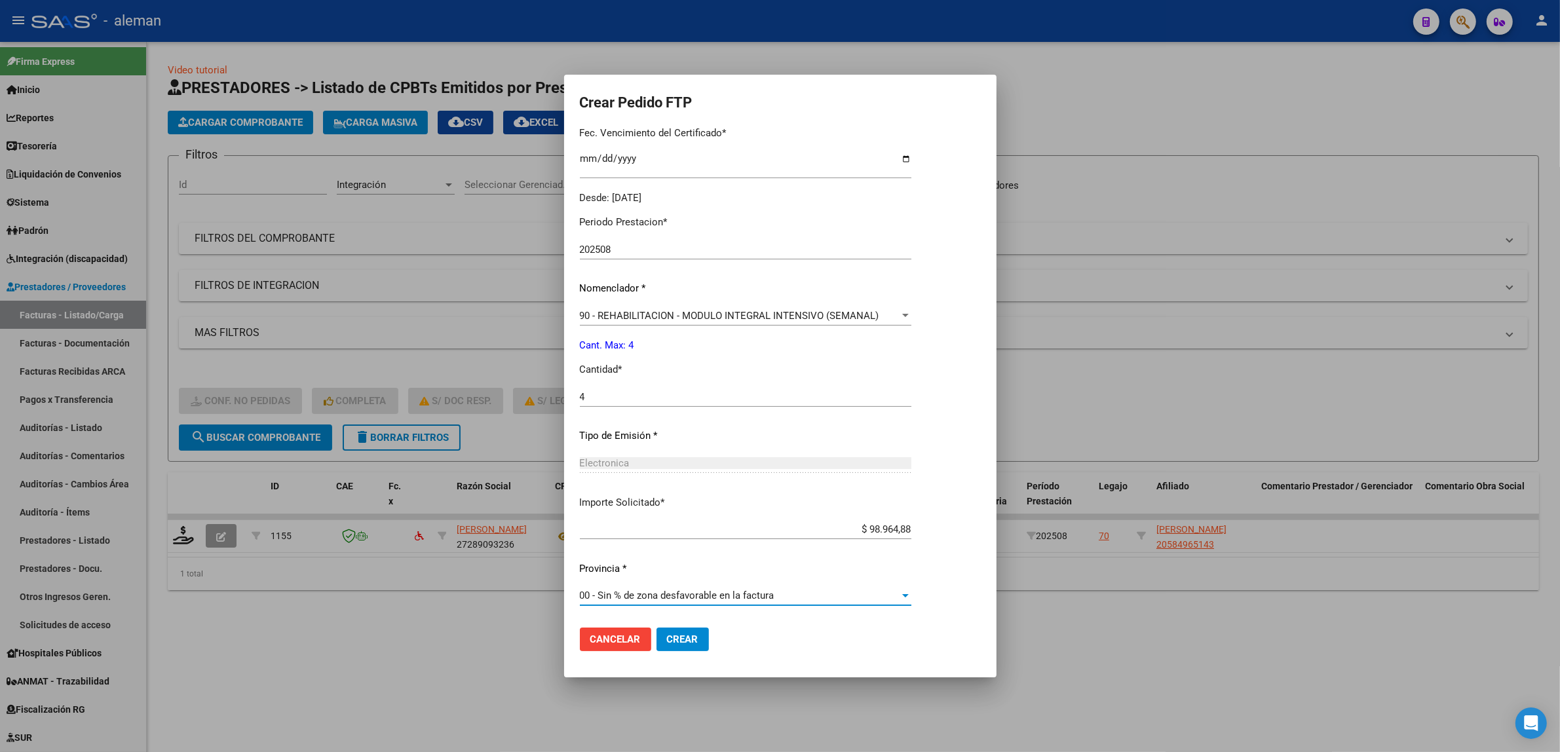
click at [687, 637] on span "Crear" at bounding box center [682, 639] width 31 height 12
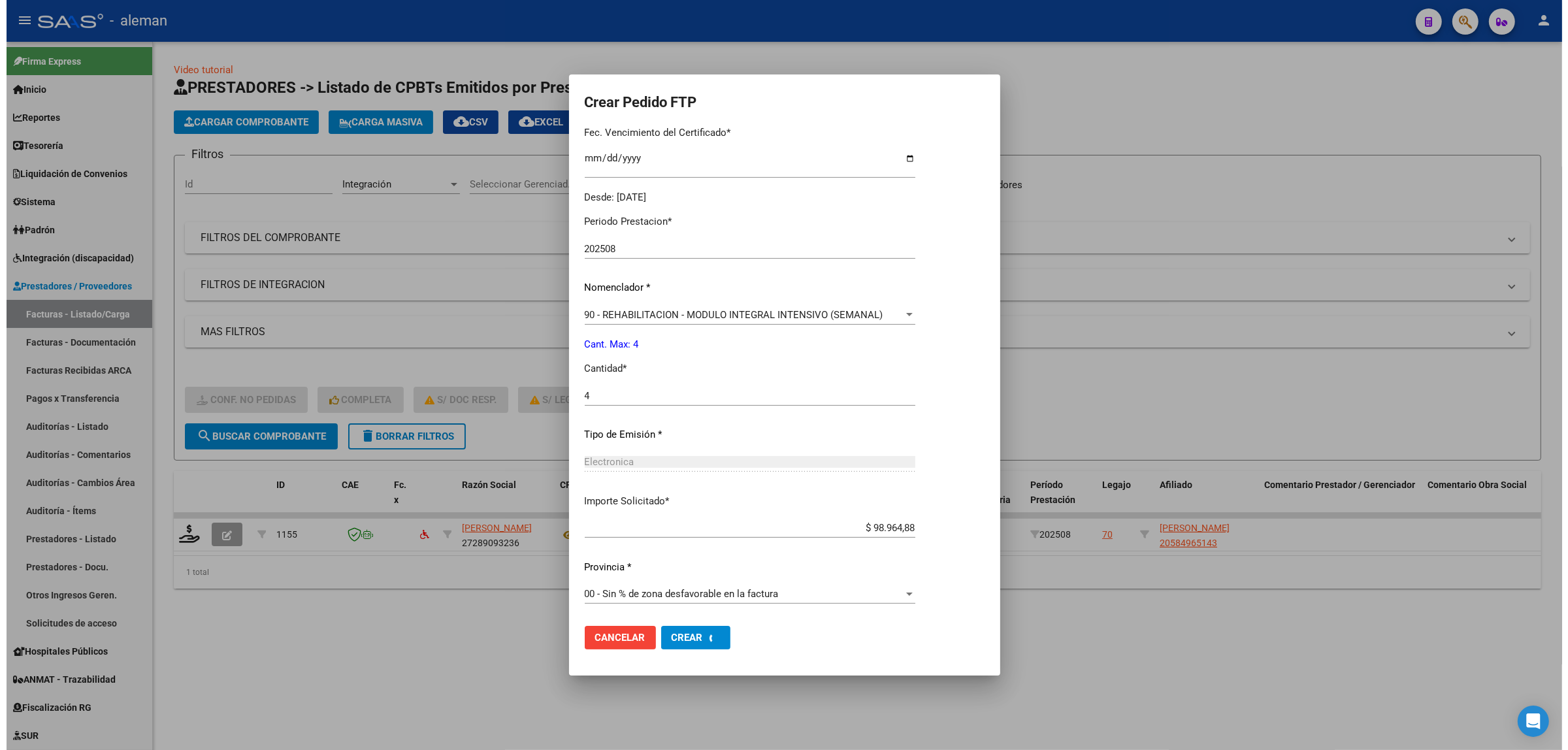
scroll to position [277, 0]
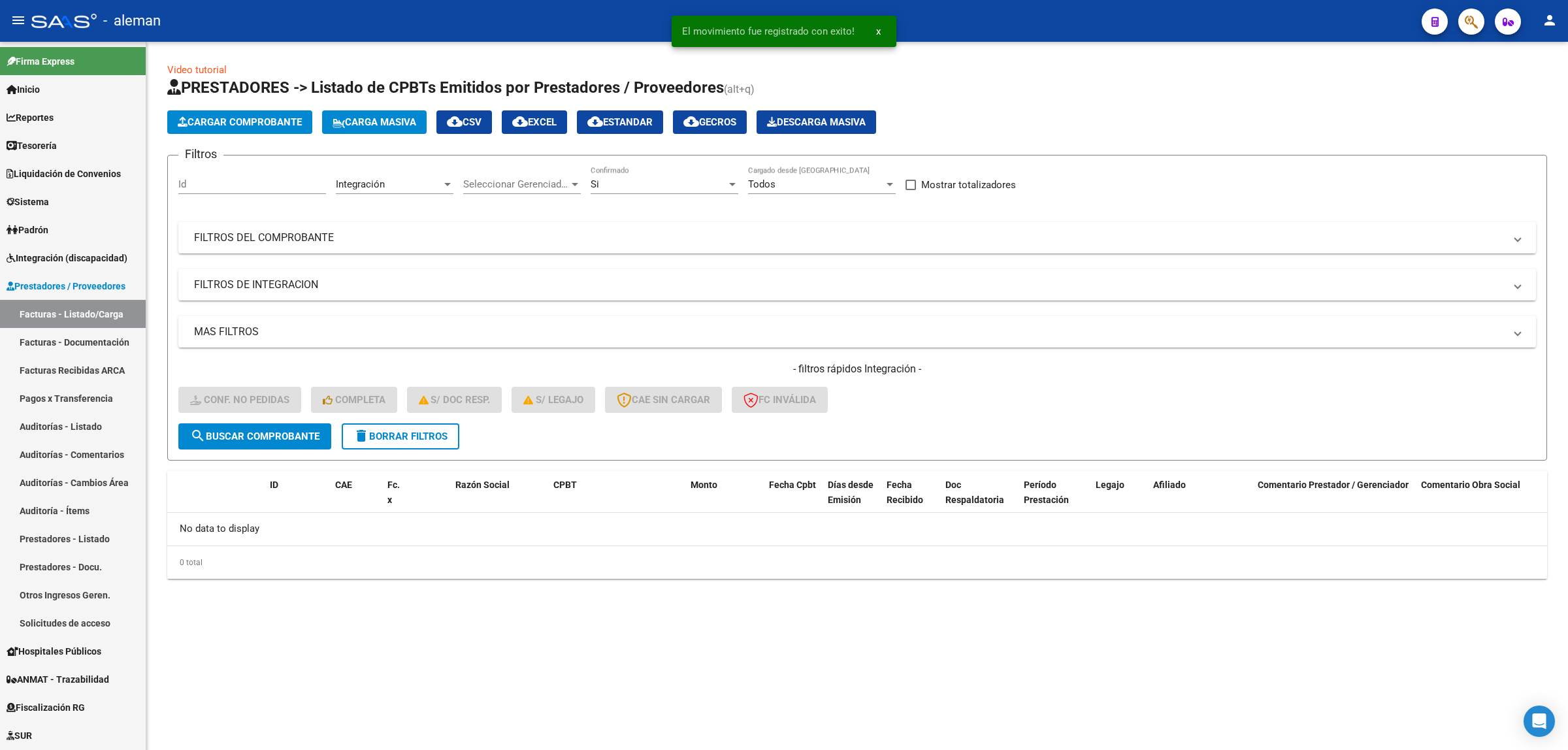
click at [584, 680] on mat-sidenav-content "Video tutorial PRESTADORES -> Listado de CPBTs Emitidos por Prestadores / Prove…" at bounding box center [857, 396] width 1421 height 708
click at [557, 119] on span "cloud_download EXCEL" at bounding box center [535, 123] width 45 height 12
click at [69, 258] on span "Integración (discapacidad)" at bounding box center [67, 258] width 121 height 14
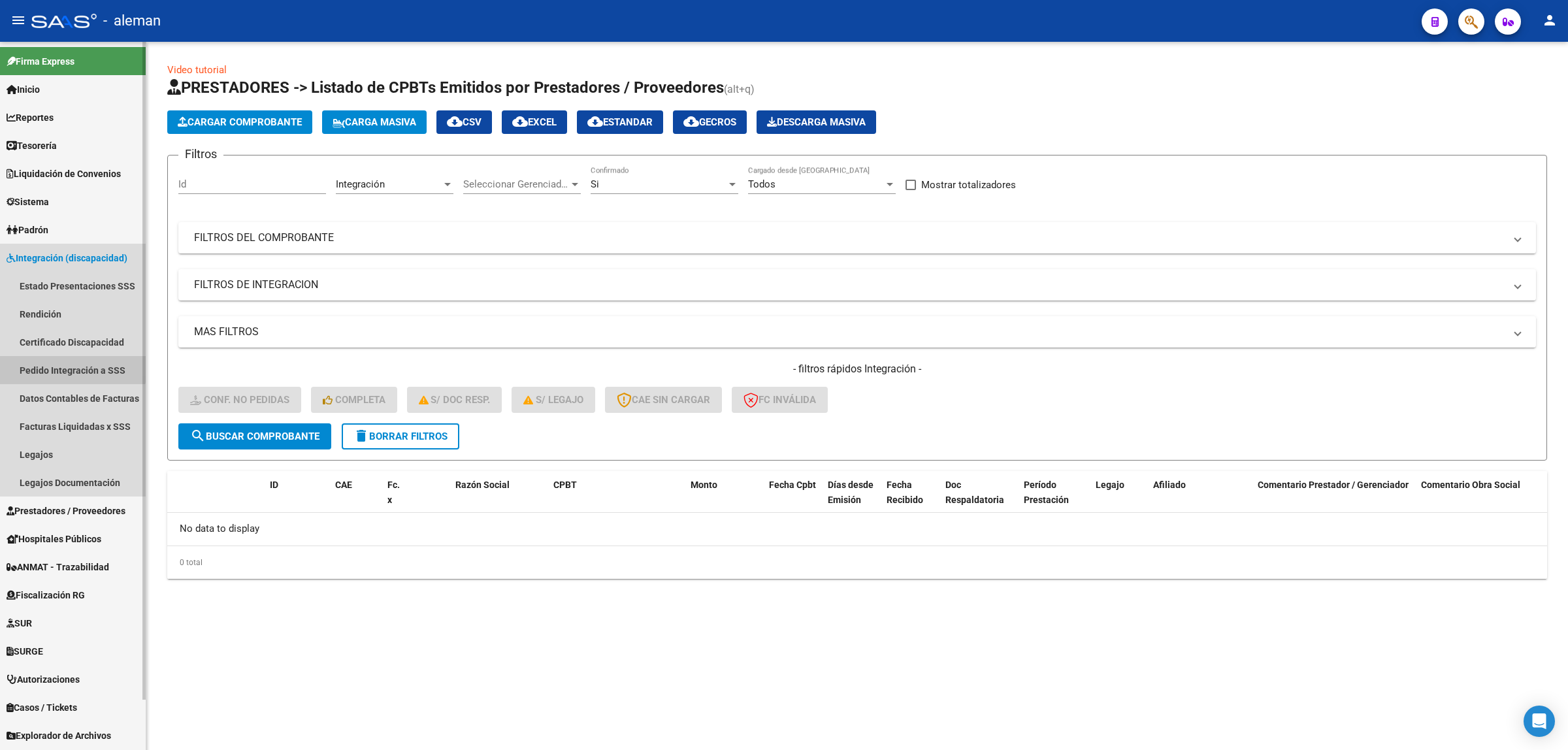
click at [52, 363] on link "Pedido Integración a SSS" at bounding box center [73, 370] width 146 height 28
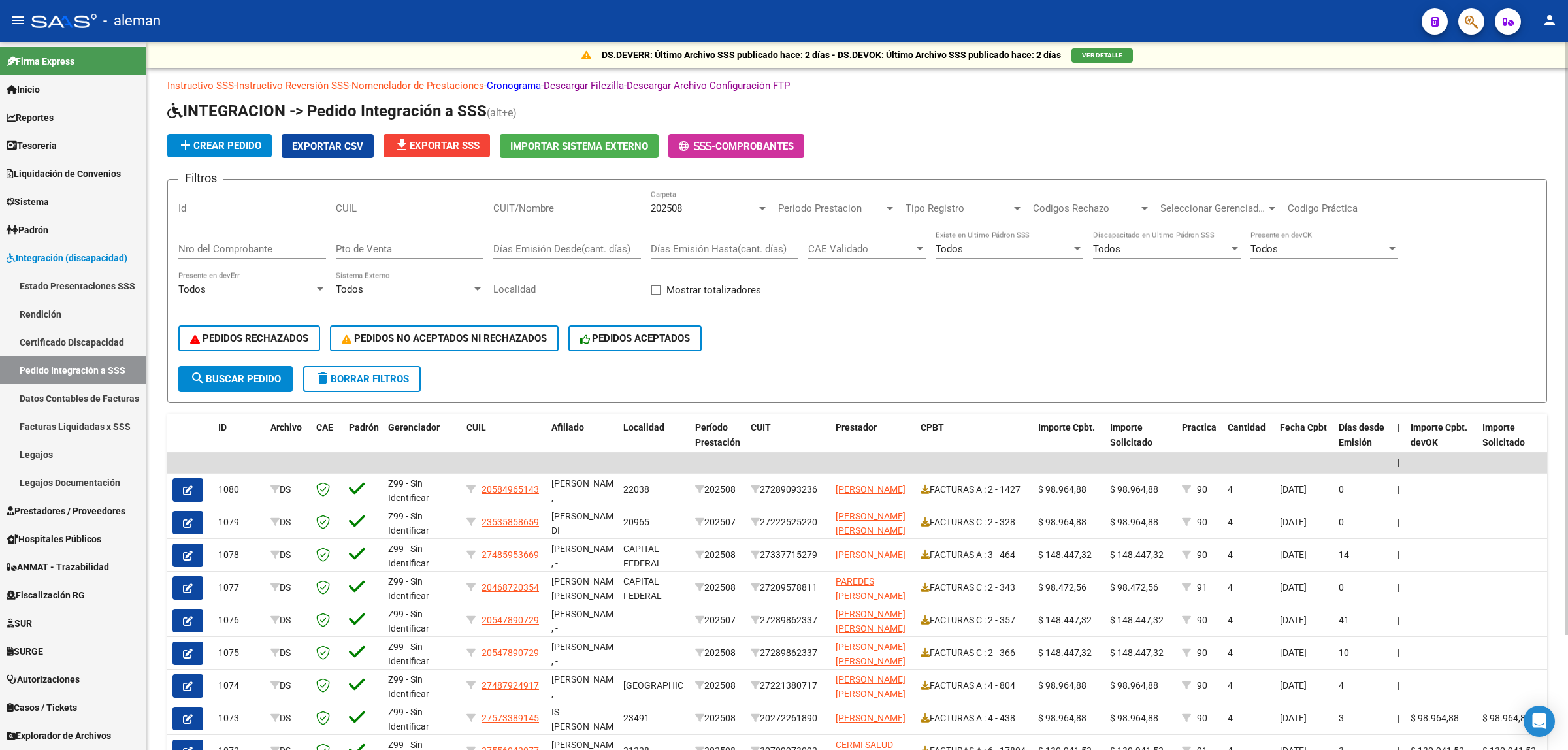
click at [452, 146] on span "file_download Exportar SSS" at bounding box center [437, 146] width 86 height 12
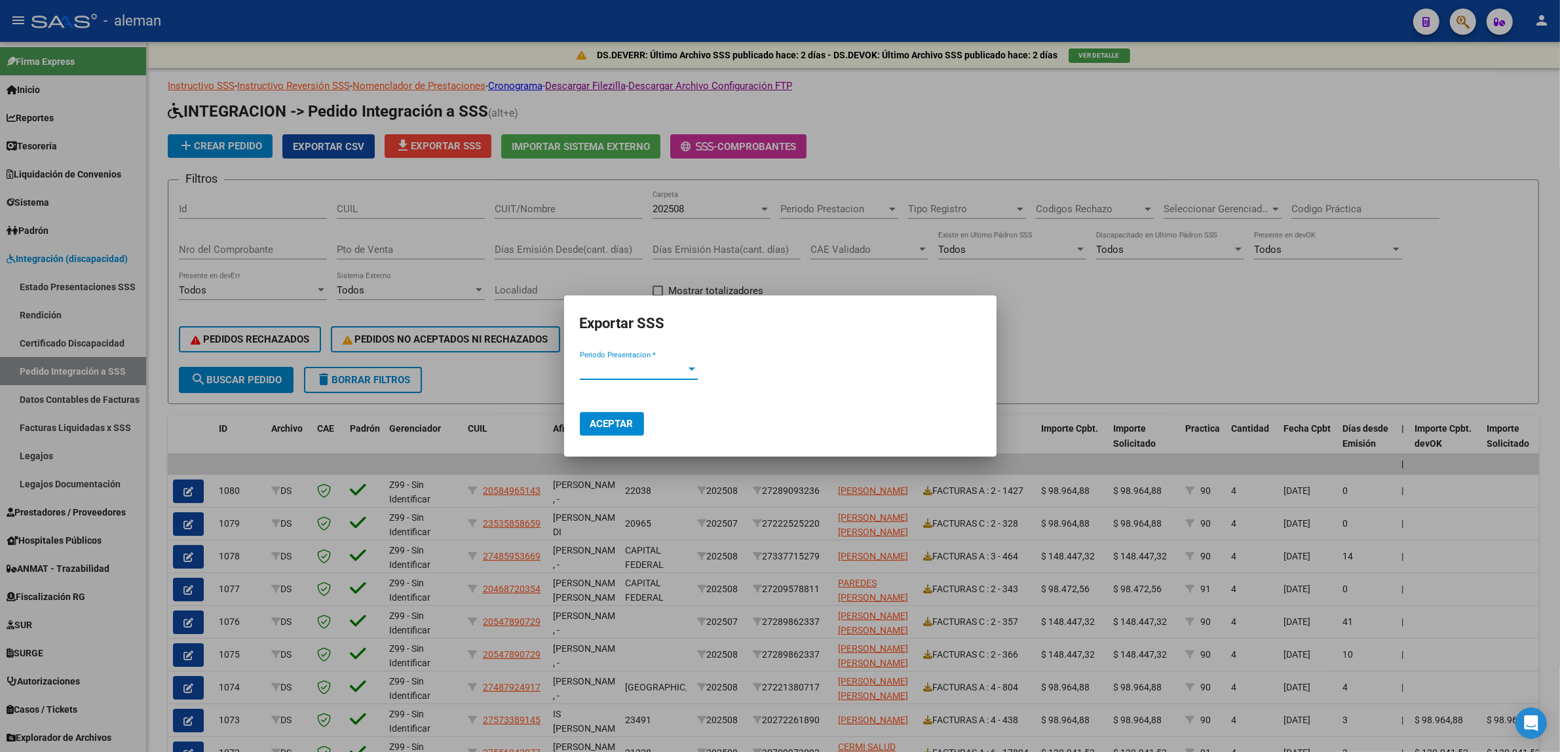
click at [689, 371] on div at bounding box center [692, 369] width 12 height 10
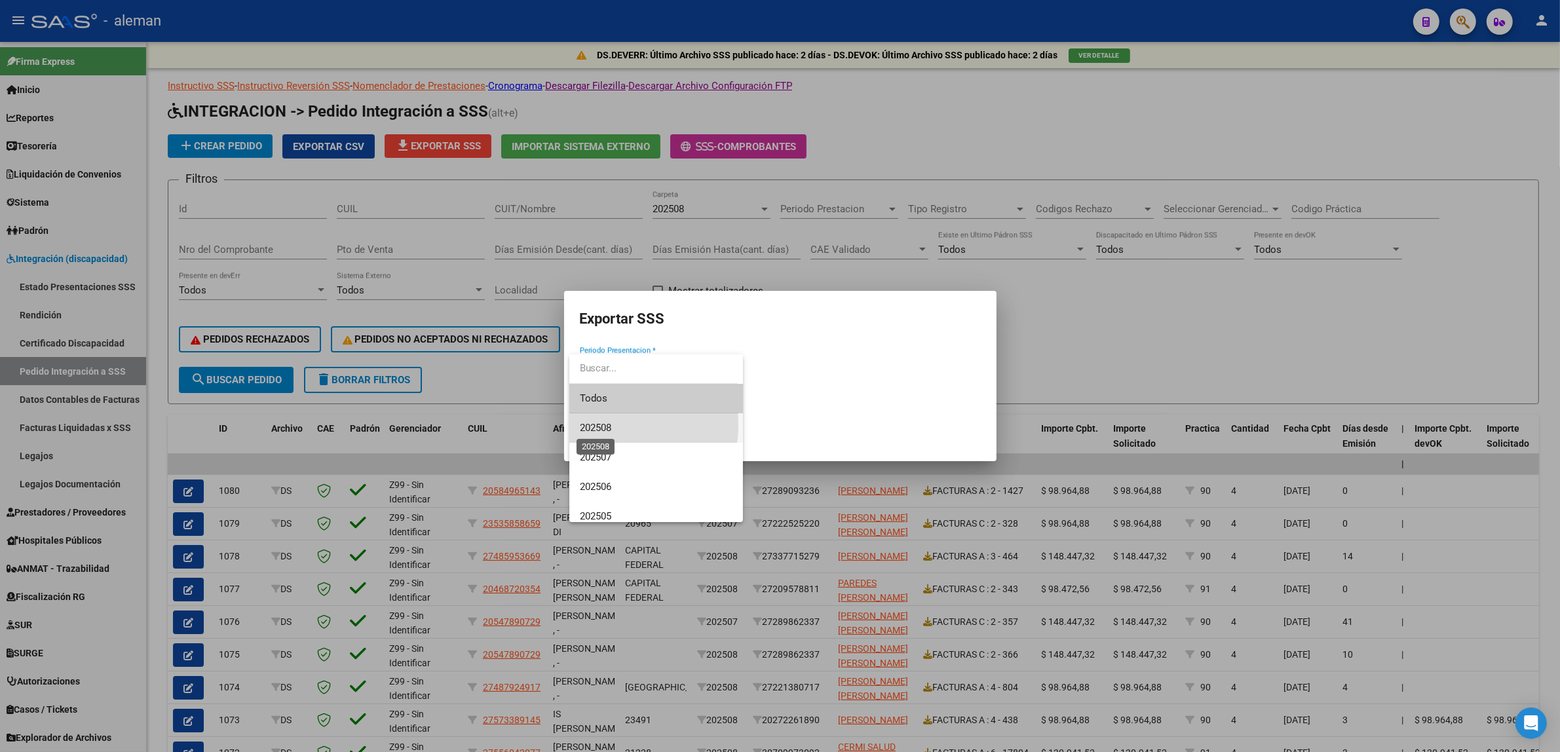
click at [595, 424] on span "202508" at bounding box center [595, 428] width 31 height 12
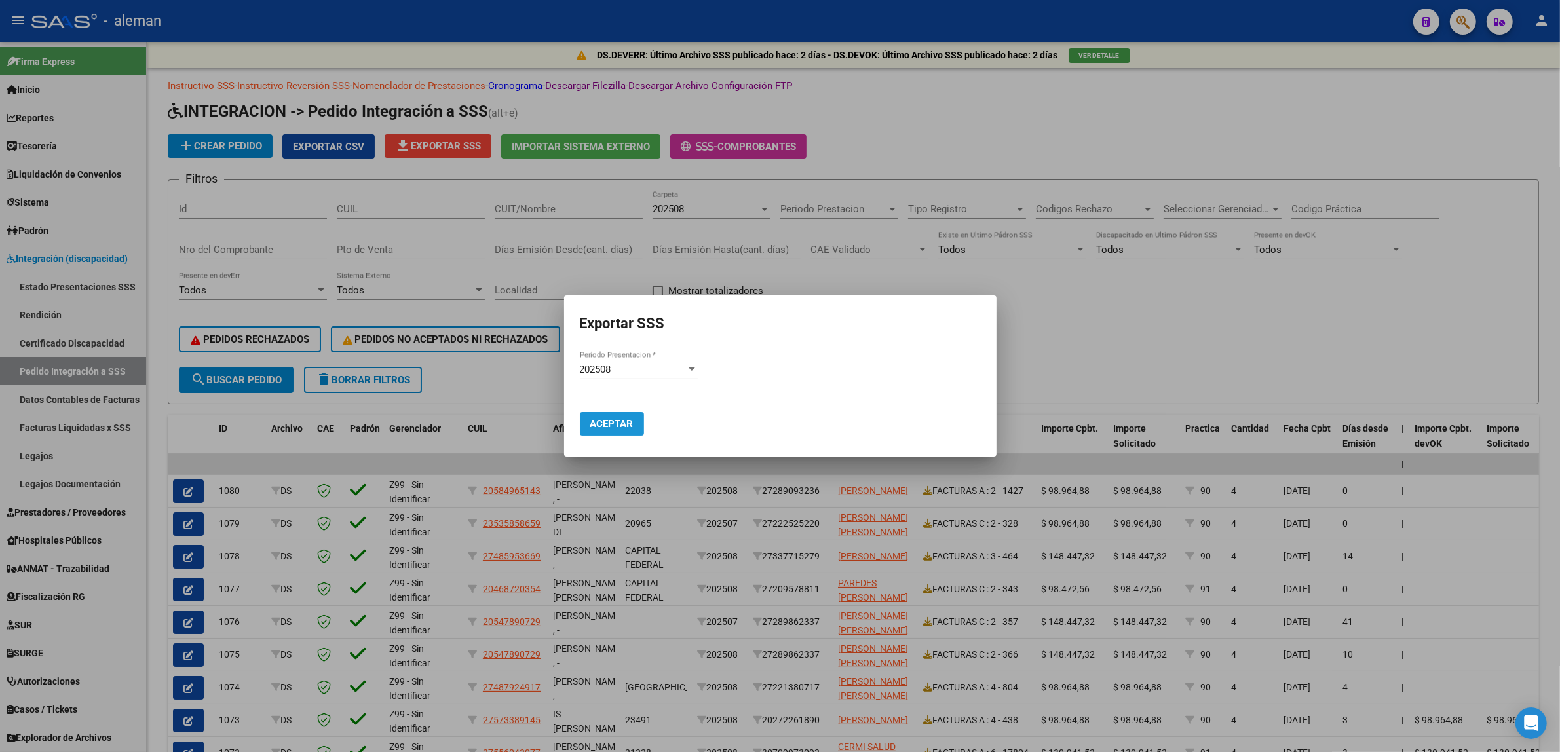
click at [614, 419] on span "Aceptar" at bounding box center [611, 424] width 43 height 12
click at [1076, 341] on div at bounding box center [780, 376] width 1560 height 752
